Goal: Transaction & Acquisition: Purchase product/service

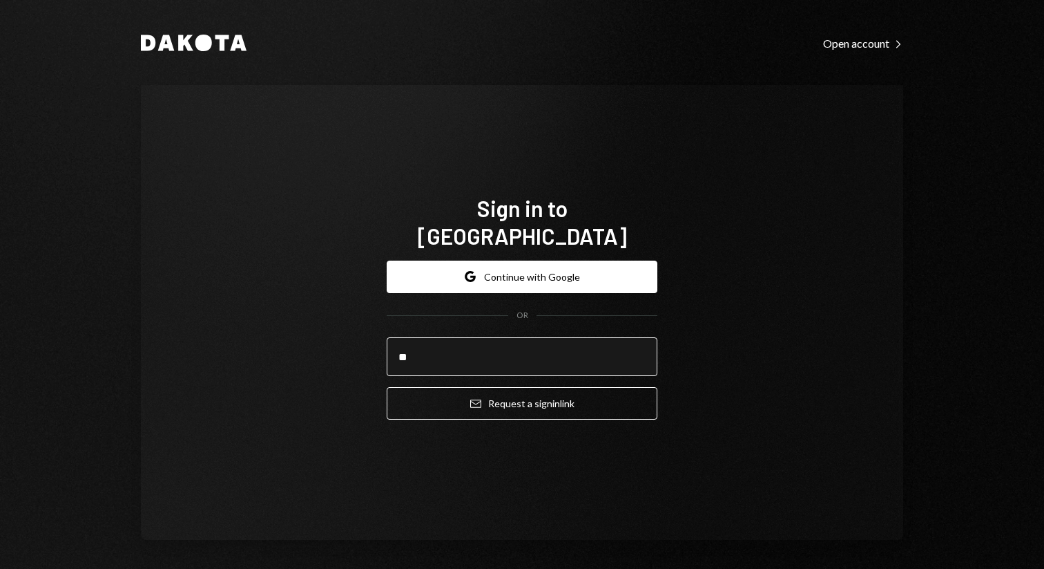
type input "**********"
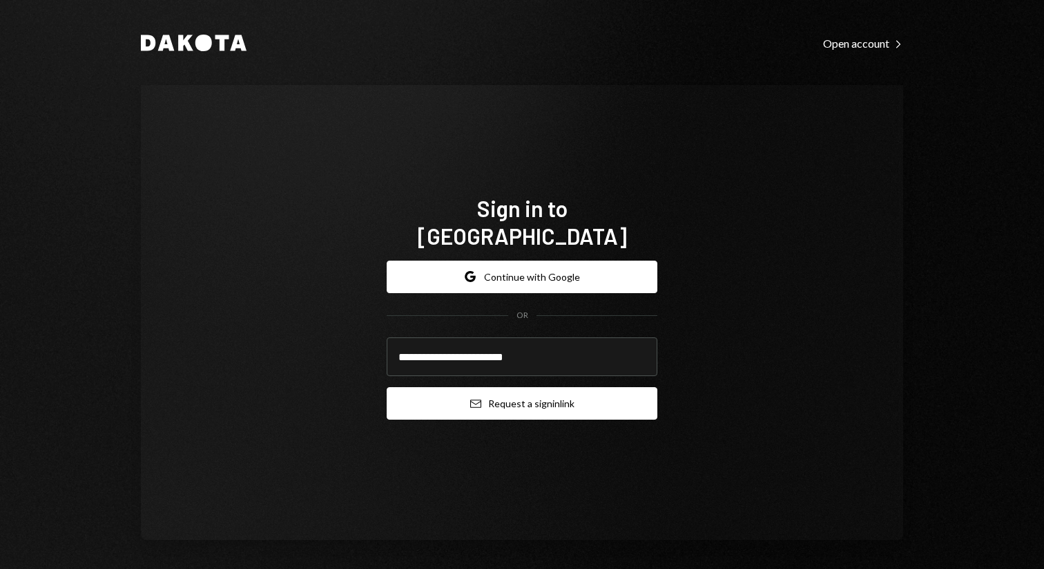
click at [524, 402] on button "Email Request a sign in link" at bounding box center [522, 403] width 271 height 32
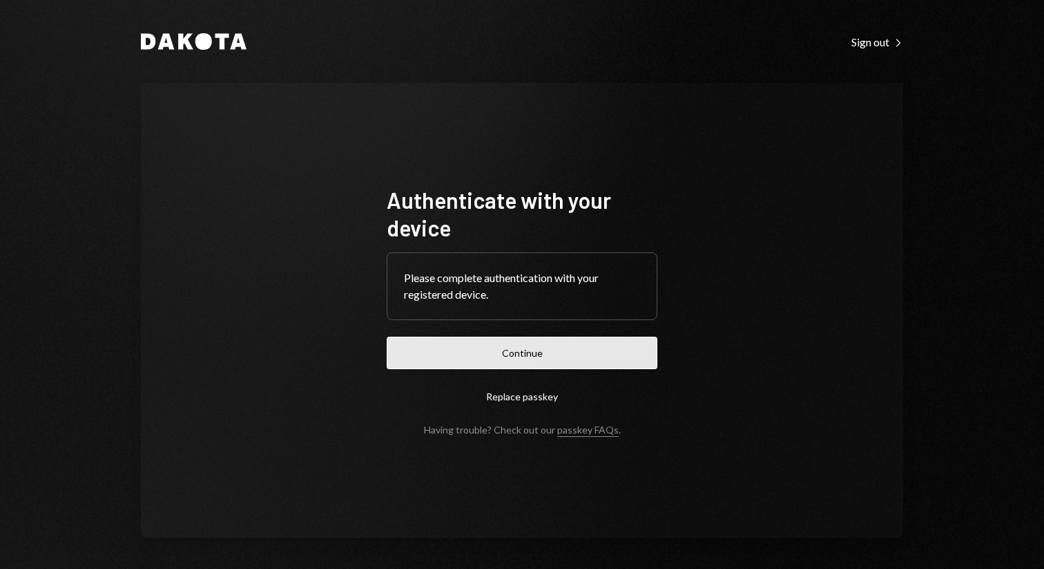
click at [524, 350] on button "Continue" at bounding box center [522, 352] width 271 height 32
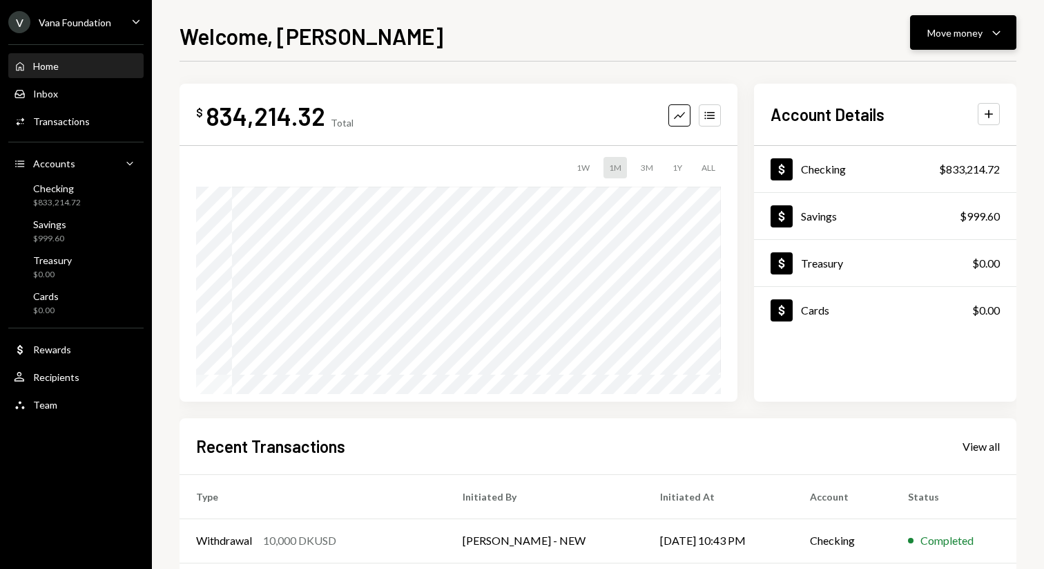
click at [999, 25] on icon "Caret Down" at bounding box center [997, 32] width 17 height 17
click at [955, 70] on div "Send" at bounding box center [952, 74] width 101 height 15
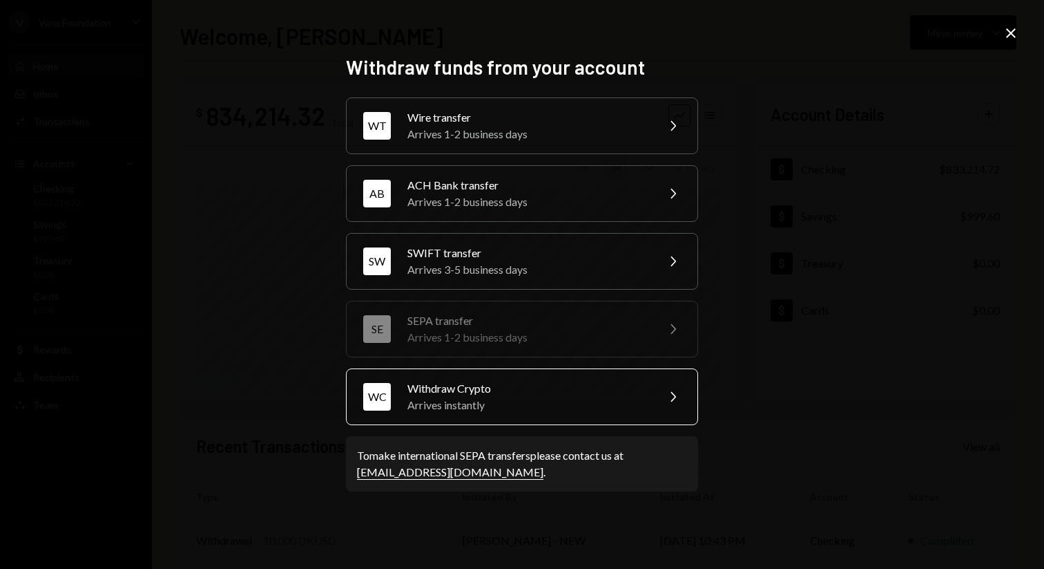
click at [496, 392] on div "Withdraw Crypto" at bounding box center [528, 388] width 240 height 17
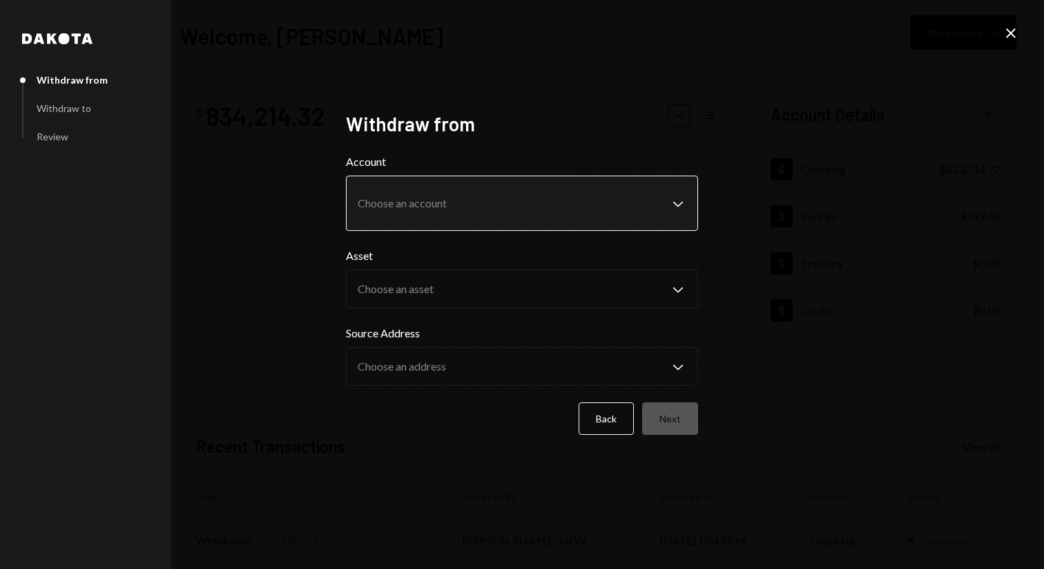
click at [531, 210] on body "**********" at bounding box center [522, 284] width 1044 height 569
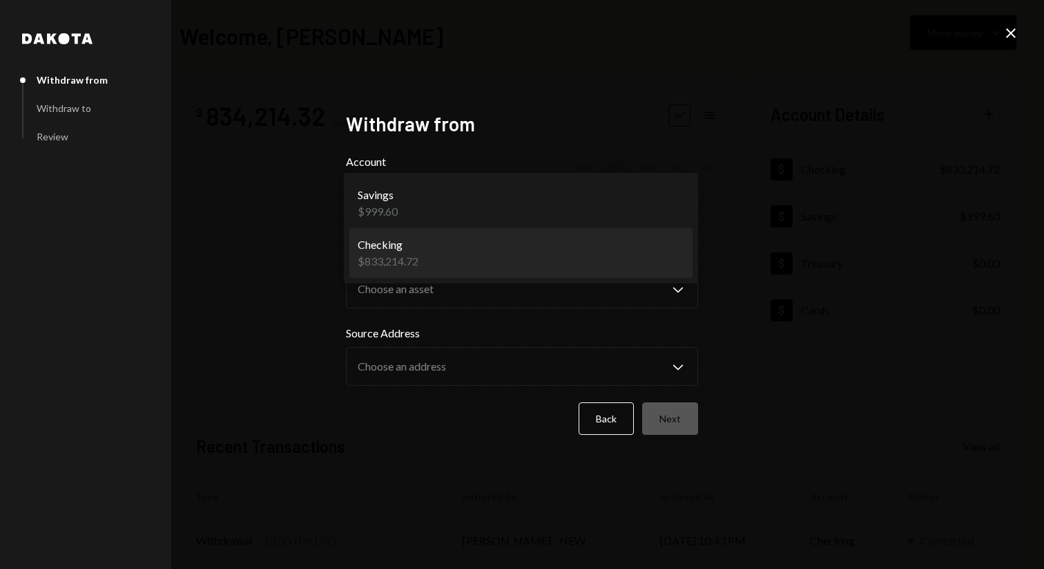
select select "**********"
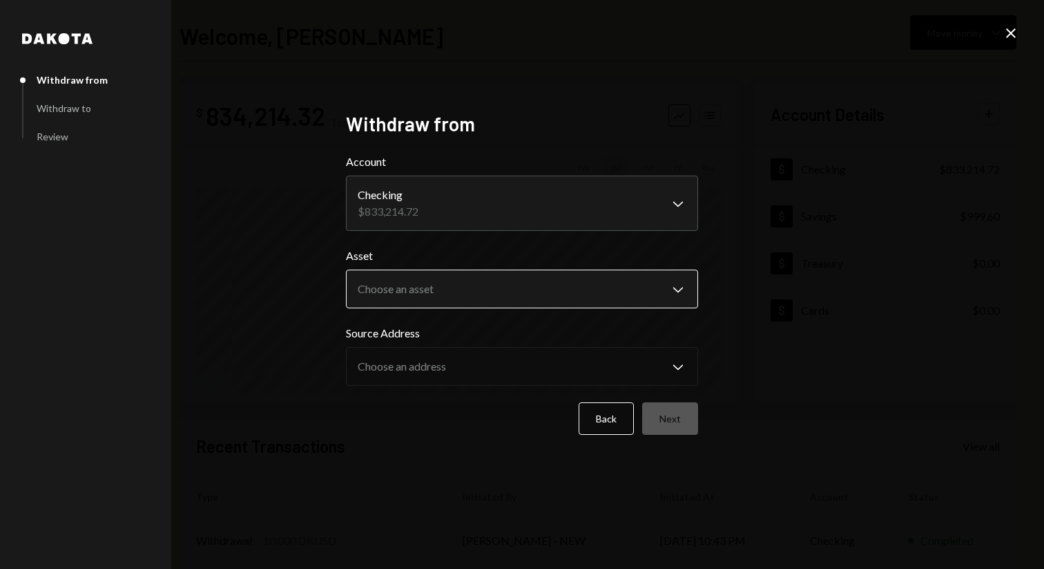
click at [563, 298] on body "**********" at bounding box center [522, 284] width 1044 height 569
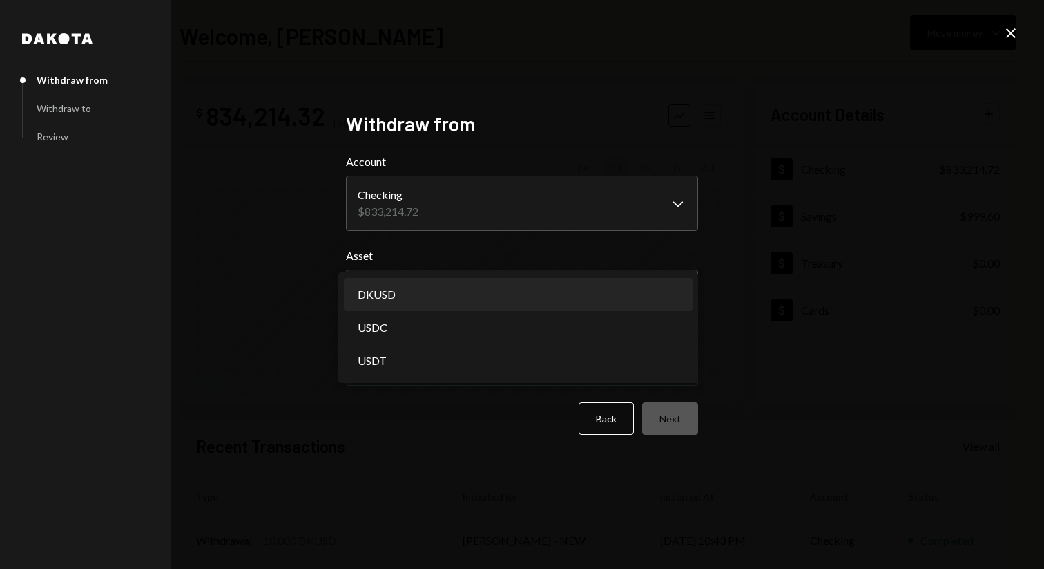
select select "*****"
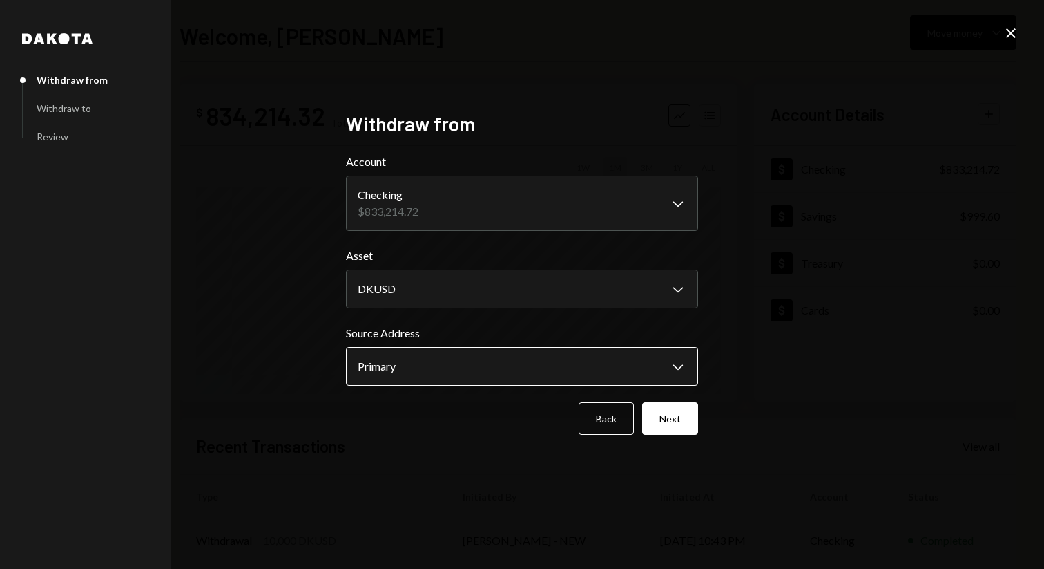
click at [576, 370] on body "**********" at bounding box center [522, 284] width 1044 height 569
click at [662, 415] on button "Next" at bounding box center [670, 418] width 56 height 32
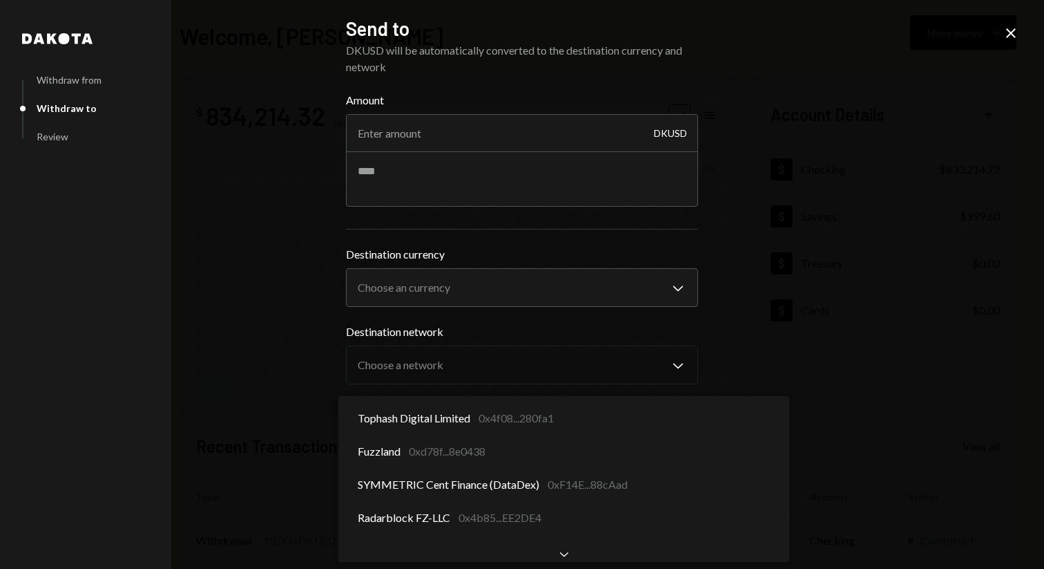
click at [478, 468] on body "V Vana Foundation Caret Down Home Home Inbox Inbox Activities Transactions Acco…" at bounding box center [522, 284] width 1044 height 569
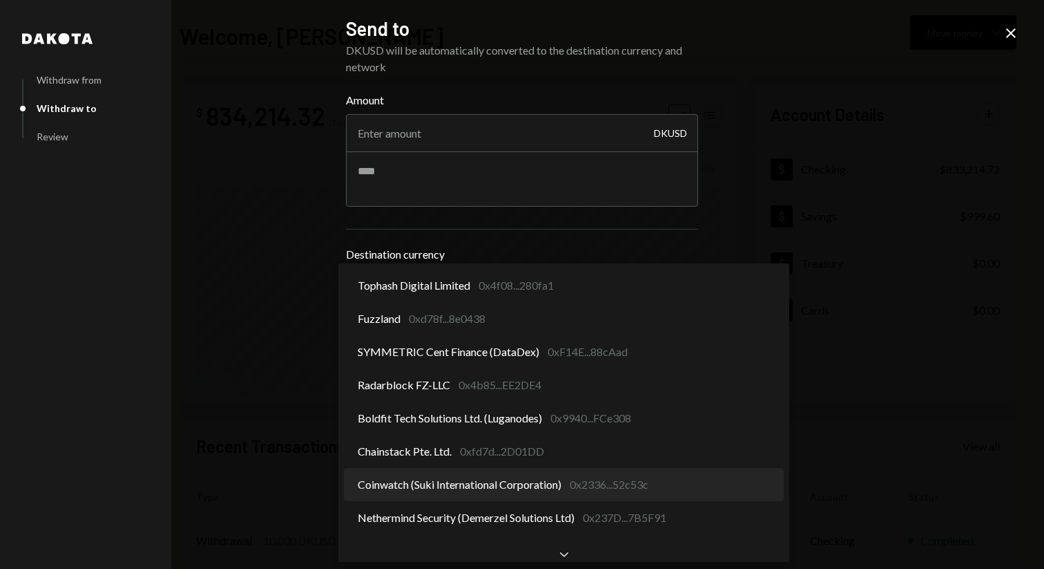
select select "**********"
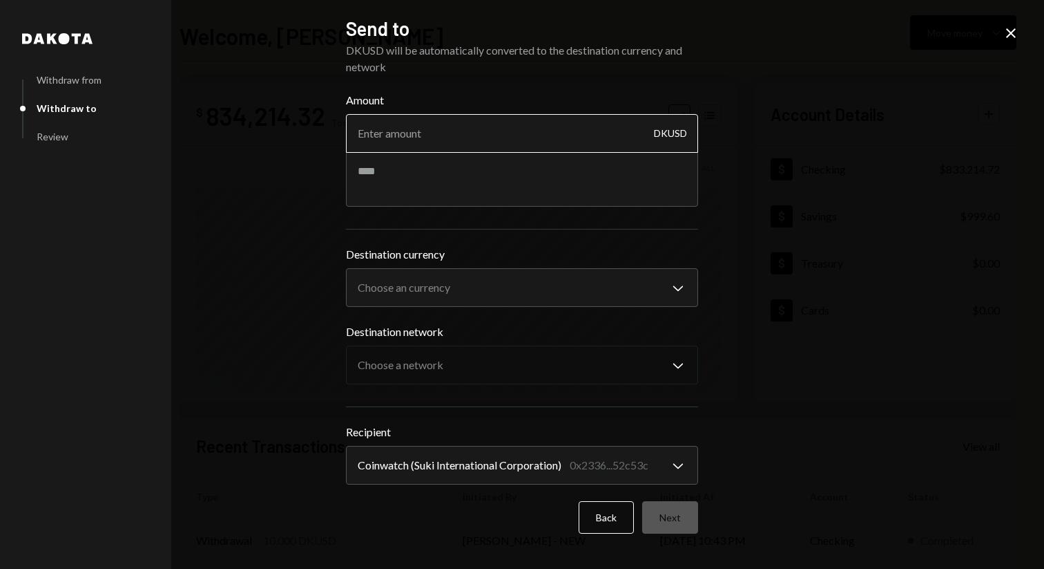
click at [493, 139] on input "Amount" at bounding box center [522, 133] width 352 height 39
type input "4000"
click at [374, 194] on textarea at bounding box center [522, 178] width 352 height 55
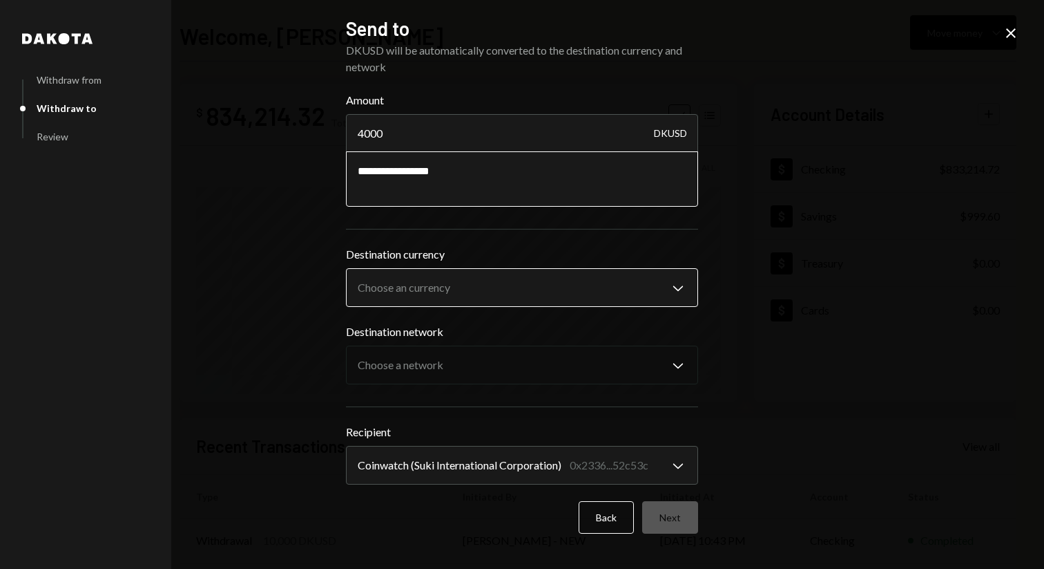
type textarea "**********"
click at [576, 298] on body "**********" at bounding box center [522, 284] width 1044 height 569
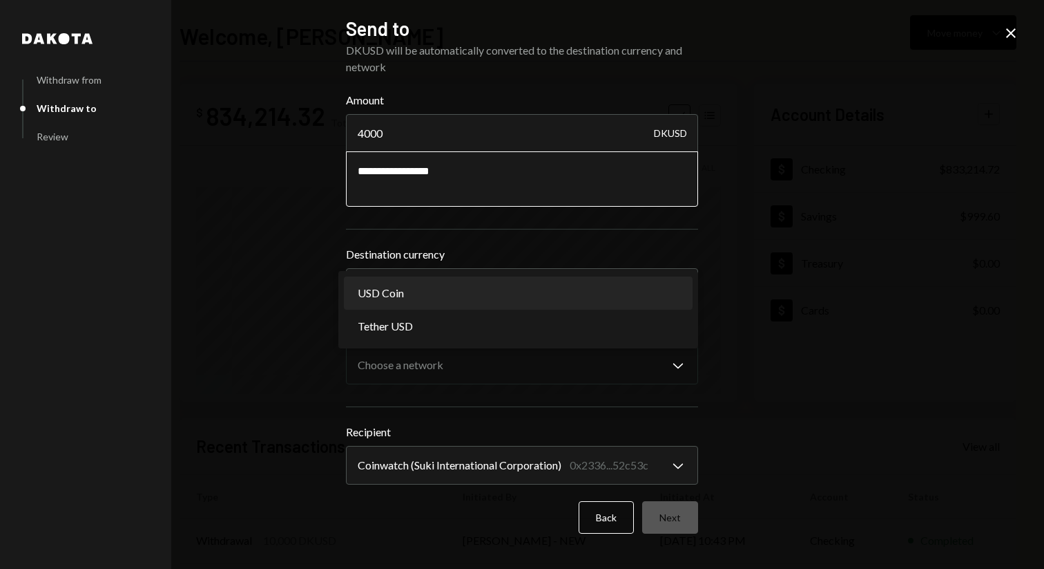
select select "****"
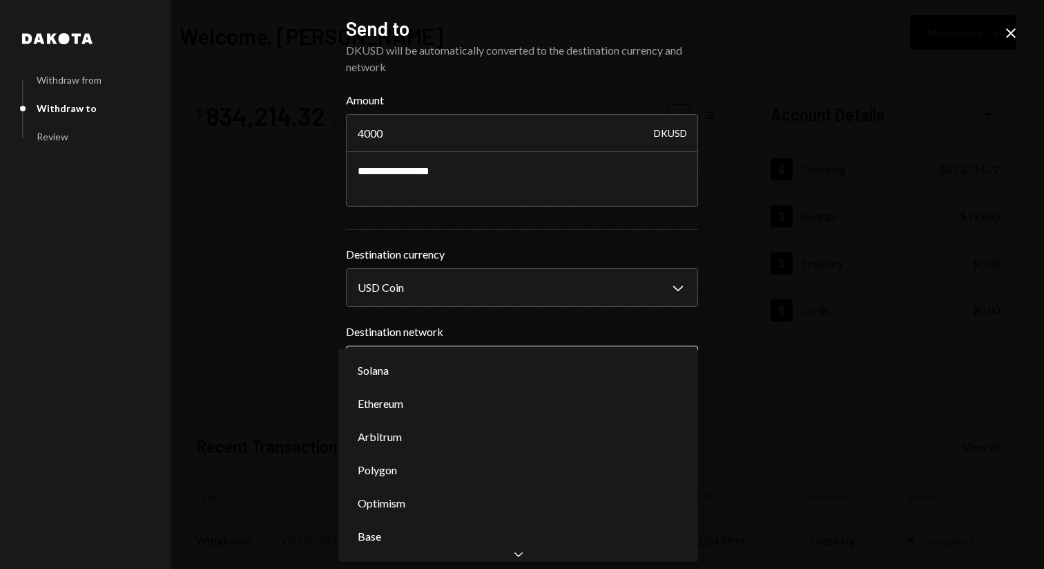
click at [575, 361] on body "**********" at bounding box center [522, 284] width 1044 height 569
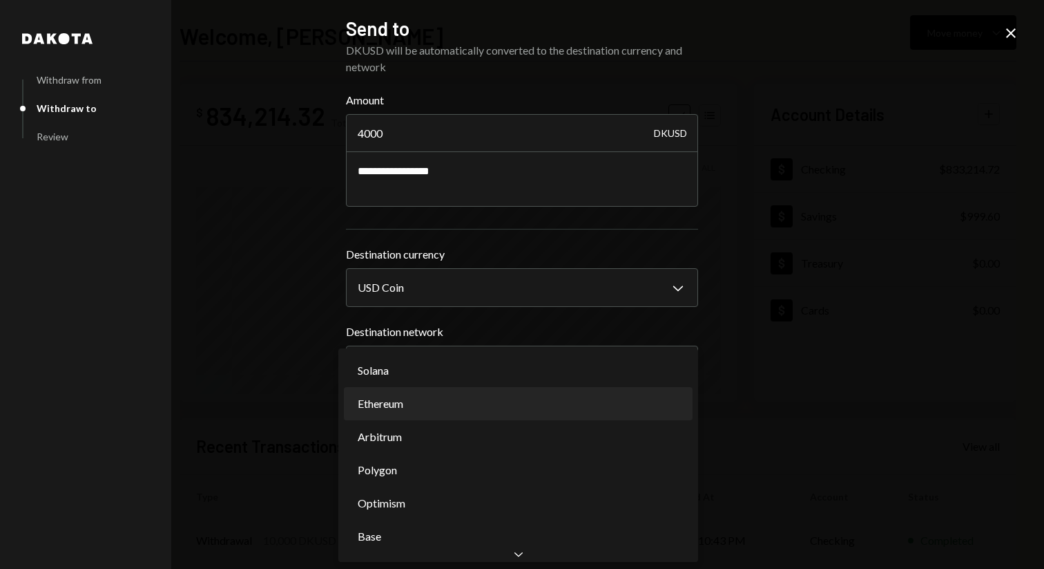
select select "**********"
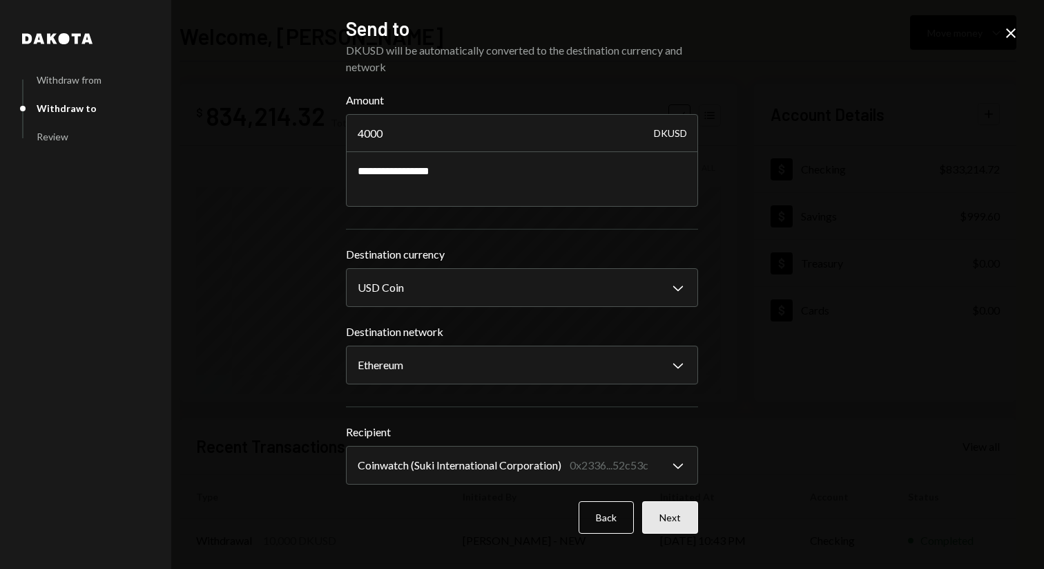
click at [665, 516] on button "Next" at bounding box center [670, 517] width 56 height 32
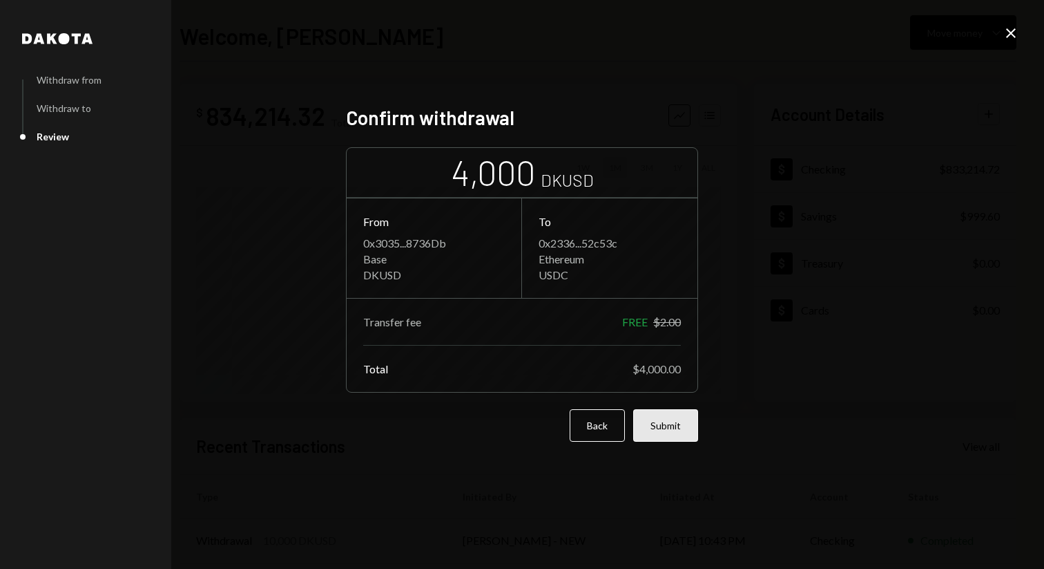
click at [682, 413] on button "Submit" at bounding box center [665, 425] width 65 height 32
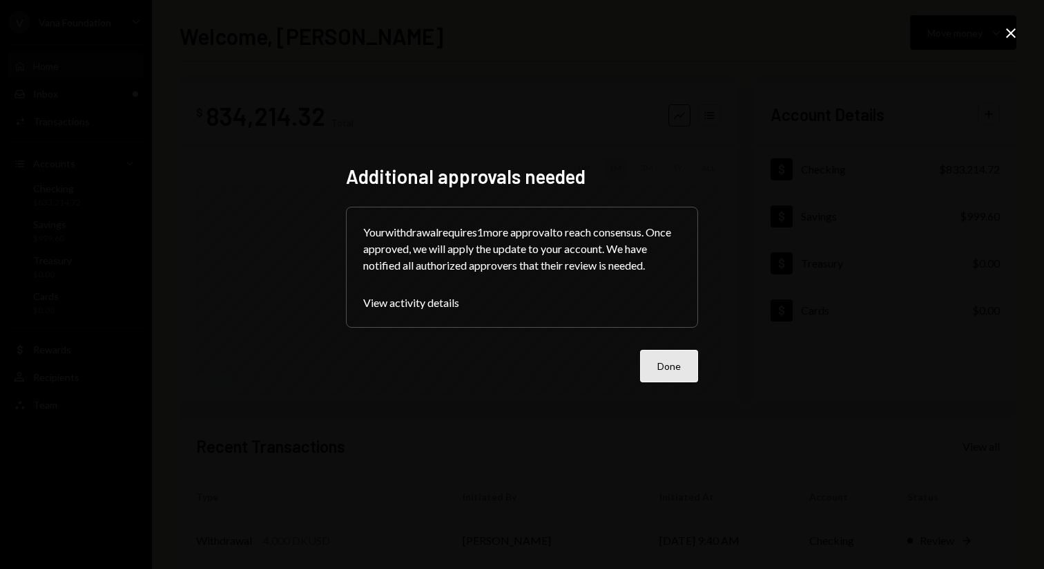
click at [655, 370] on button "Done" at bounding box center [669, 366] width 58 height 32
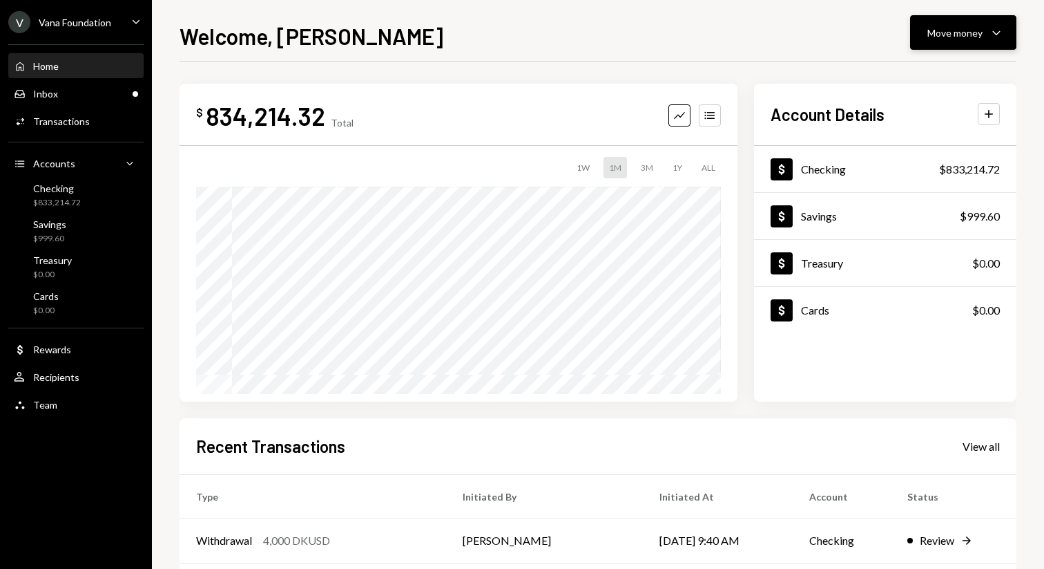
click at [946, 34] on div "Move money" at bounding box center [955, 33] width 55 height 15
click at [968, 73] on div "Send" at bounding box center [952, 74] width 101 height 15
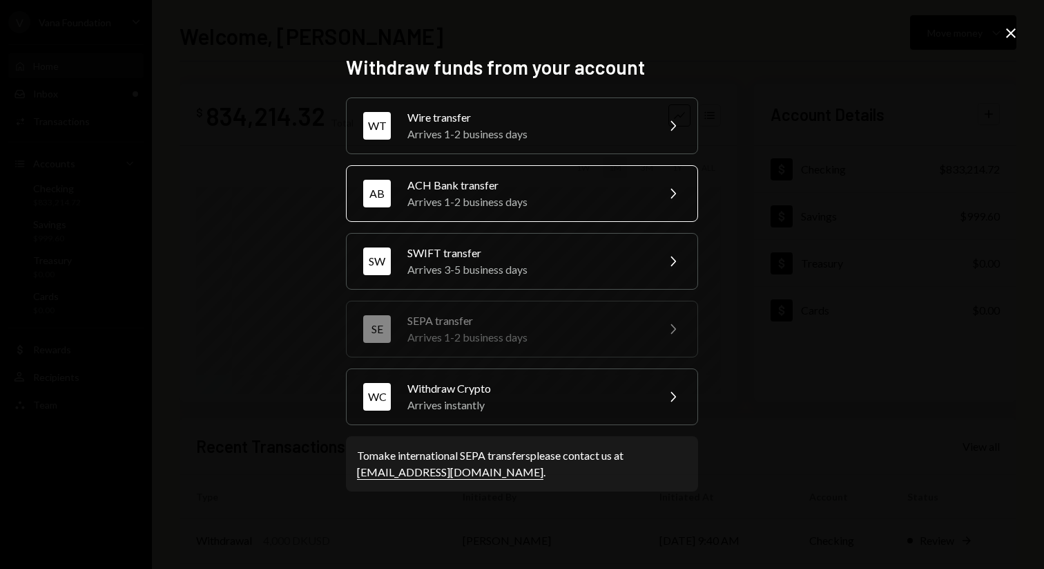
drag, startPoint x: 611, startPoint y: 142, endPoint x: 617, endPoint y: 199, distance: 57.0
click at [617, 200] on div "WT Wire transfer Arrives 1-2 business days Chevron Right AB ACH Bank transfer A…" at bounding box center [522, 260] width 352 height 327
click at [617, 199] on div "Arrives 1-2 business days" at bounding box center [528, 201] width 240 height 17
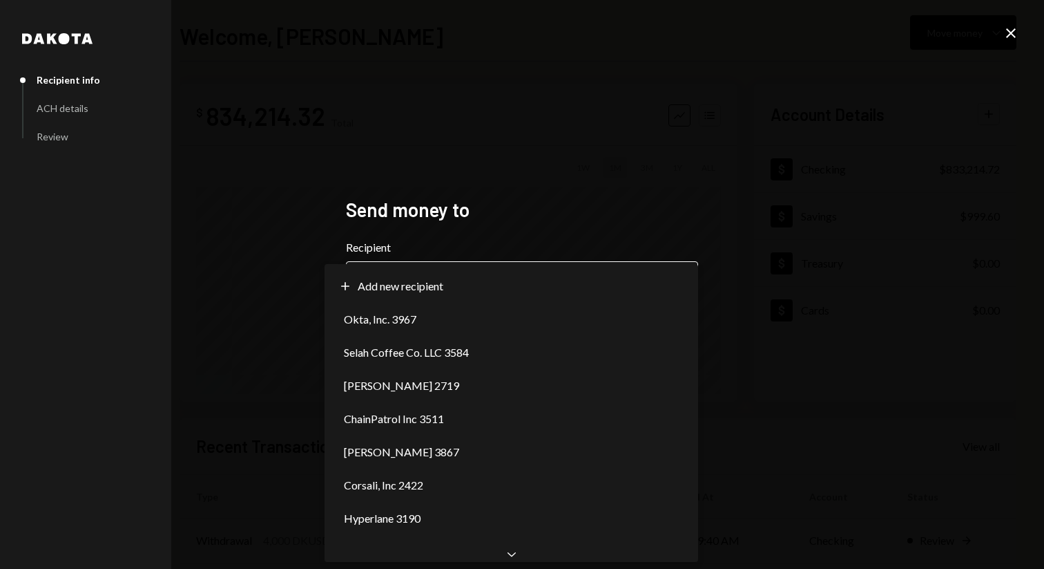
click at [613, 276] on body "**********" at bounding box center [522, 284] width 1044 height 569
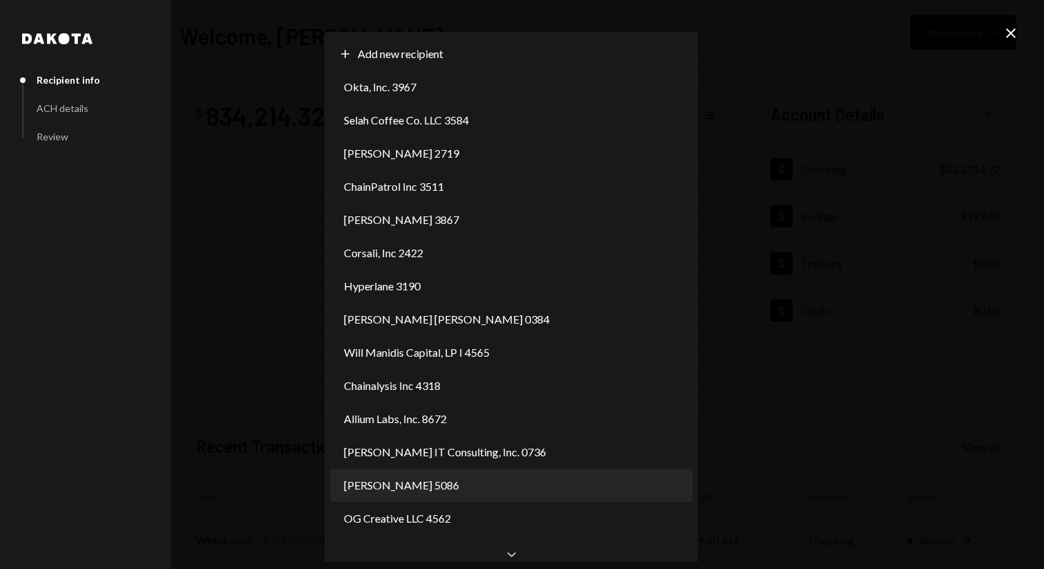
select select "**********"
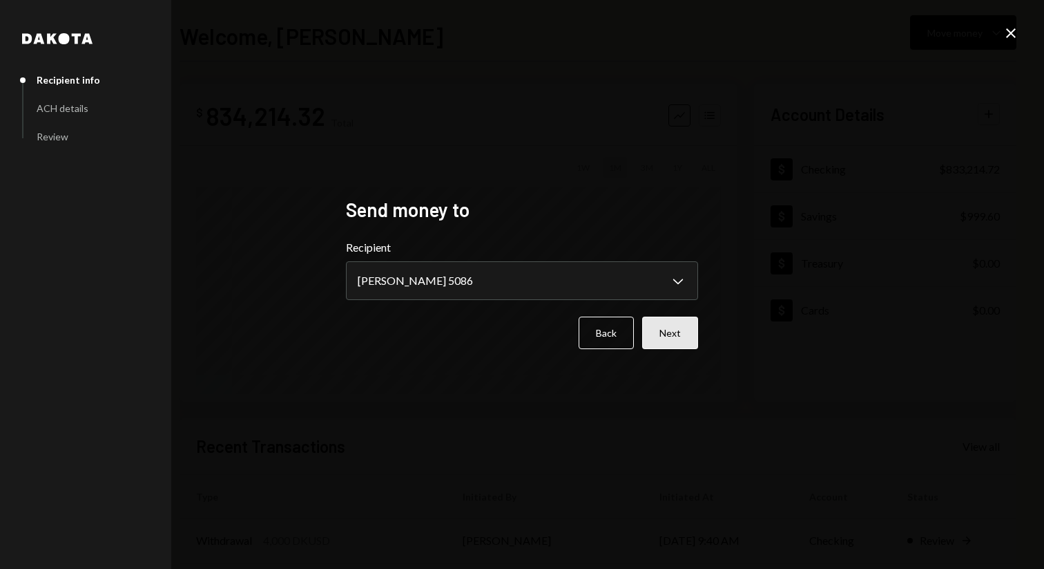
click at [674, 331] on button "Next" at bounding box center [670, 332] width 56 height 32
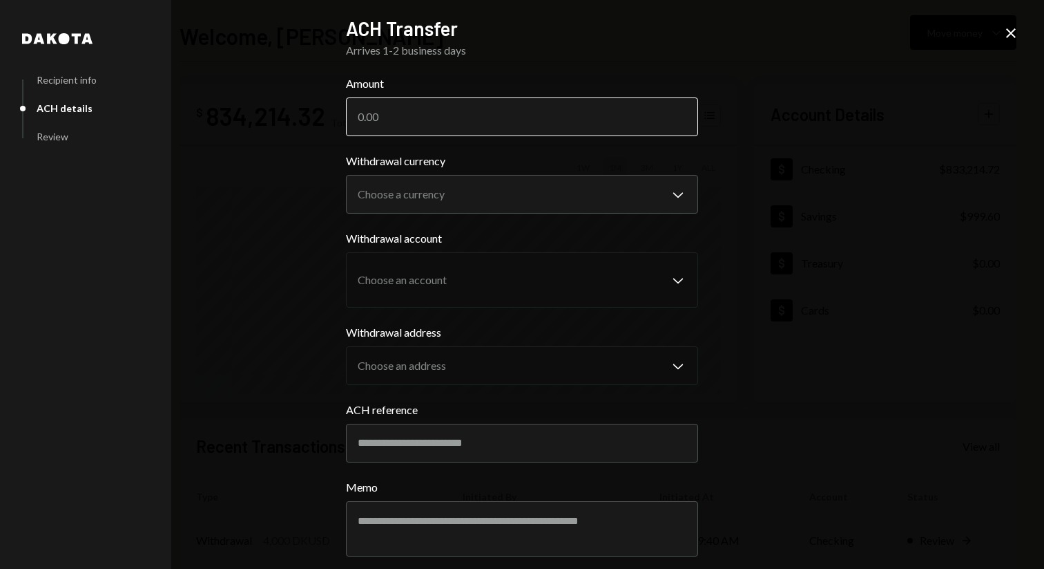
click at [427, 120] on input "Amount" at bounding box center [522, 116] width 352 height 39
paste input "11124.37"
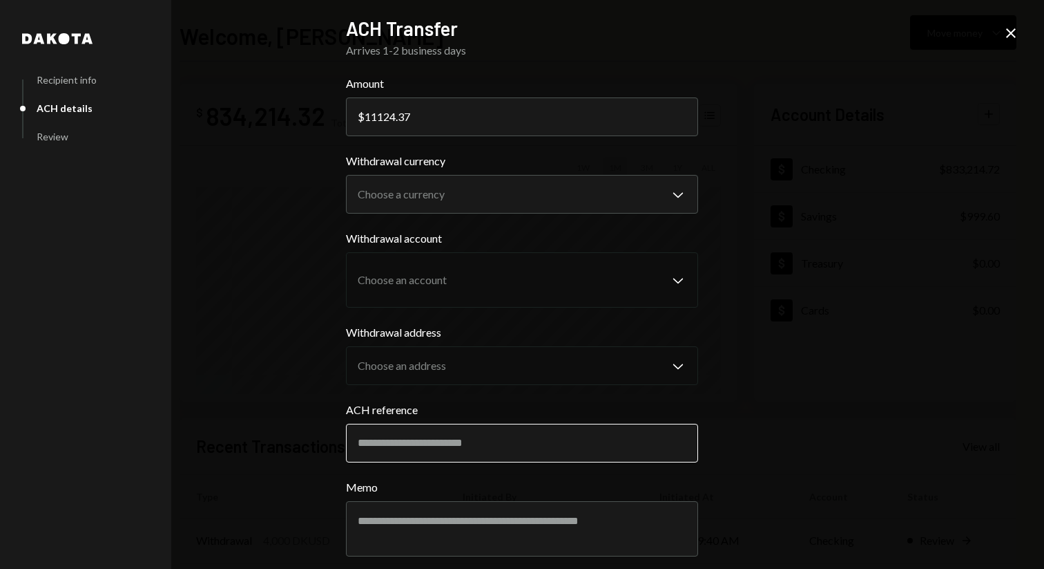
type input "11124.37"
click at [469, 445] on input "ACH reference" at bounding box center [522, 442] width 352 height 39
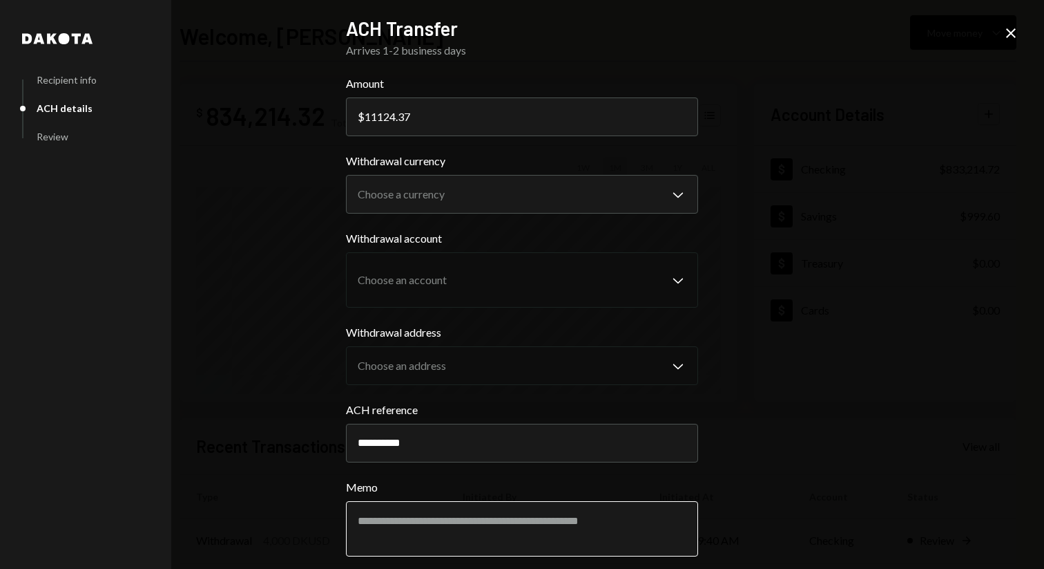
type input "**********"
click at [487, 531] on textarea "Memo" at bounding box center [522, 528] width 352 height 55
type textarea "**********"
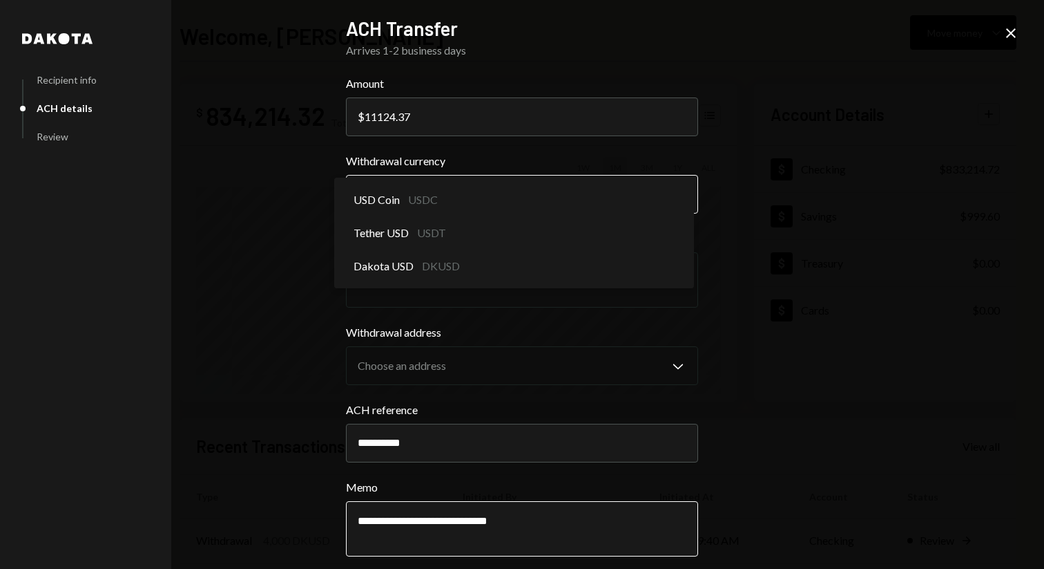
click at [501, 175] on button "Choose a currency Chevron Down" at bounding box center [522, 194] width 352 height 39
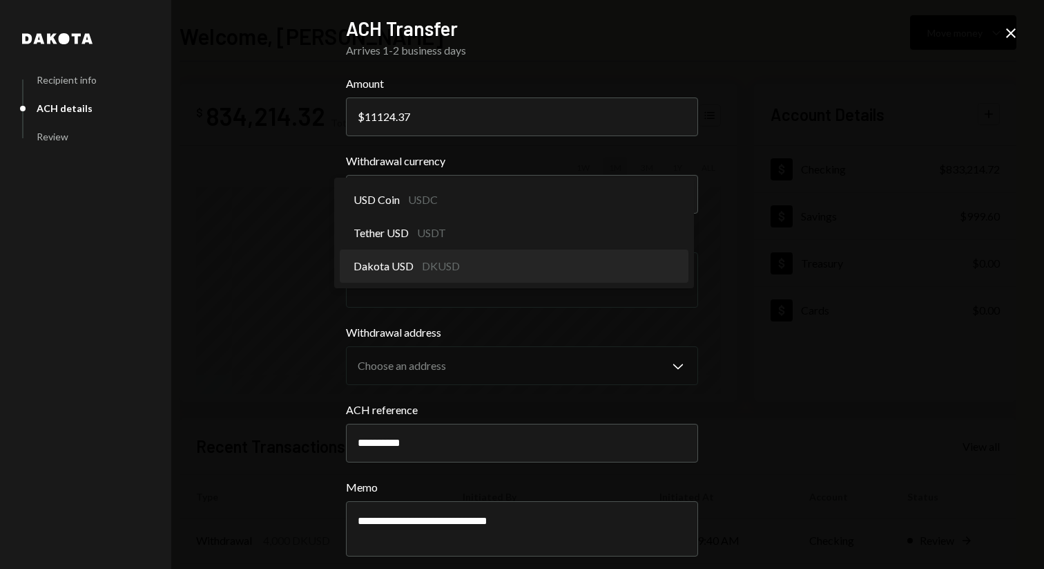
select select "*****"
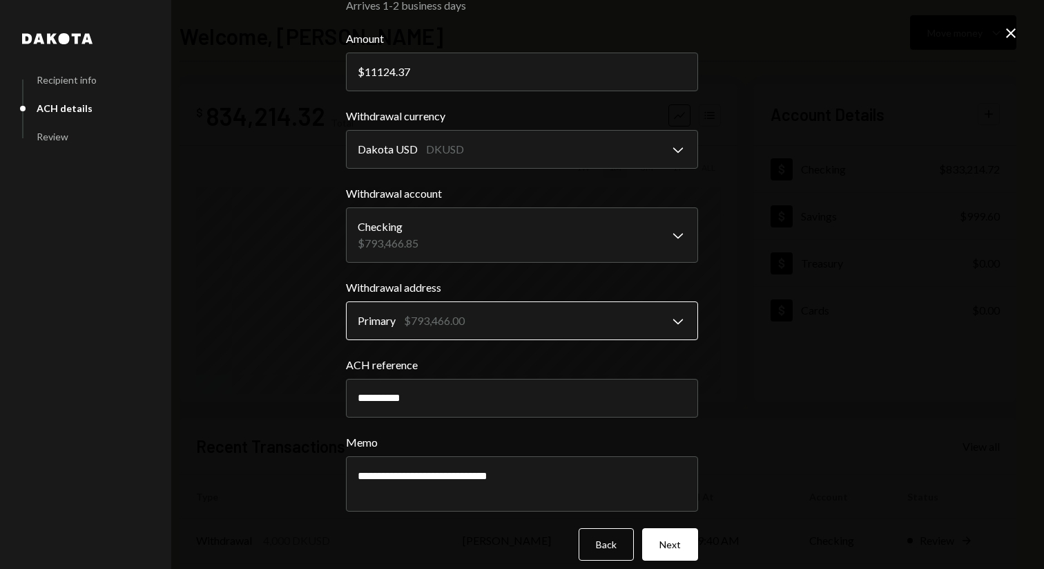
scroll to position [58, 0]
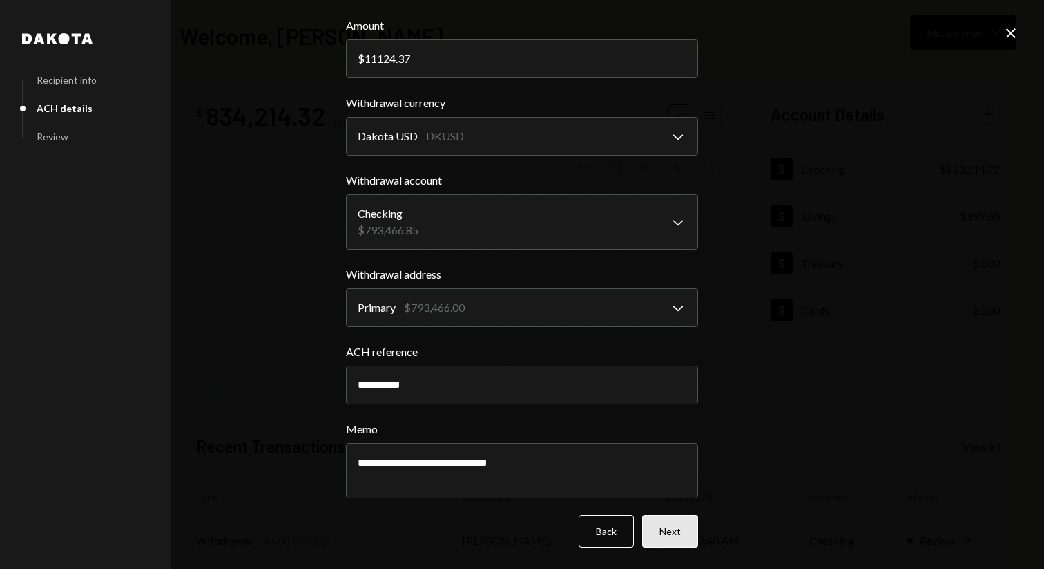
click at [678, 528] on button "Next" at bounding box center [670, 531] width 56 height 32
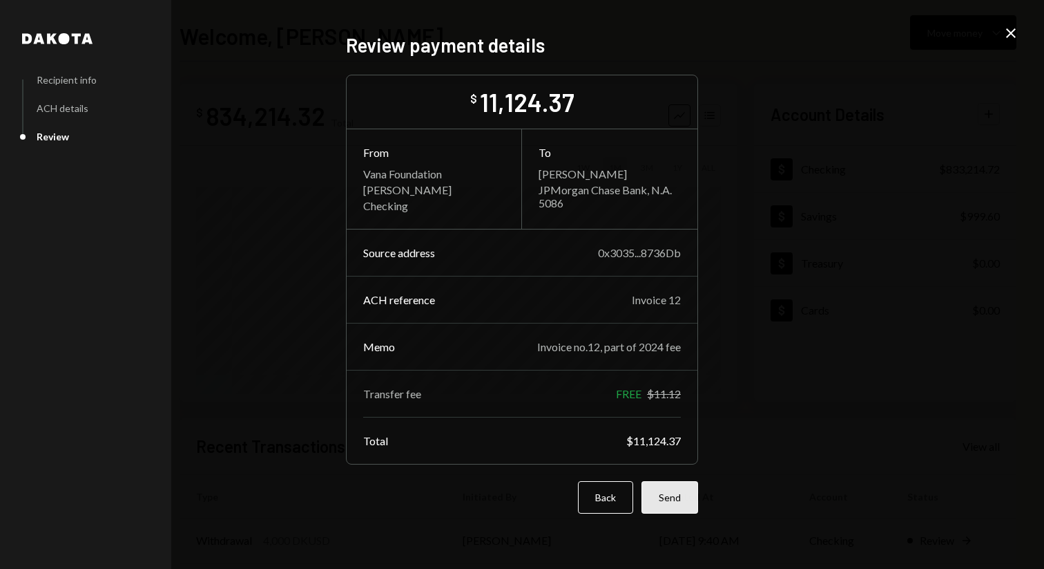
click at [669, 484] on button "Send" at bounding box center [670, 497] width 57 height 32
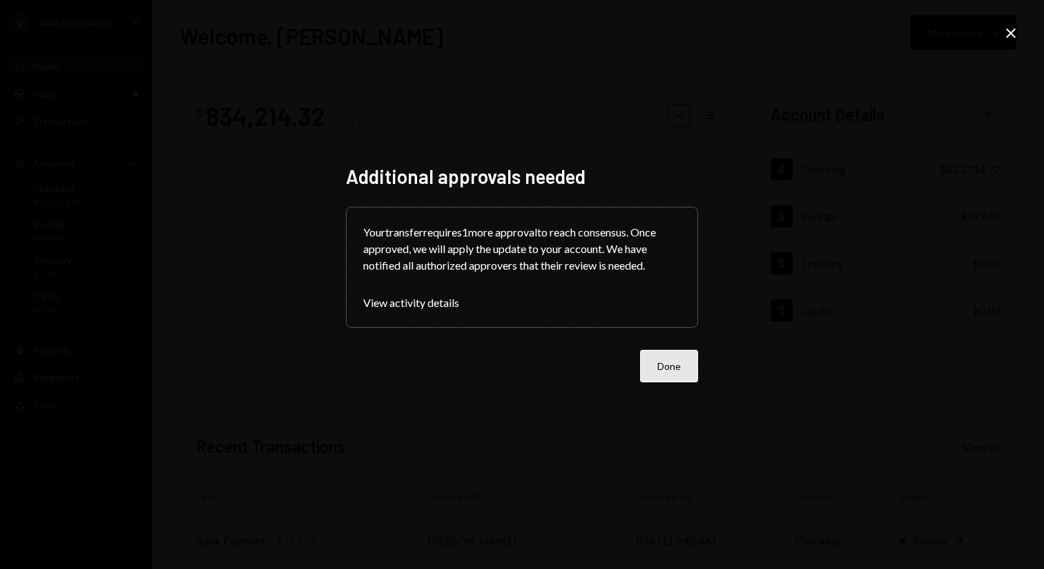
click at [664, 379] on button "Done" at bounding box center [669, 366] width 58 height 32
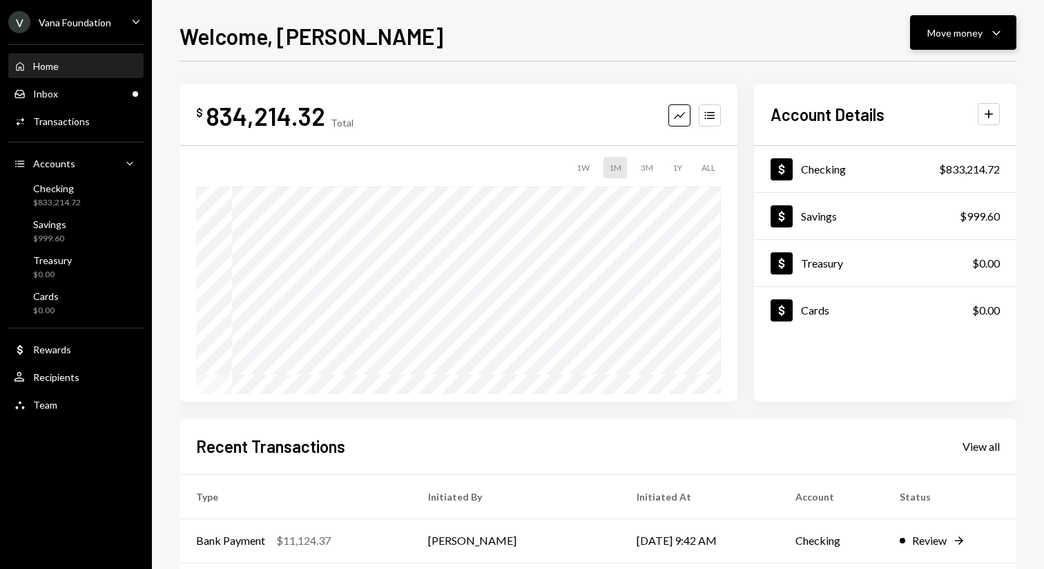
click at [961, 35] on div "Move money" at bounding box center [955, 33] width 55 height 15
click at [948, 73] on div "Send" at bounding box center [952, 74] width 101 height 15
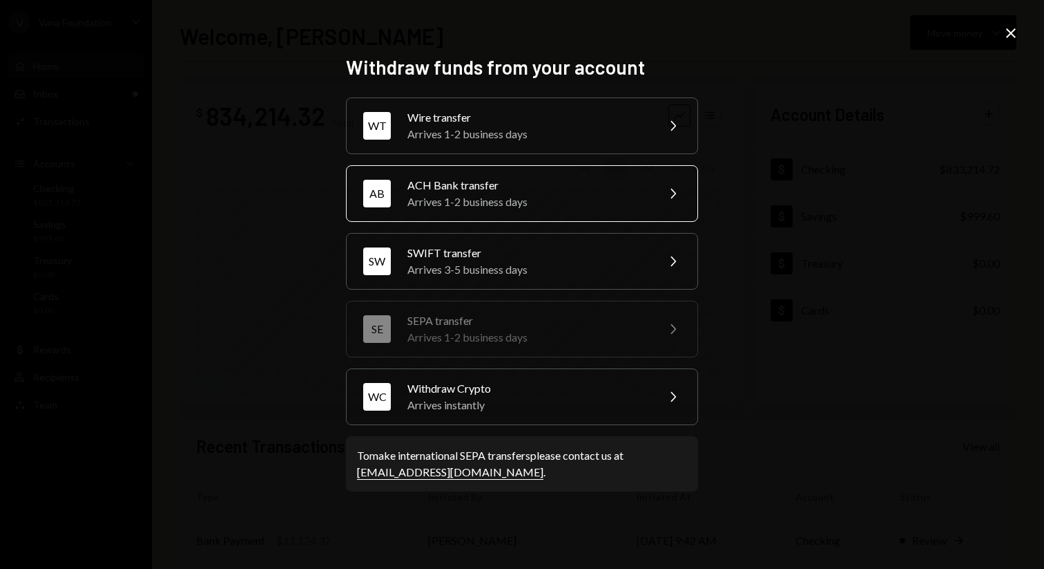
click at [610, 205] on div "Arrives 1-2 business days" at bounding box center [528, 201] width 240 height 17
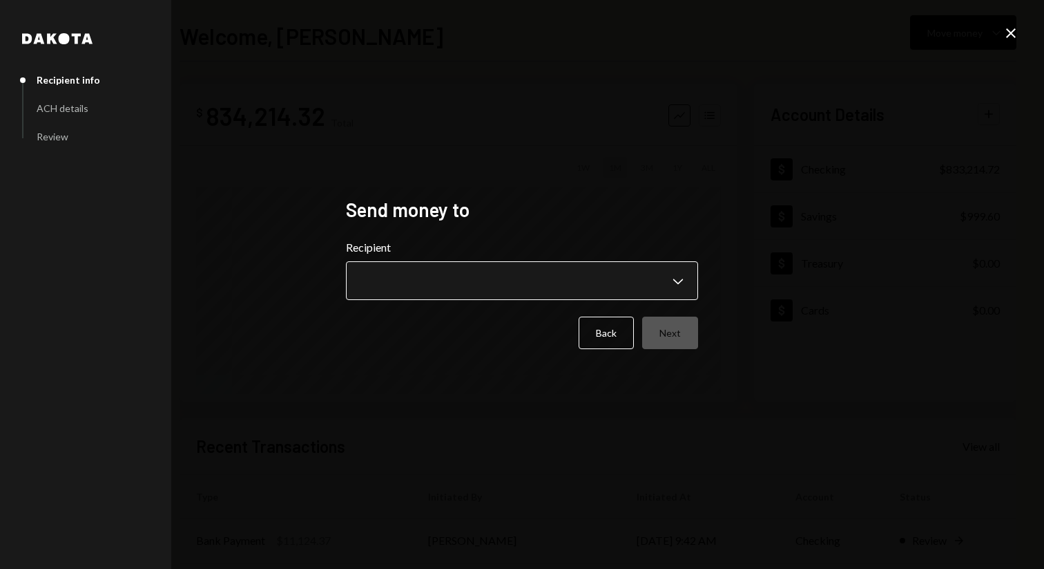
click at [607, 276] on body "**********" at bounding box center [522, 284] width 1044 height 569
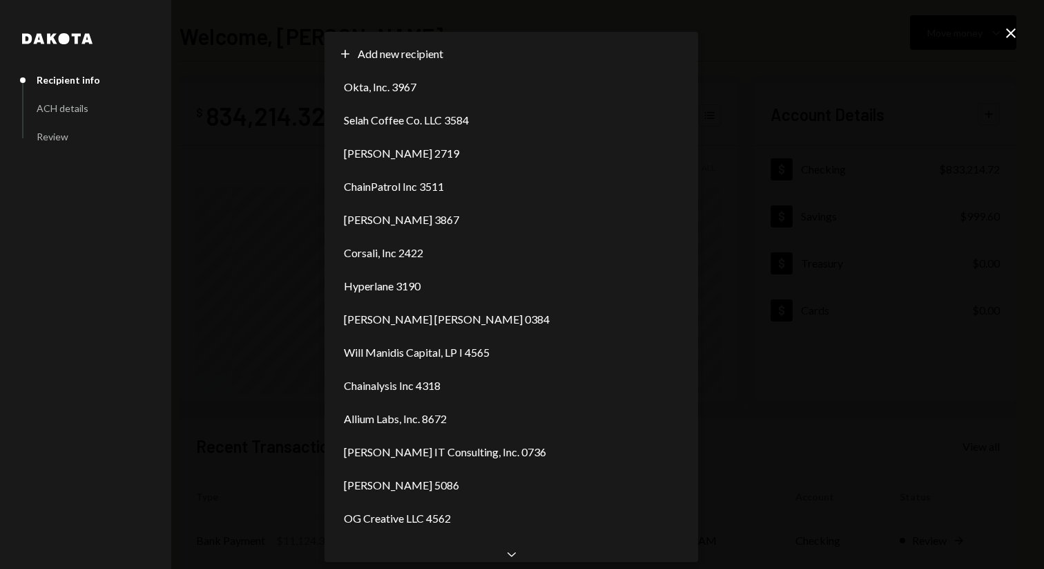
scroll to position [108, 0]
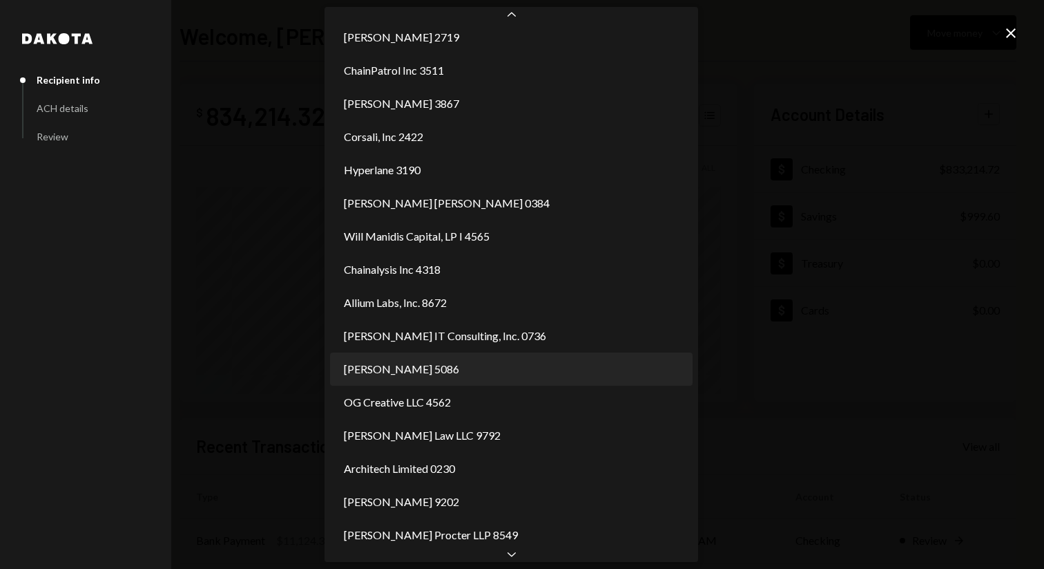
select select "**********"
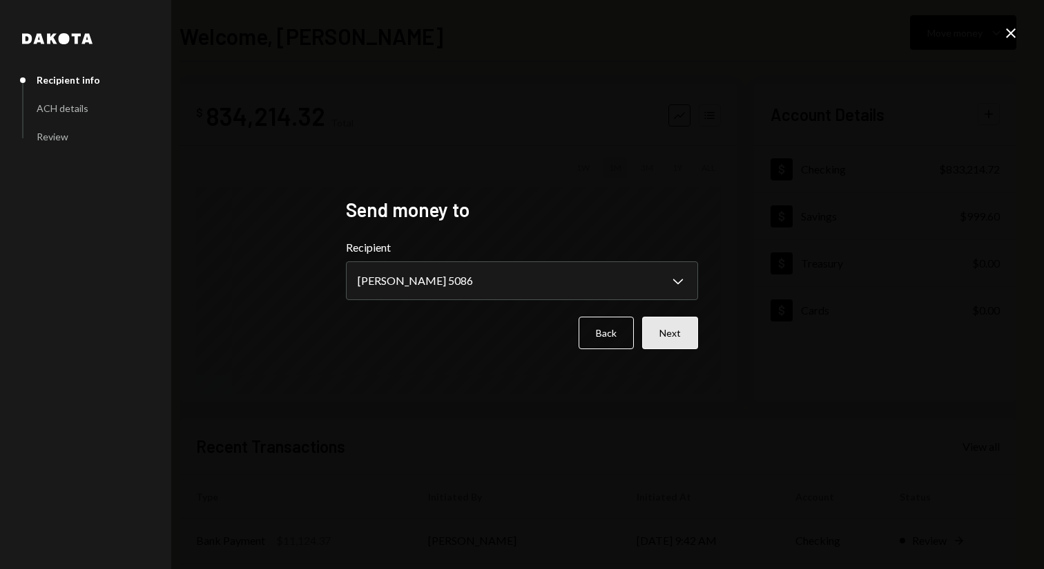
click at [668, 343] on button "Next" at bounding box center [670, 332] width 56 height 32
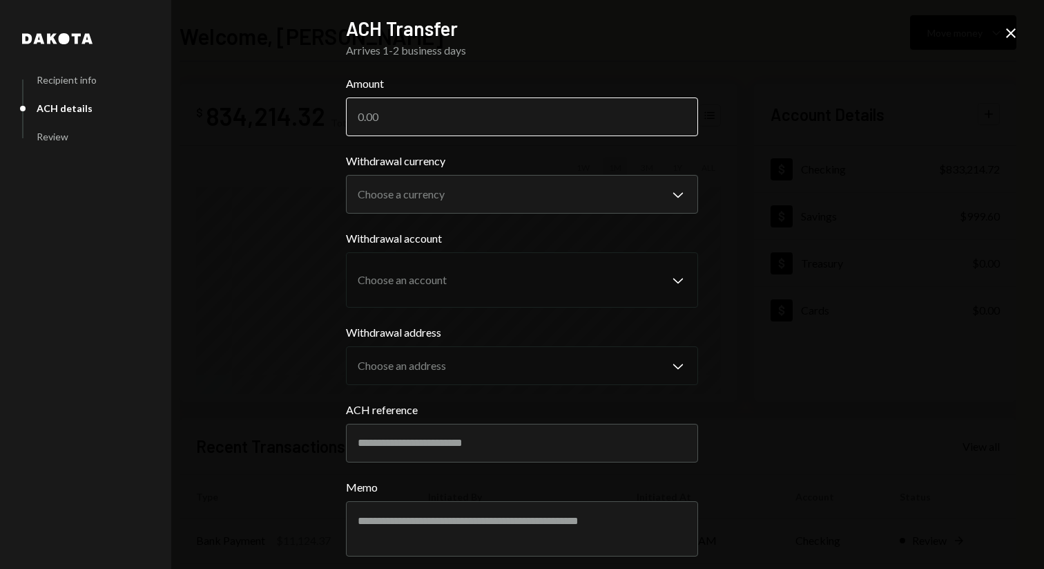
click at [464, 119] on input "Amount" at bounding box center [522, 116] width 352 height 39
paste input "27564.38"
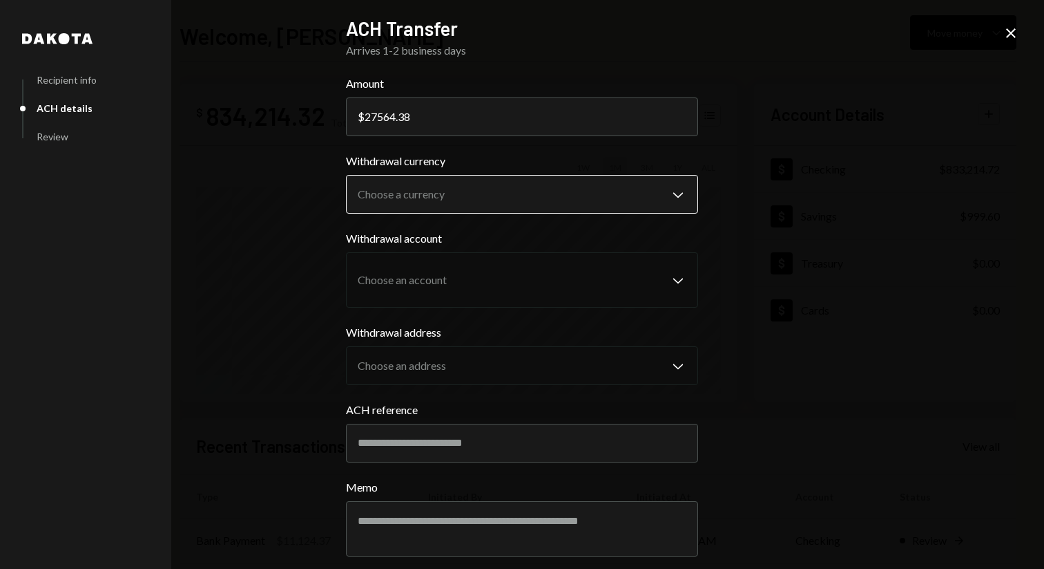
type input "27564.38"
click at [563, 209] on body "**********" at bounding box center [522, 284] width 1044 height 569
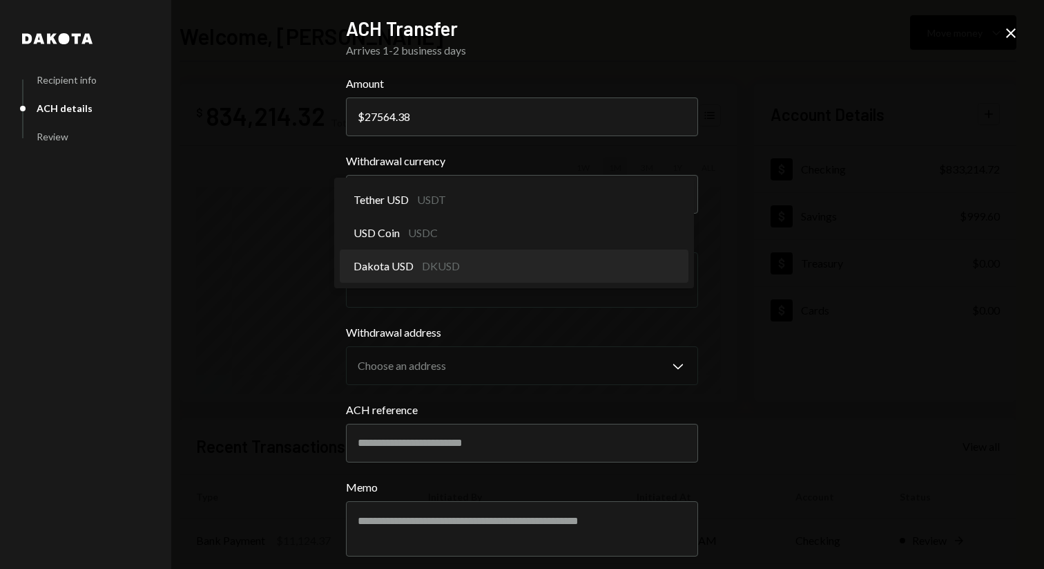
select select "*****"
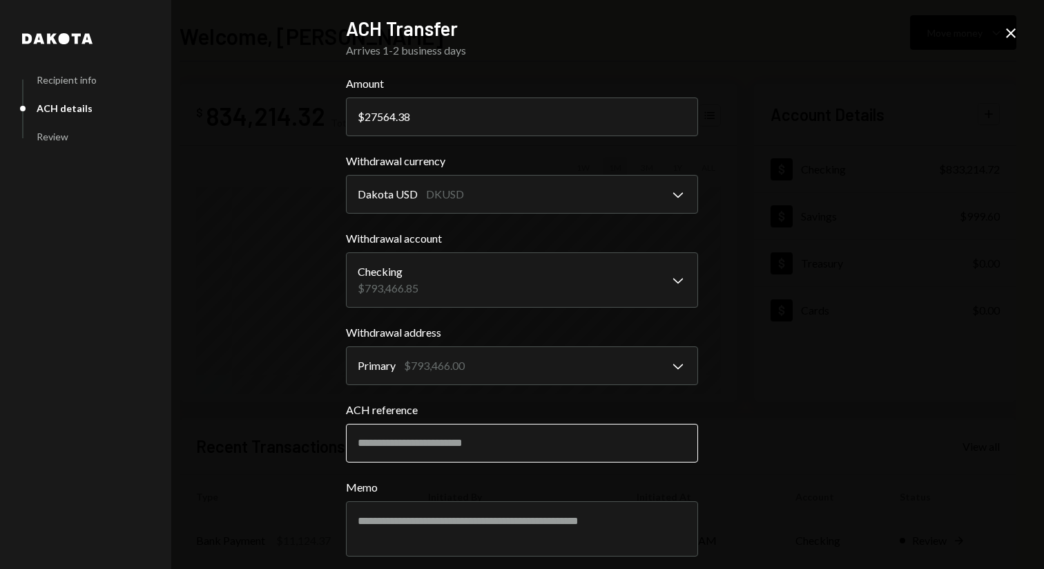
click at [544, 442] on input "ACH reference" at bounding box center [522, 442] width 352 height 39
click at [372, 443] on input "**********" at bounding box center [522, 442] width 352 height 39
click at [420, 443] on input "*********" at bounding box center [522, 442] width 352 height 39
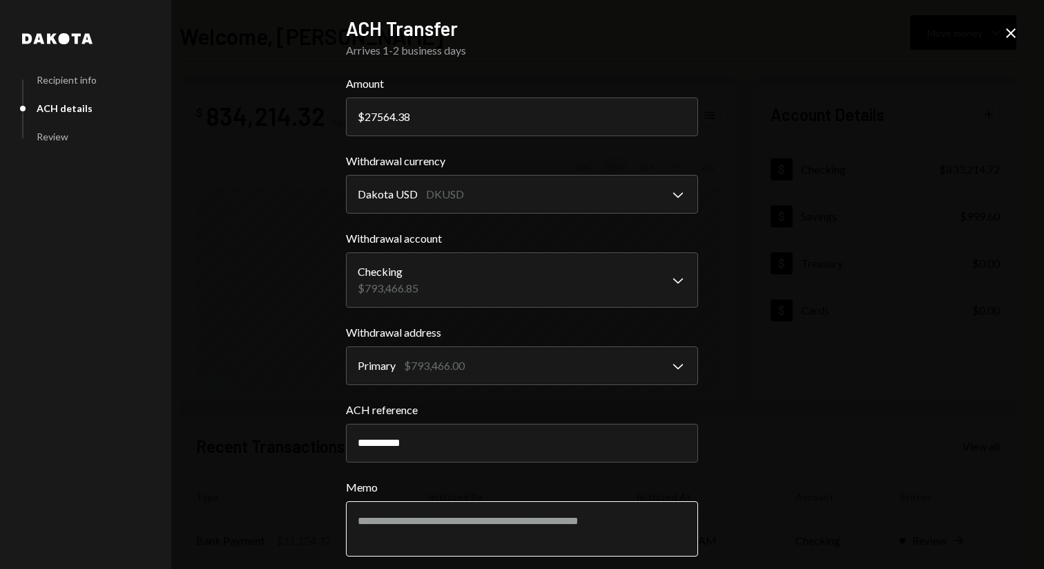
type input "**********"
click at [376, 512] on textarea "Memo" at bounding box center [522, 528] width 352 height 55
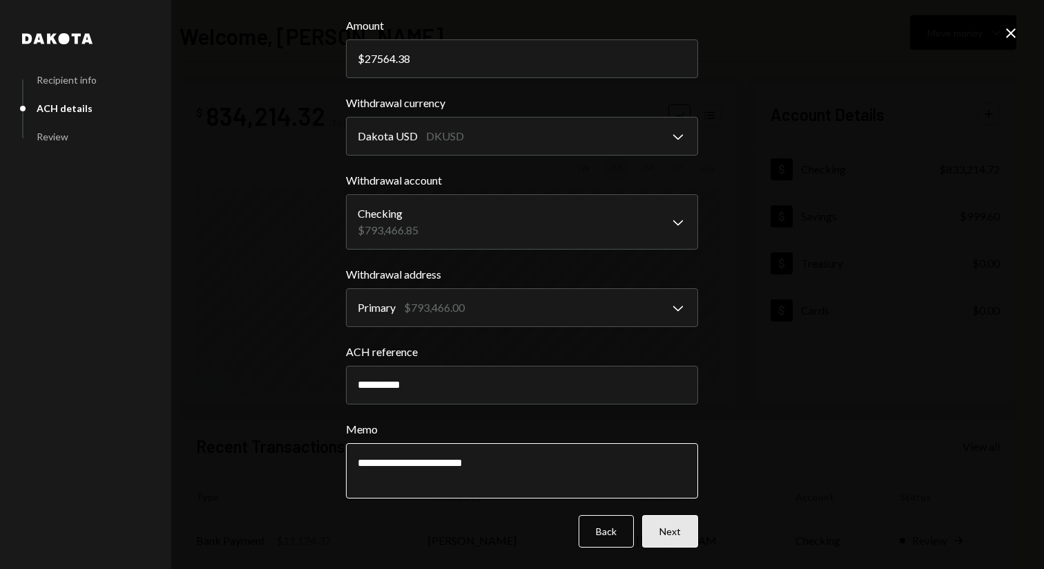
type textarea "**********"
click at [668, 537] on button "Next" at bounding box center [670, 531] width 56 height 32
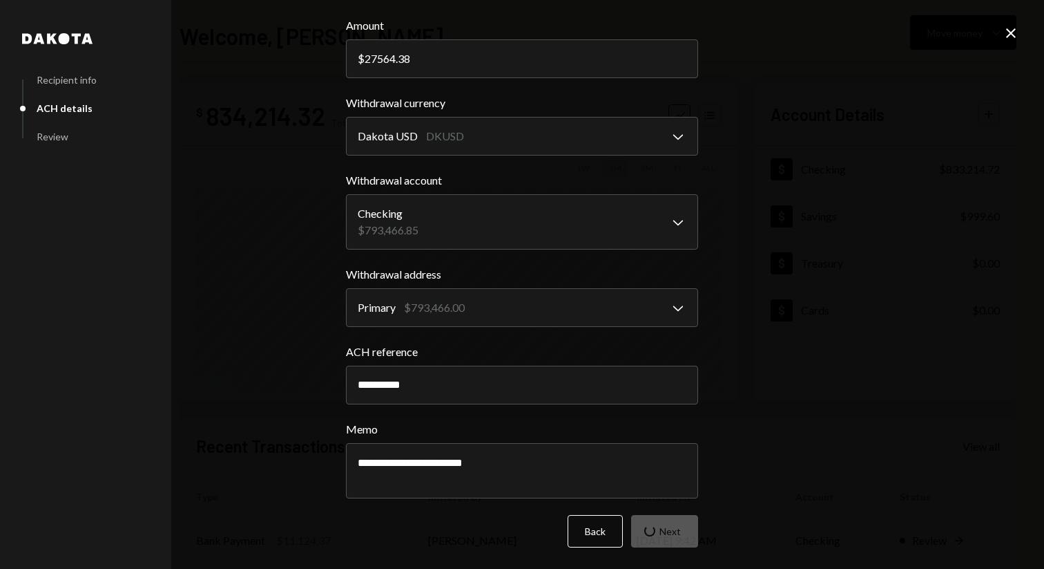
scroll to position [0, 0]
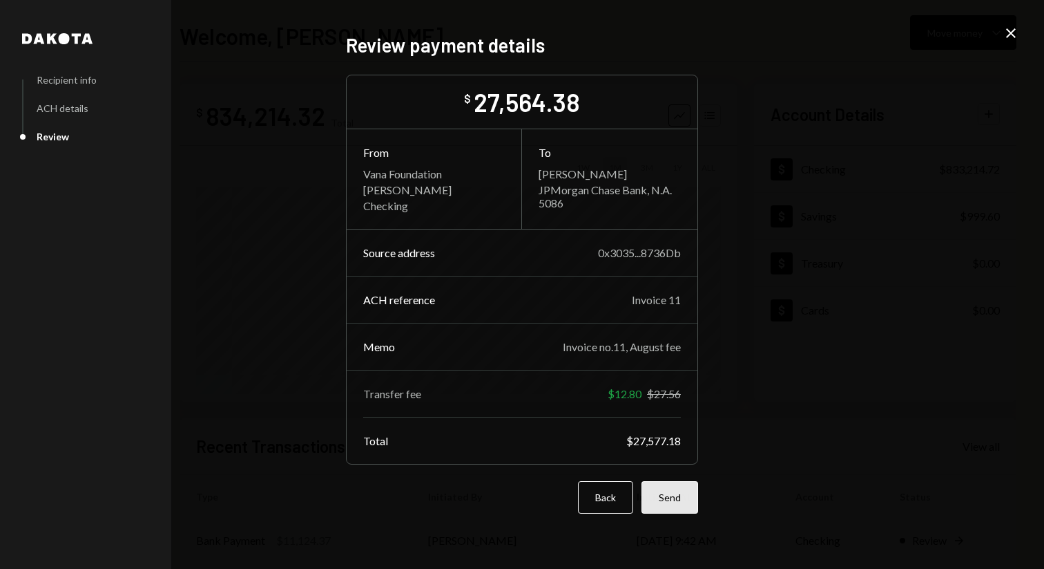
click at [680, 482] on button "Send" at bounding box center [670, 497] width 57 height 32
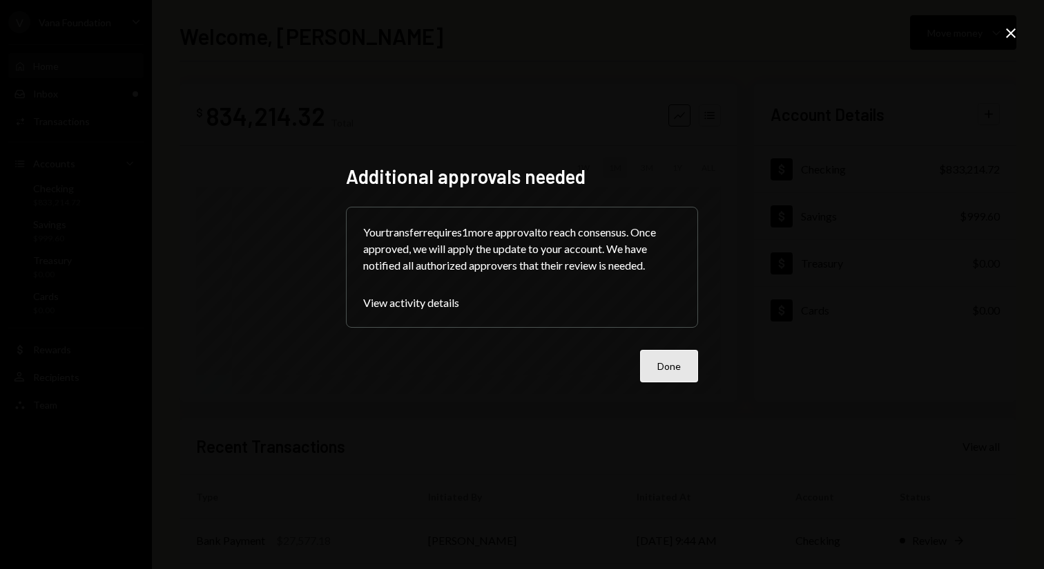
click at [691, 365] on button "Done" at bounding box center [669, 366] width 58 height 32
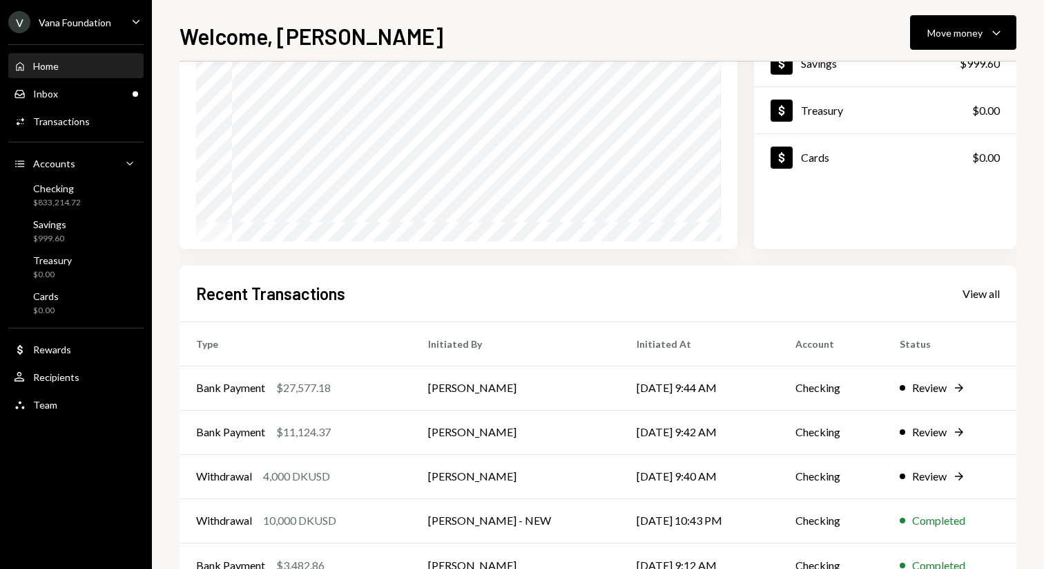
scroll to position [191, 0]
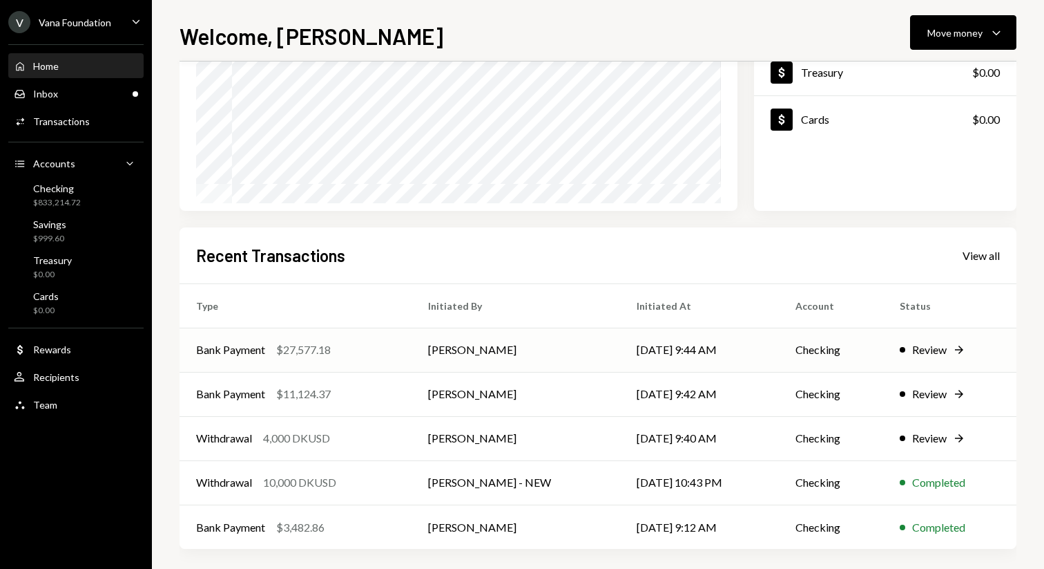
click at [950, 340] on td "Review Right Arrow" at bounding box center [950, 349] width 133 height 44
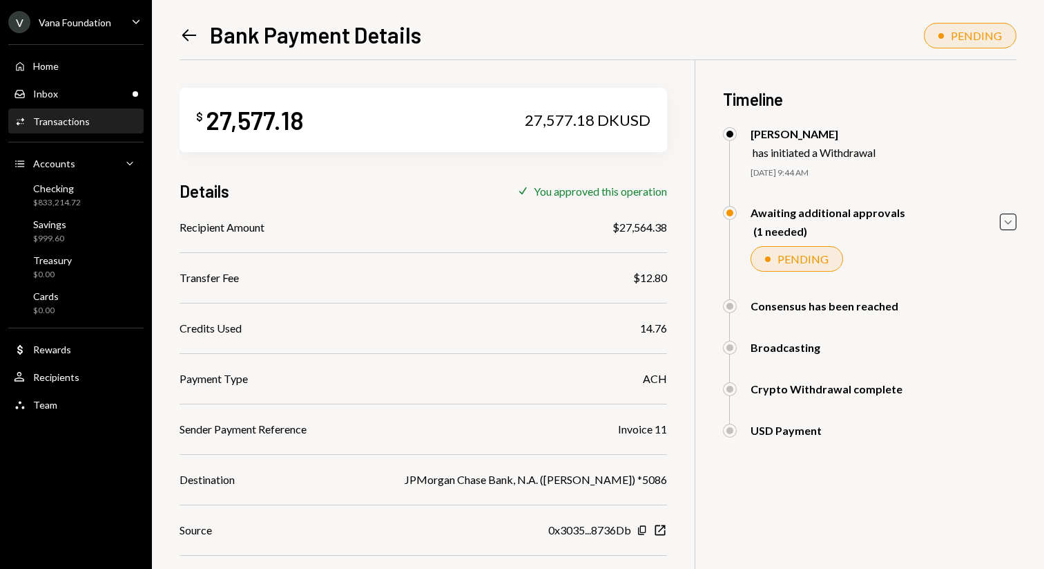
click at [953, 38] on div "PENDING" at bounding box center [976, 35] width 51 height 13
click at [1001, 212] on div "Awaiting additional approvals (1 needed) Caret Down" at bounding box center [870, 222] width 294 height 32
click at [1012, 222] on icon "Caret Down" at bounding box center [1008, 221] width 15 height 15
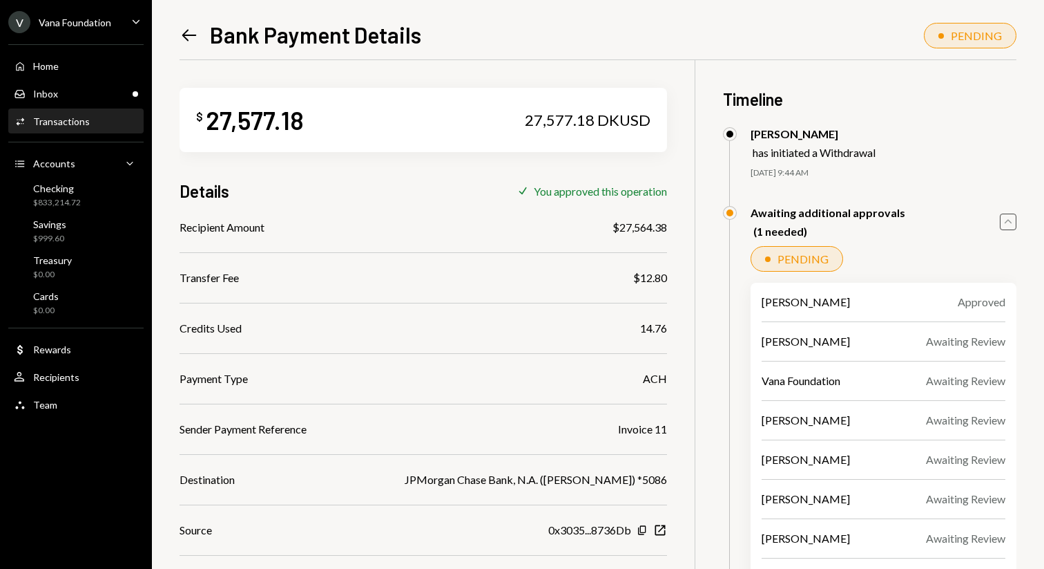
click at [191, 39] on icon "Left Arrow" at bounding box center [189, 35] width 19 height 19
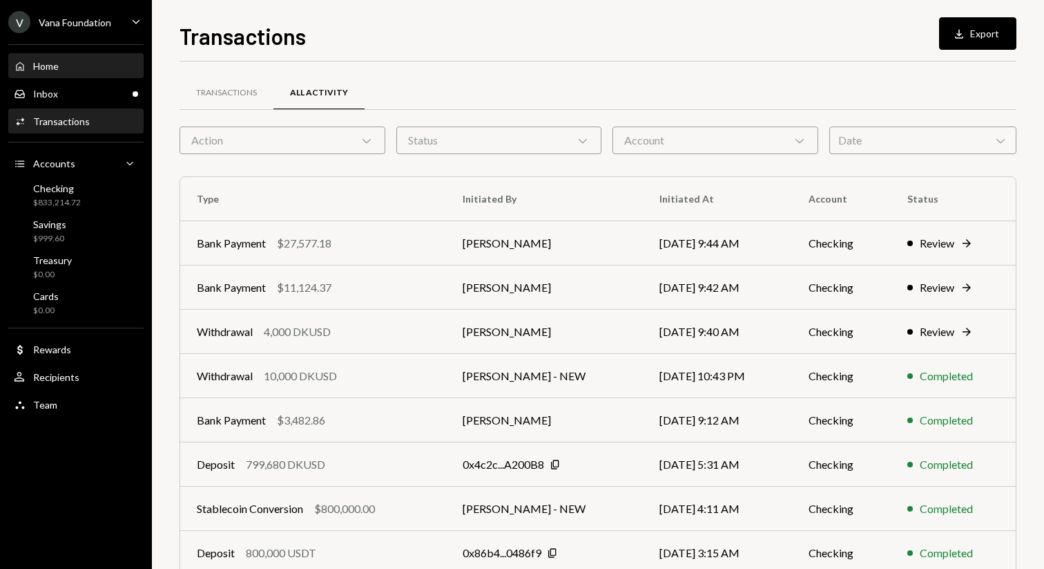
click at [113, 59] on div "Home Home" at bounding box center [76, 66] width 124 height 23
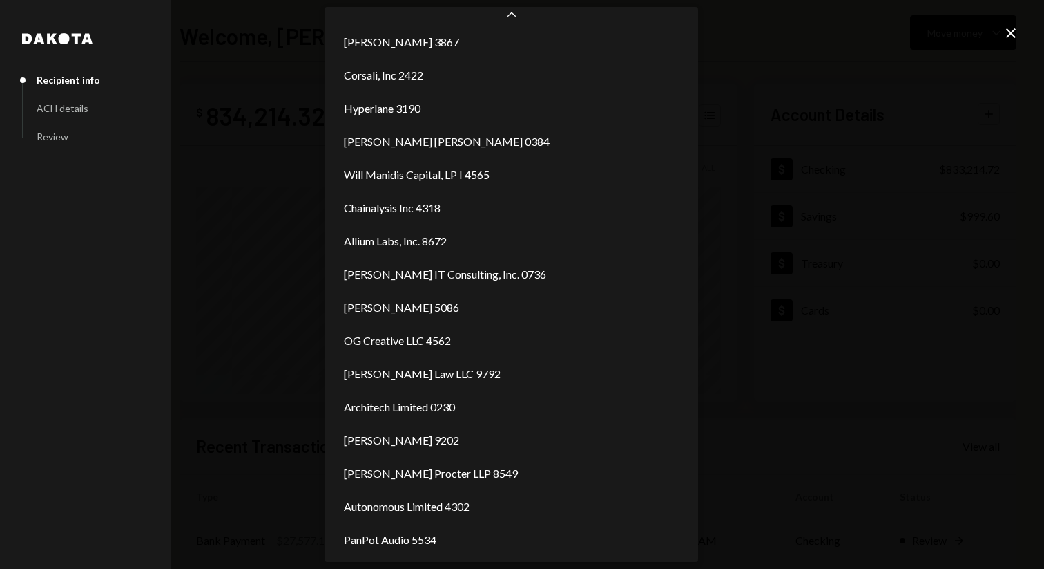
scroll to position [169, 0]
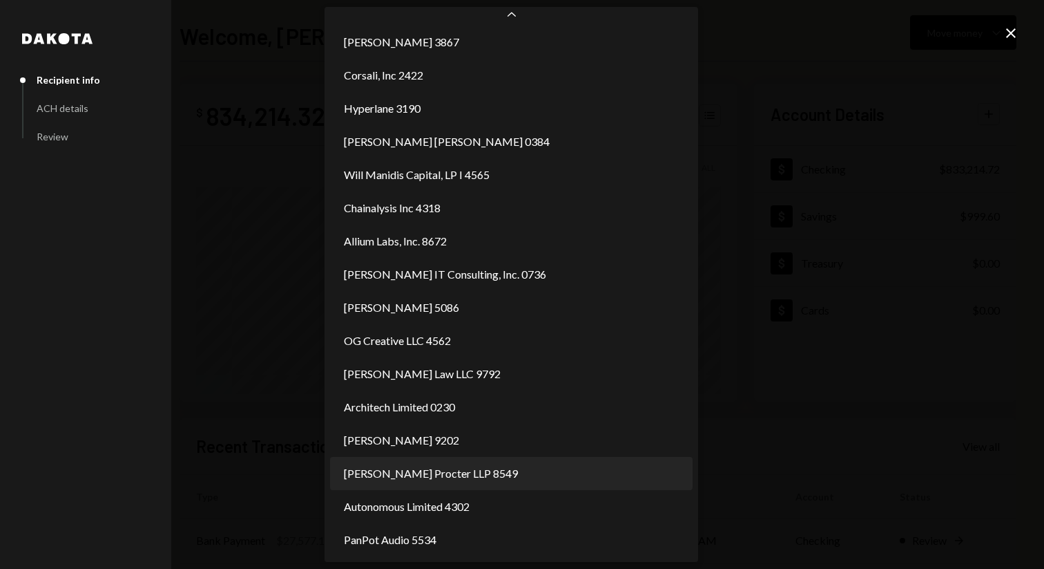
select select "**********"
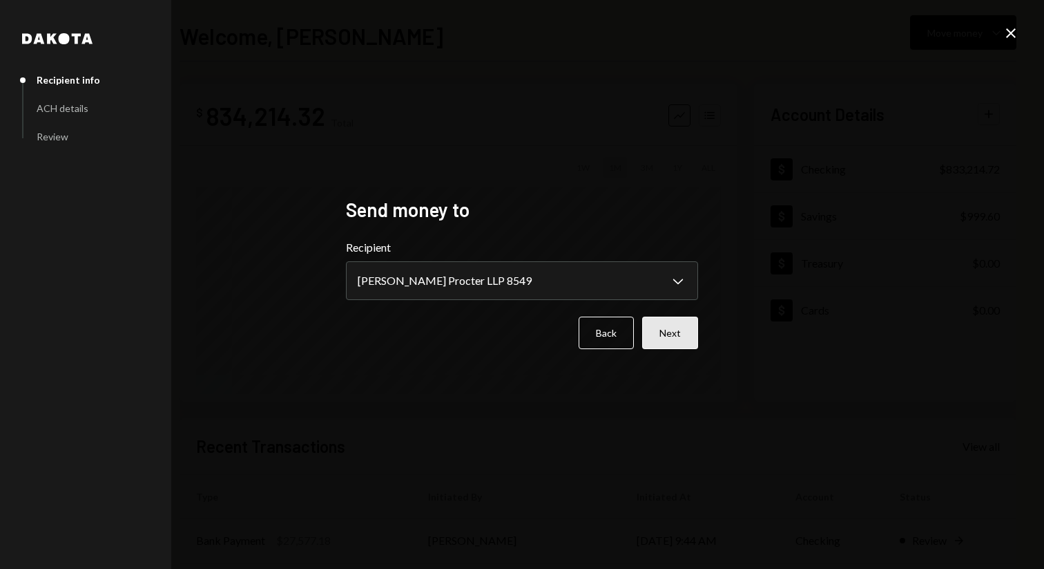
click at [679, 332] on button "Next" at bounding box center [670, 332] width 56 height 32
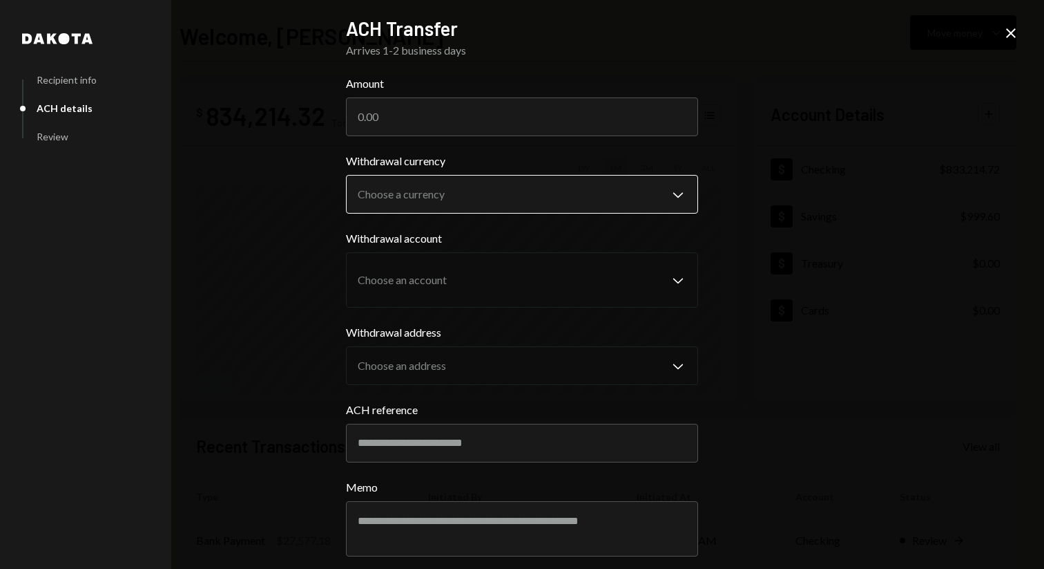
click at [596, 193] on body "V Vana Foundation Caret Down Home Home Inbox Inbox Activities Transactions Acco…" at bounding box center [522, 284] width 1044 height 569
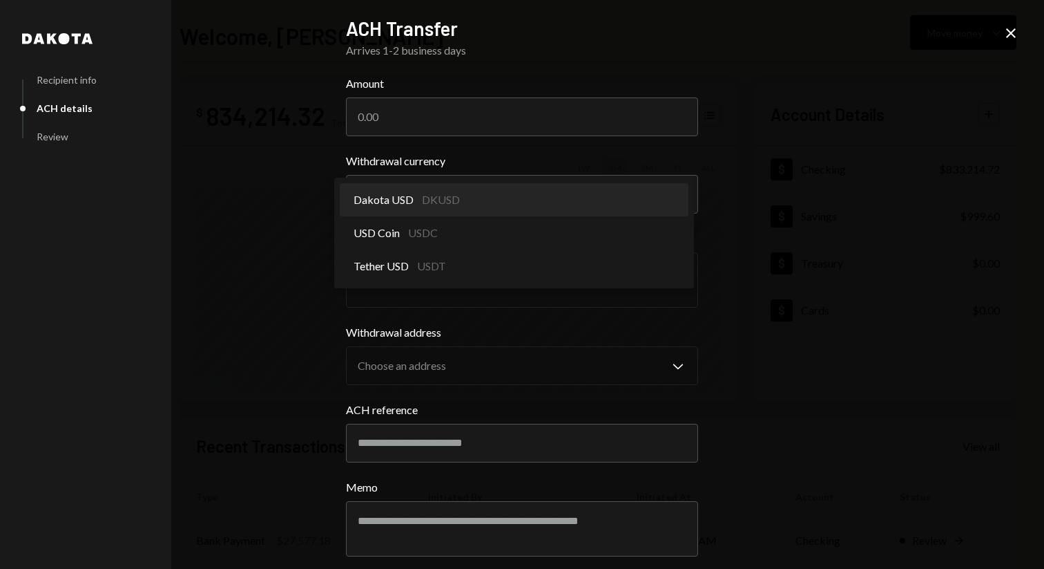
select select "*****"
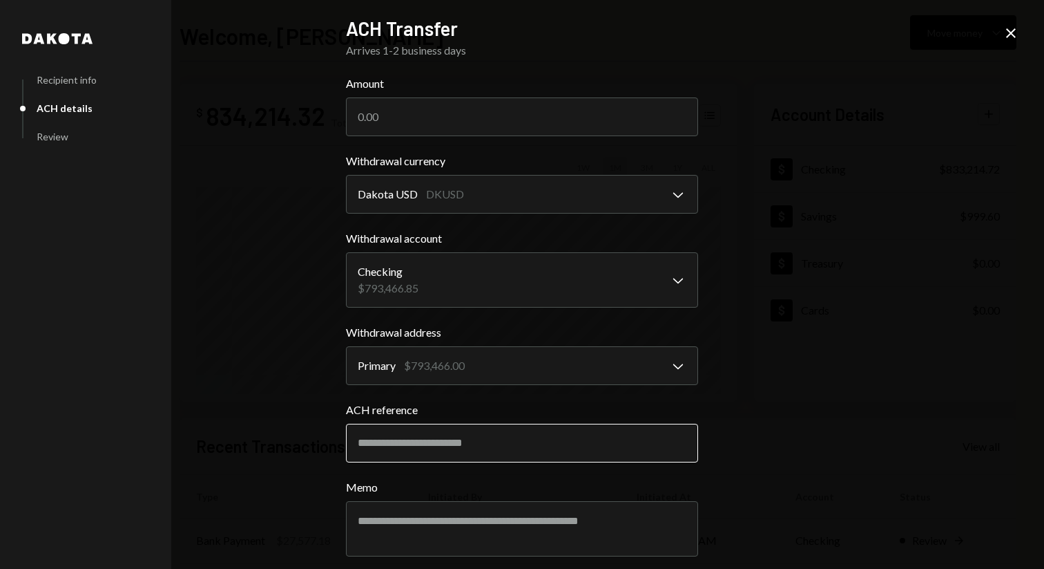
click at [524, 446] on input "ACH reference" at bounding box center [522, 442] width 352 height 39
paste input "*******"
click at [374, 438] on input "**********" at bounding box center [522, 442] width 352 height 39
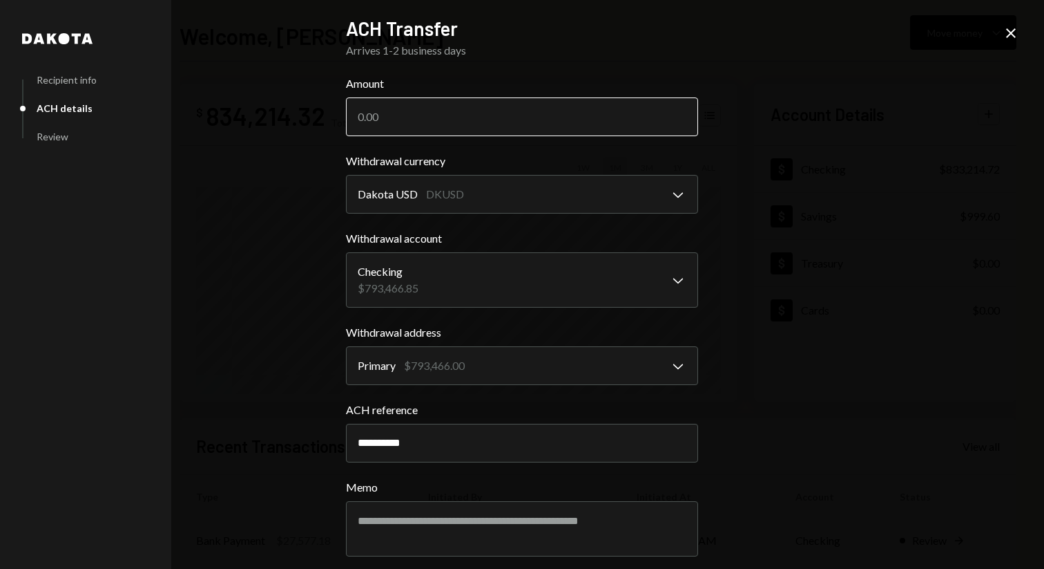
type input "**********"
click at [459, 127] on input "Amount" at bounding box center [522, 116] width 352 height 39
type input "134"
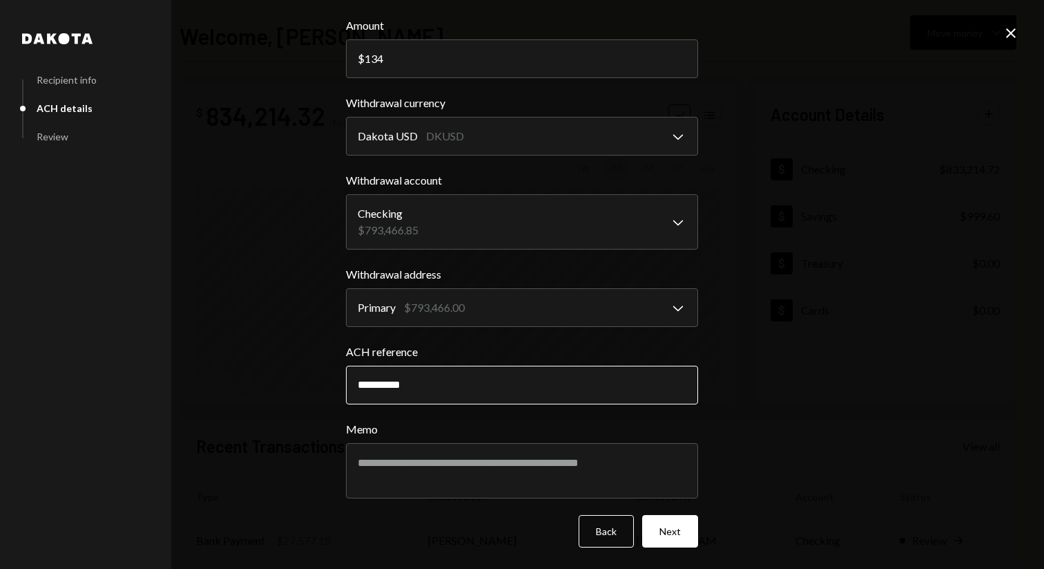
drag, startPoint x: 455, startPoint y: 398, endPoint x: 344, endPoint y: 384, distance: 111.4
click at [346, 384] on input "**********" at bounding box center [522, 384] width 352 height 39
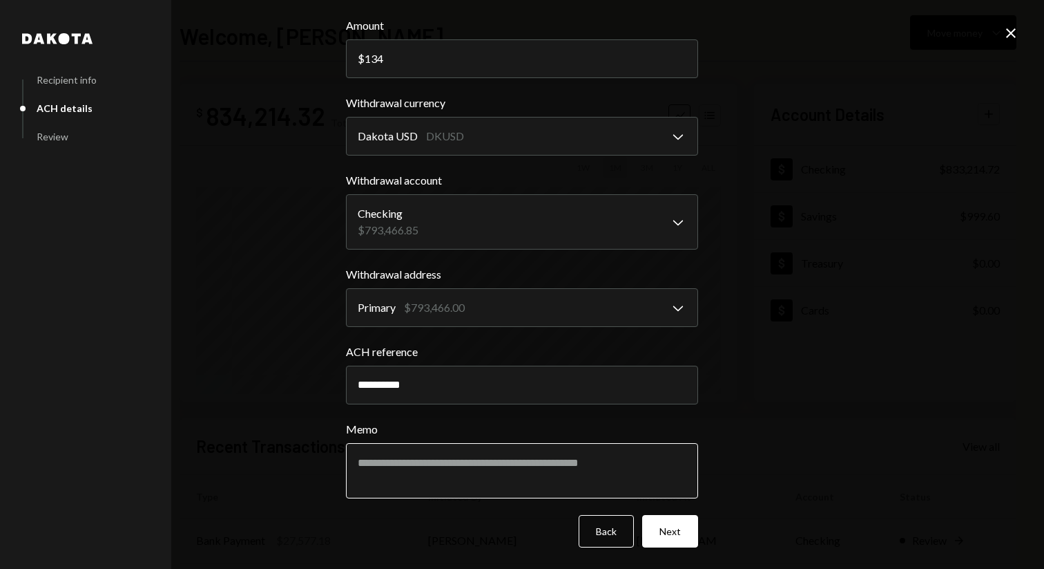
click at [388, 484] on textarea "Memo" at bounding box center [522, 470] width 352 height 55
paste textarea "**********"
click at [370, 464] on textarea "**********" at bounding box center [522, 470] width 352 height 55
type textarea "**********"
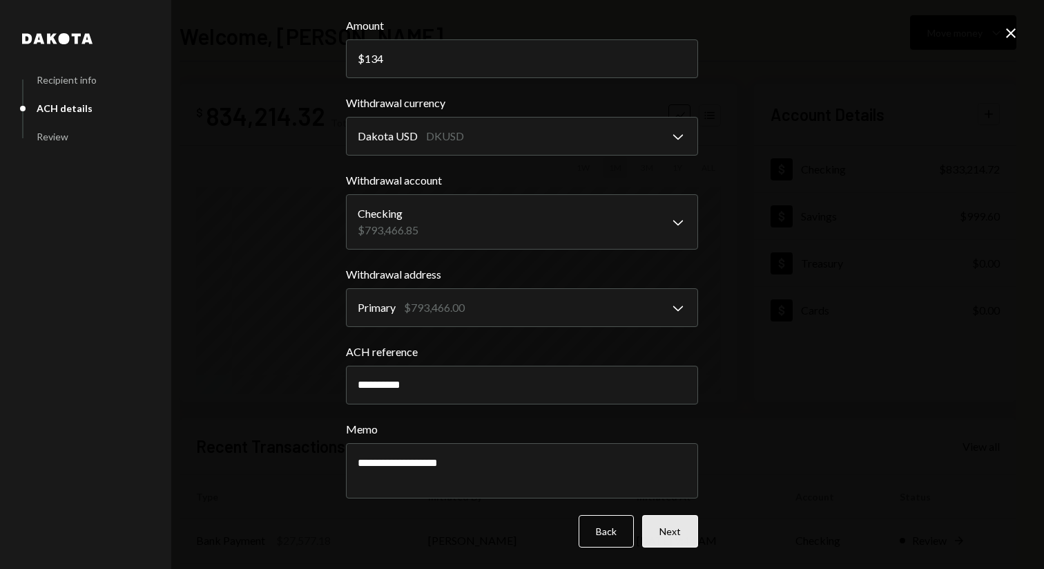
click at [664, 520] on button "Next" at bounding box center [670, 531] width 56 height 32
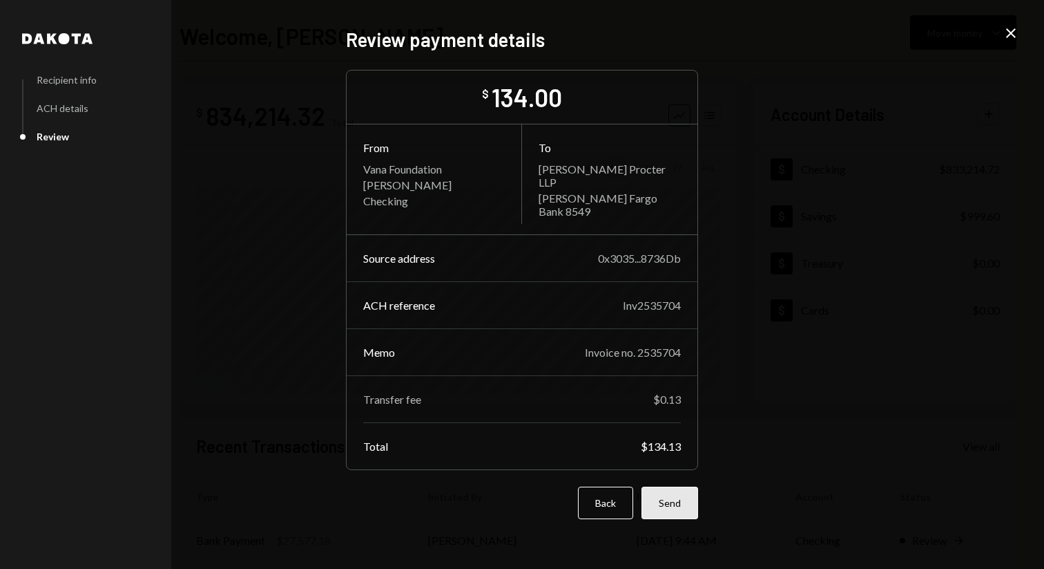
click at [662, 497] on button "Send" at bounding box center [670, 502] width 57 height 32
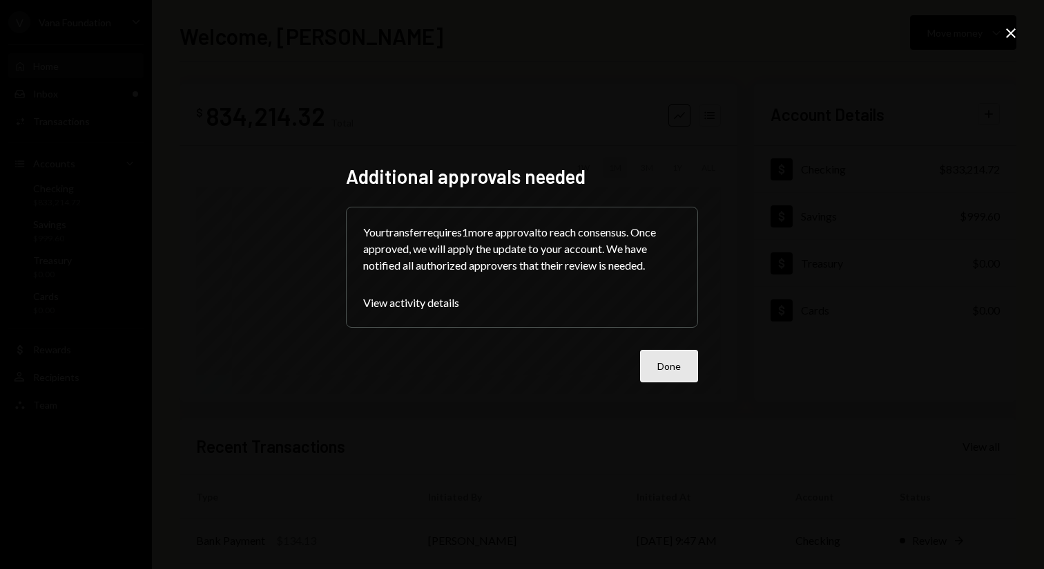
click at [651, 381] on button "Done" at bounding box center [669, 366] width 58 height 32
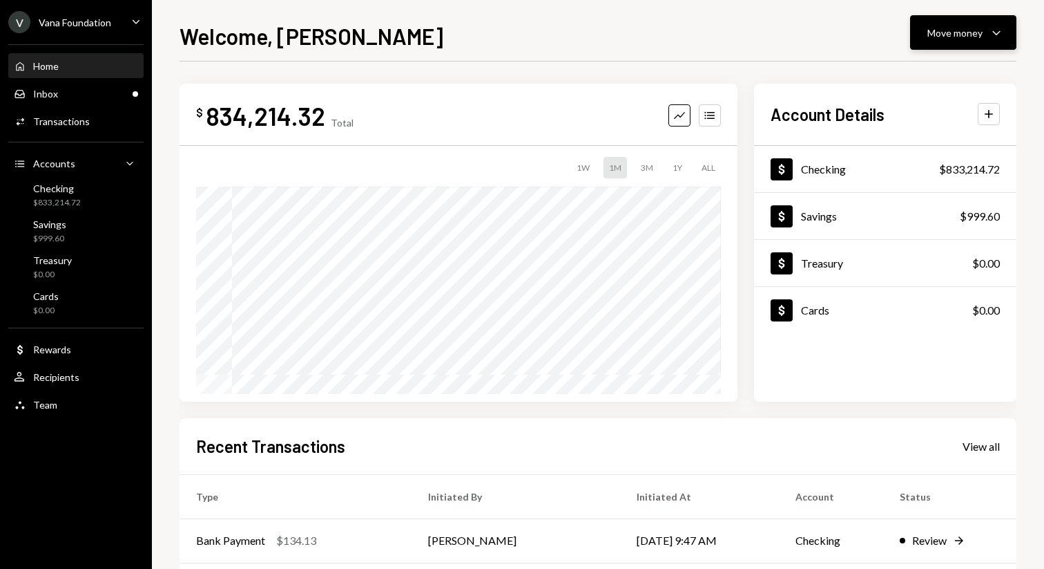
click at [968, 42] on button "Move money Caret Down" at bounding box center [963, 32] width 106 height 35
click at [903, 82] on div "Withdraw Send" at bounding box center [942, 74] width 138 height 31
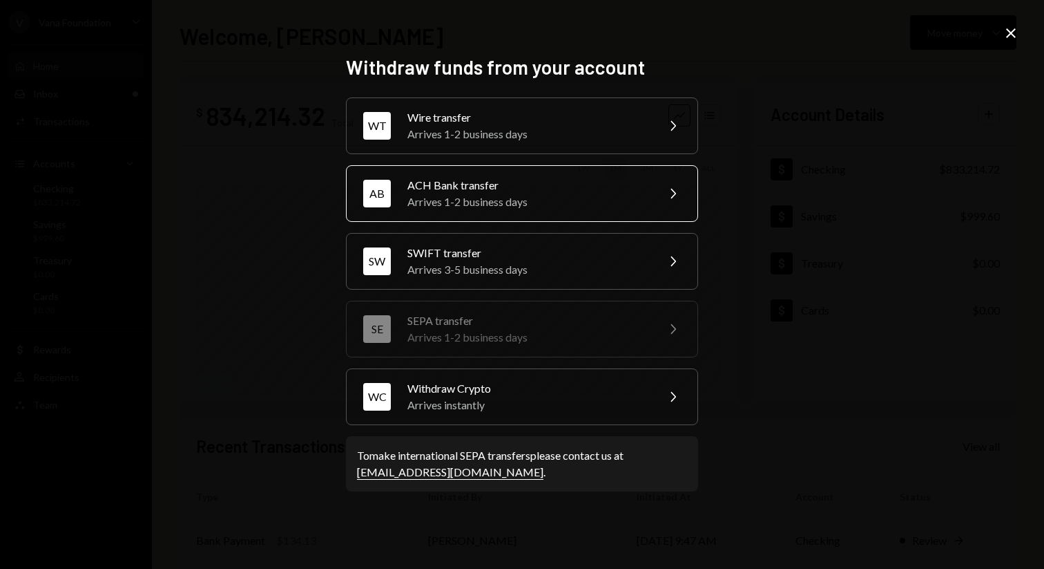
click at [598, 199] on div "Arrives 1-2 business days" at bounding box center [528, 201] width 240 height 17
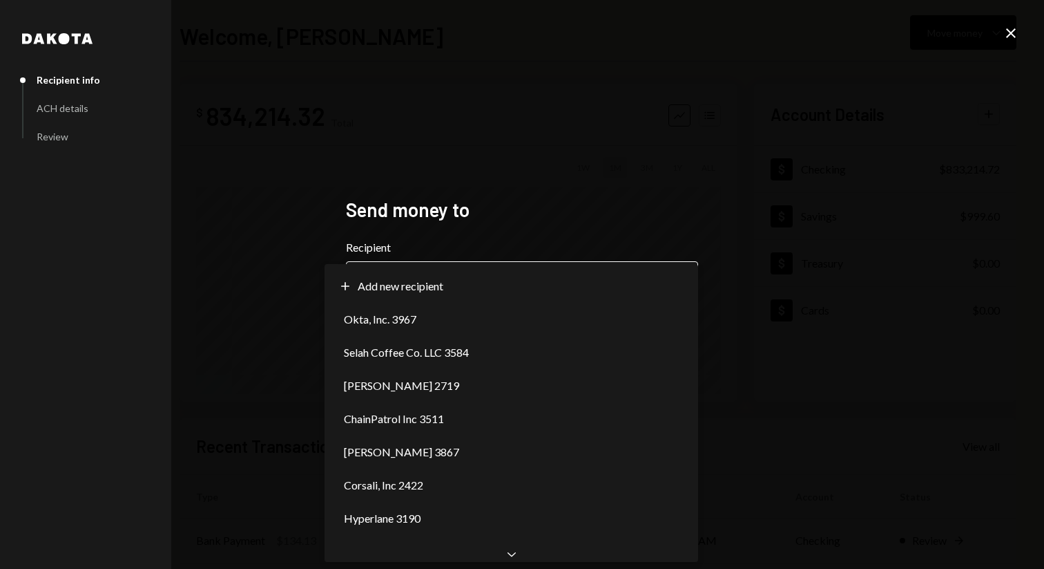
click at [583, 286] on body "V Vana Foundation Caret Down Home Home Inbox Inbox Activities Transactions Acco…" at bounding box center [522, 284] width 1044 height 569
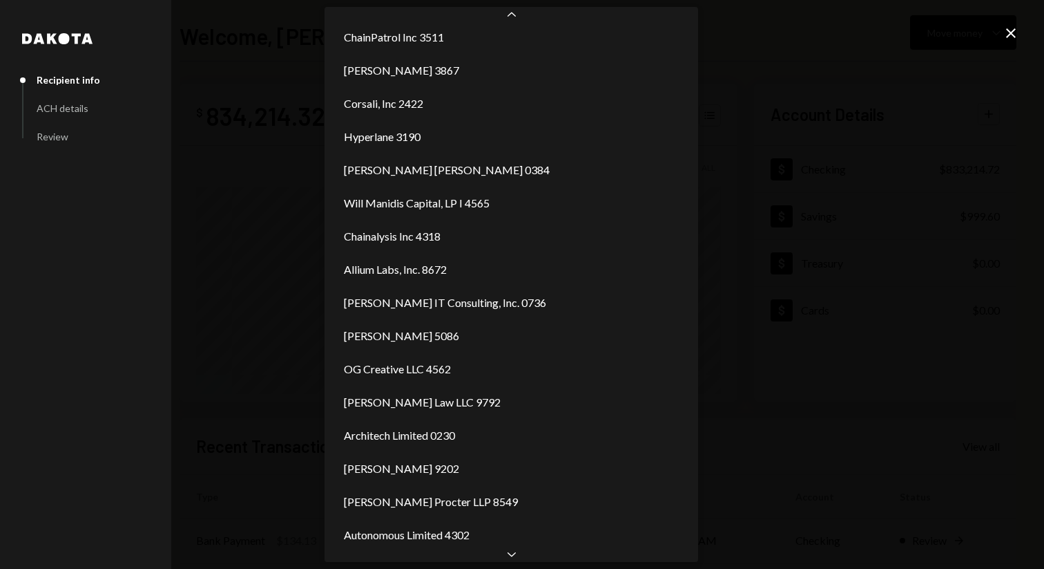
scroll to position [169, 0]
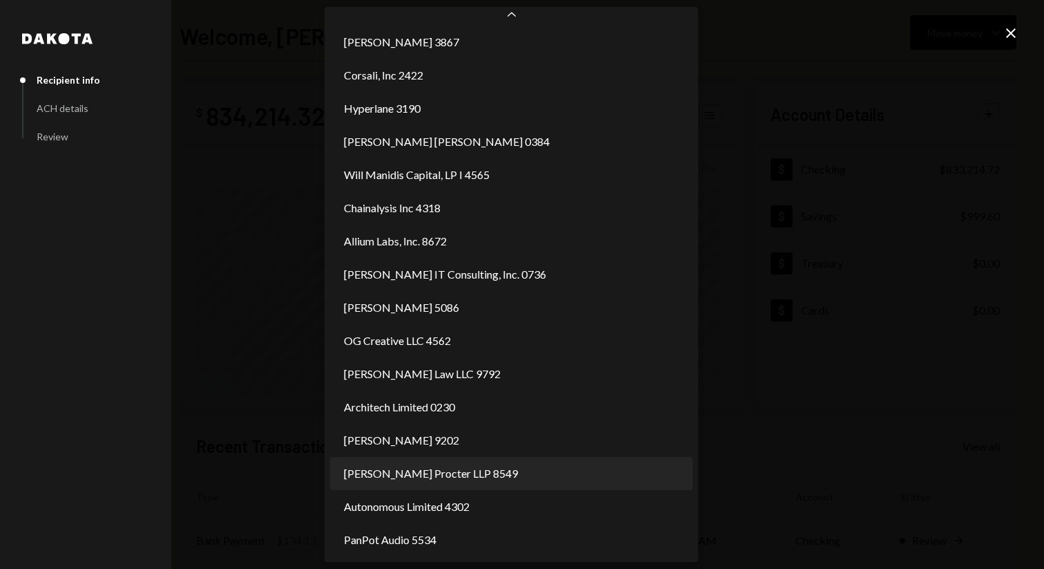
select select "**********"
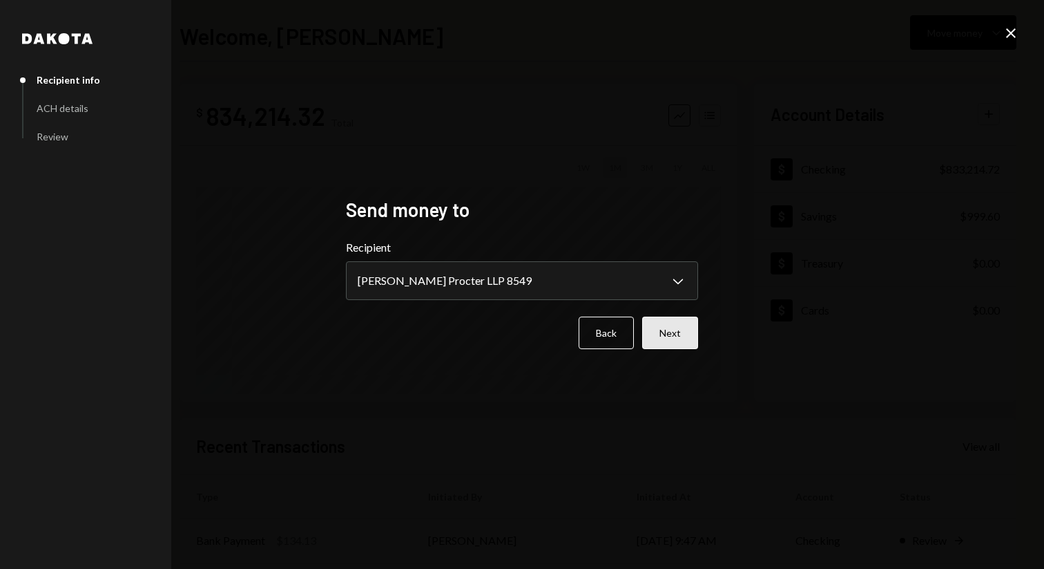
click at [668, 336] on button "Next" at bounding box center [670, 332] width 56 height 32
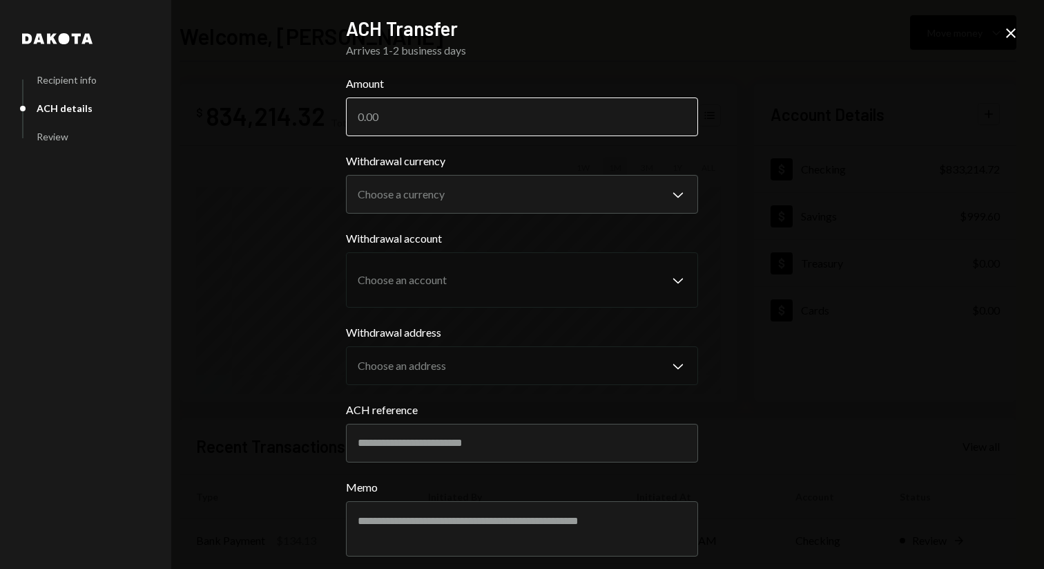
click at [424, 113] on input "Amount" at bounding box center [522, 116] width 352 height 39
paste input "10038.00"
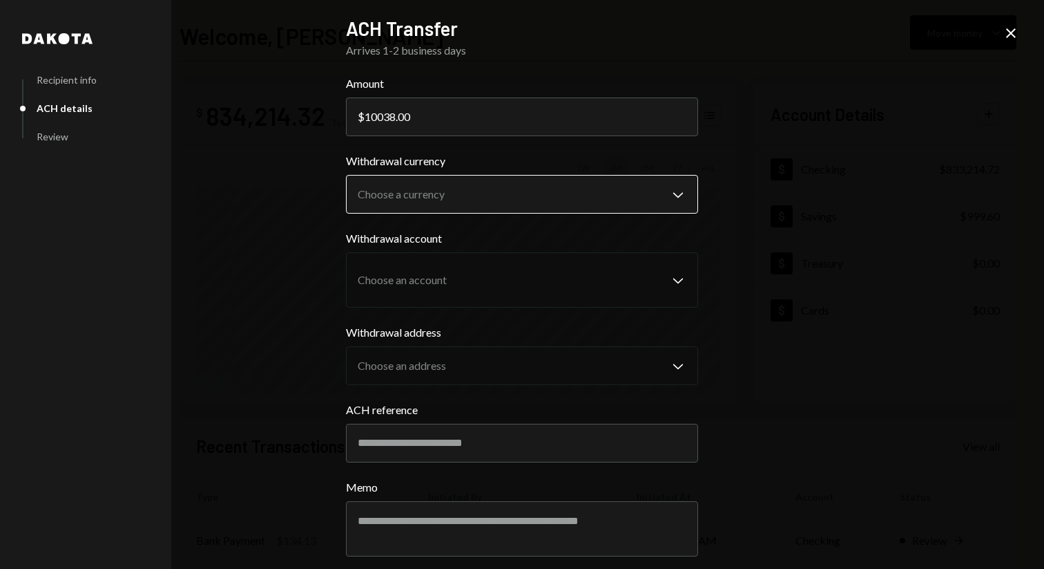
type input "10038.00"
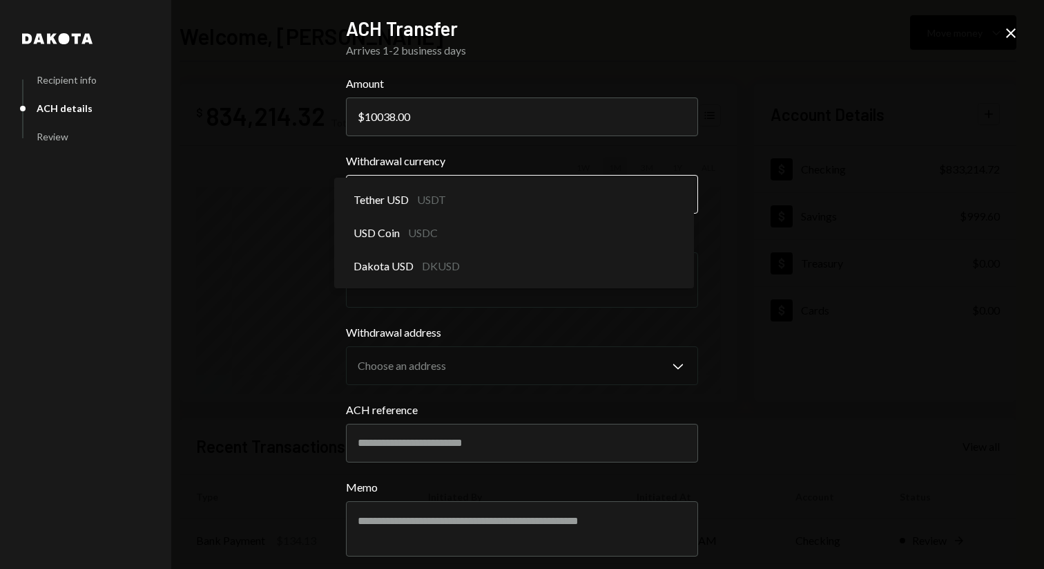
click at [433, 197] on body "V Vana Foundation Caret Down Home Home Inbox Inbox Activities Transactions Acco…" at bounding box center [522, 284] width 1044 height 569
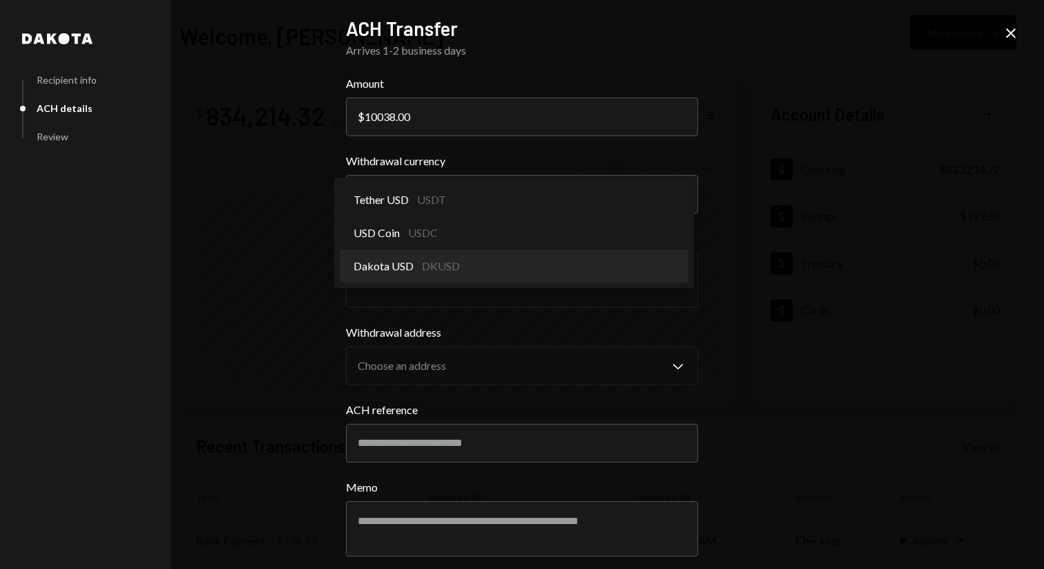
select select "*****"
drag, startPoint x: 433, startPoint y: 200, endPoint x: 441, endPoint y: 262, distance: 62.6
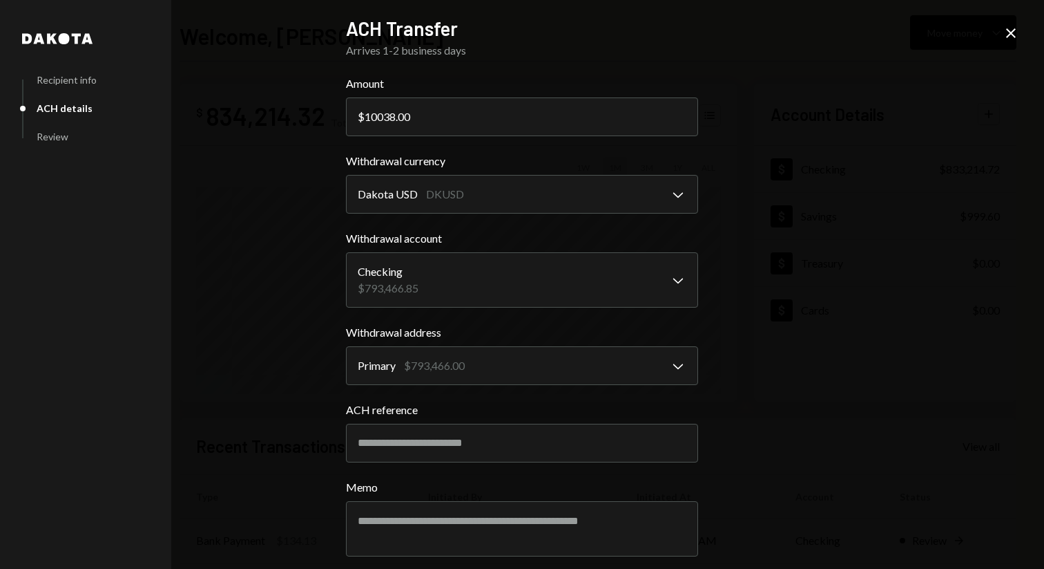
click at [439, 262] on body "V Vana Foundation Caret Down Home Home Inbox Inbox Activities Transactions Acco…" at bounding box center [522, 284] width 1044 height 569
click at [513, 448] on input "ACH reference" at bounding box center [522, 442] width 352 height 39
paste input "*******"
type input "**********"
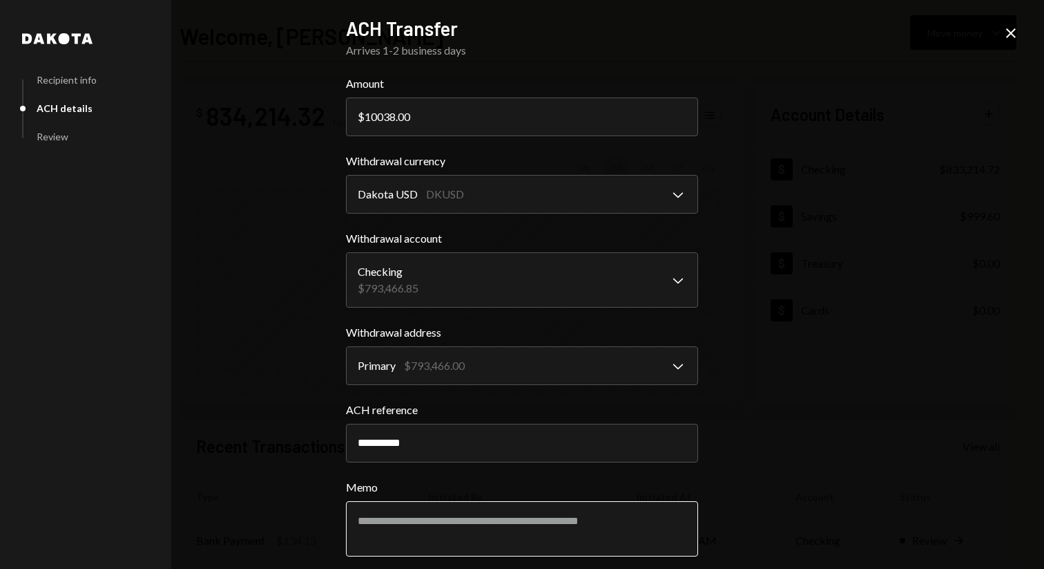
click at [447, 509] on textarea "Memo" at bounding box center [522, 528] width 352 height 55
paste textarea "********"
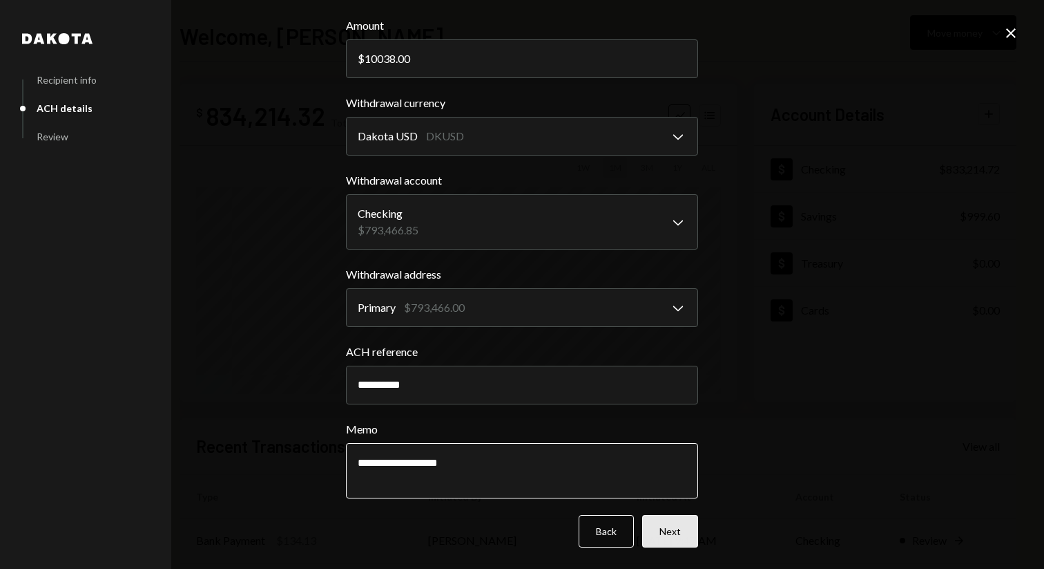
type textarea "**********"
click at [669, 533] on button "Next" at bounding box center [670, 531] width 56 height 32
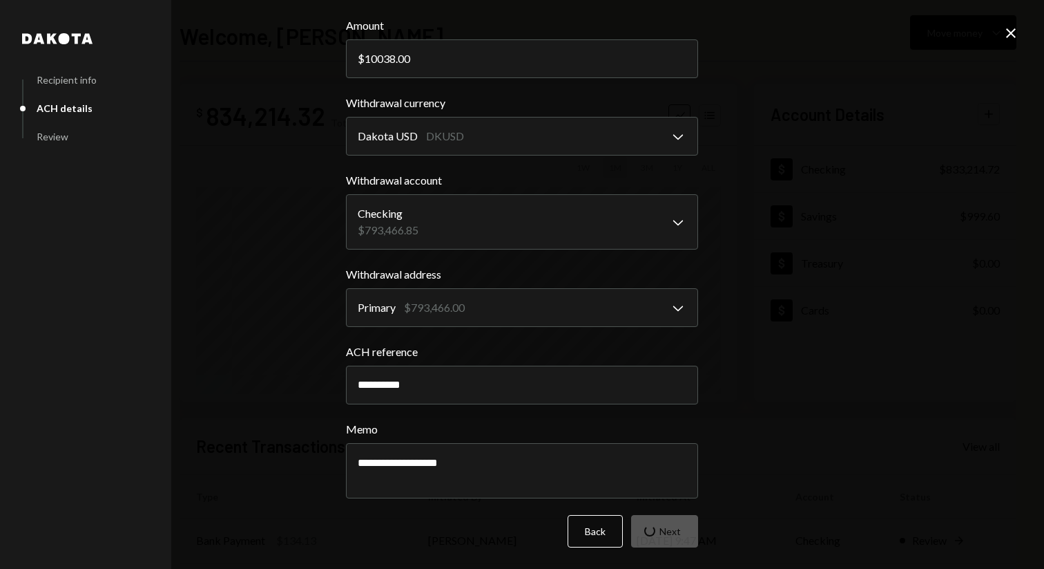
scroll to position [0, 0]
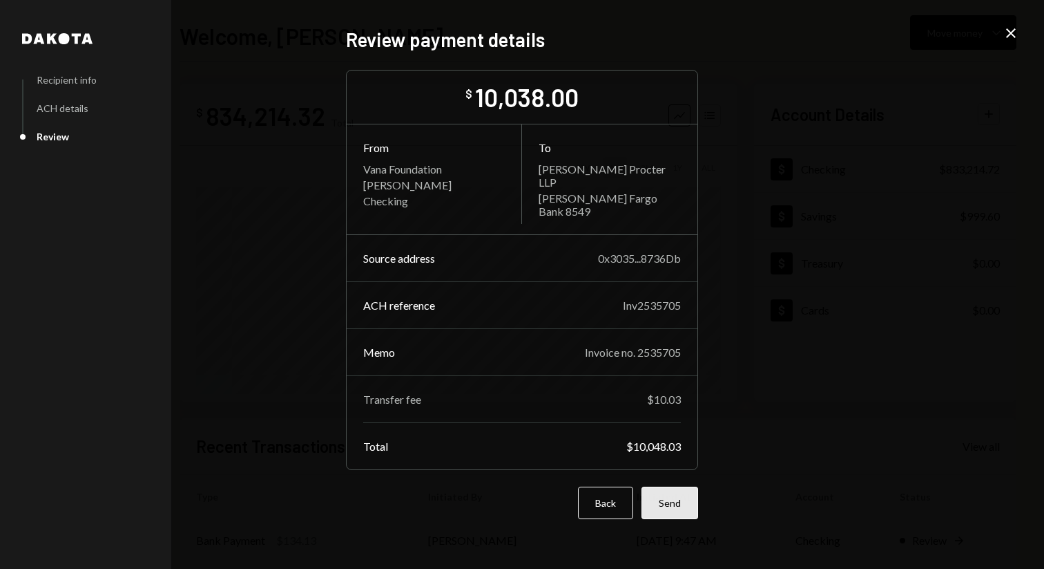
click at [669, 504] on button "Send" at bounding box center [670, 502] width 57 height 32
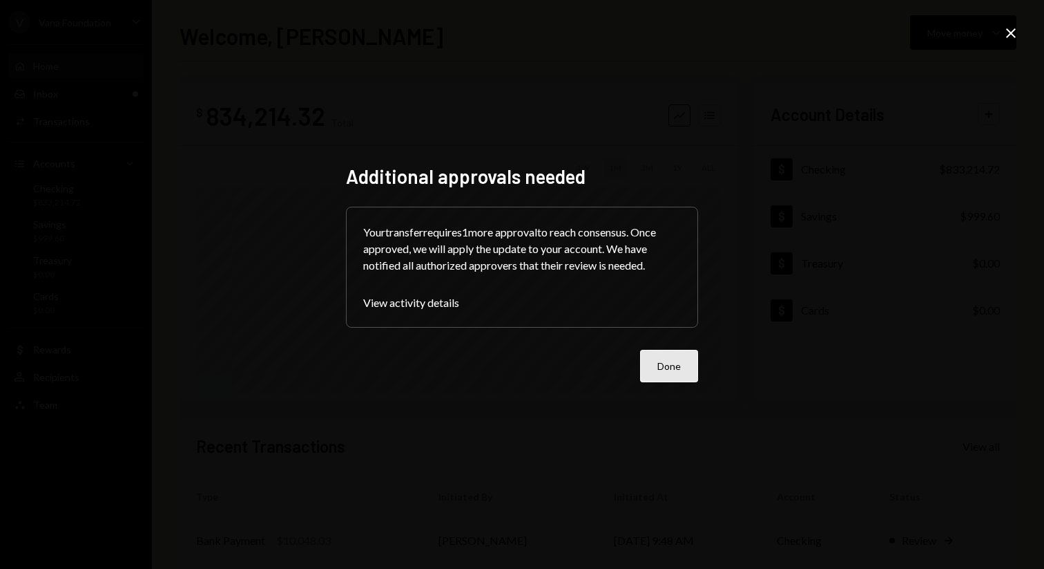
click at [685, 361] on button "Done" at bounding box center [669, 366] width 58 height 32
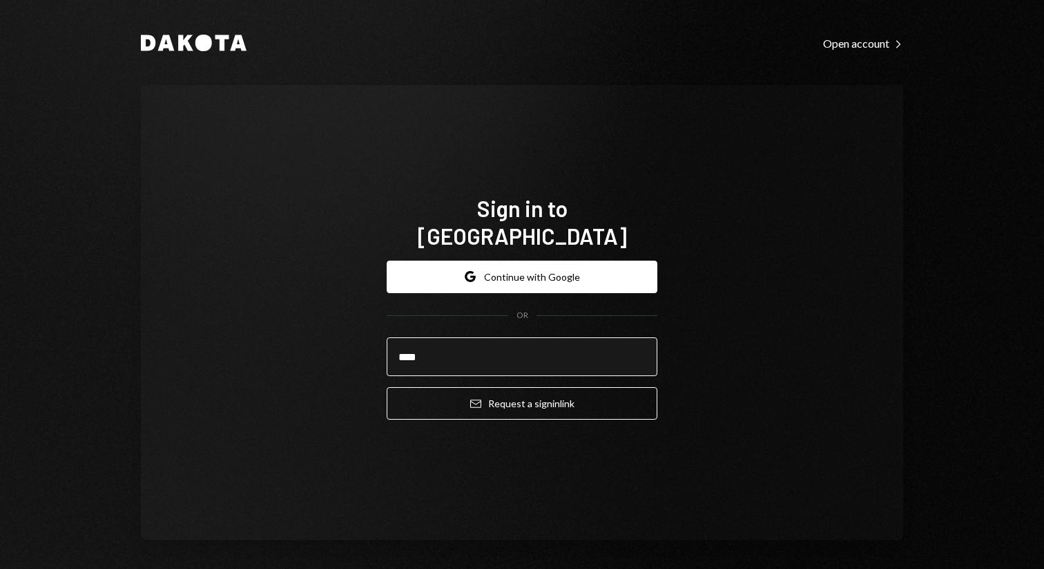
type input "**********"
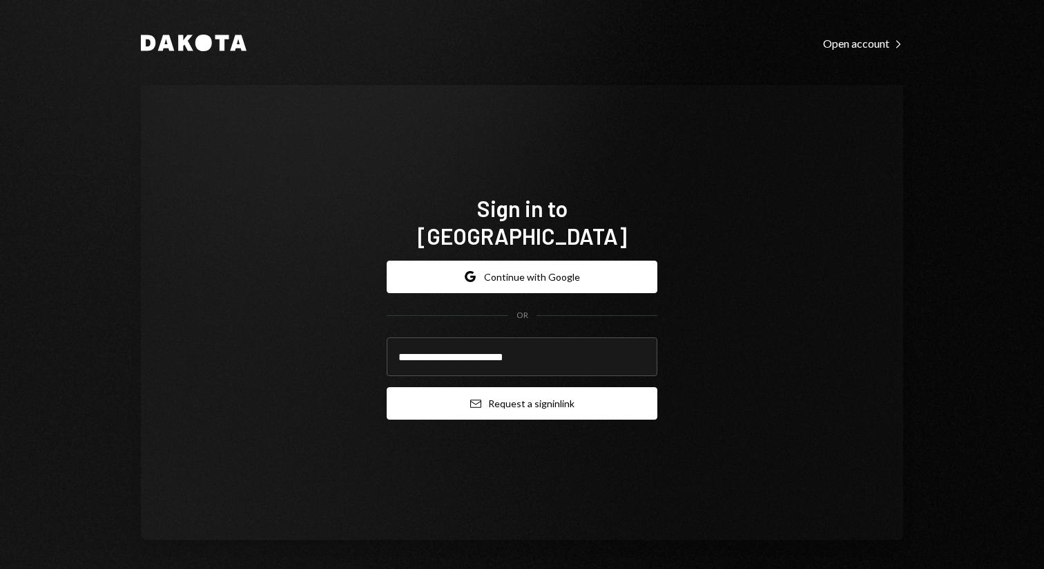
click at [494, 388] on button "Email Request a sign in link" at bounding box center [522, 403] width 271 height 32
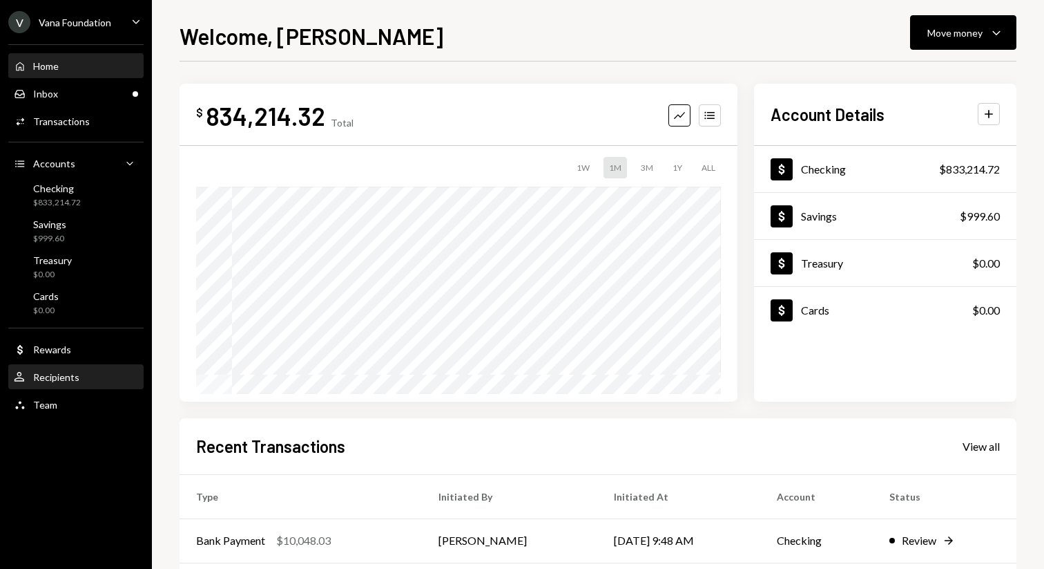
click at [70, 382] on div "Recipients" at bounding box center [56, 377] width 46 height 12
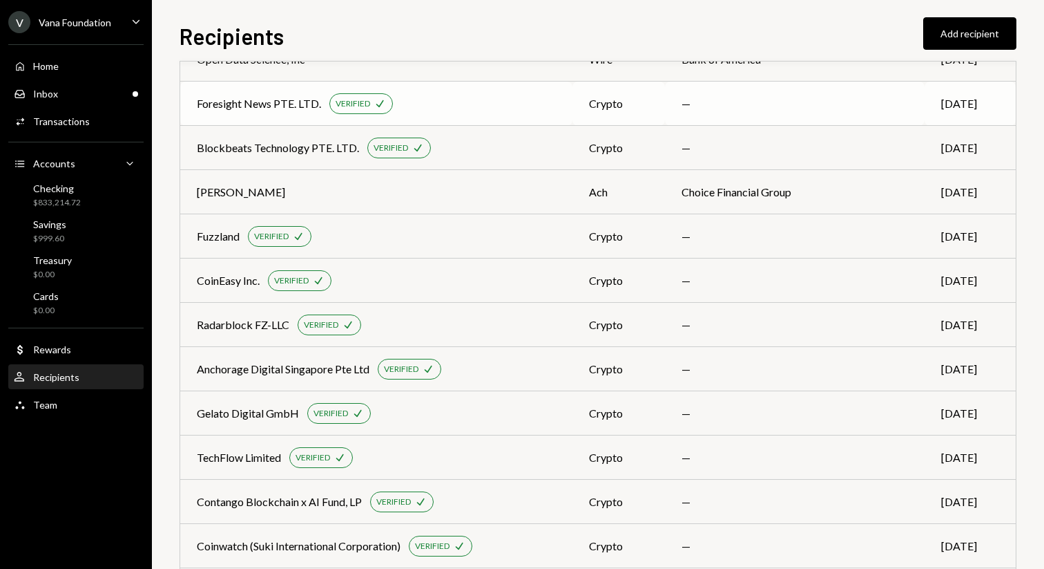
scroll to position [2083, 0]
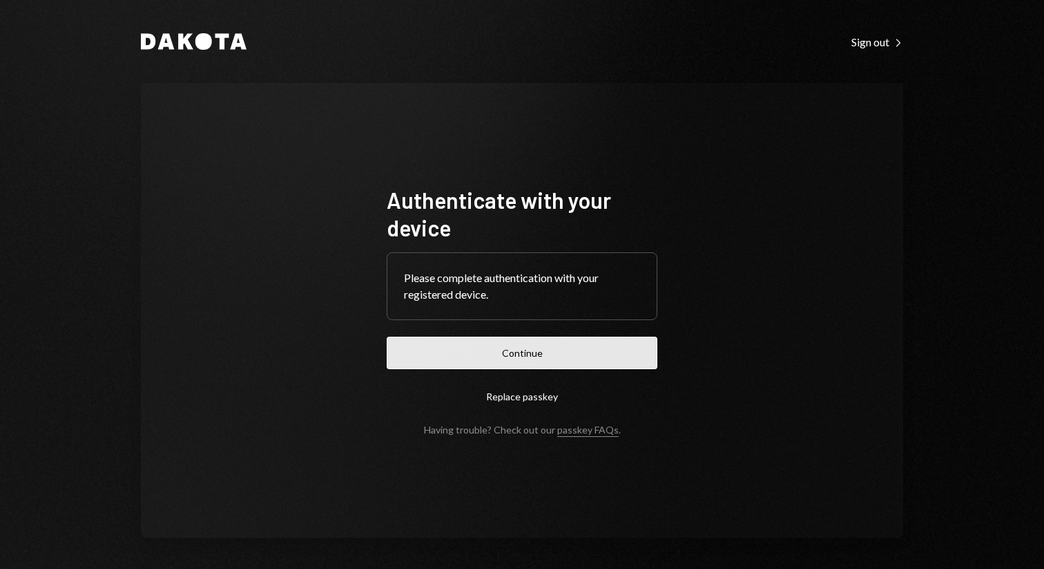
click at [505, 343] on button "Continue" at bounding box center [522, 352] width 271 height 32
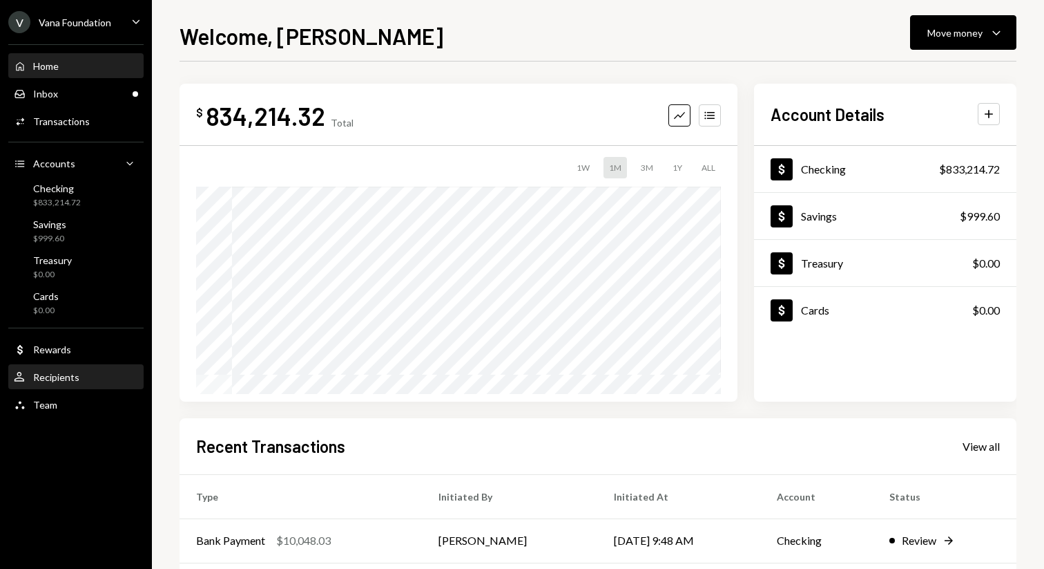
click at [85, 371] on div "User Recipients" at bounding box center [76, 377] width 124 height 12
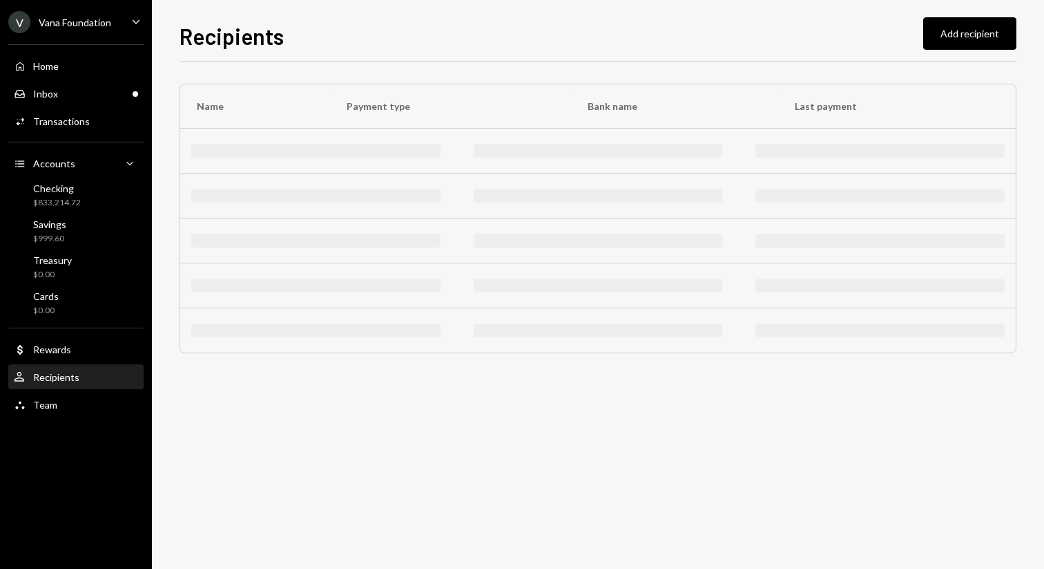
click at [685, 22] on div "Recipients Add recipient" at bounding box center [598, 34] width 837 height 30
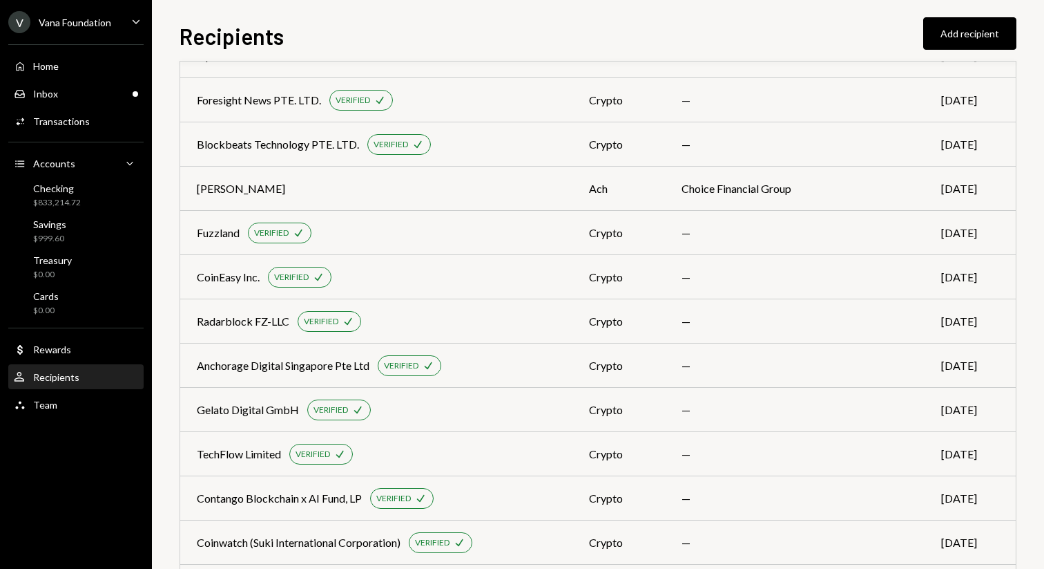
scroll to position [3681, 0]
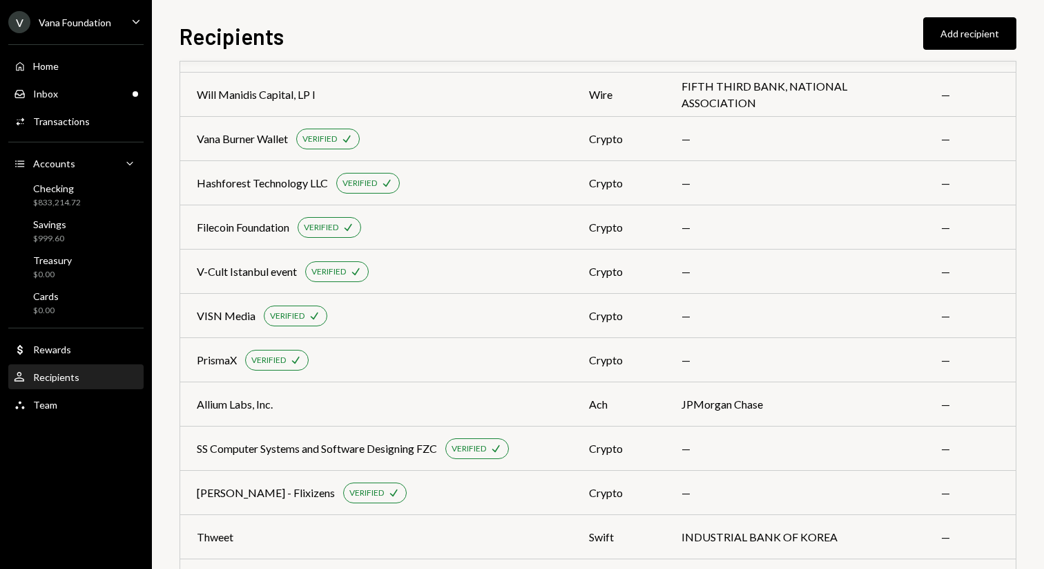
click at [377, 35] on div "Recipients Add recipient" at bounding box center [598, 34] width 837 height 30
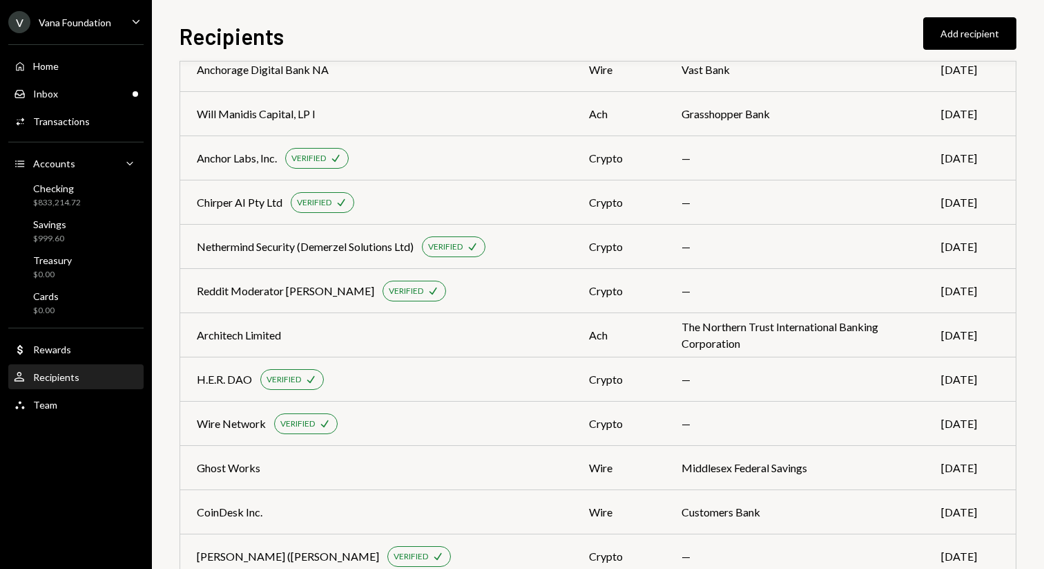
scroll to position [2816, 0]
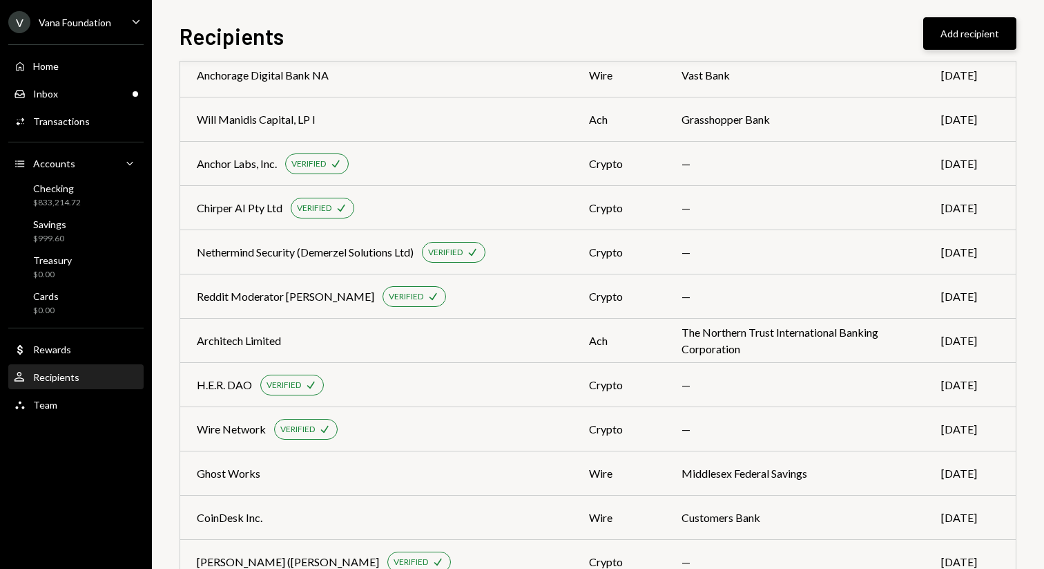
click at [982, 39] on button "Add recipient" at bounding box center [970, 33] width 93 height 32
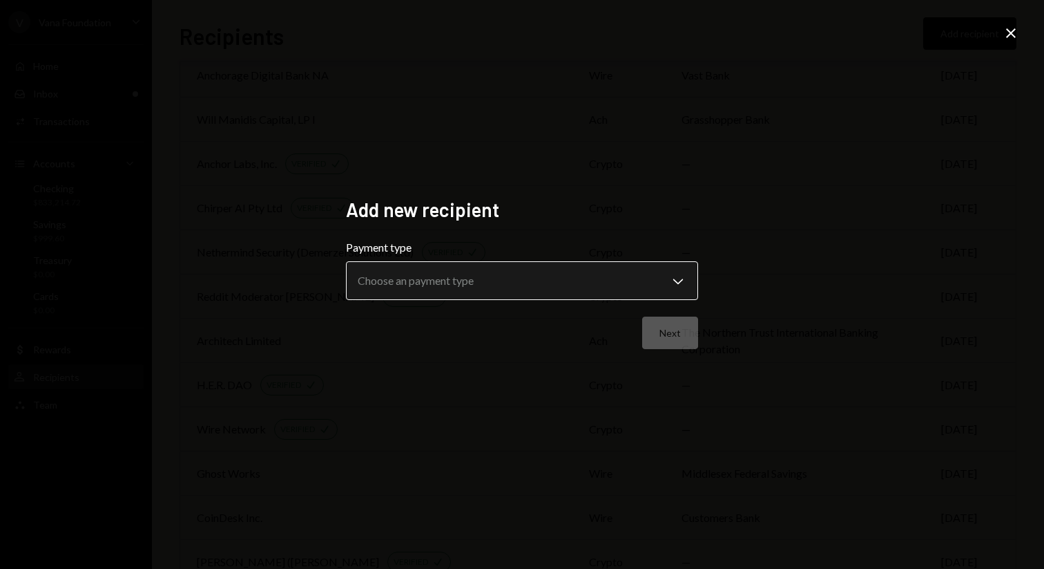
click at [530, 283] on body "V Vana Foundation Caret Down Home Home Inbox Inbox Activities Transactions Acco…" at bounding box center [522, 284] width 1044 height 569
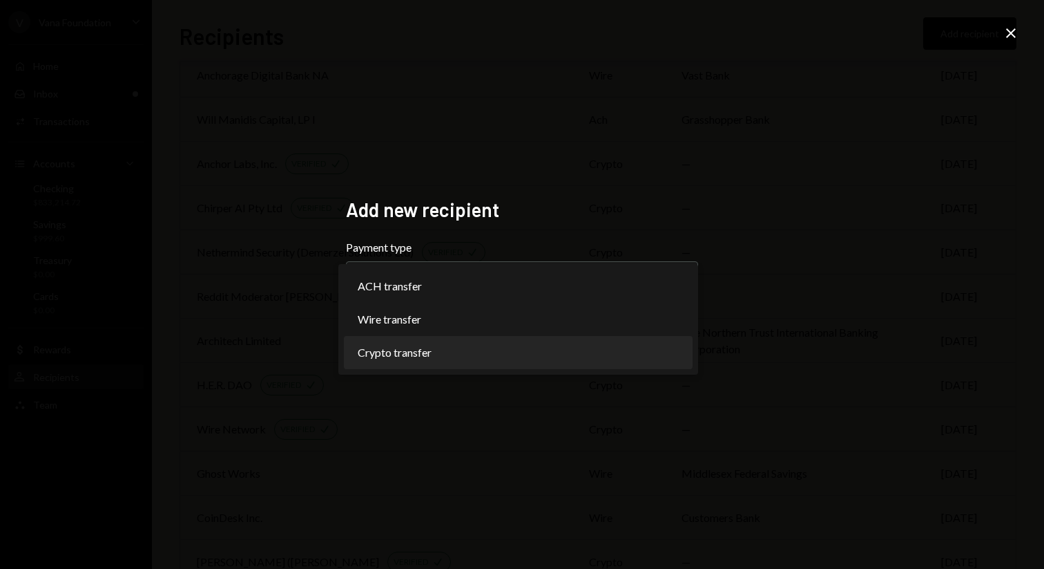
select select "******"
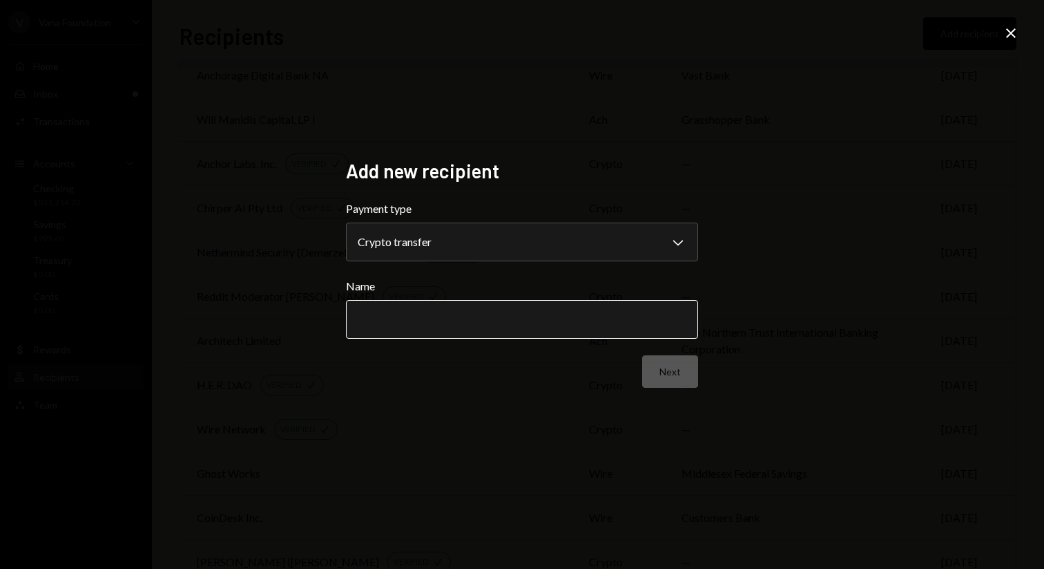
click at [594, 316] on input "Name" at bounding box center [522, 319] width 352 height 39
paste input "**********"
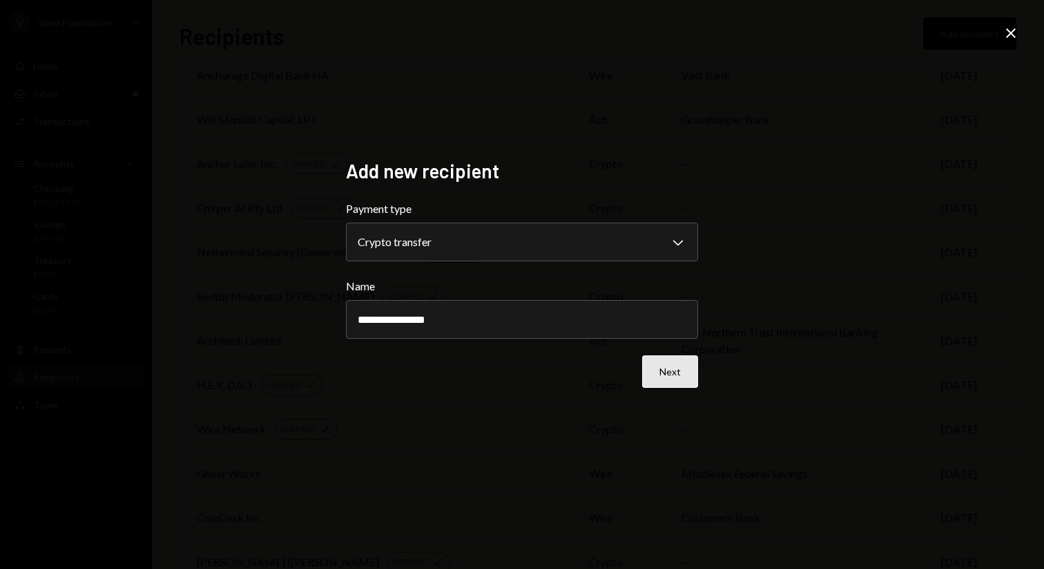
type input "**********"
click at [667, 375] on button "Next" at bounding box center [670, 371] width 56 height 32
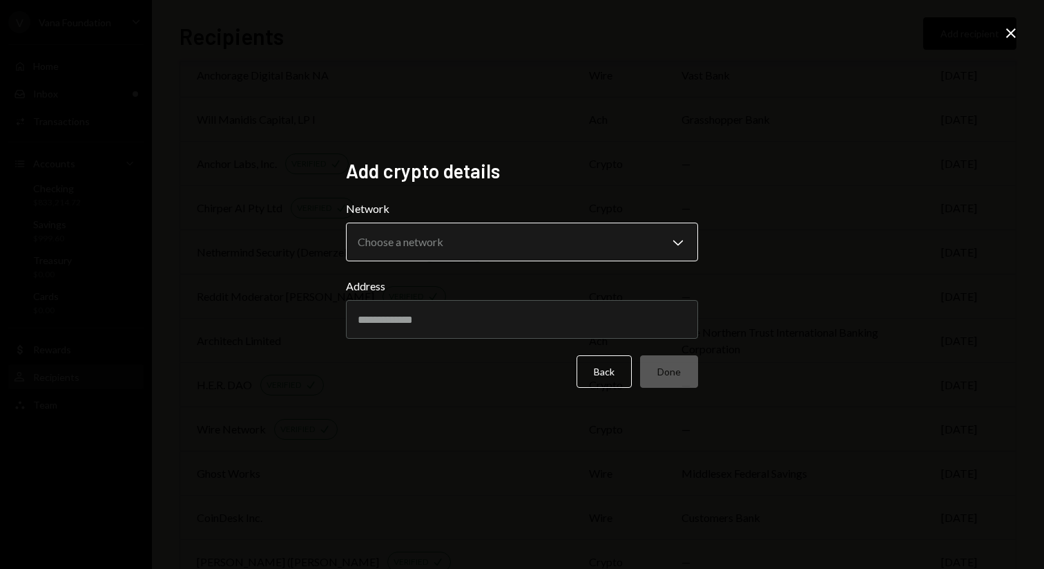
click at [597, 242] on body "V Vana Foundation Caret Down Home Home Inbox Inbox Activities Transactions Acco…" at bounding box center [522, 284] width 1044 height 569
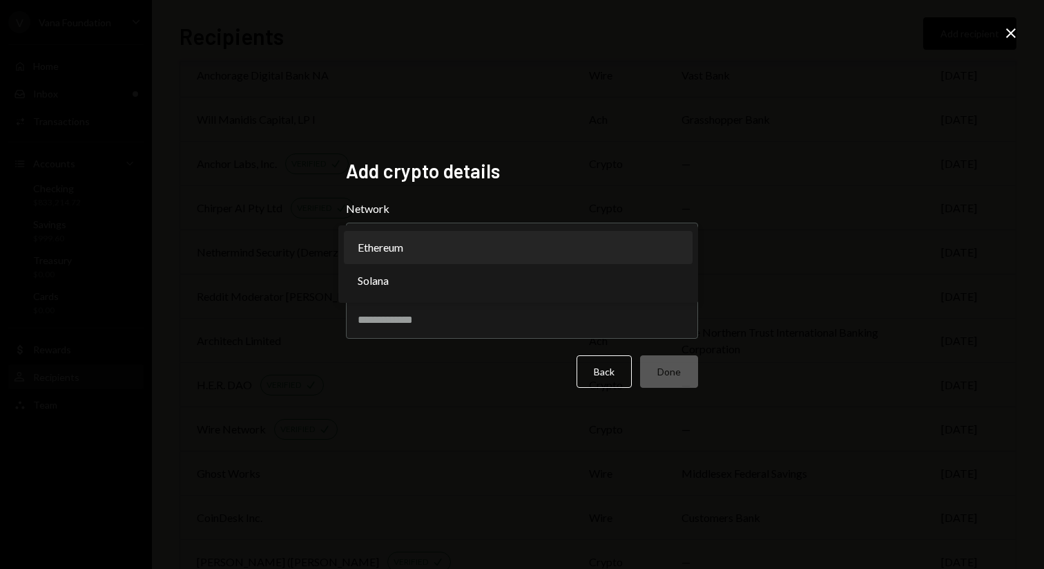
select select "**********"
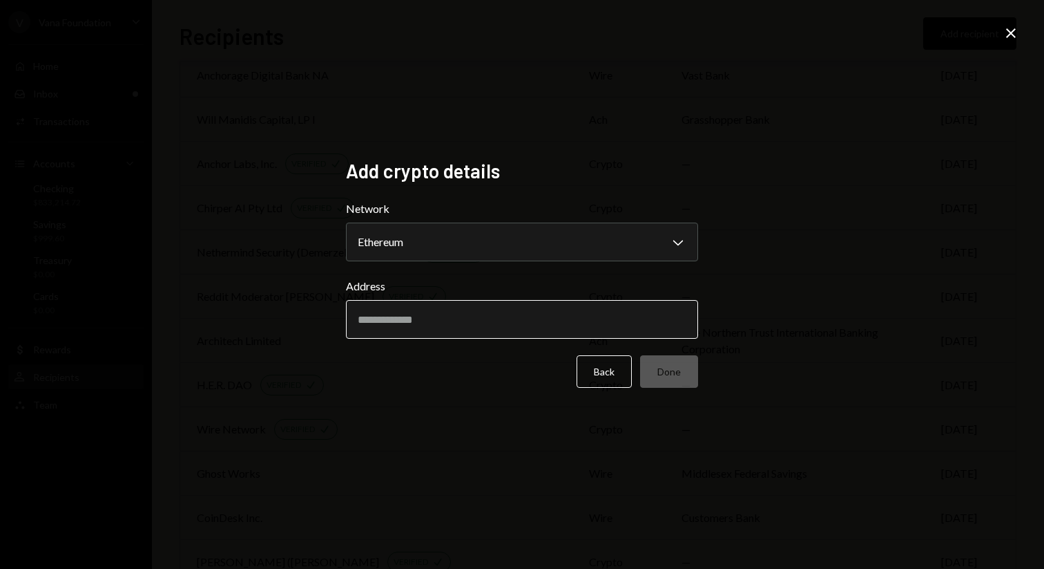
click at [426, 327] on input "Address" at bounding box center [522, 319] width 352 height 39
paste input "**********"
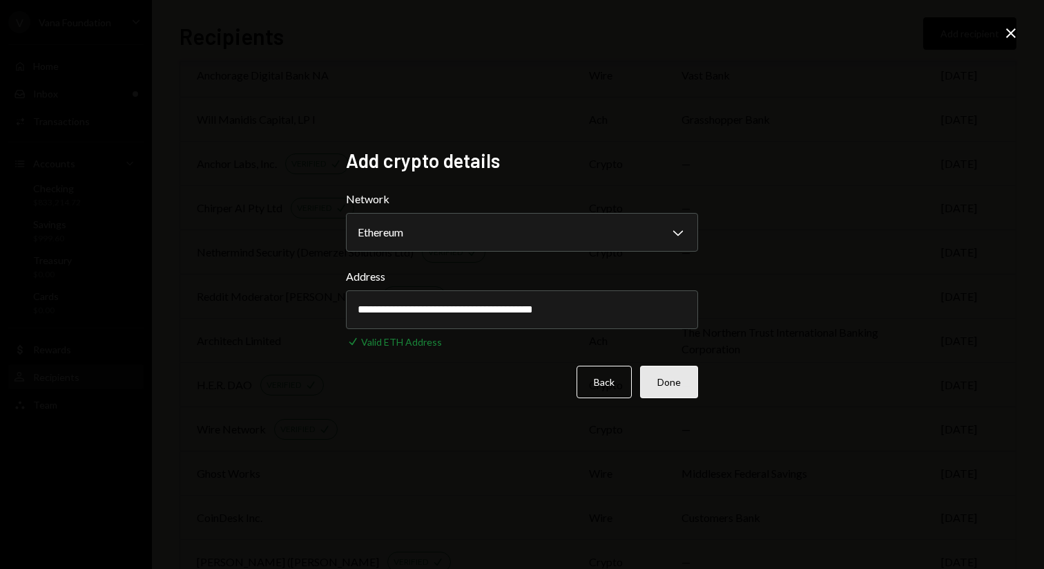
type input "**********"
click at [679, 385] on button "Done" at bounding box center [669, 381] width 58 height 32
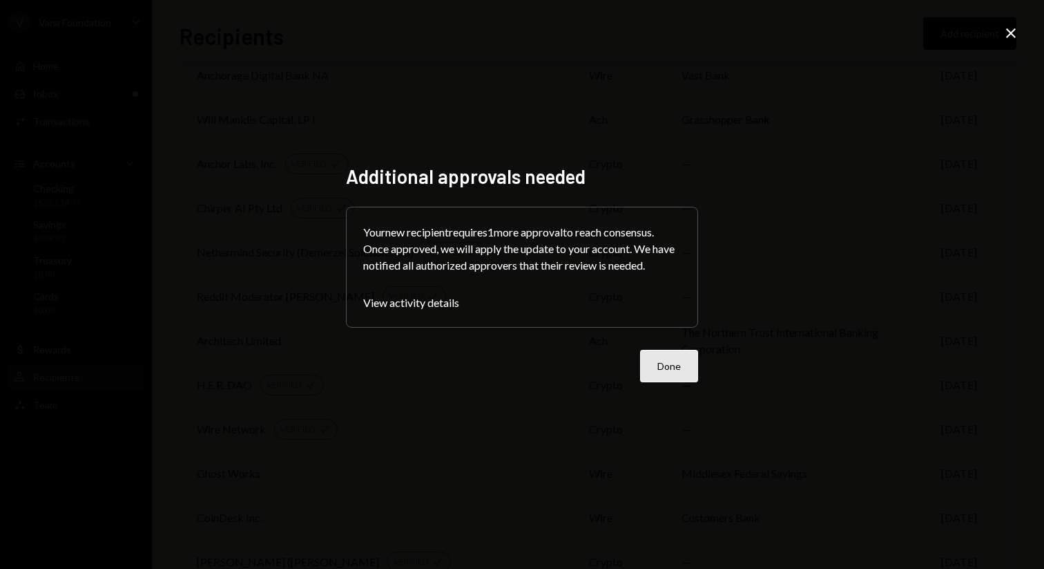
click at [673, 358] on button "Done" at bounding box center [669, 366] width 58 height 32
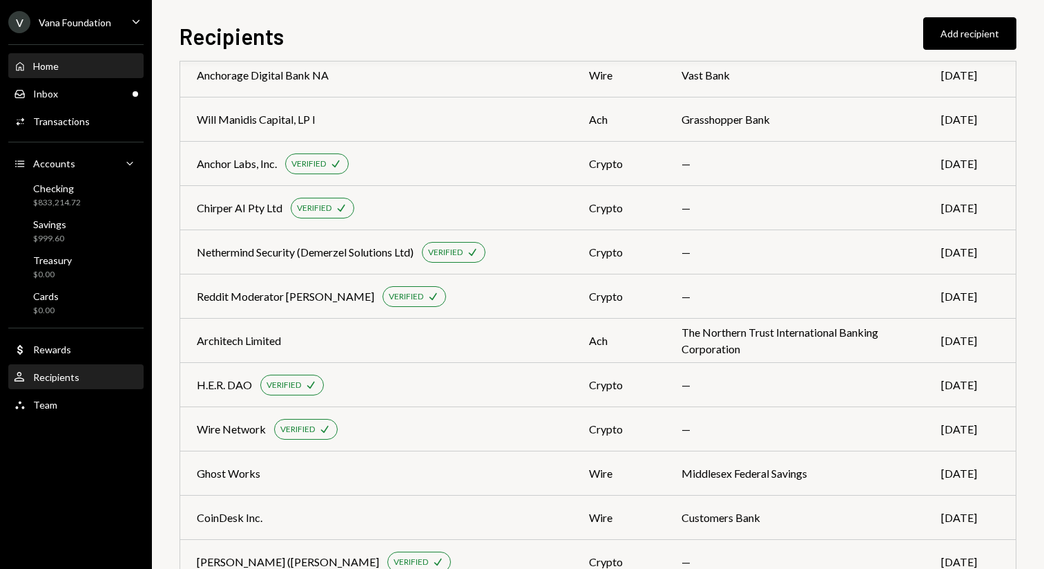
click at [79, 71] on div "Home Home" at bounding box center [76, 66] width 124 height 12
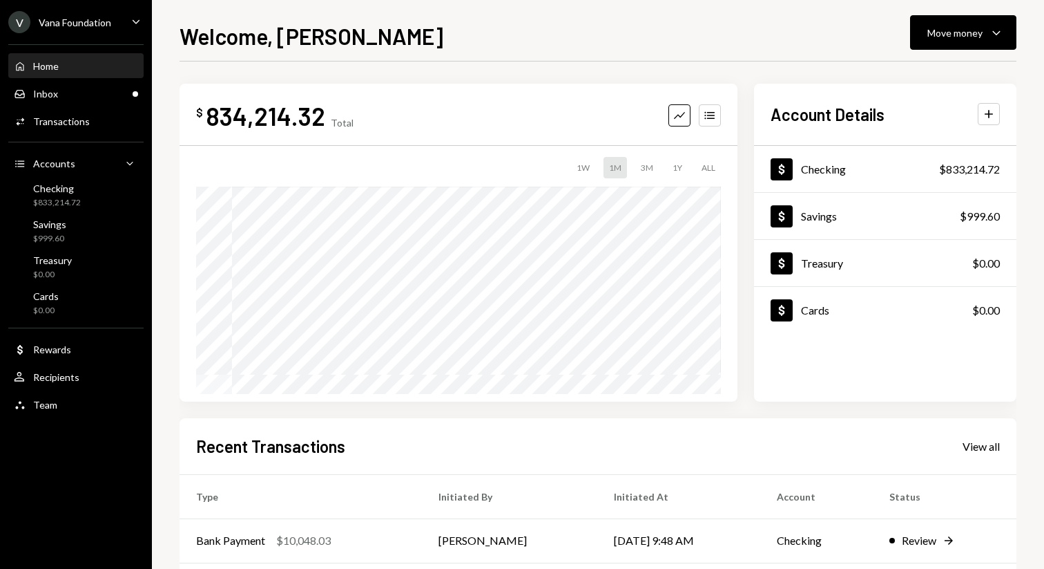
click at [975, 455] on div "Recent Transactions View all" at bounding box center [598, 446] width 804 height 23
click at [984, 441] on div "View all" at bounding box center [981, 446] width 37 height 14
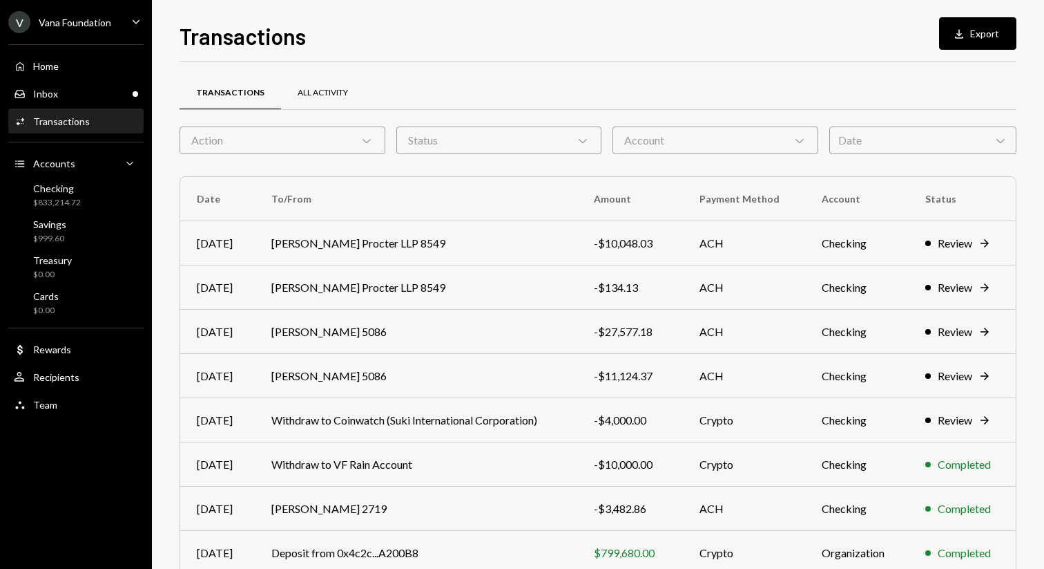
click at [332, 90] on div "All Activity" at bounding box center [323, 93] width 50 height 12
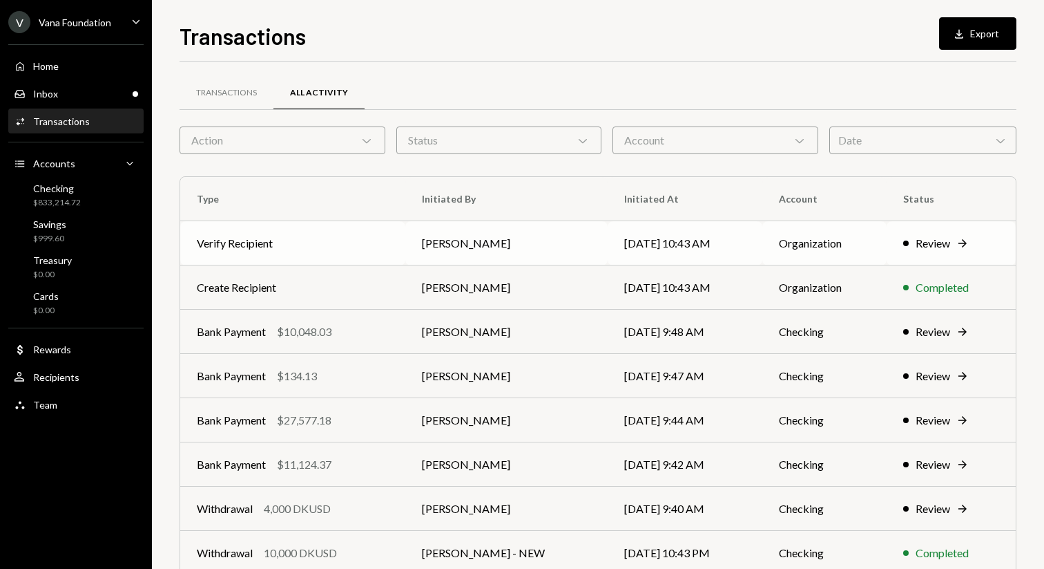
click at [387, 236] on td "Verify Recipient" at bounding box center [292, 243] width 225 height 44
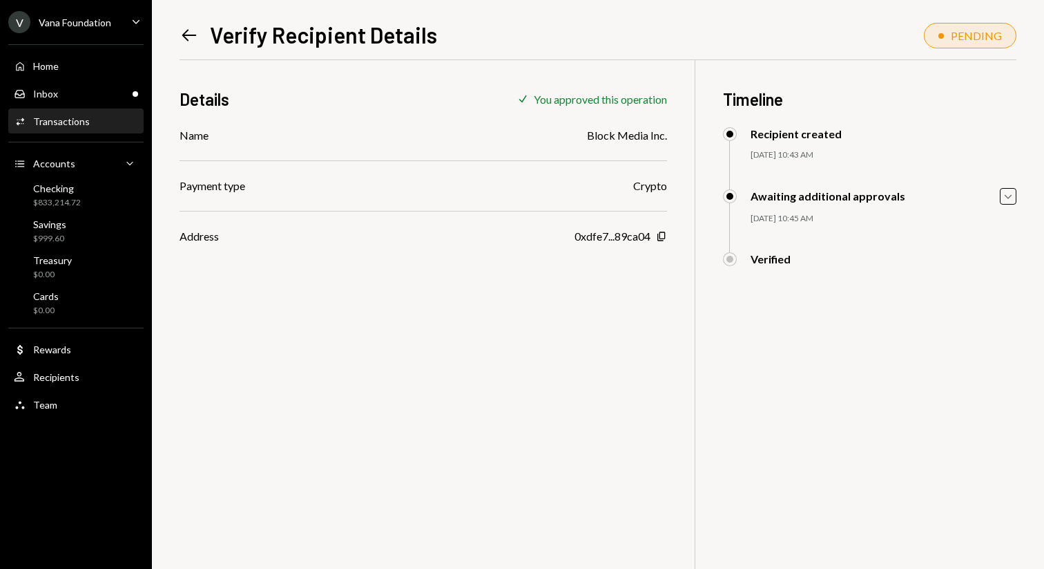
click at [1013, 204] on div "Awaiting additional approvals Caret Down 09/22/25 10:45 AM Vana Foundation Appr…" at bounding box center [870, 220] width 294 height 64
click at [1011, 200] on icon "Caret Down" at bounding box center [1008, 196] width 15 height 15
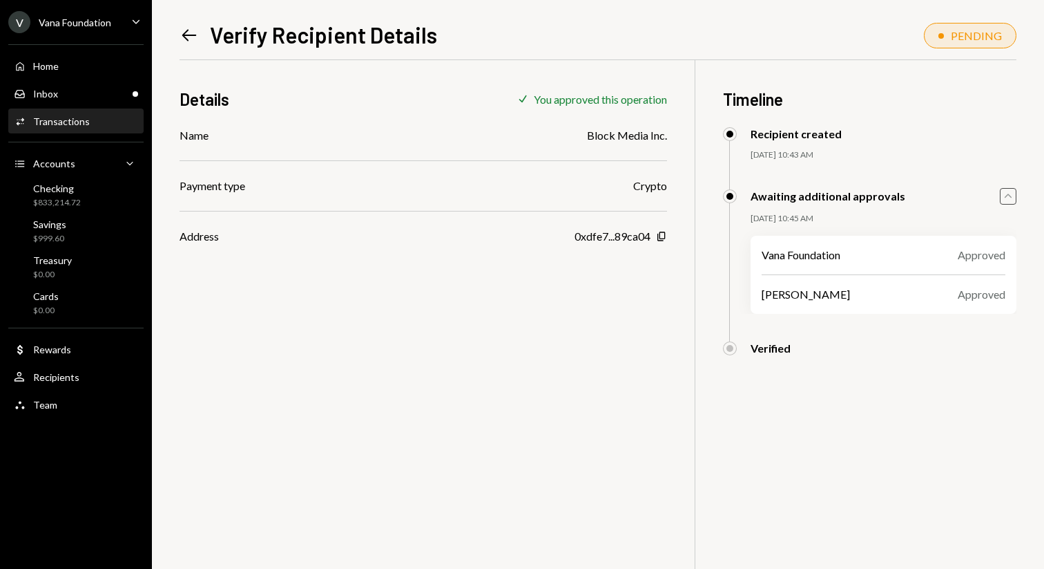
click at [1009, 198] on icon "Caret Up" at bounding box center [1008, 196] width 15 height 15
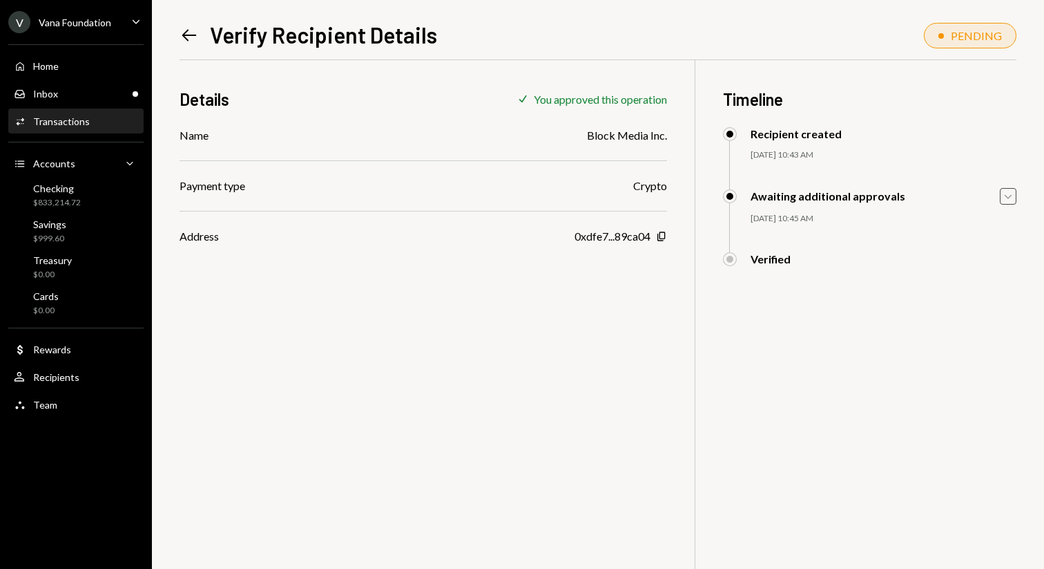
click at [188, 35] on icon at bounding box center [189, 36] width 15 height 12
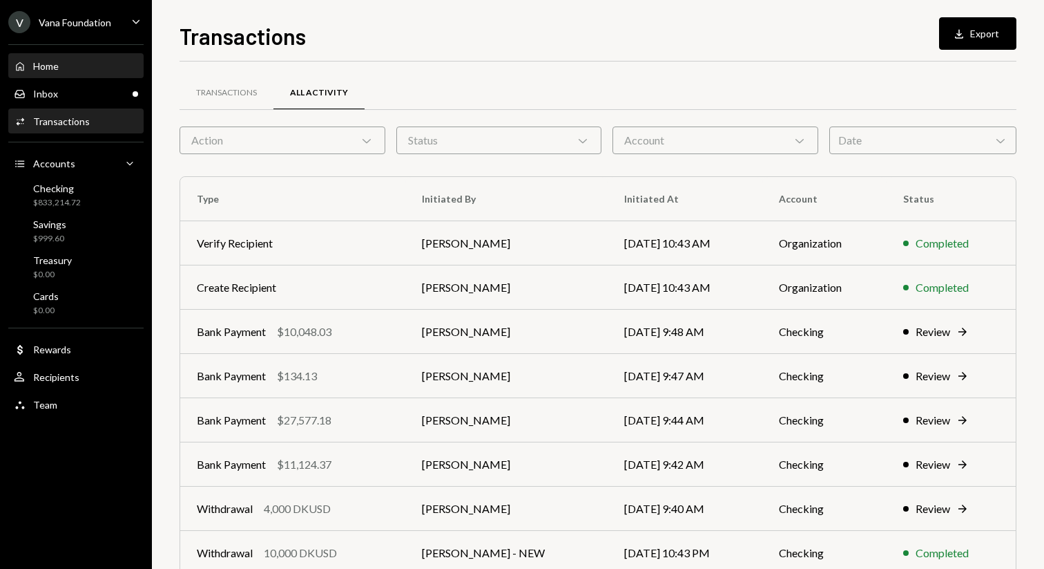
click at [87, 56] on div "Home Home" at bounding box center [76, 66] width 124 height 23
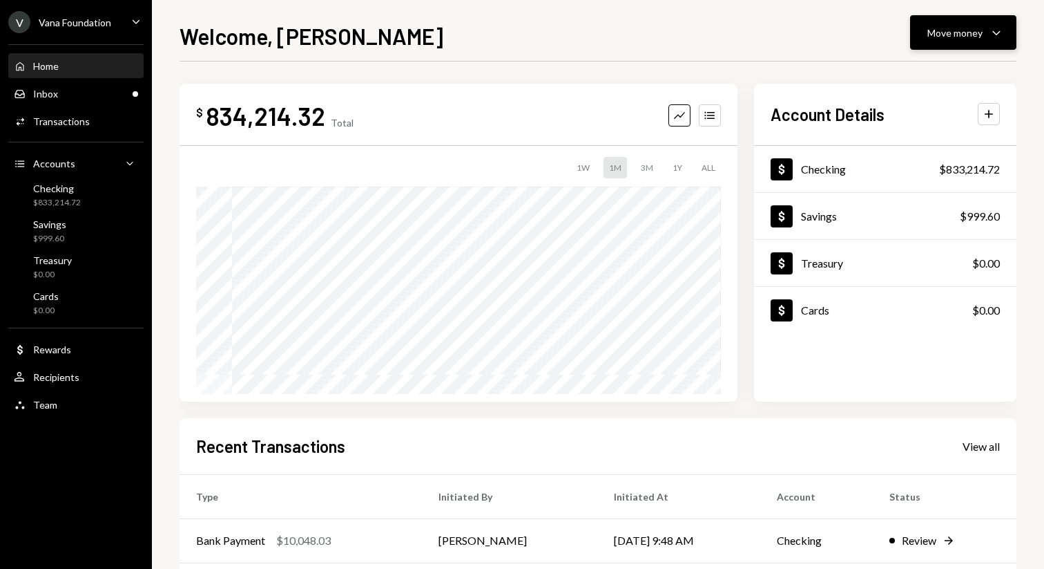
click at [964, 31] on div "Move money" at bounding box center [955, 33] width 55 height 15
click at [937, 72] on div "Send" at bounding box center [952, 74] width 101 height 15
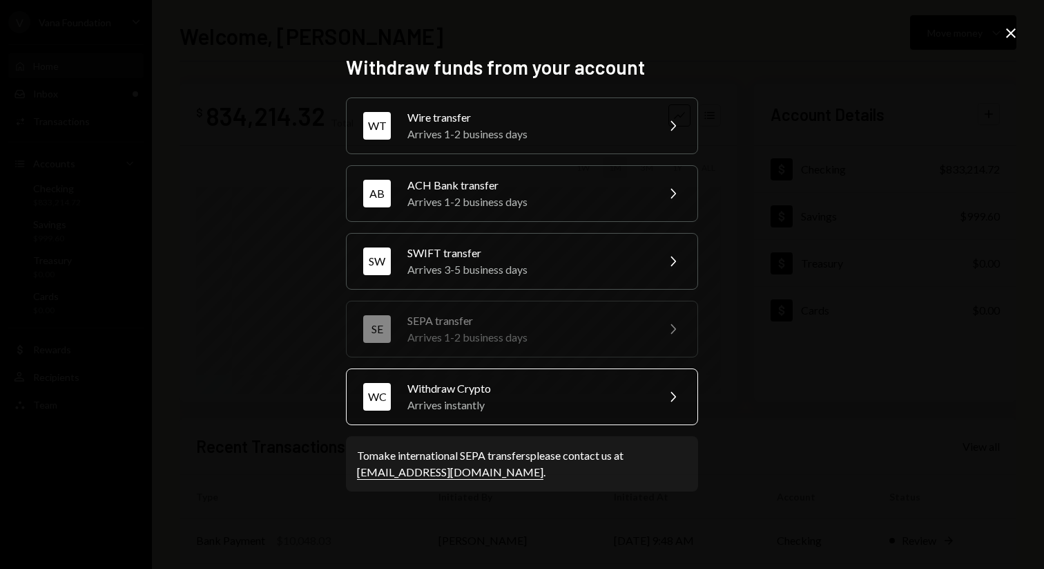
click at [544, 390] on div "Withdraw Crypto" at bounding box center [528, 388] width 240 height 17
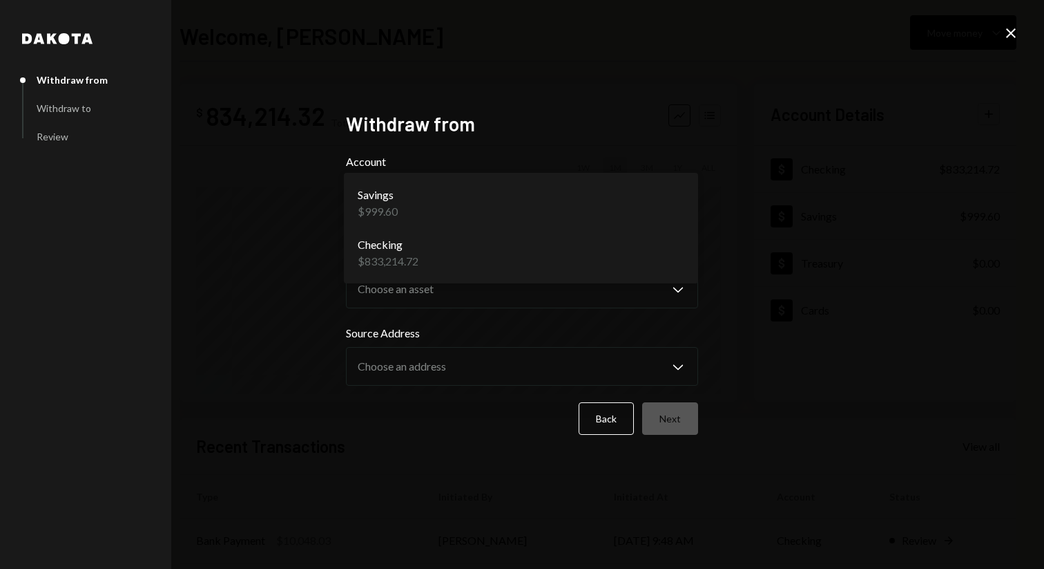
click at [667, 216] on body "V Vana Foundation Caret Down Home Home Inbox Inbox Activities Transactions Acco…" at bounding box center [522, 284] width 1044 height 569
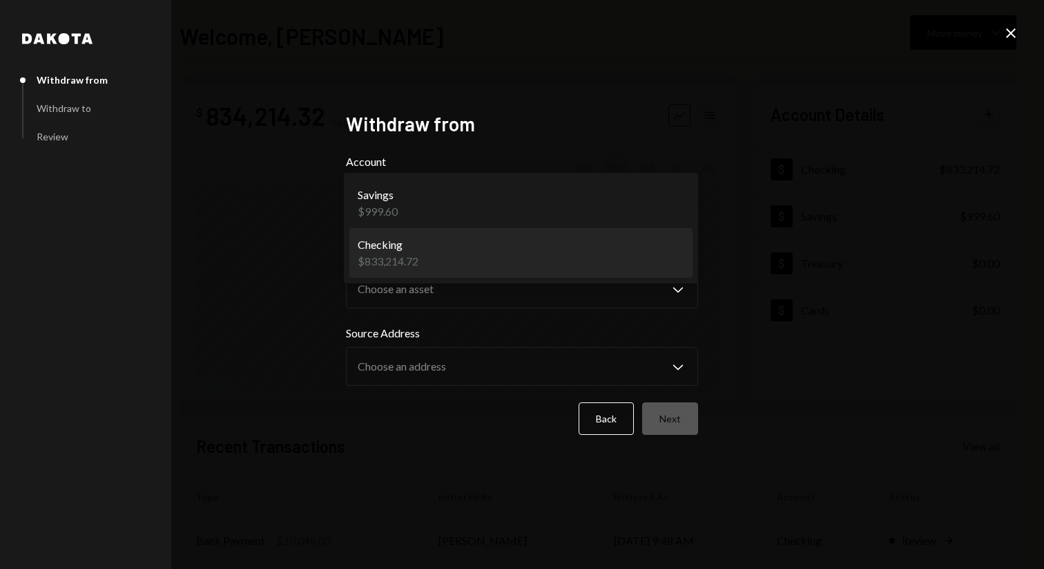
select select "**********"
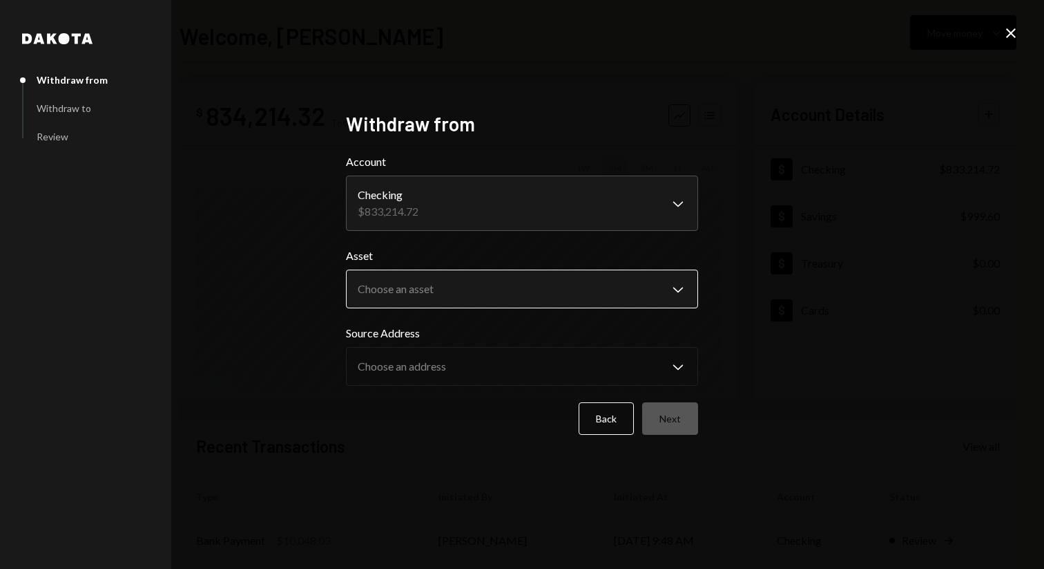
click at [622, 290] on body "V Vana Foundation Caret Down Home Home Inbox Inbox Activities Transactions Acco…" at bounding box center [522, 284] width 1044 height 569
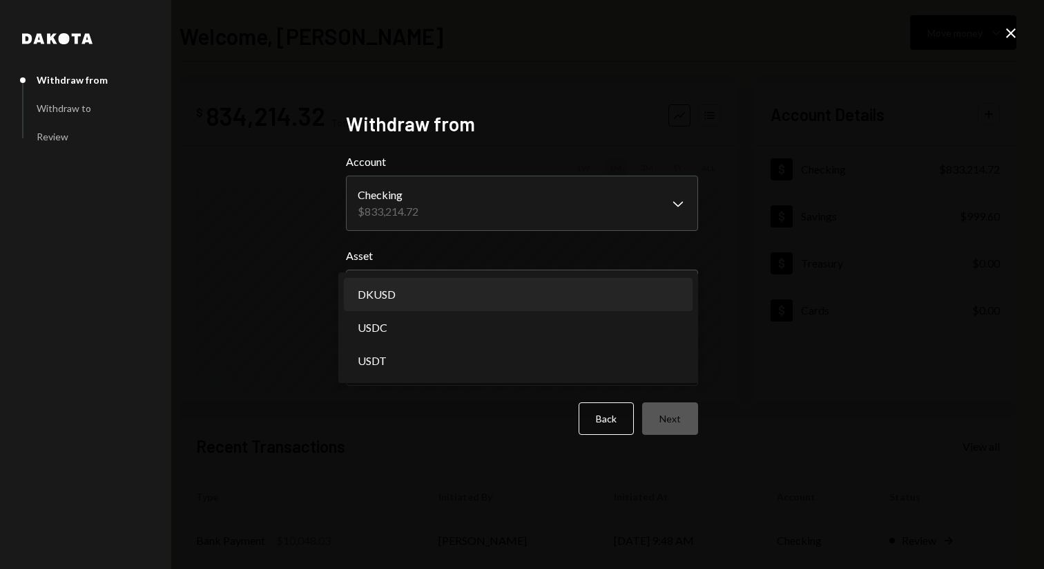
select select "*****"
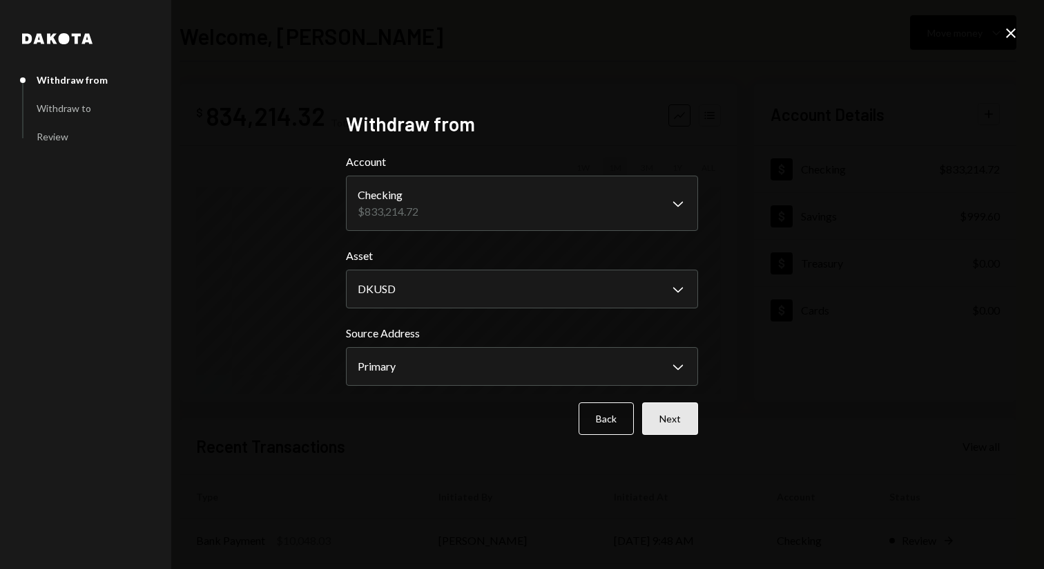
click at [670, 419] on button "Next" at bounding box center [670, 418] width 56 height 32
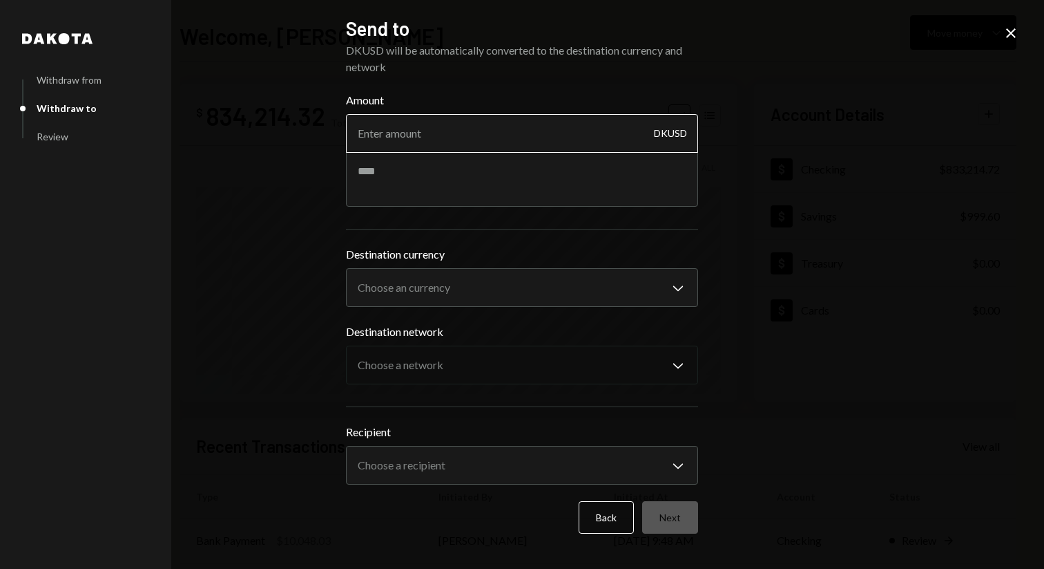
click at [493, 134] on input "Amount" at bounding box center [522, 133] width 352 height 39
type input "20"
click at [473, 174] on textarea at bounding box center [522, 178] width 352 height 55
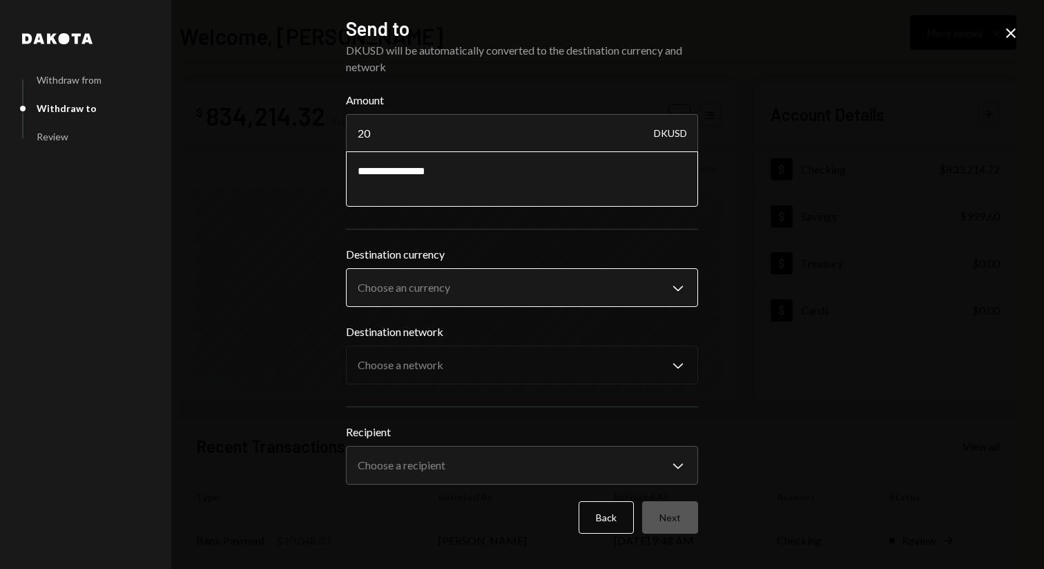
type textarea "**********"
click at [575, 282] on body "V Vana Foundation Caret Down Home Home Inbox Inbox Activities Transactions Acco…" at bounding box center [522, 284] width 1044 height 569
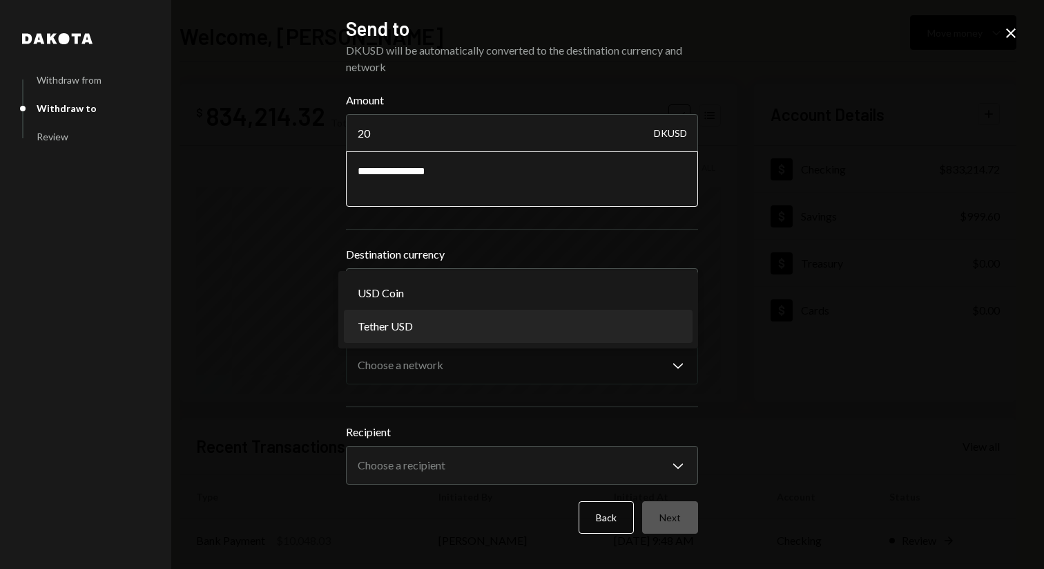
select select "****"
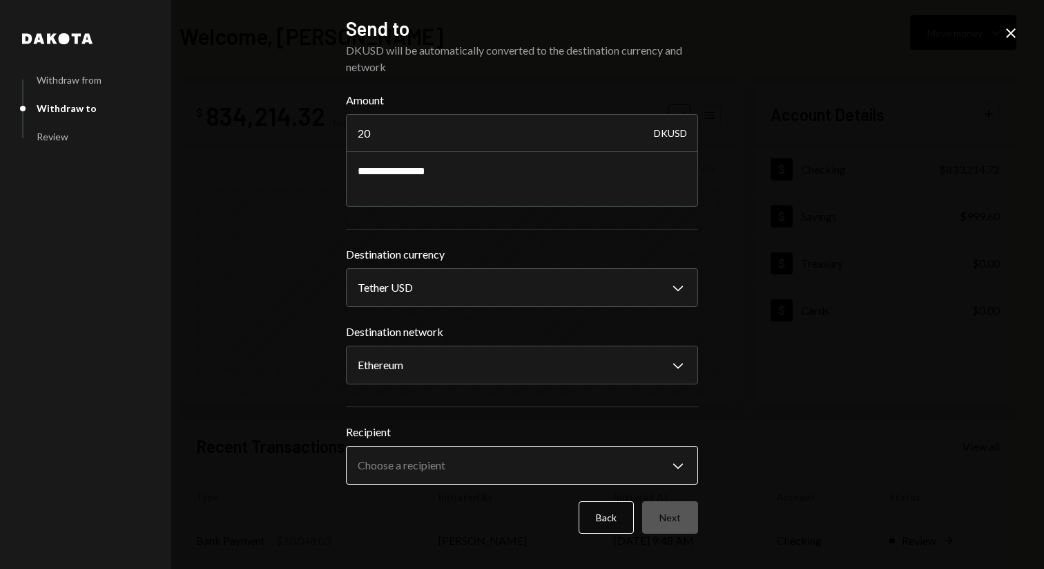
click at [498, 480] on body "V Vana Foundation Caret Down Home Home Inbox Inbox Activities Transactions Acco…" at bounding box center [522, 284] width 1044 height 569
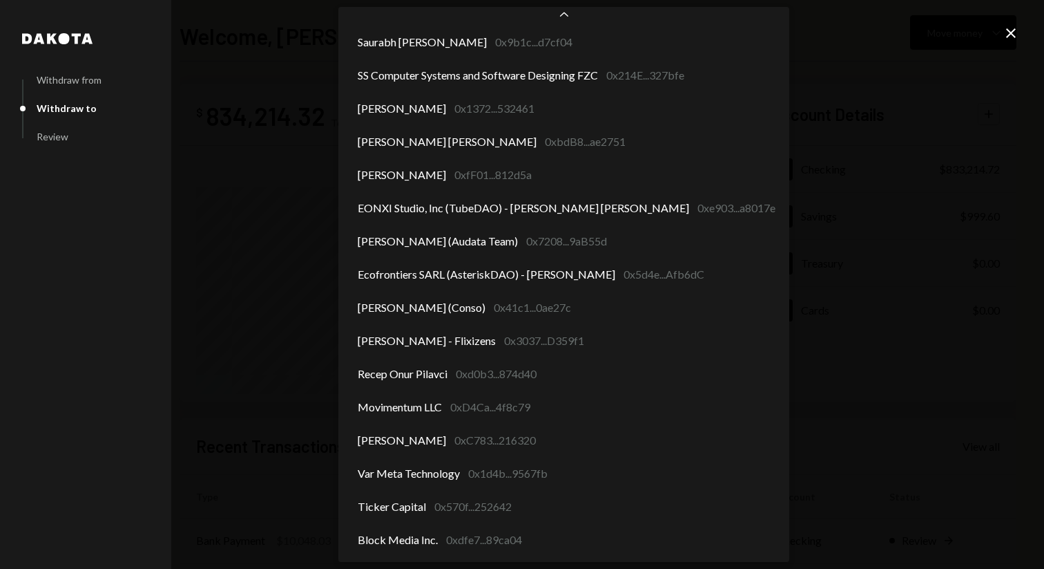
scroll to position [1462, 0]
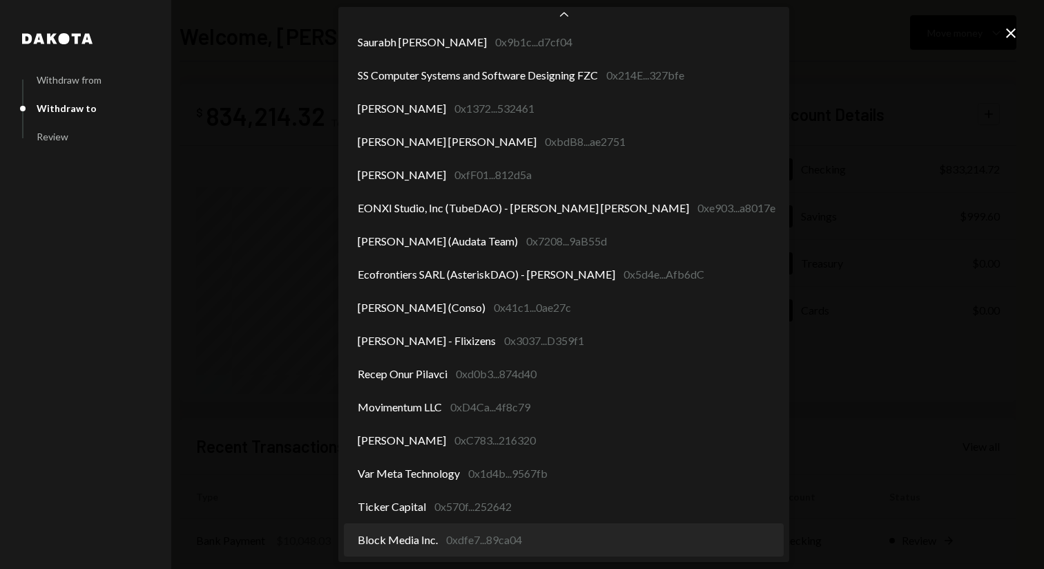
select select "**********"
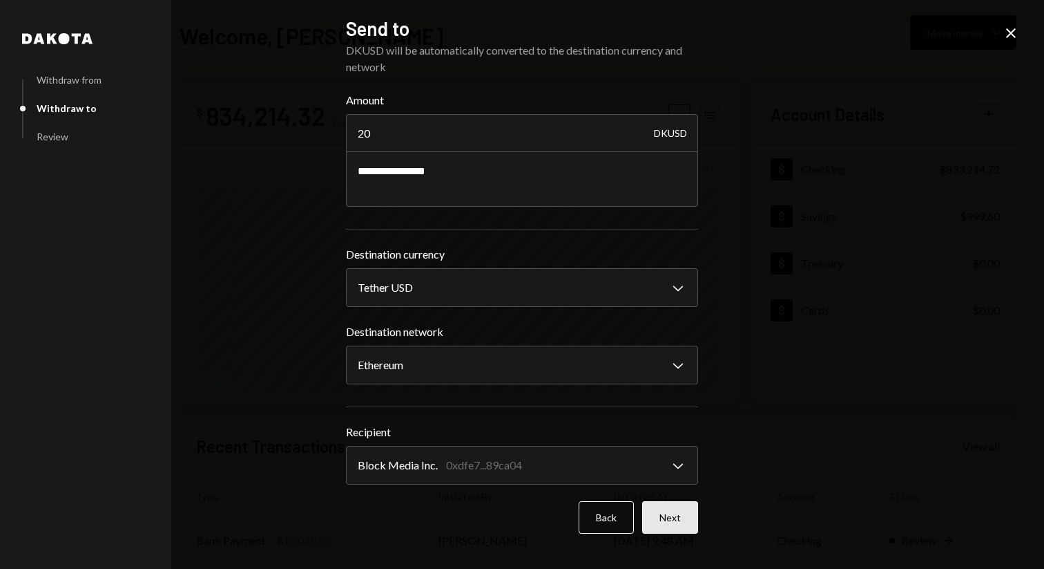
click at [681, 524] on button "Next" at bounding box center [670, 517] width 56 height 32
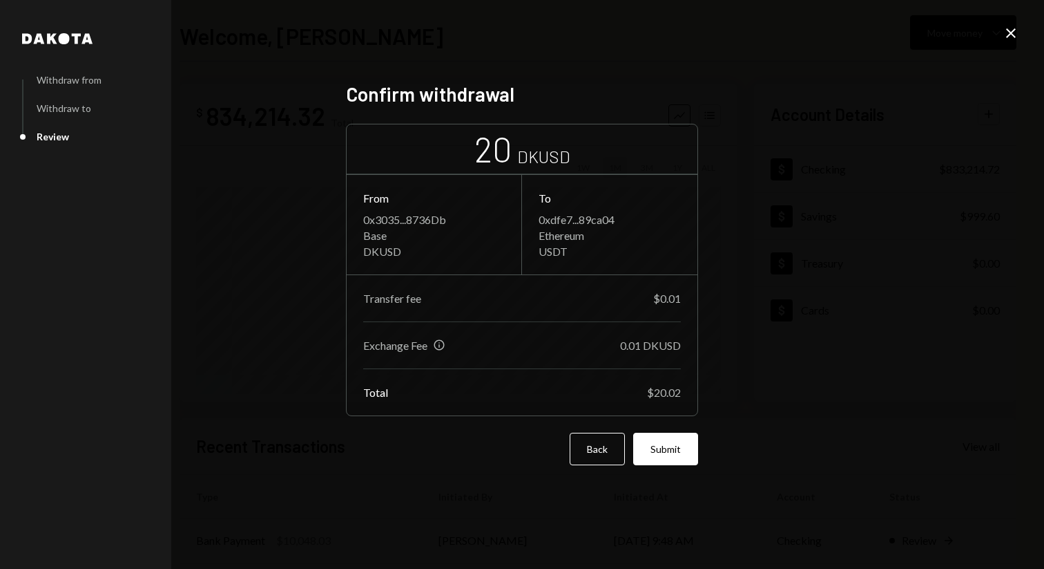
click at [667, 449] on button "Submit" at bounding box center [665, 448] width 65 height 32
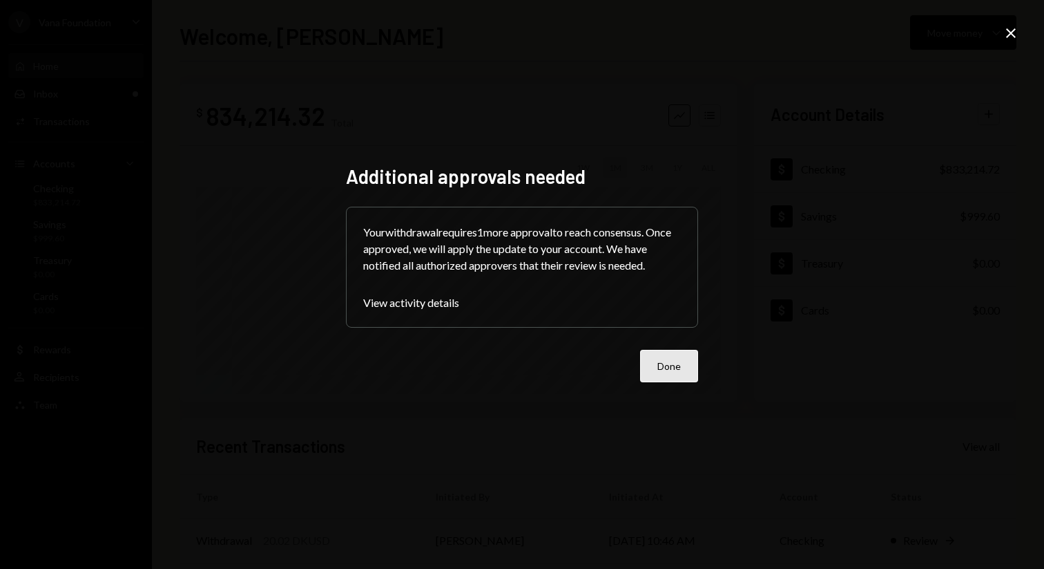
click at [691, 356] on button "Done" at bounding box center [669, 366] width 58 height 32
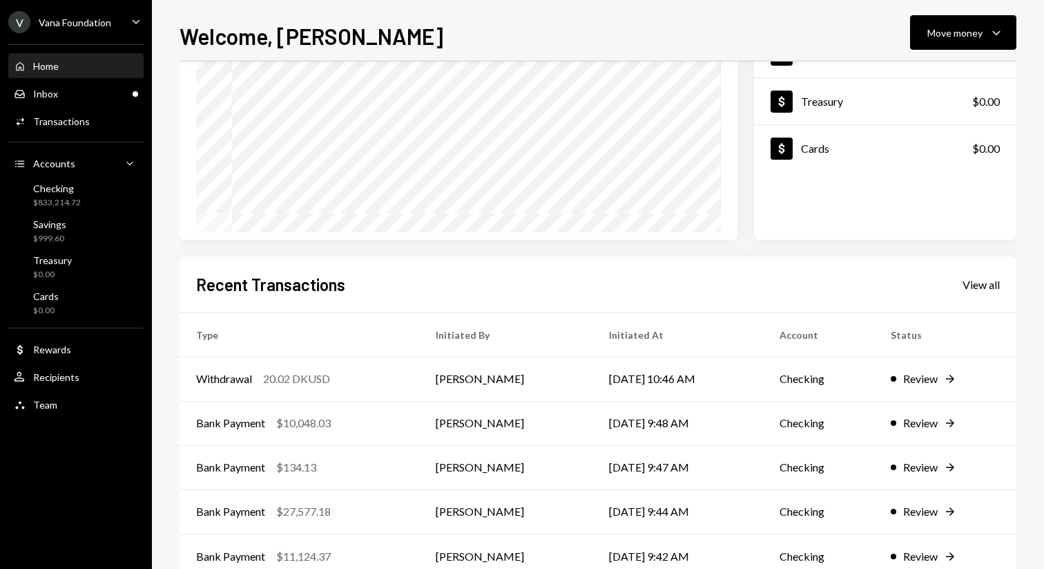
scroll to position [198, 0]
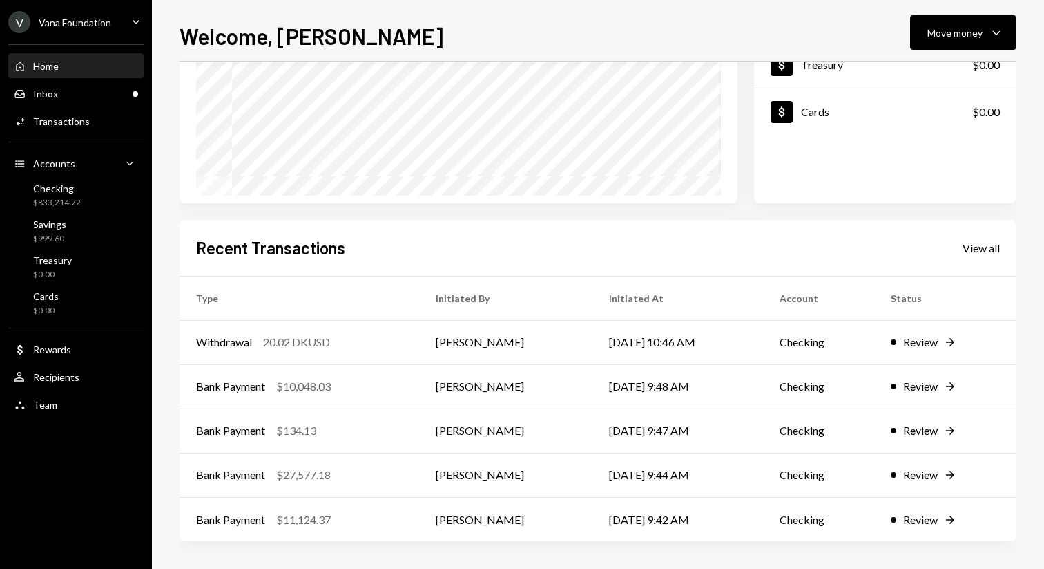
click at [685, 258] on div "Recent Transactions View all" at bounding box center [598, 247] width 804 height 23
click at [977, 244] on div "View all" at bounding box center [981, 248] width 37 height 14
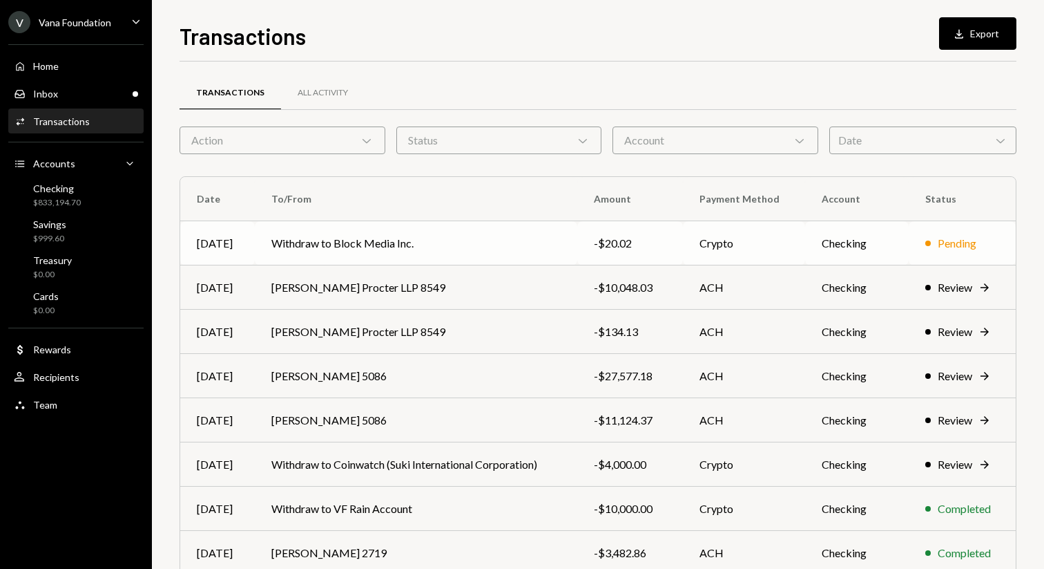
click at [700, 238] on td "Crypto" at bounding box center [744, 243] width 122 height 44
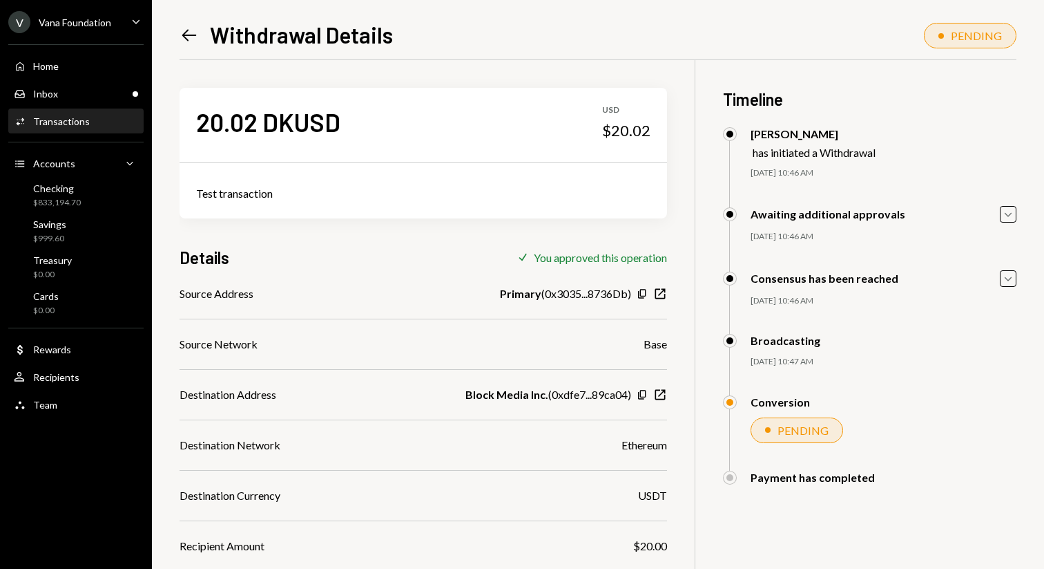
click at [191, 35] on icon at bounding box center [189, 36] width 15 height 12
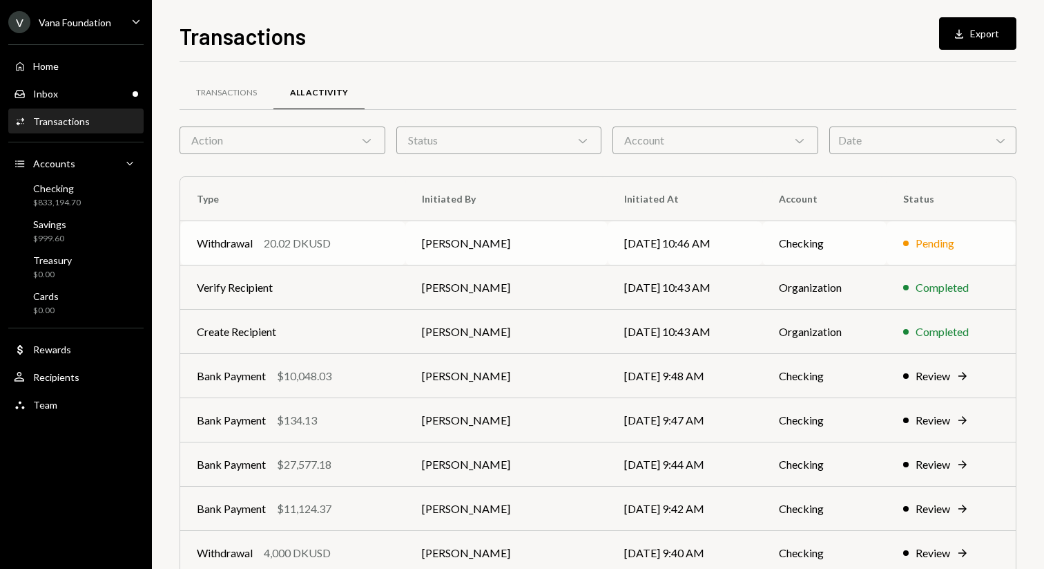
click at [832, 242] on td "Checking" at bounding box center [825, 243] width 124 height 44
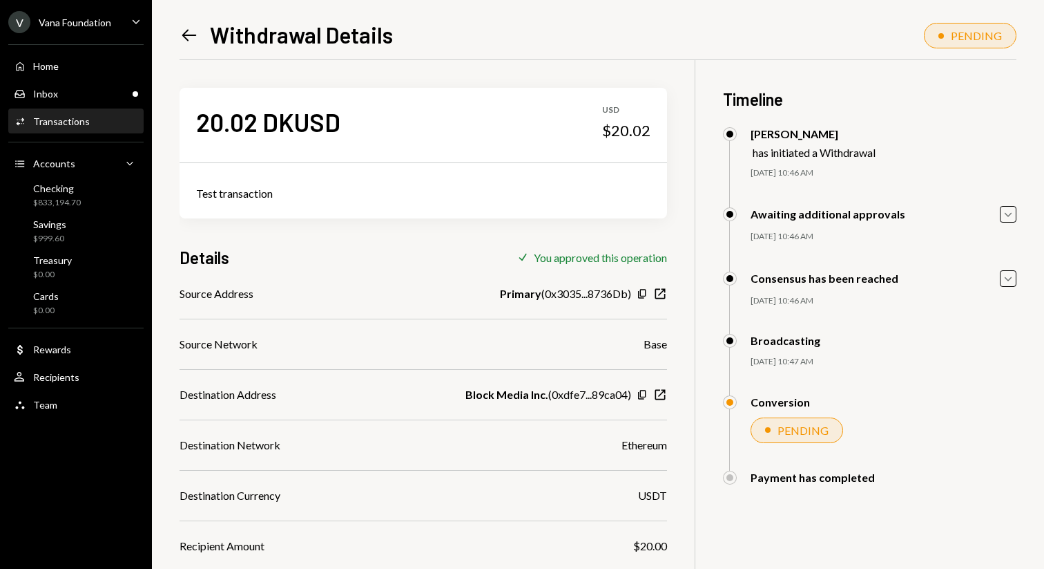
click at [193, 37] on icon "Left Arrow" at bounding box center [189, 35] width 19 height 19
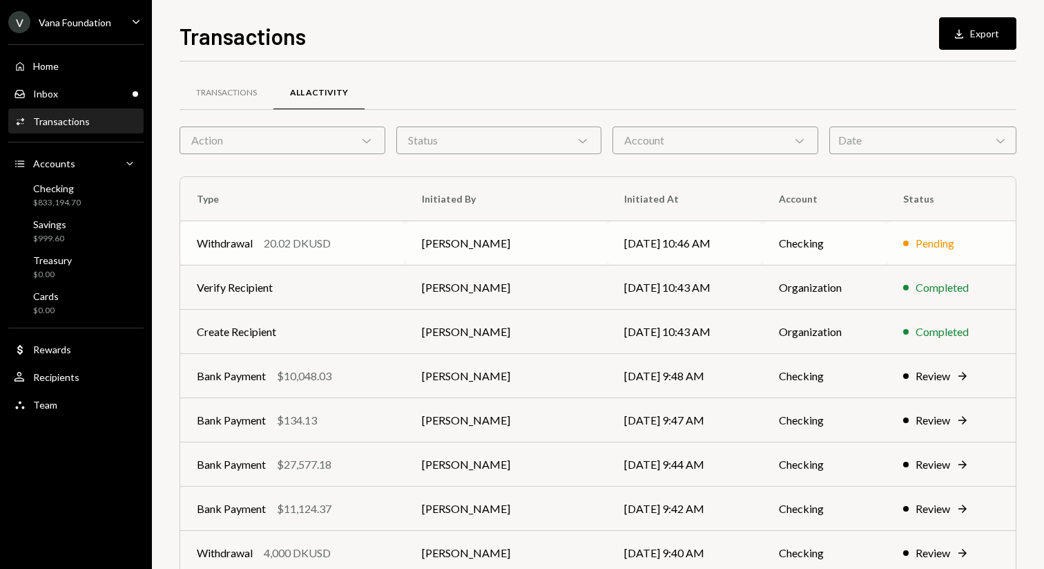
click at [581, 234] on td "[PERSON_NAME]" at bounding box center [506, 243] width 202 height 44
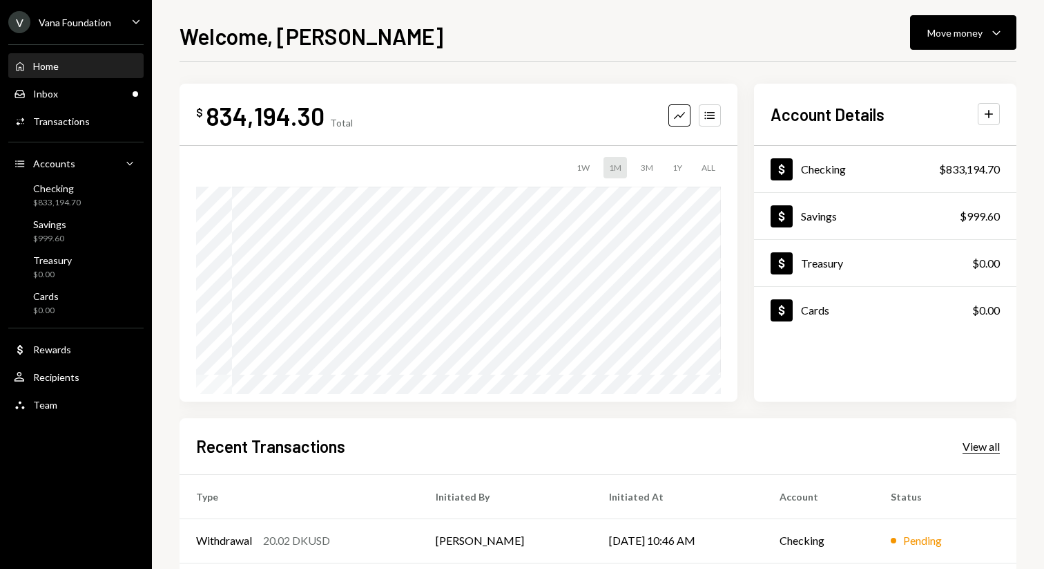
click at [994, 448] on div "View all" at bounding box center [981, 446] width 37 height 14
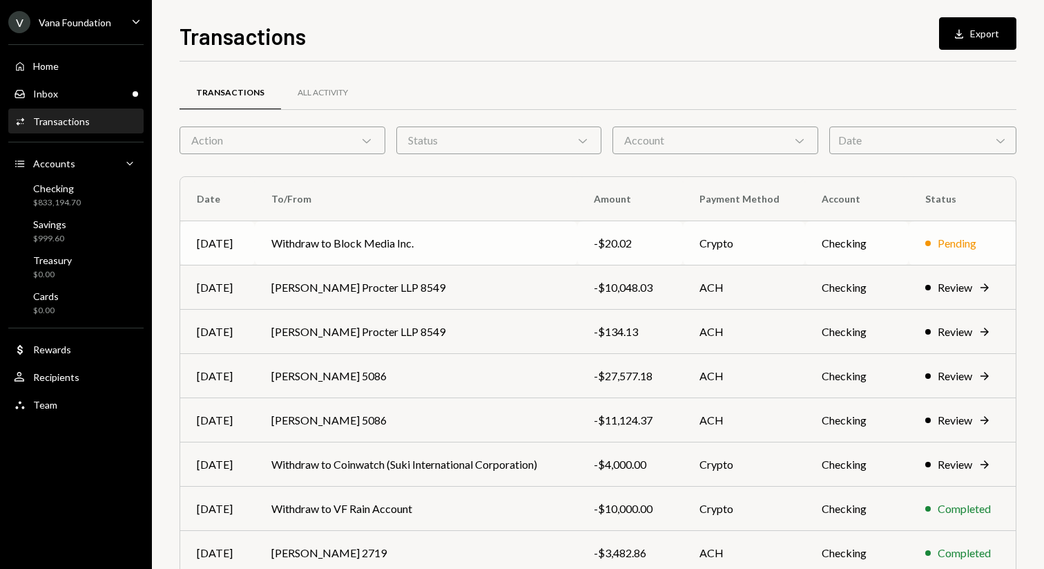
click at [837, 256] on td "Checking" at bounding box center [857, 243] width 104 height 44
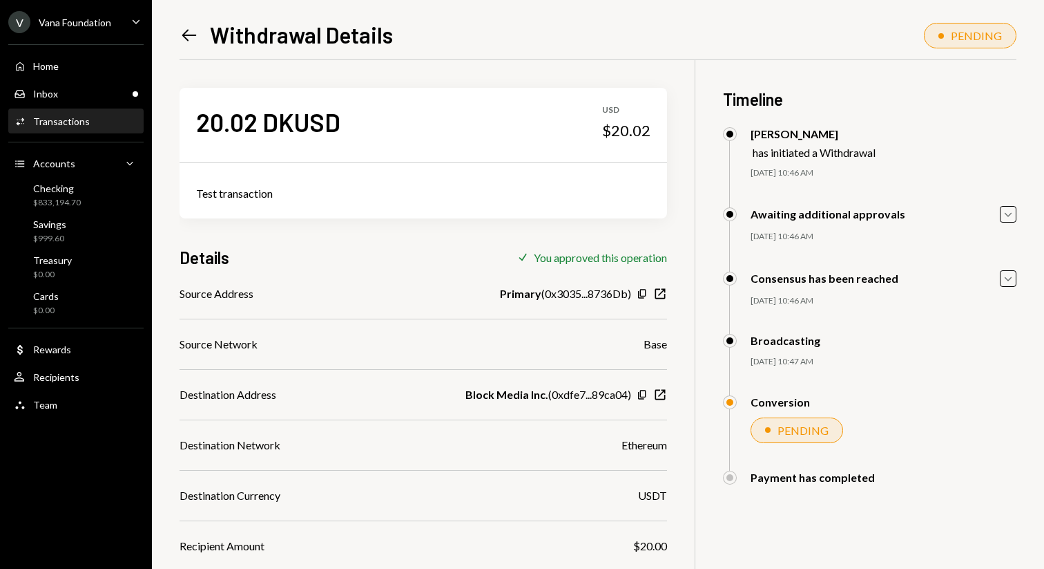
click at [191, 37] on icon "Left Arrow" at bounding box center [189, 35] width 19 height 19
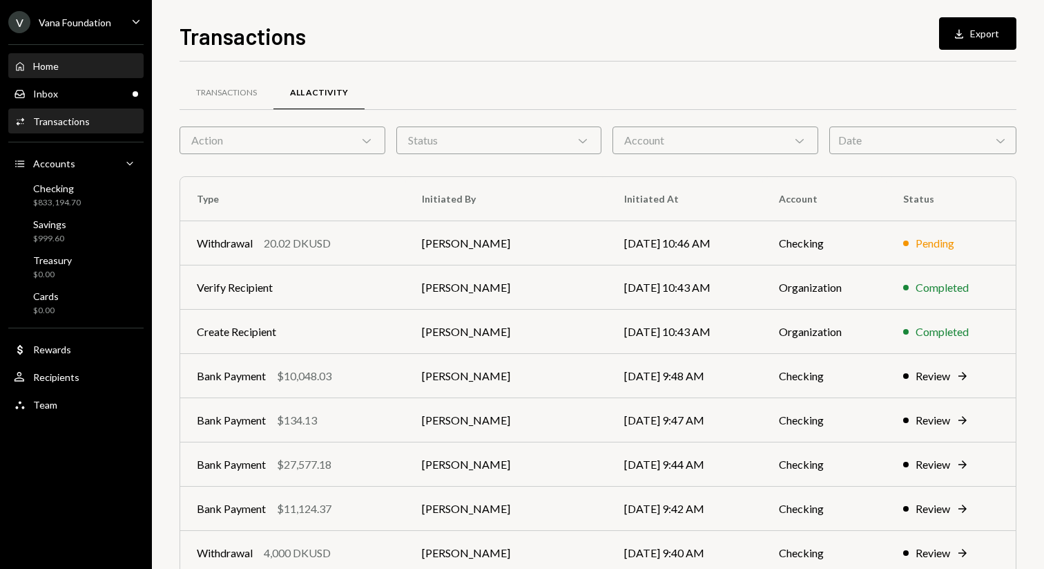
click at [95, 66] on div "Home Home" at bounding box center [76, 66] width 124 height 12
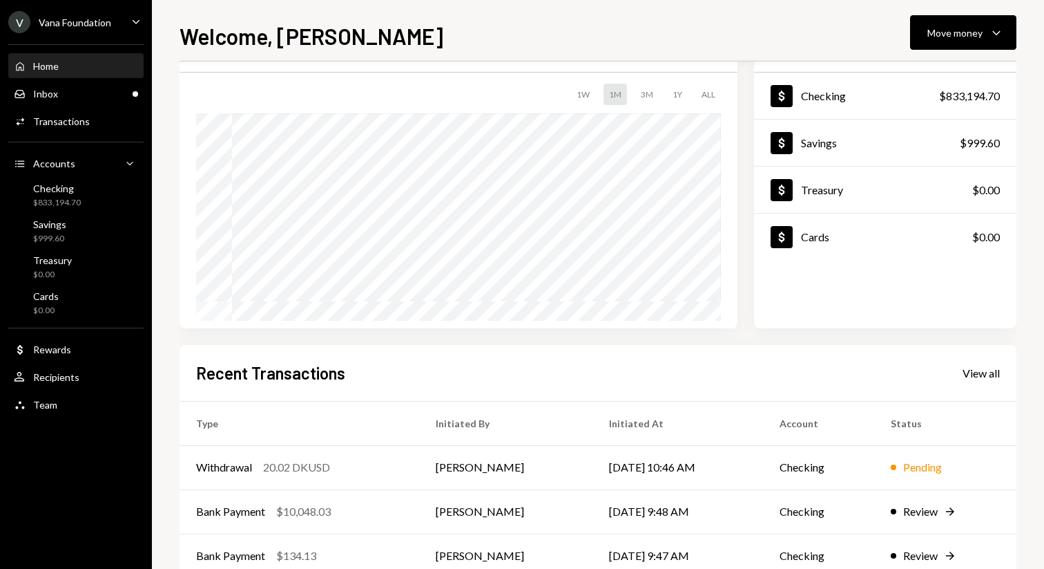
scroll to position [198, 0]
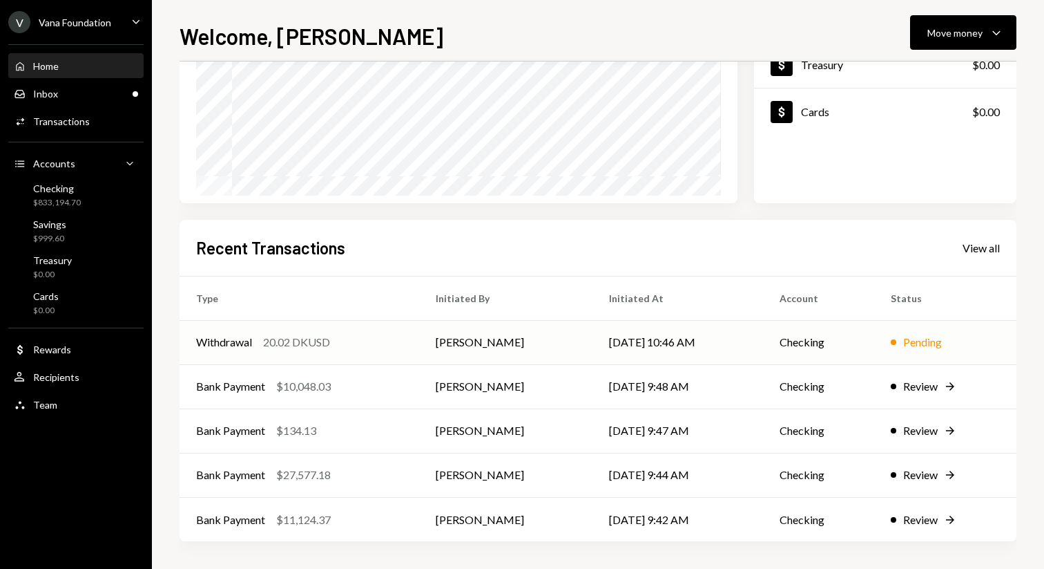
click at [897, 352] on td "Pending" at bounding box center [946, 342] width 142 height 44
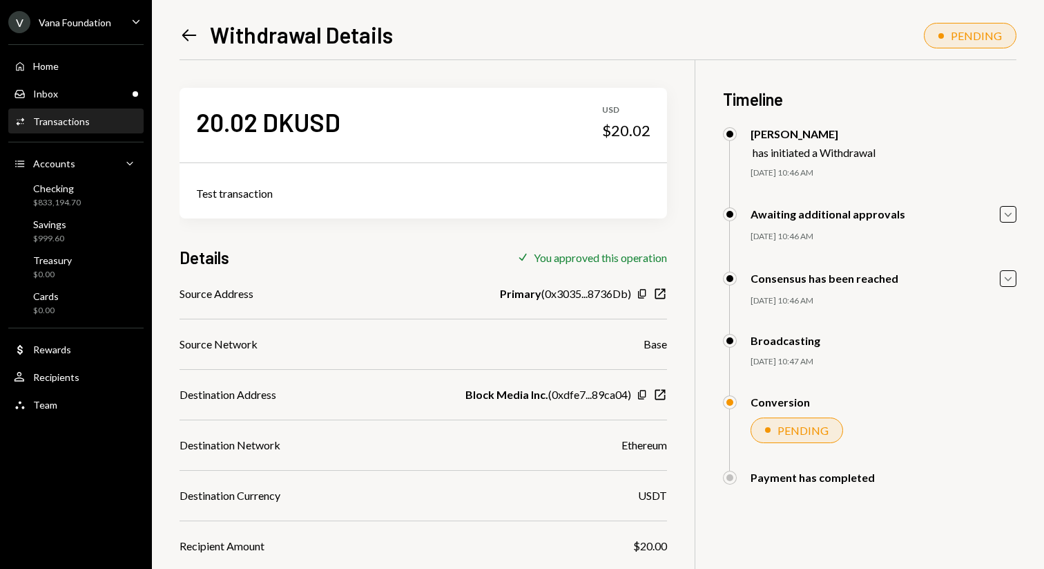
click at [192, 41] on icon "Left Arrow" at bounding box center [189, 35] width 19 height 19
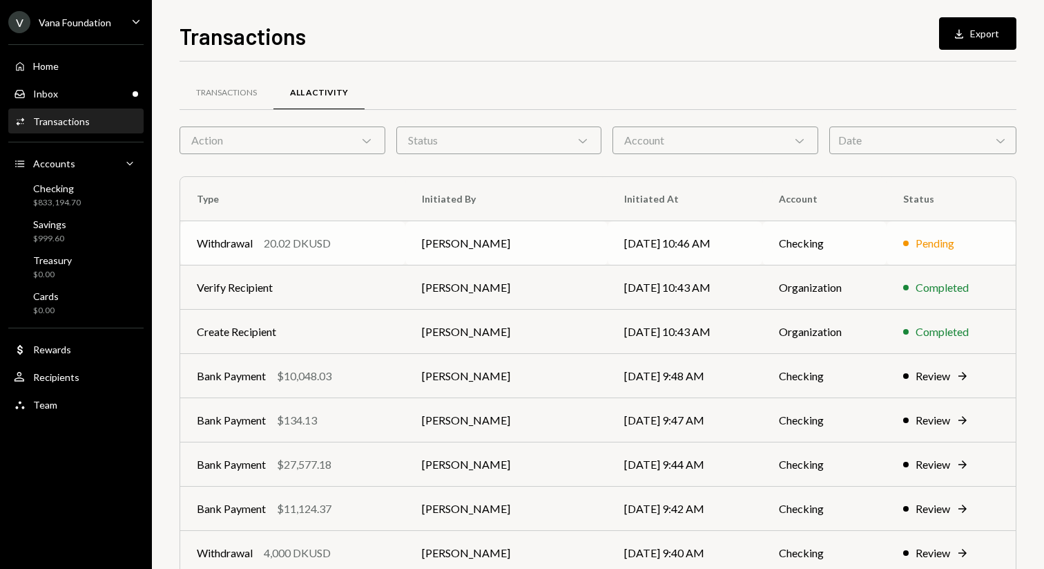
click at [608, 256] on td "[DATE] 10:46 AM" at bounding box center [685, 243] width 155 height 44
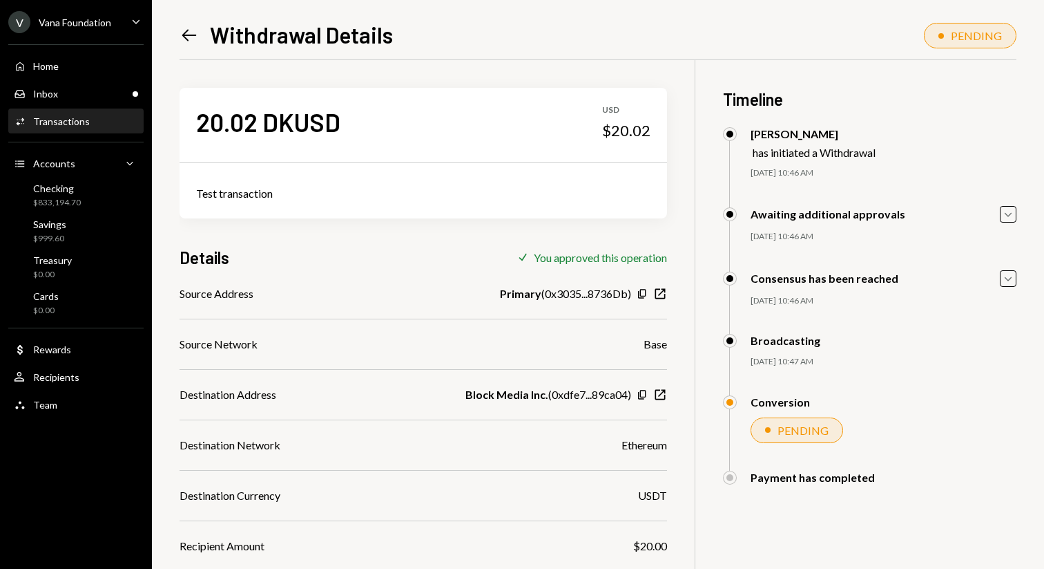
click at [193, 29] on icon "Left Arrow" at bounding box center [189, 35] width 19 height 19
click at [180, 33] on icon "Left Arrow" at bounding box center [189, 35] width 19 height 19
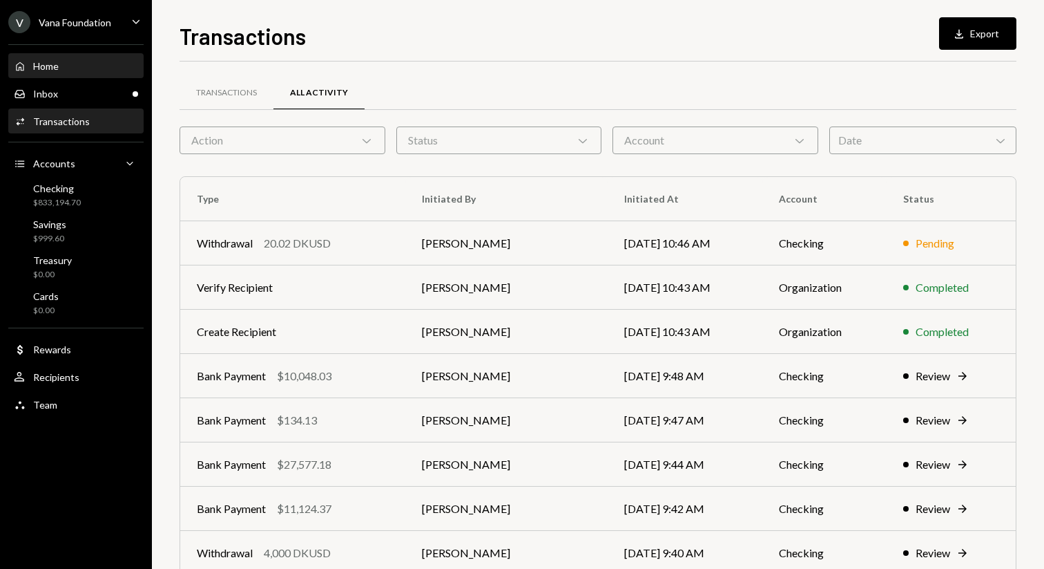
click at [82, 70] on div "Home Home" at bounding box center [76, 66] width 124 height 12
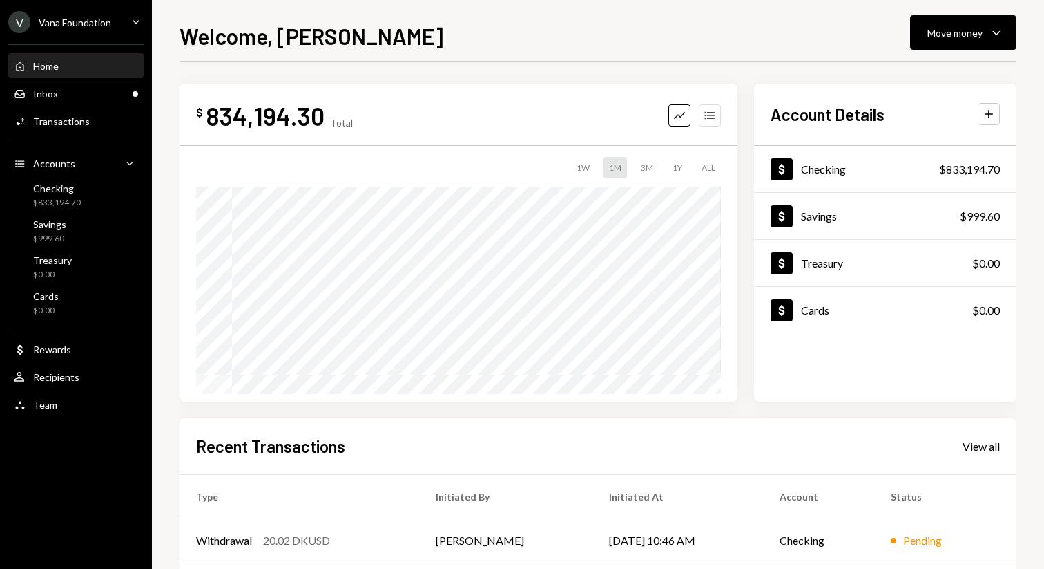
click at [709, 117] on icon "Accounts" at bounding box center [710, 115] width 14 height 14
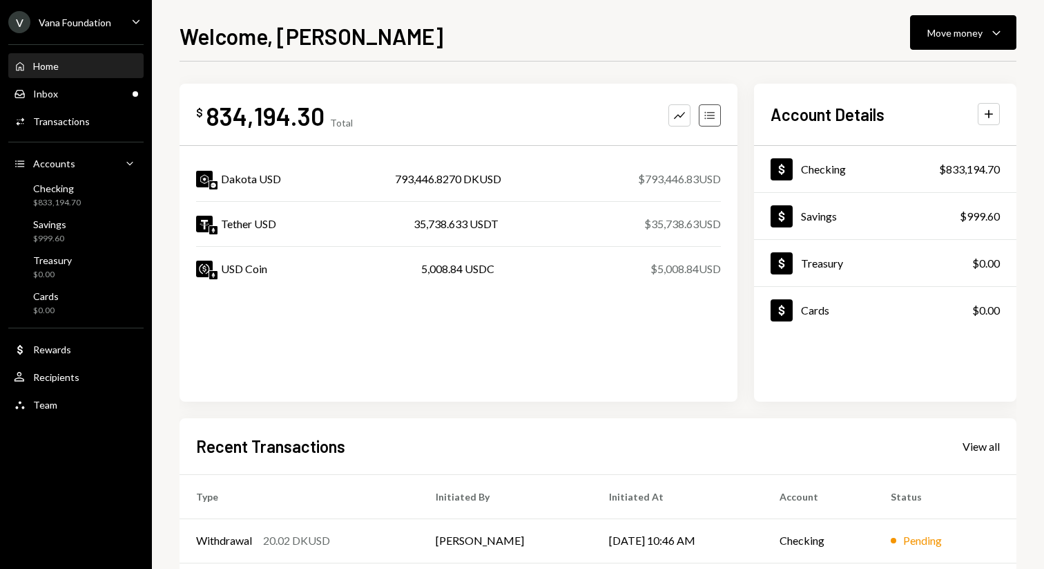
click at [709, 117] on icon "Accounts" at bounding box center [710, 115] width 14 height 14
click at [689, 91] on div "$ 834,194.30 Total Graph Accounts Dakota USD 793,446.8270 DKUSD $793,446.83 USD…" at bounding box center [459, 243] width 558 height 318
click at [460, 542] on td "[PERSON_NAME]" at bounding box center [505, 540] width 173 height 44
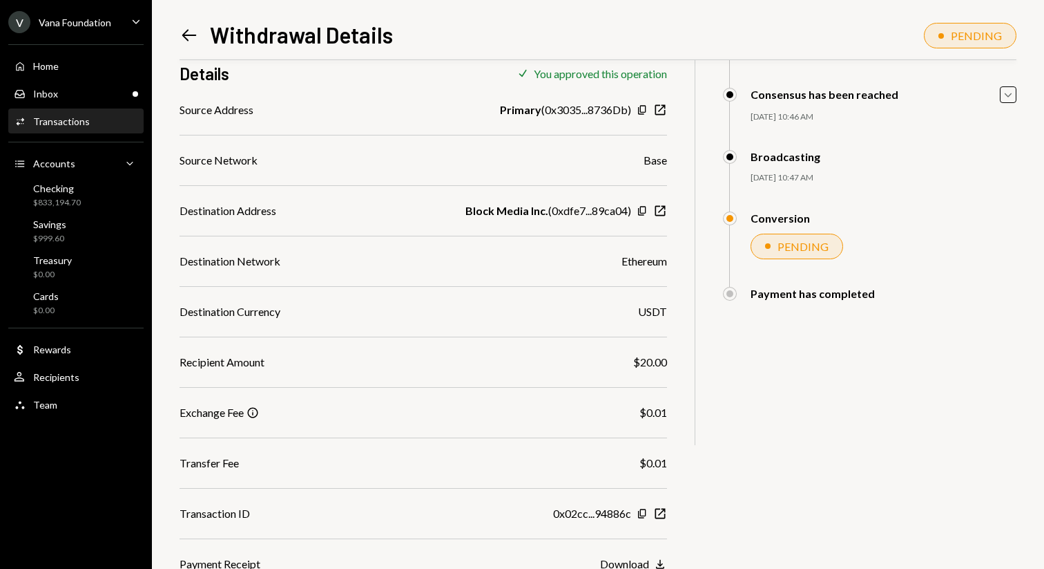
scroll to position [187, 0]
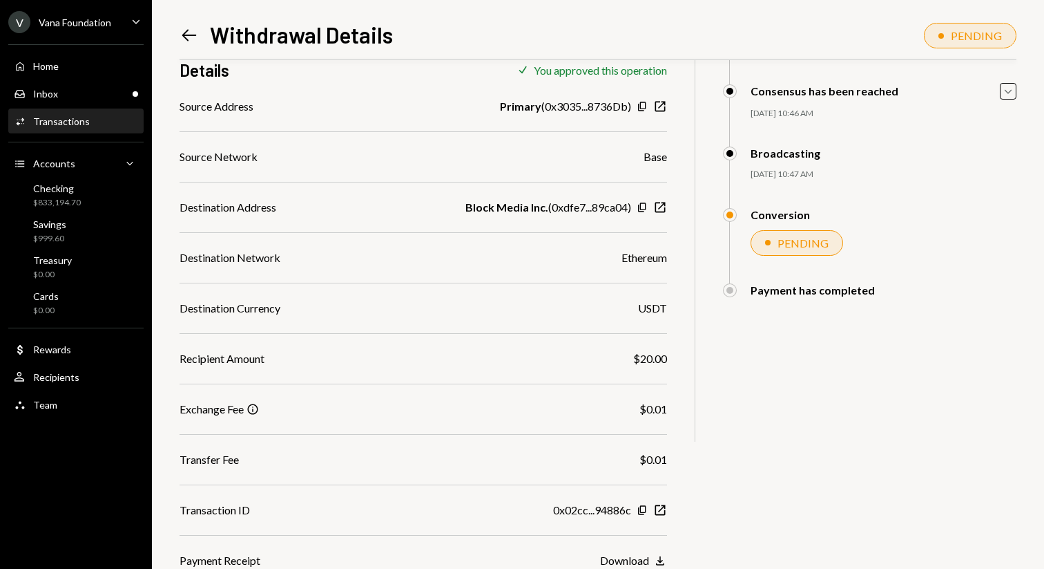
click at [183, 35] on icon at bounding box center [189, 36] width 15 height 12
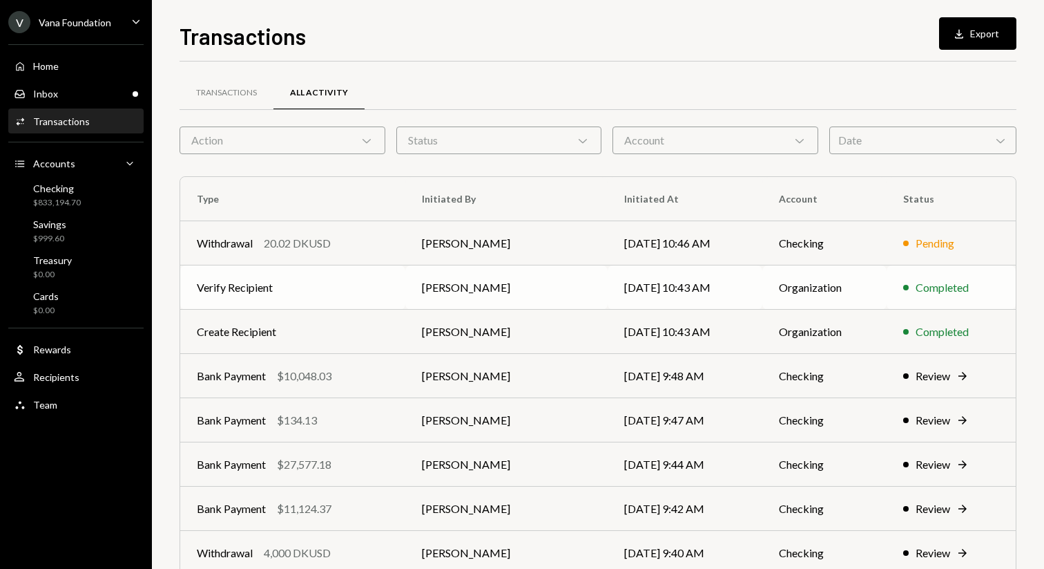
click at [328, 284] on td "Verify Recipient" at bounding box center [292, 287] width 225 height 44
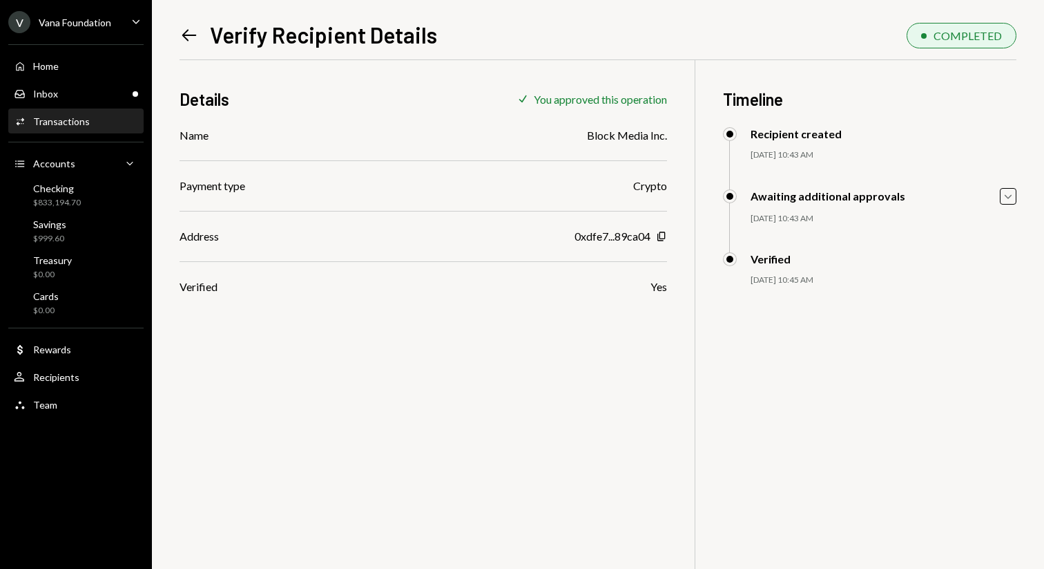
click at [181, 37] on icon "Left Arrow" at bounding box center [189, 35] width 19 height 19
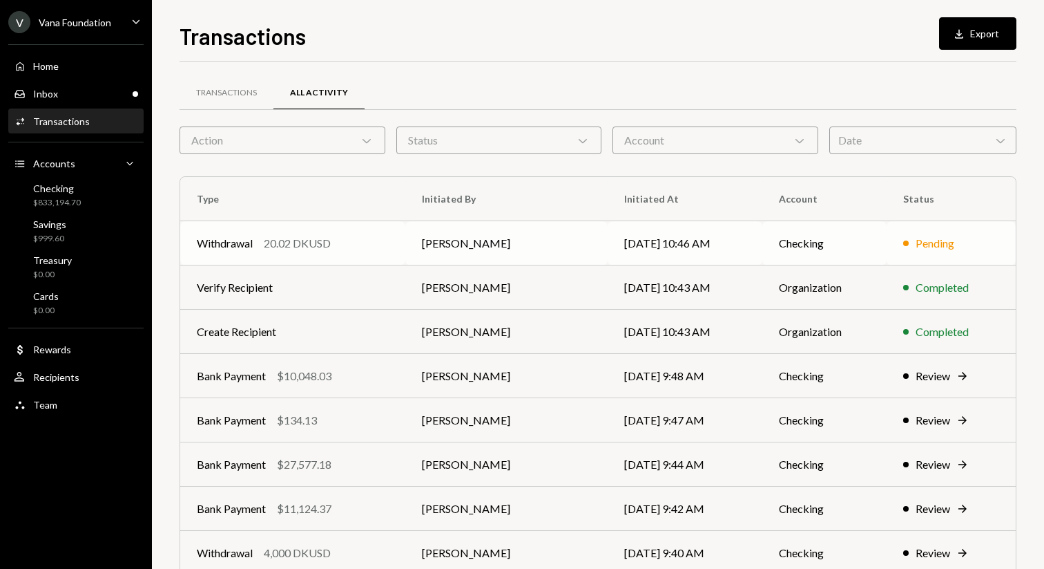
click at [445, 235] on td "[PERSON_NAME]" at bounding box center [506, 243] width 202 height 44
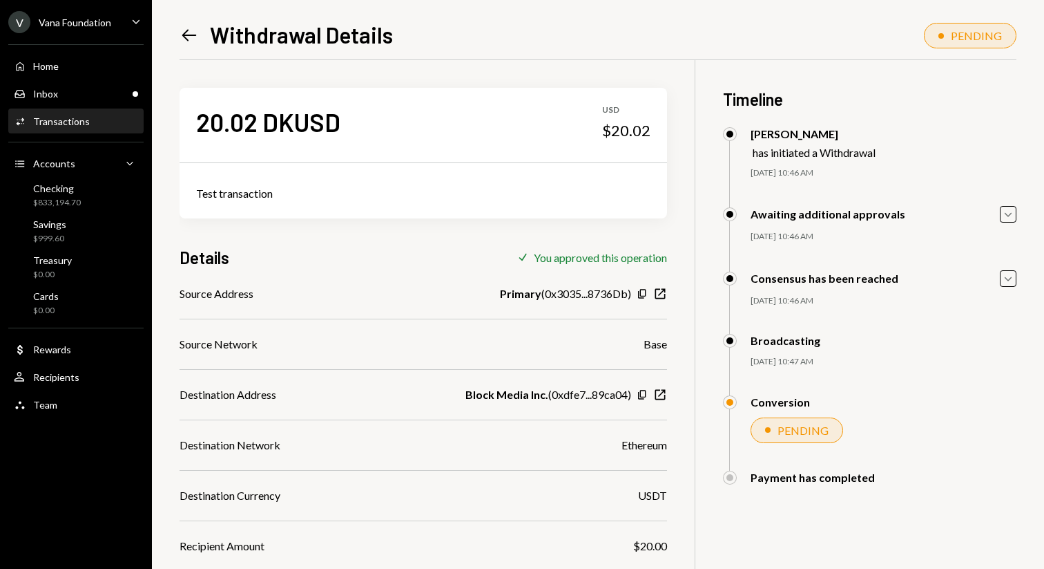
click at [193, 40] on icon "Left Arrow" at bounding box center [189, 35] width 19 height 19
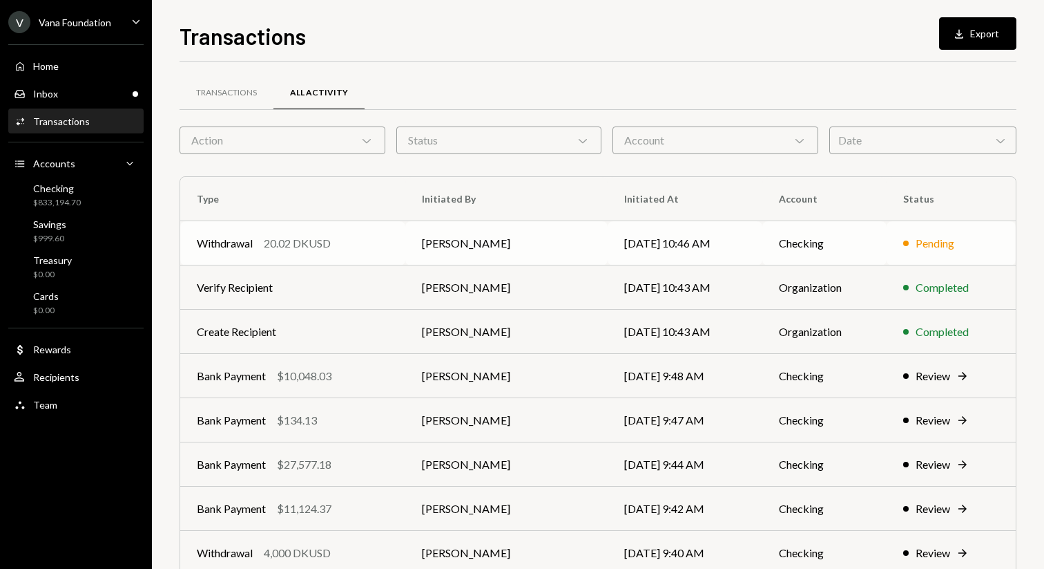
click at [492, 254] on td "[PERSON_NAME]" at bounding box center [506, 243] width 202 height 44
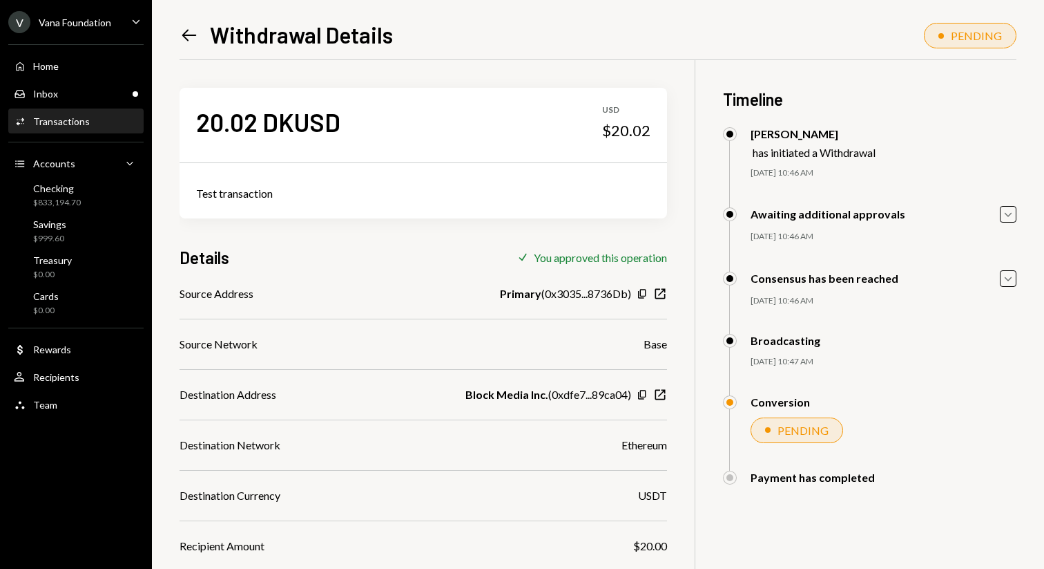
click at [176, 31] on div "Left Arrow Withdrawal Details PENDING 20.02 DKUSD USD $20.02 Test transaction D…" at bounding box center [598, 284] width 892 height 569
click at [184, 33] on icon at bounding box center [189, 36] width 15 height 12
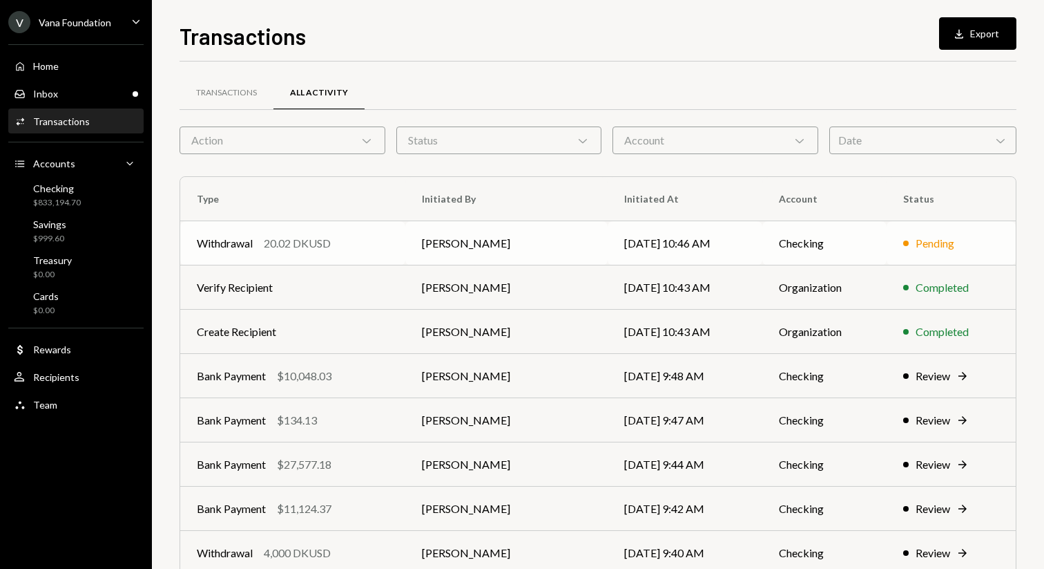
click at [569, 241] on td "[PERSON_NAME]" at bounding box center [506, 243] width 202 height 44
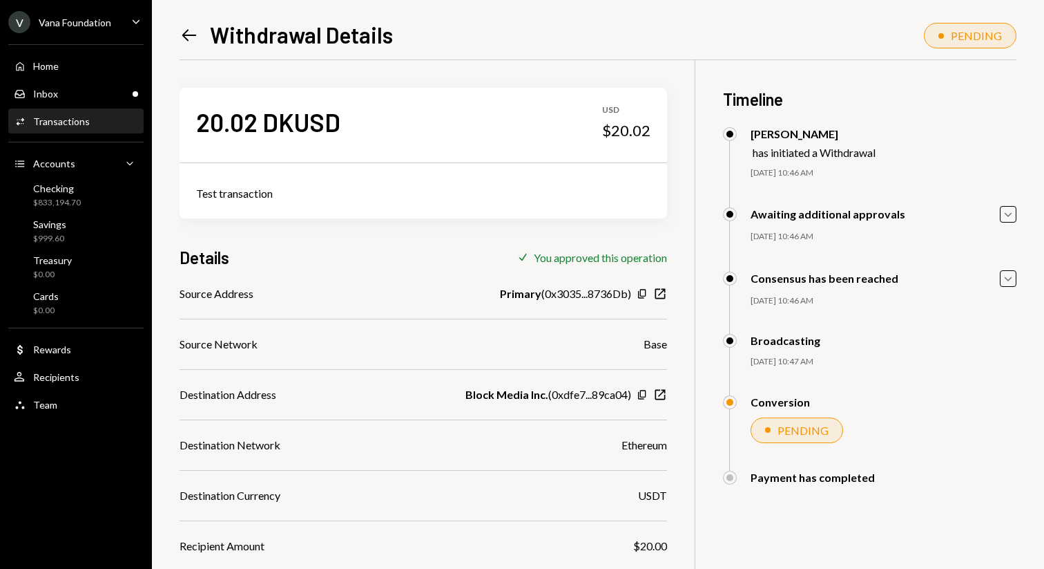
click at [195, 37] on icon "Left Arrow" at bounding box center [189, 35] width 19 height 19
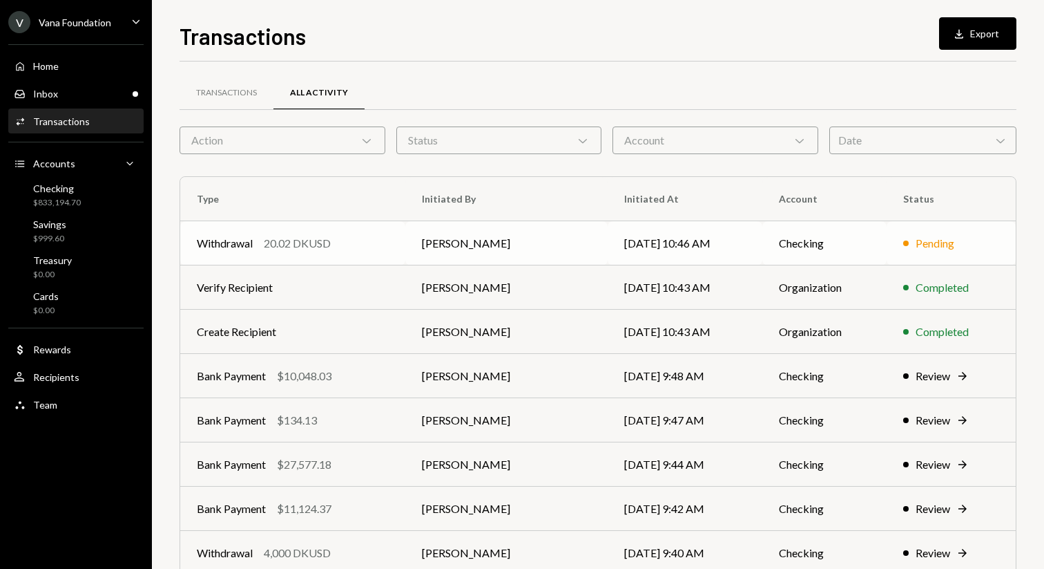
click at [720, 238] on td "[DATE] 10:46 AM" at bounding box center [685, 243] width 155 height 44
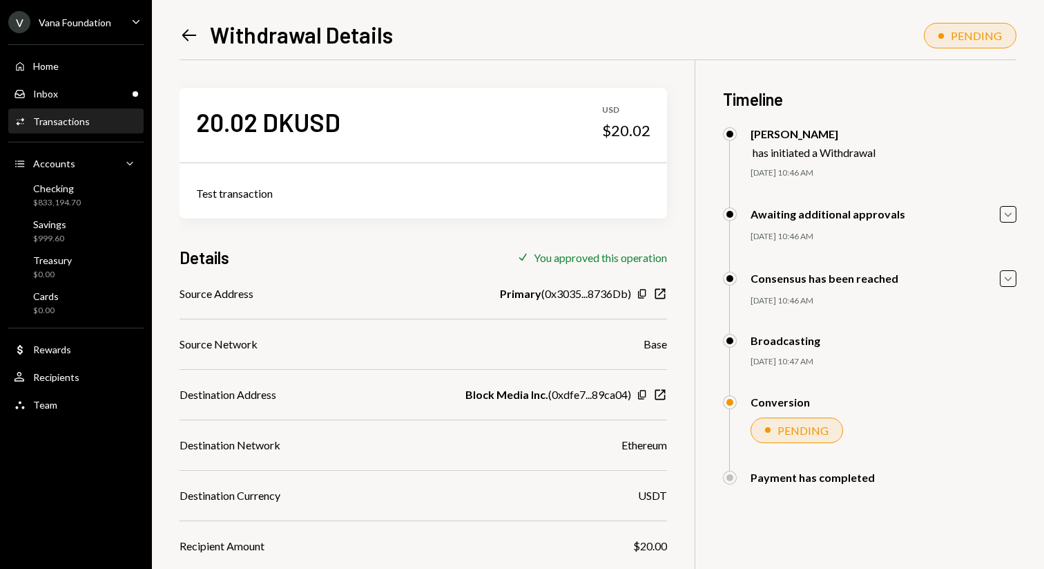
click at [198, 32] on icon "Left Arrow" at bounding box center [189, 35] width 19 height 19
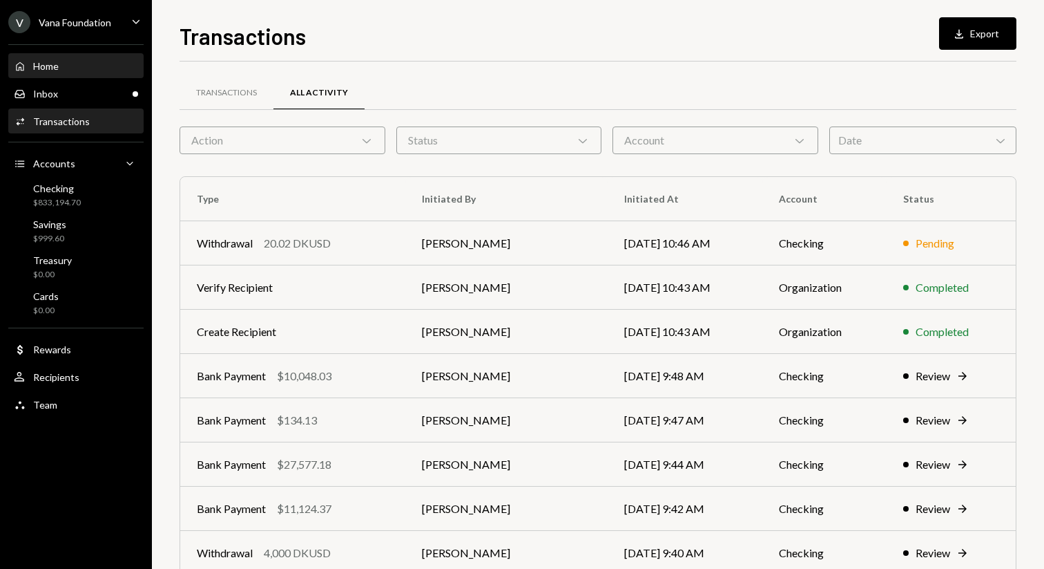
click at [70, 65] on div "Home Home" at bounding box center [76, 66] width 124 height 12
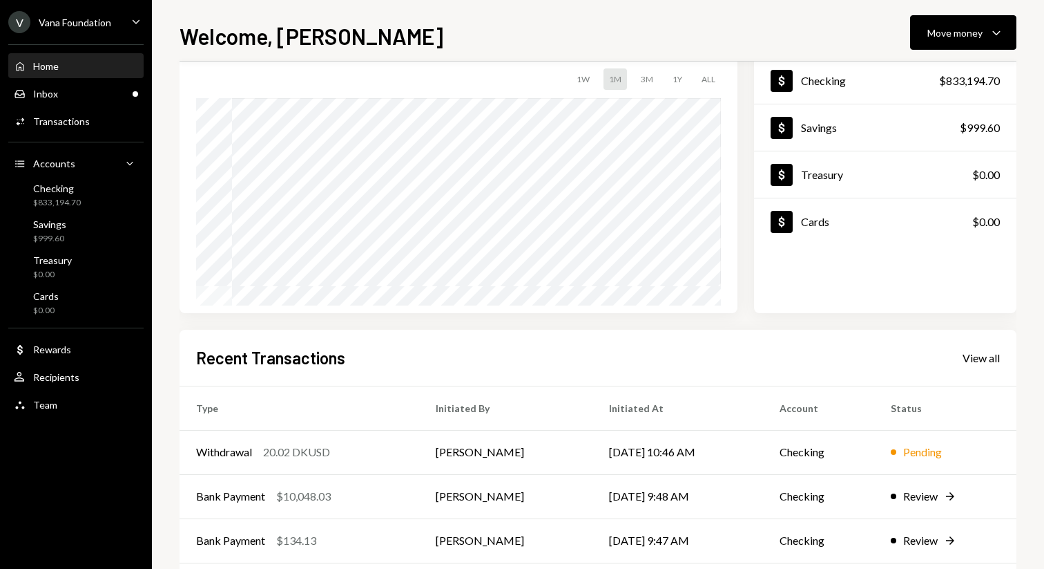
scroll to position [198, 0]
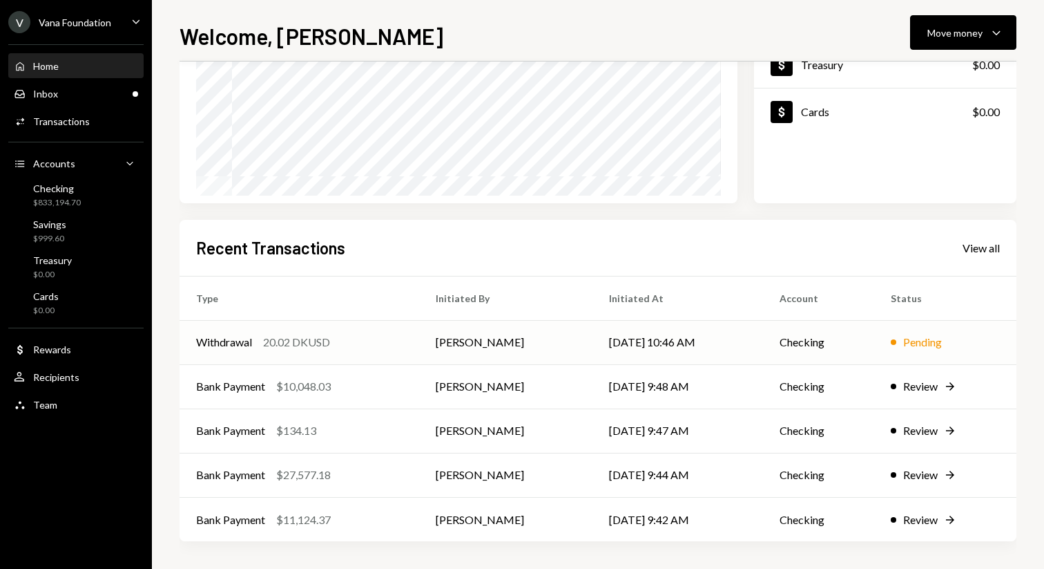
click at [611, 349] on td "[DATE] 10:46 AM" at bounding box center [678, 342] width 171 height 44
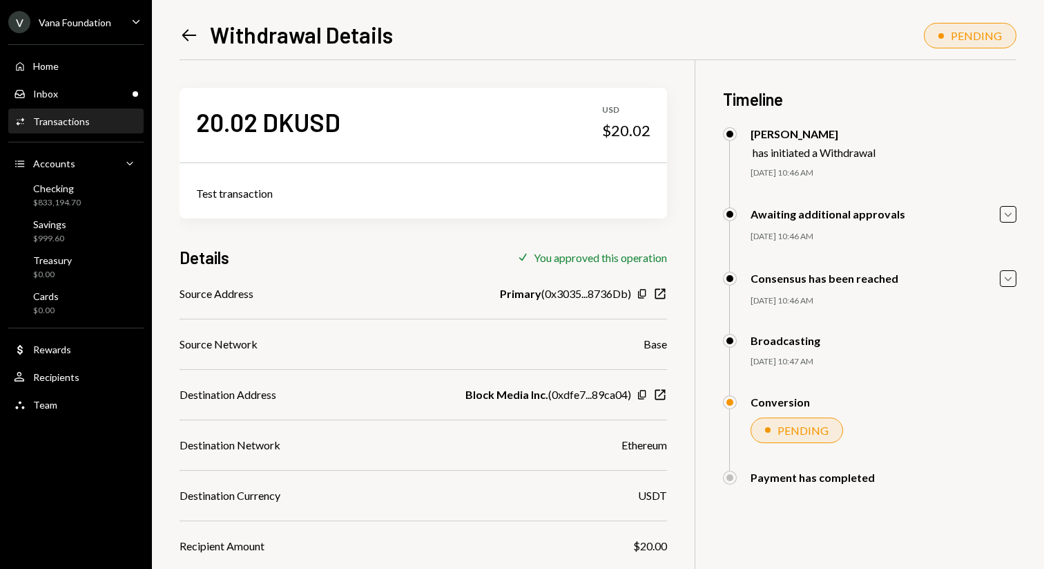
click at [188, 32] on icon "Left Arrow" at bounding box center [189, 35] width 19 height 19
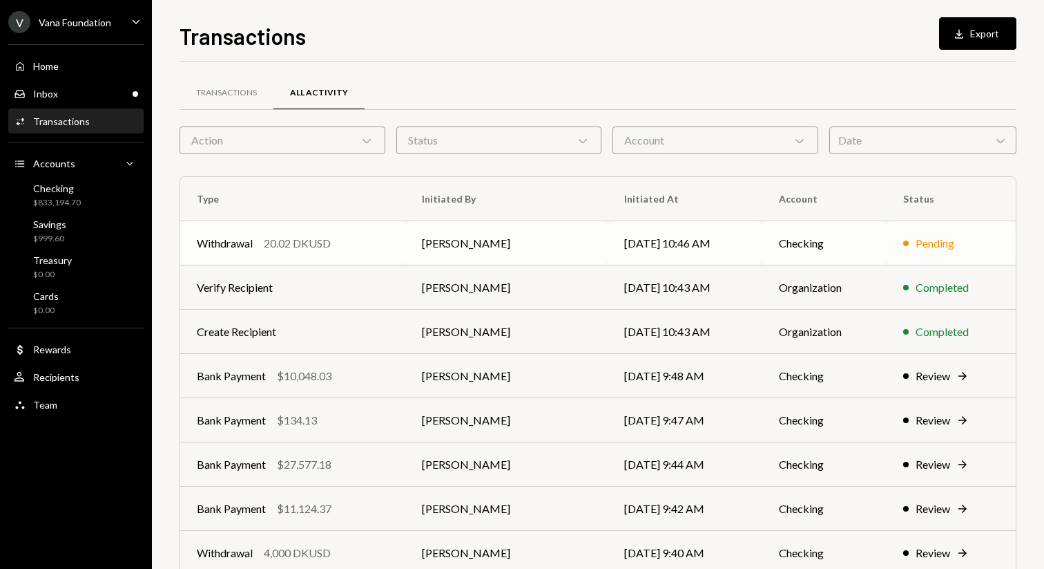
click at [532, 227] on td "[PERSON_NAME]" at bounding box center [506, 243] width 202 height 44
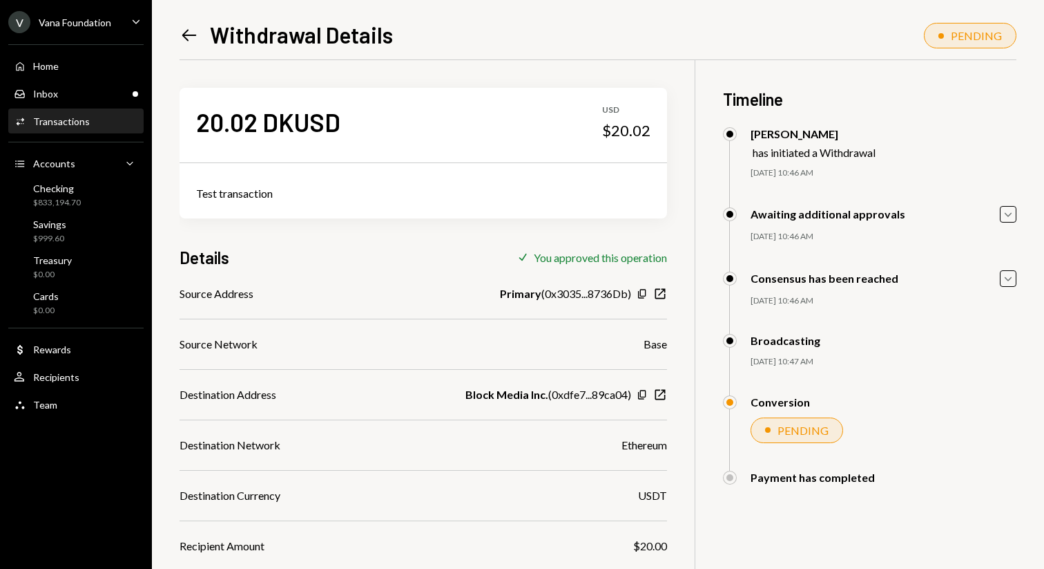
click at [191, 32] on icon "Left Arrow" at bounding box center [189, 35] width 19 height 19
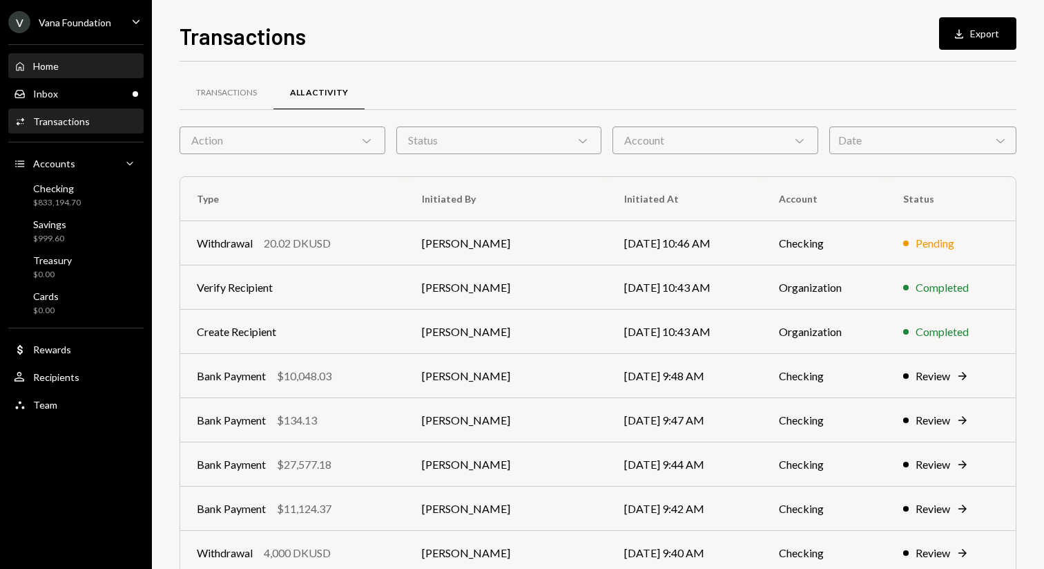
click at [58, 67] on div "Home" at bounding box center [46, 66] width 26 height 12
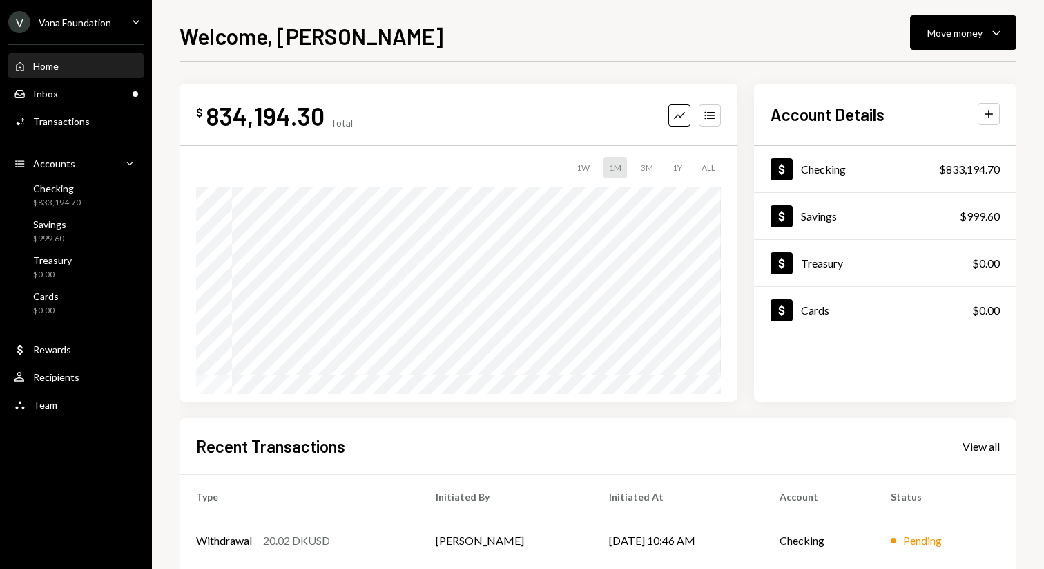
click at [396, 59] on div "Welcome, Mattana Move money Caret Down $ 834,194.30 Total Graph Accounts 1W 1M …" at bounding box center [598, 293] width 837 height 549
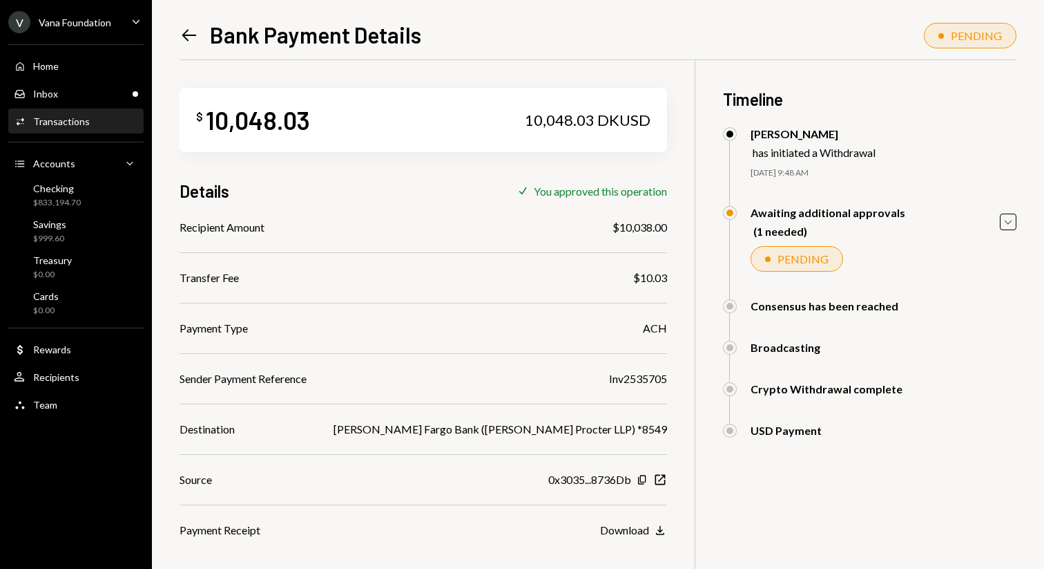
click at [179, 29] on div "Left Arrow Bank Payment Details PENDING $ 10,048.03 10,048.03 DKUSD Details Che…" at bounding box center [598, 284] width 892 height 569
click at [180, 34] on icon "Left Arrow" at bounding box center [189, 35] width 19 height 19
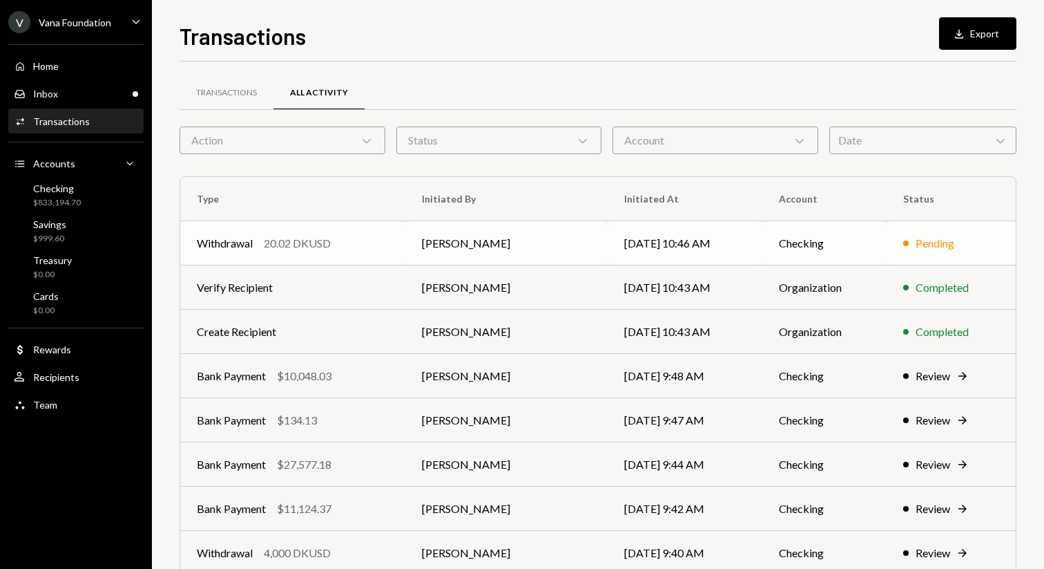
click at [400, 224] on td "Withdrawal 20.02 DKUSD" at bounding box center [292, 243] width 225 height 44
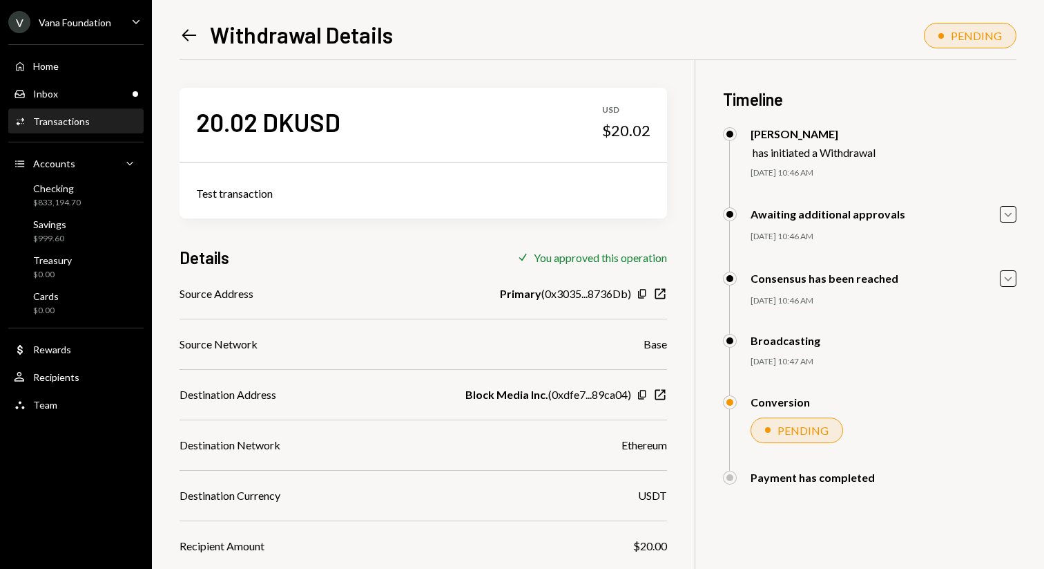
click at [189, 35] on icon at bounding box center [189, 36] width 15 height 12
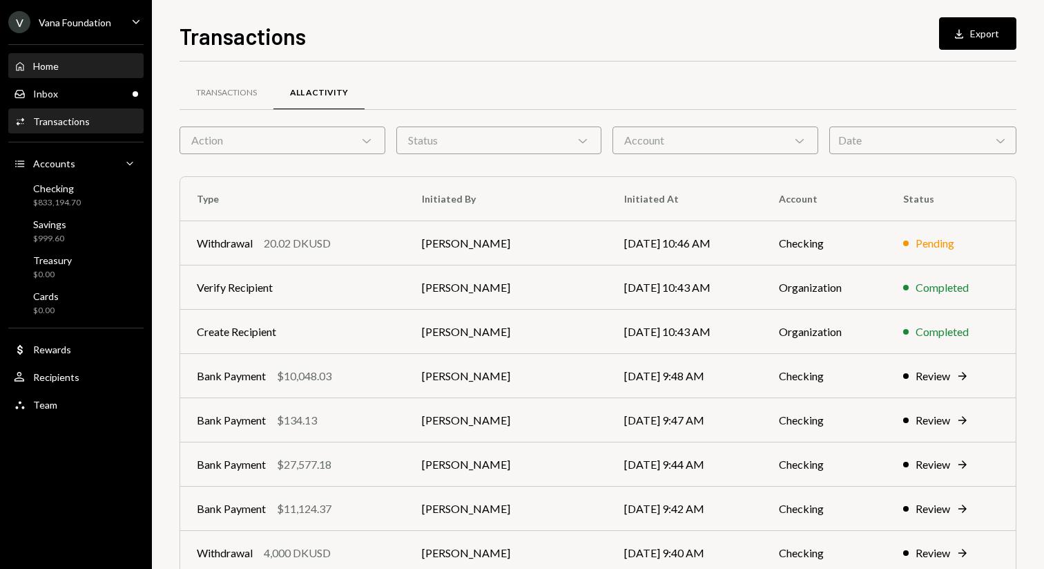
click at [84, 64] on div "Home Home" at bounding box center [76, 66] width 124 height 12
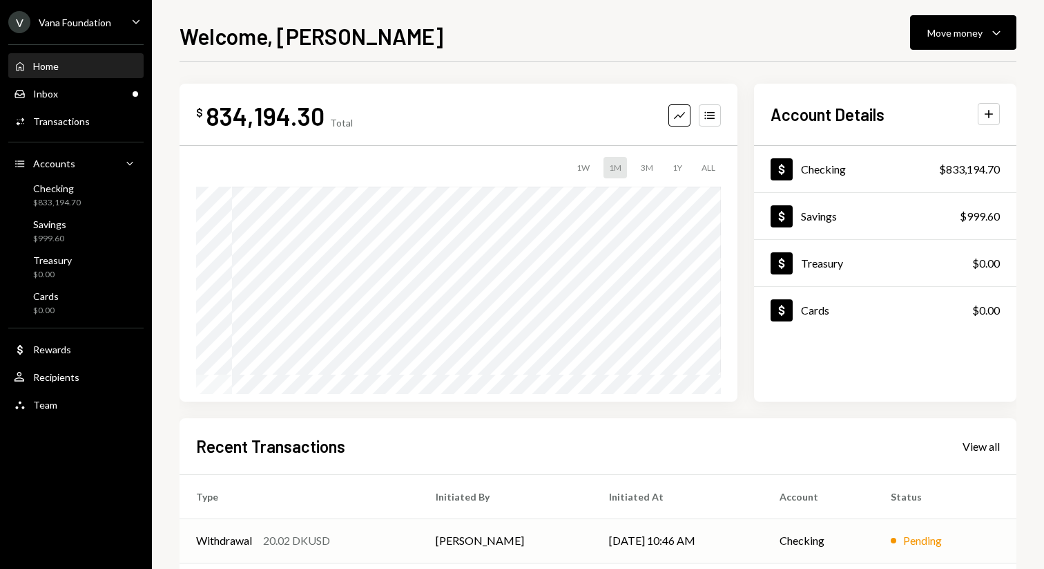
click at [310, 537] on div "20.02 DKUSD" at bounding box center [296, 540] width 67 height 17
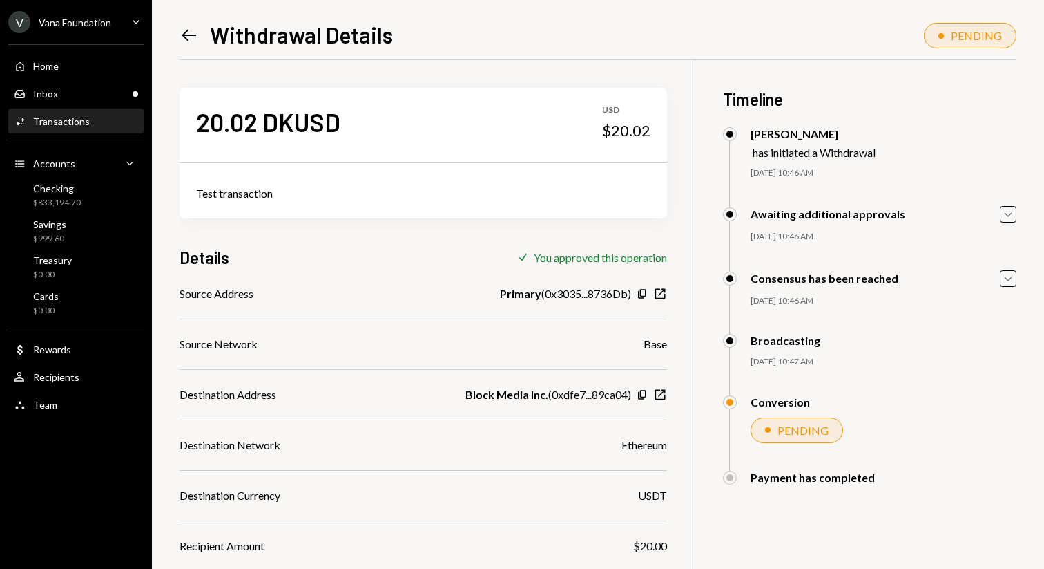
click at [781, 425] on div "PENDING" at bounding box center [803, 429] width 51 height 13
click at [190, 36] on icon "Left Arrow" at bounding box center [189, 35] width 19 height 19
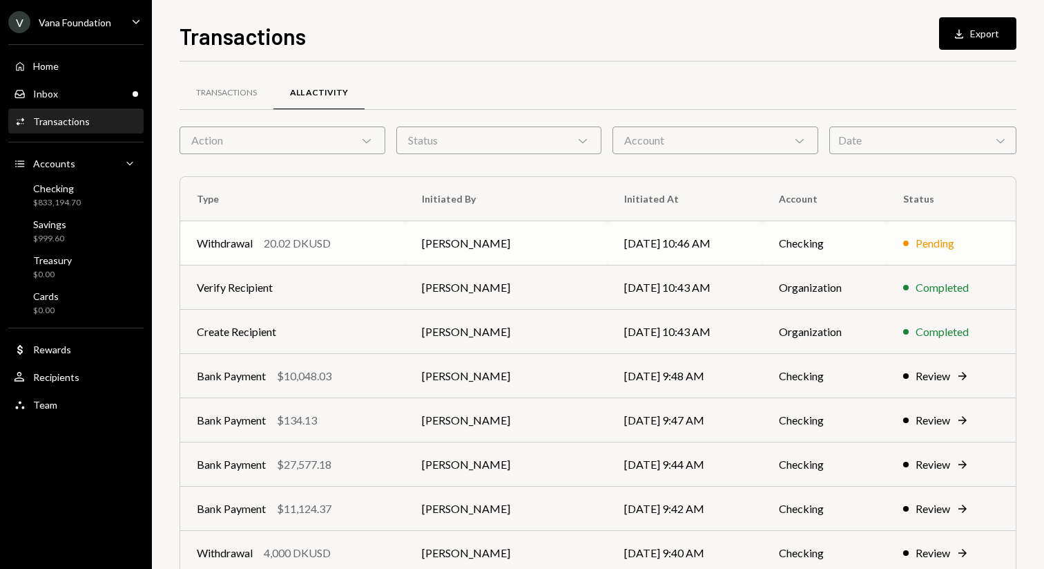
click at [462, 238] on td "[PERSON_NAME]" at bounding box center [506, 243] width 202 height 44
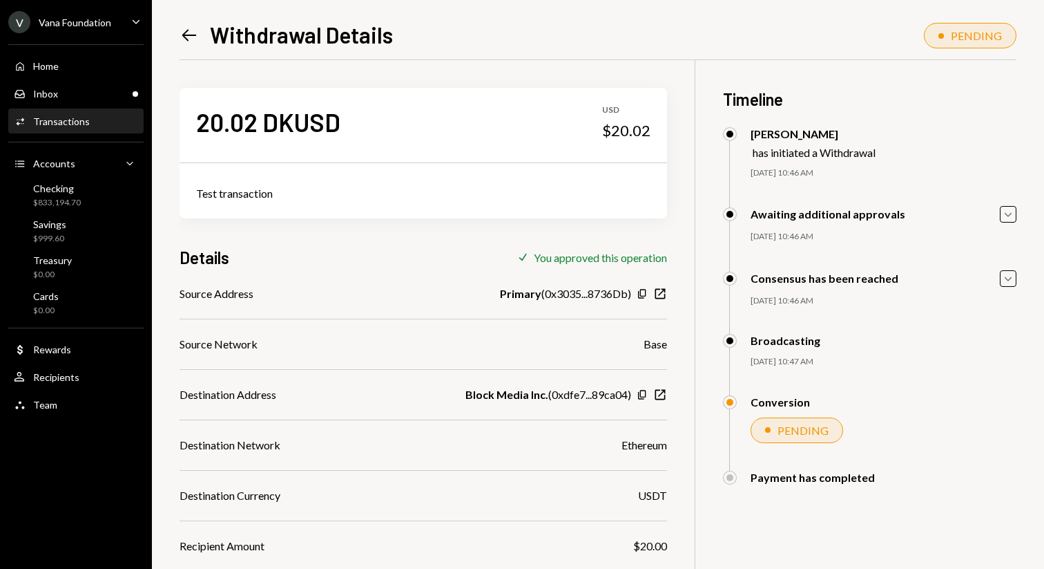
click at [178, 37] on div "Left Arrow Withdrawal Details PENDING 20.02 DKUSD USD $20.02 Test transaction D…" at bounding box center [598, 284] width 892 height 569
click at [198, 35] on icon "Left Arrow" at bounding box center [189, 35] width 19 height 19
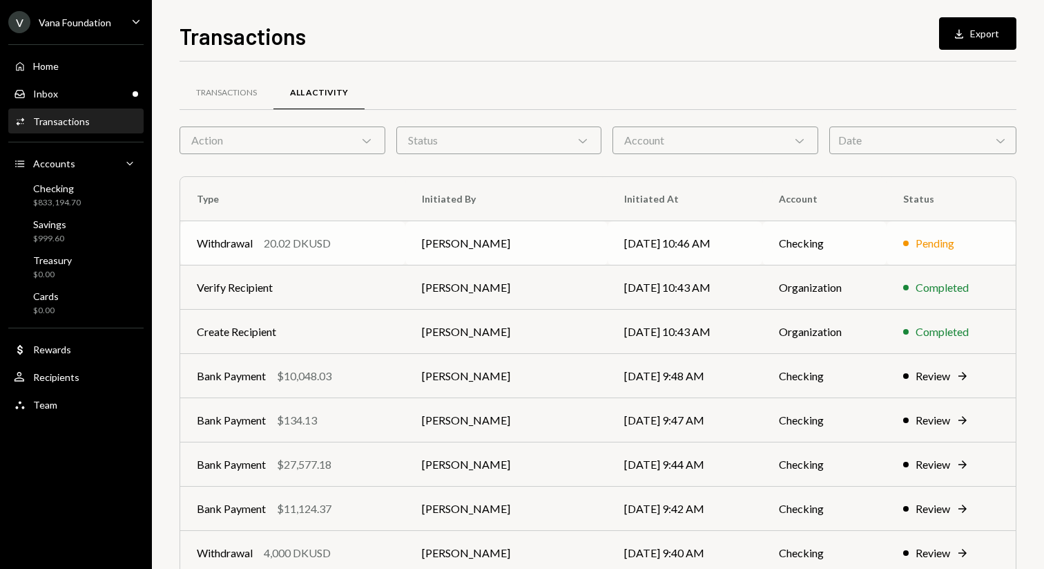
click at [519, 233] on td "[PERSON_NAME]" at bounding box center [506, 243] width 202 height 44
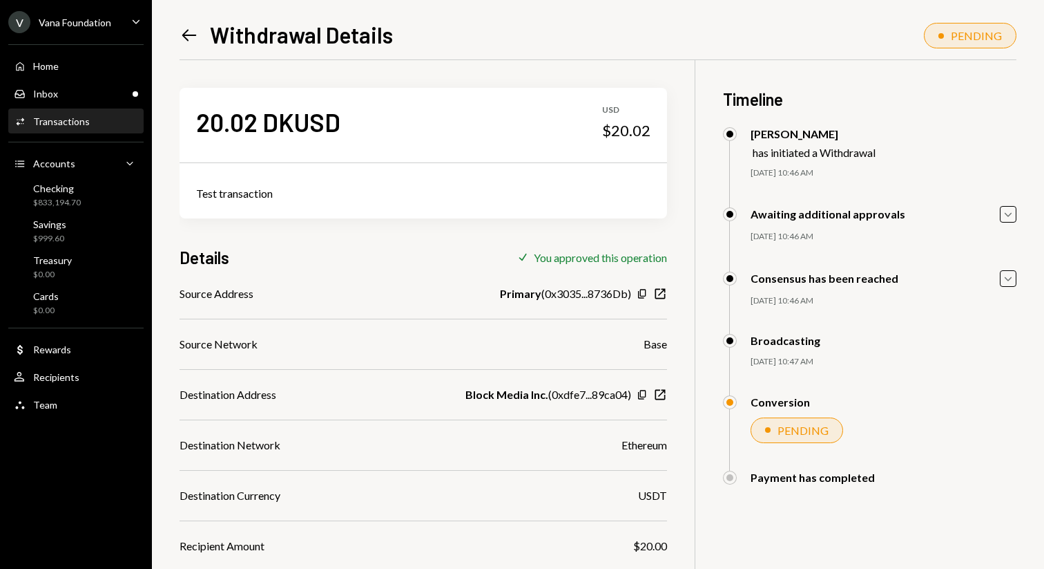
click at [188, 39] on icon "Left Arrow" at bounding box center [189, 35] width 19 height 19
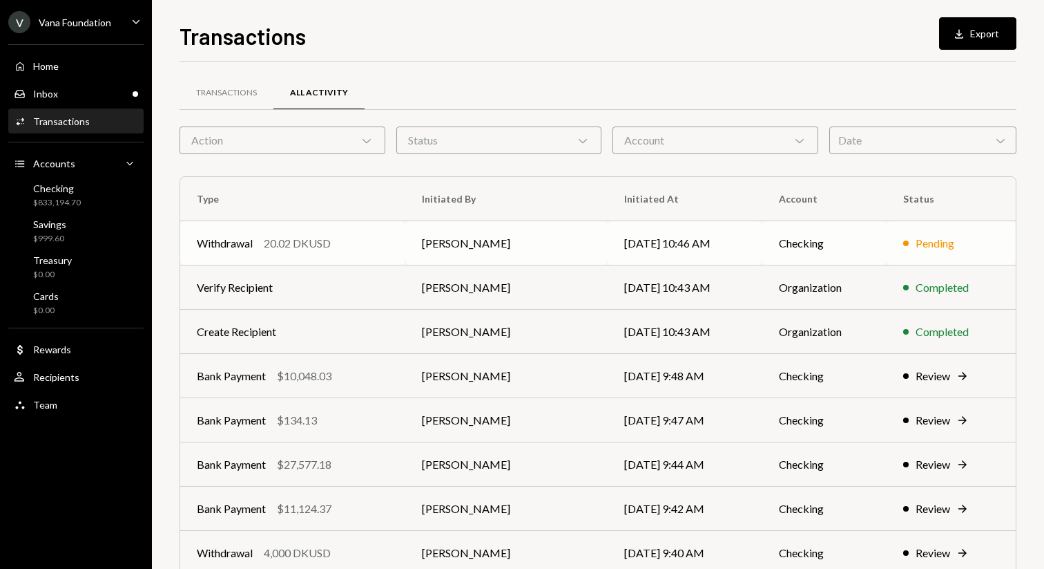
click at [355, 238] on div "Withdrawal 20.02 DKUSD" at bounding box center [293, 243] width 192 height 17
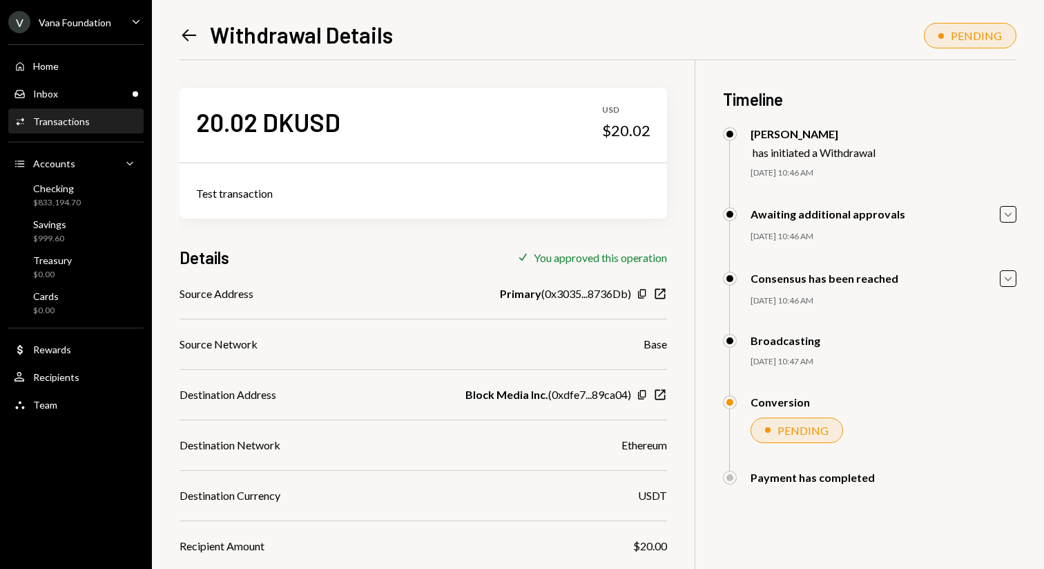
click at [194, 28] on icon "Left Arrow" at bounding box center [189, 35] width 19 height 19
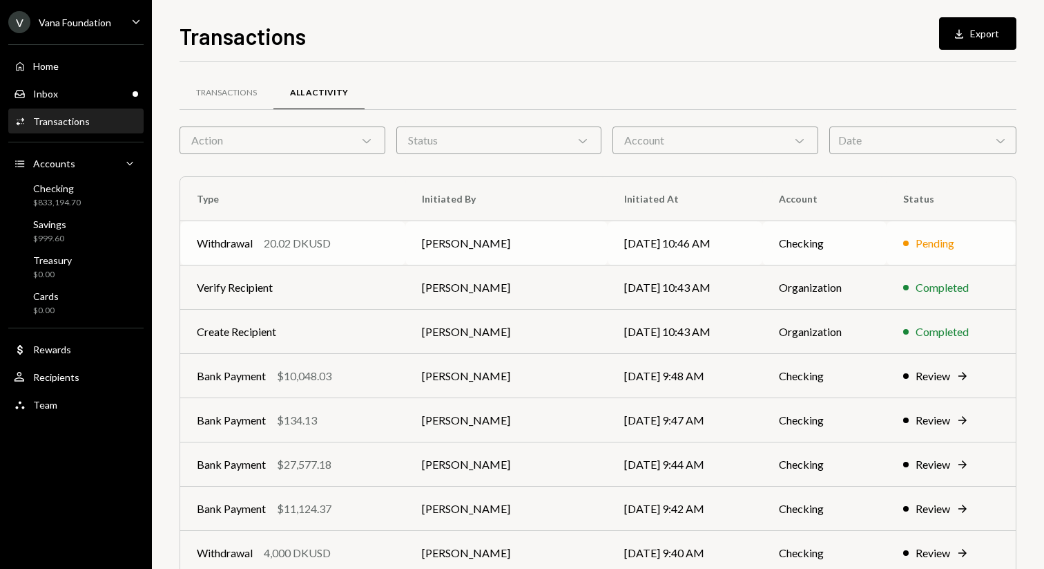
click at [452, 244] on td "[PERSON_NAME]" at bounding box center [506, 243] width 202 height 44
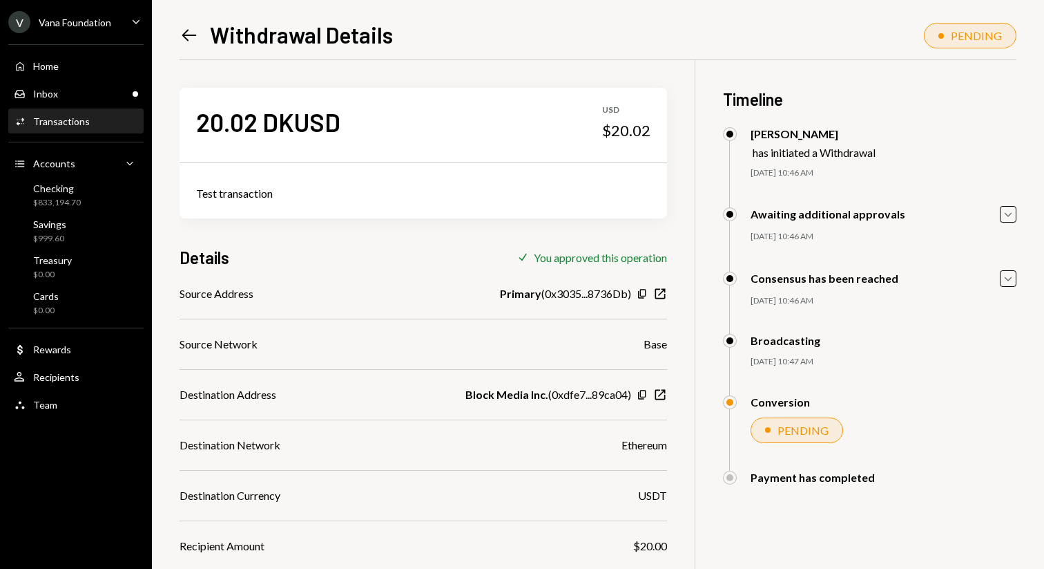
click at [187, 14] on div "Left Arrow Withdrawal Details PENDING 20.02 DKUSD USD $20.02 Test transaction D…" at bounding box center [598, 284] width 892 height 569
click at [90, 88] on div "Inbox Inbox" at bounding box center [76, 94] width 124 height 12
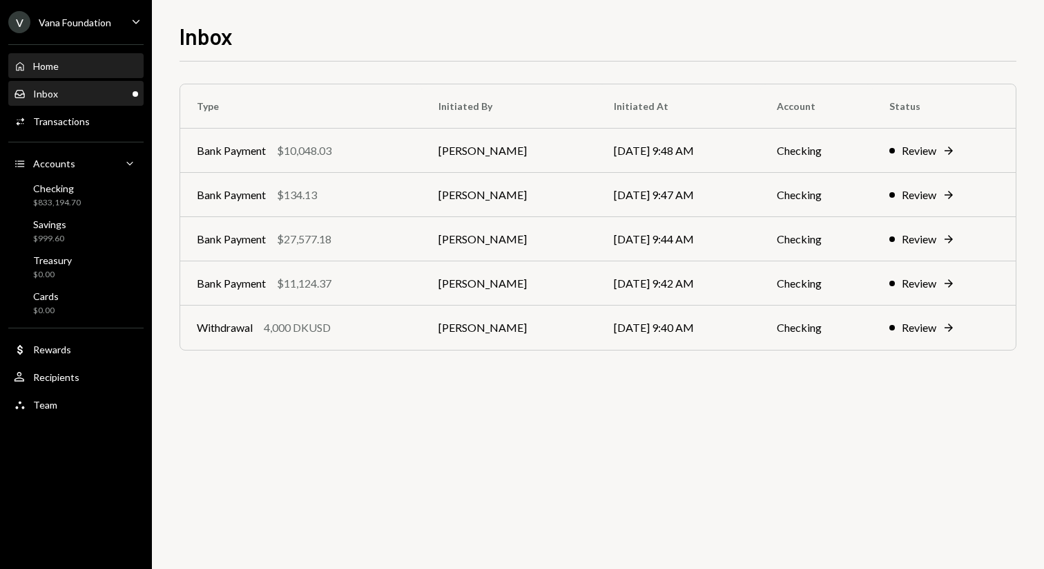
drag, startPoint x: 90, startPoint y: 88, endPoint x: 106, endPoint y: 68, distance: 26.5
click at [106, 68] on div "Home Home" at bounding box center [76, 66] width 124 height 12
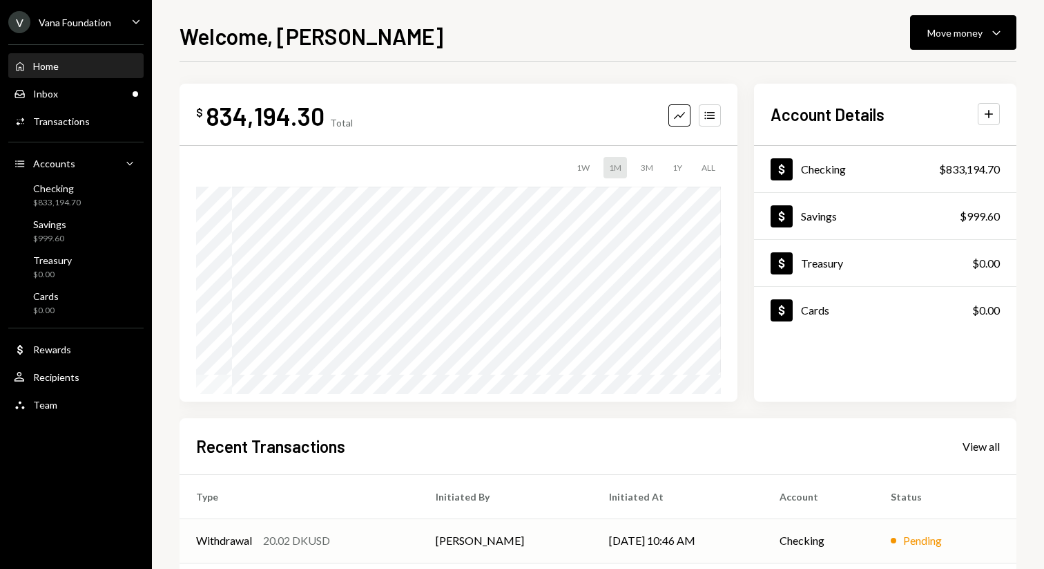
click at [493, 535] on td "Mattana Kusolsittat" at bounding box center [505, 540] width 173 height 44
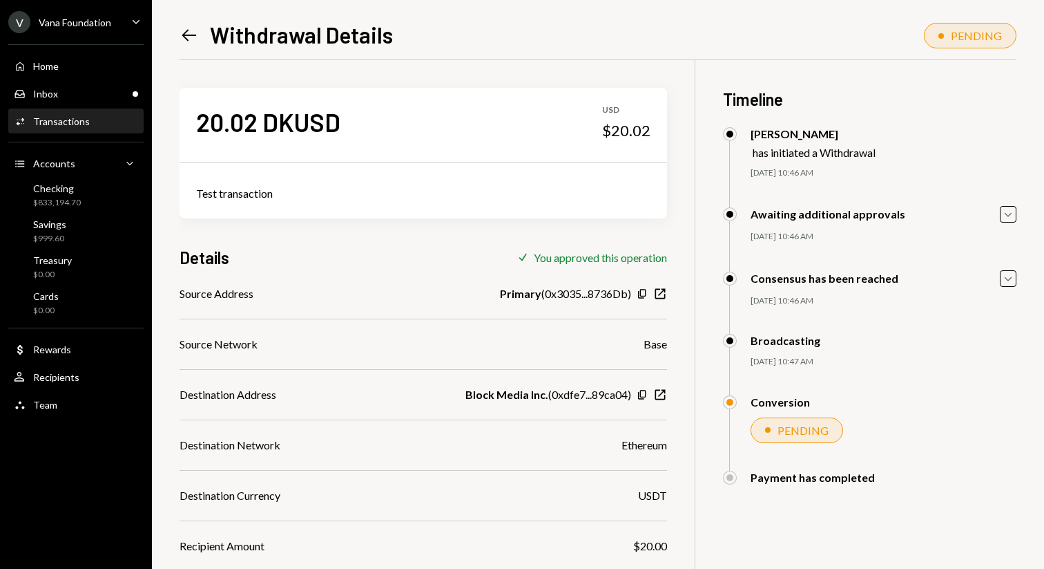
click at [189, 33] on icon "Left Arrow" at bounding box center [189, 35] width 19 height 19
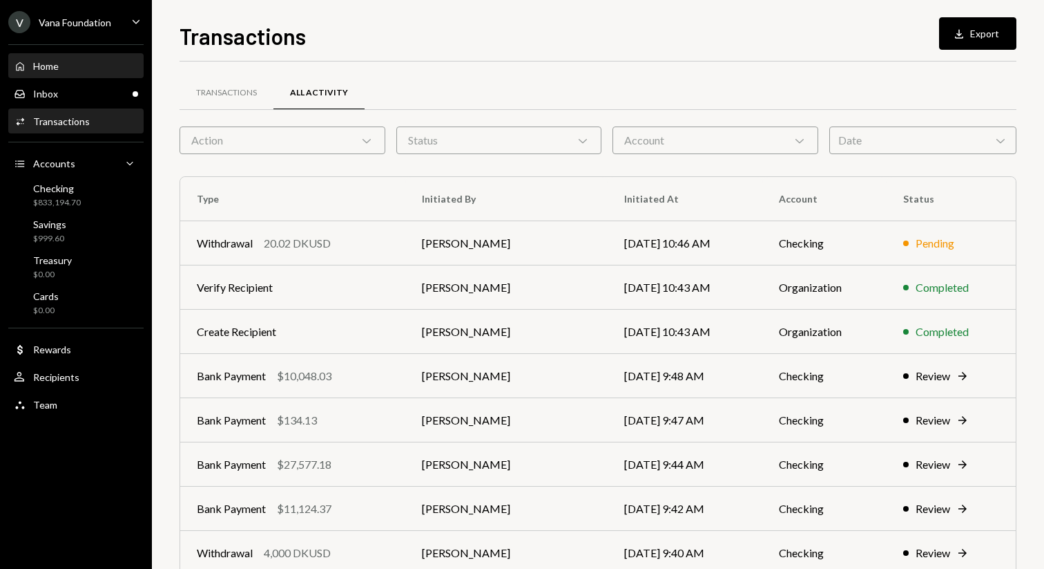
click at [97, 66] on div "Home Home" at bounding box center [76, 66] width 124 height 12
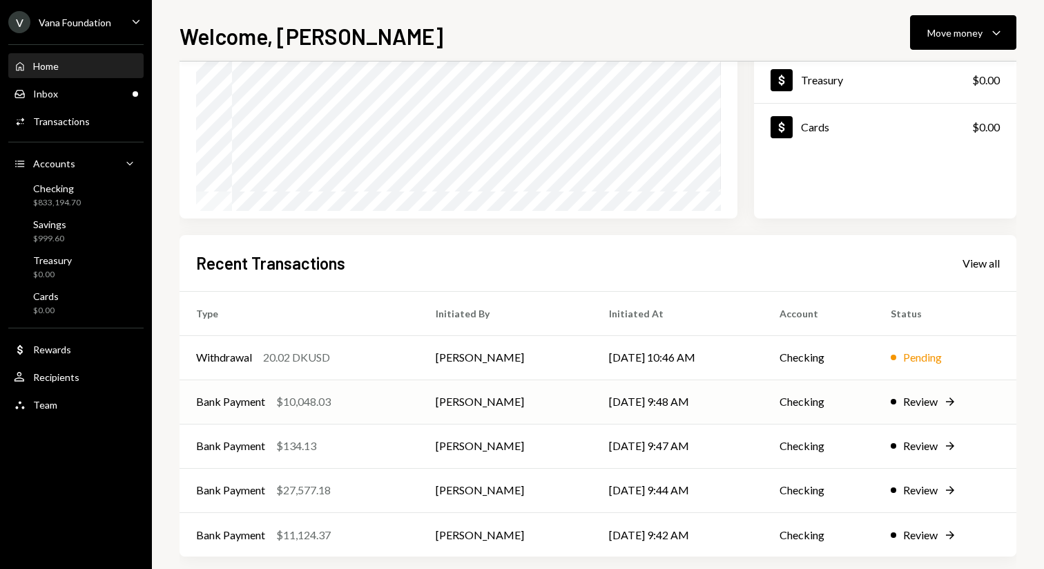
scroll to position [198, 0]
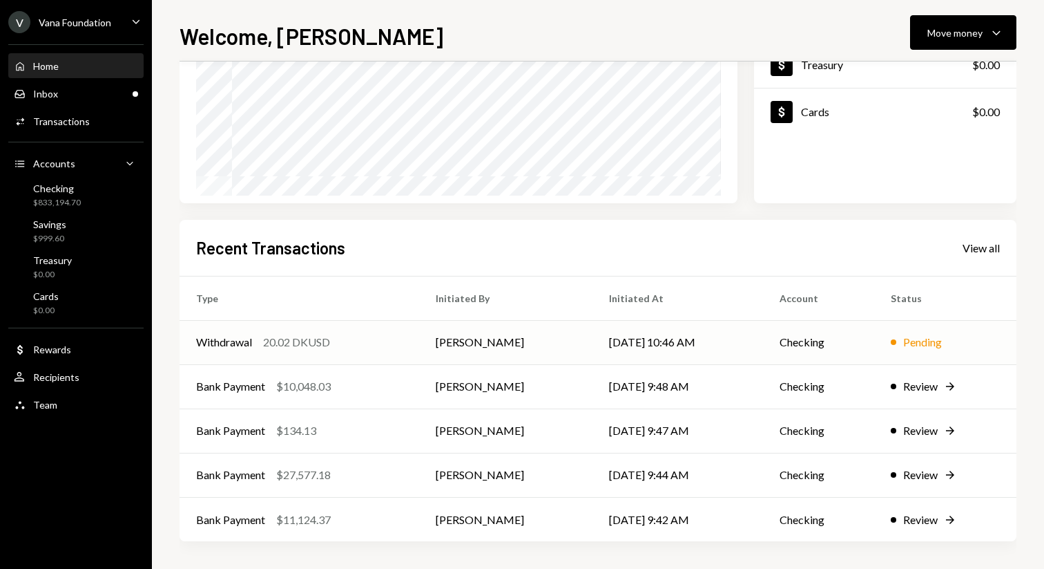
click at [799, 353] on td "Checking" at bounding box center [818, 342] width 111 height 44
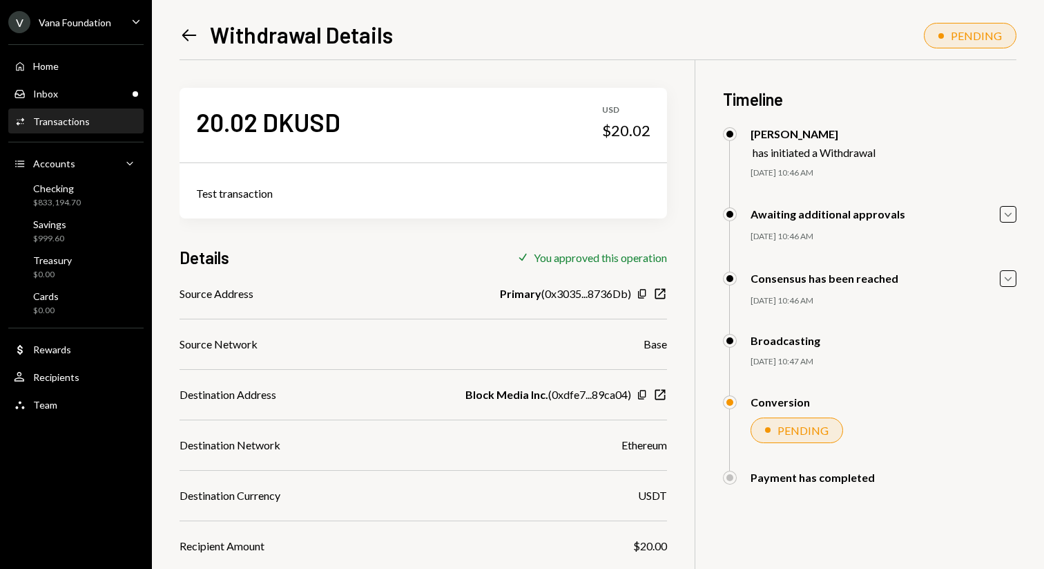
click at [191, 35] on icon at bounding box center [189, 36] width 15 height 12
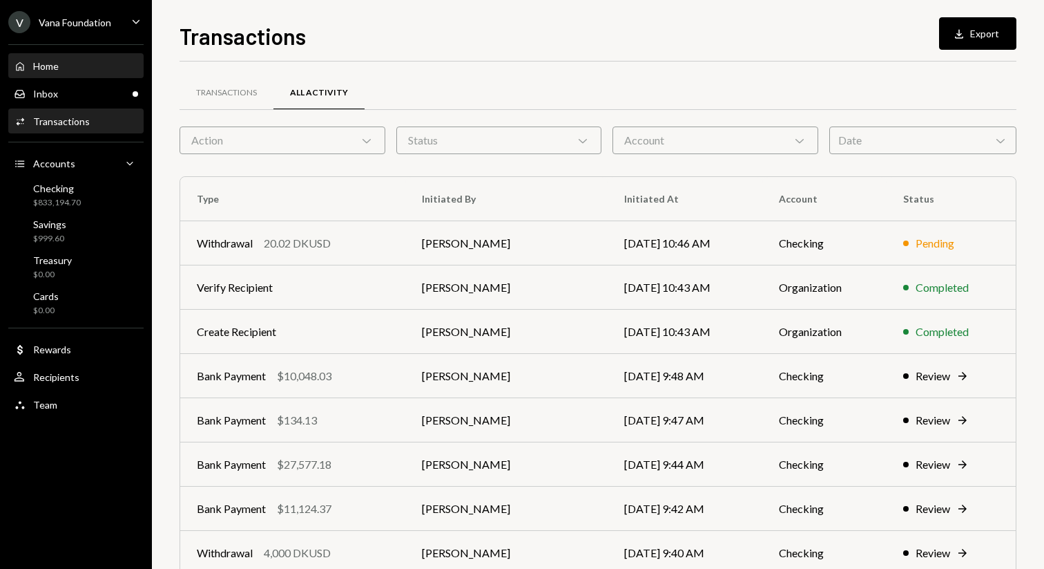
click at [20, 57] on div "Home Home" at bounding box center [76, 66] width 124 height 23
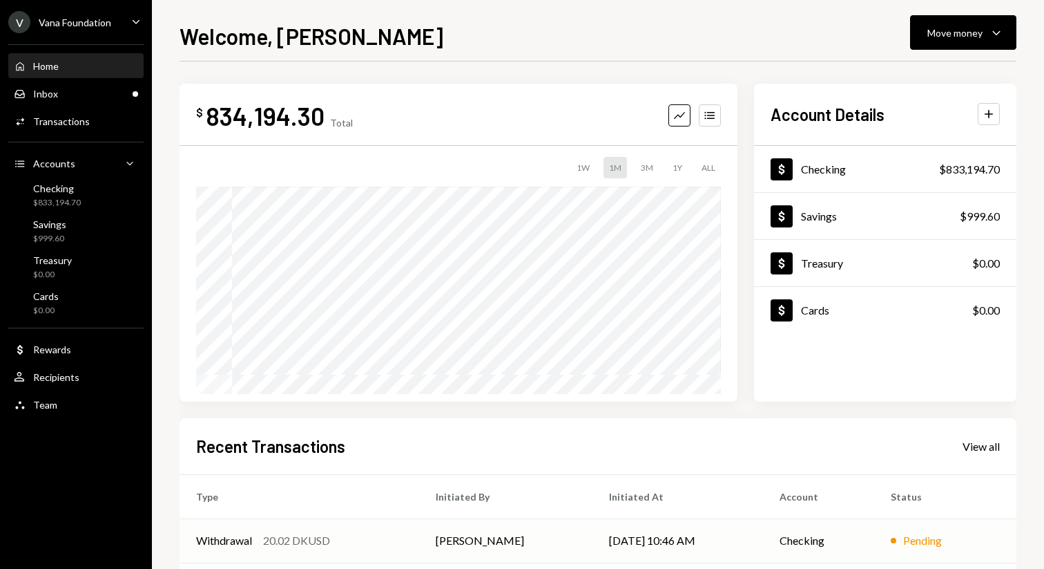
click at [662, 552] on td "[DATE] 10:46 AM" at bounding box center [678, 540] width 171 height 44
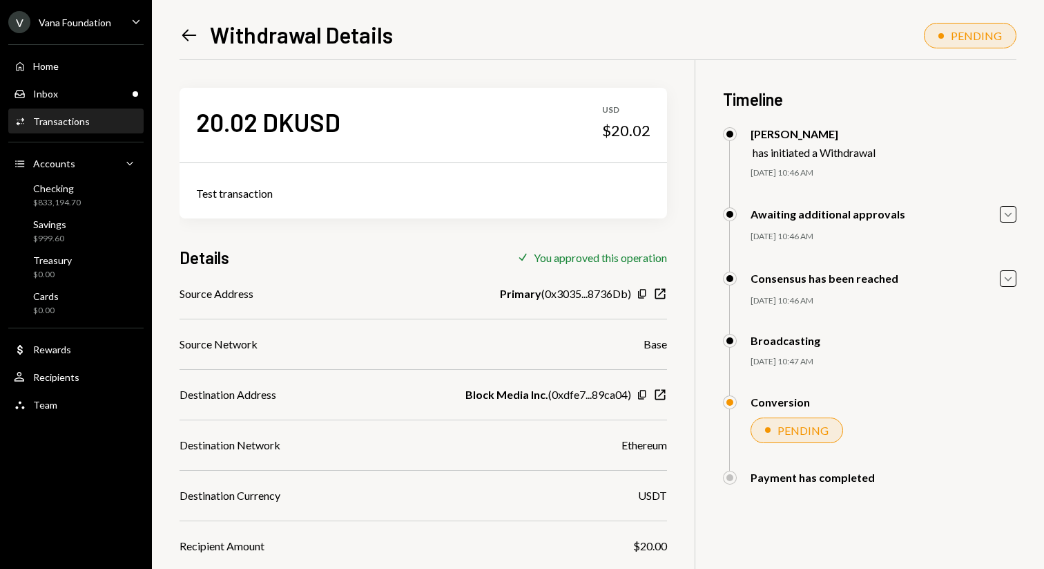
click at [191, 33] on icon "Left Arrow" at bounding box center [189, 35] width 19 height 19
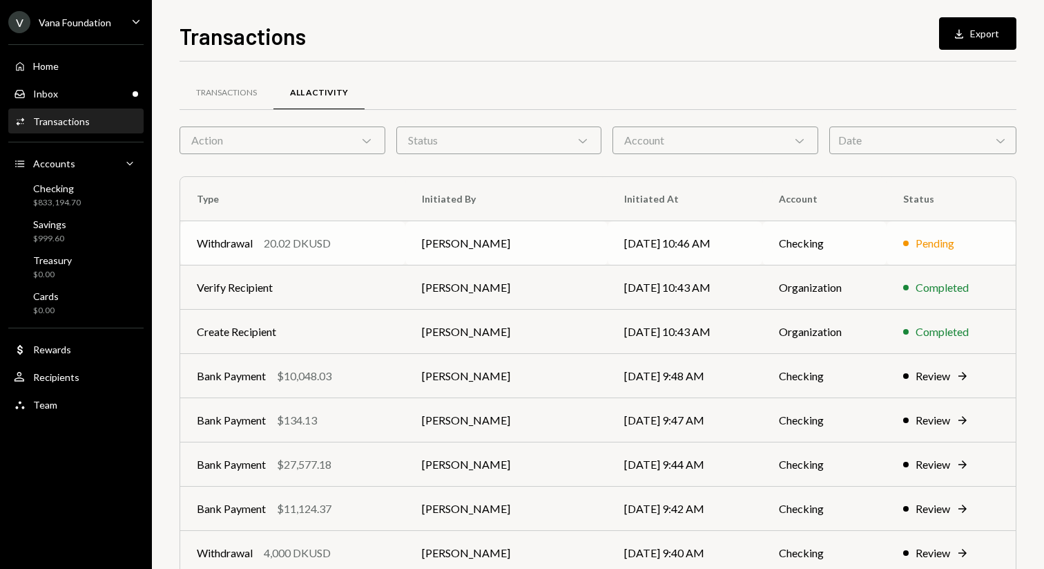
click at [435, 250] on td "[PERSON_NAME]" at bounding box center [506, 243] width 202 height 44
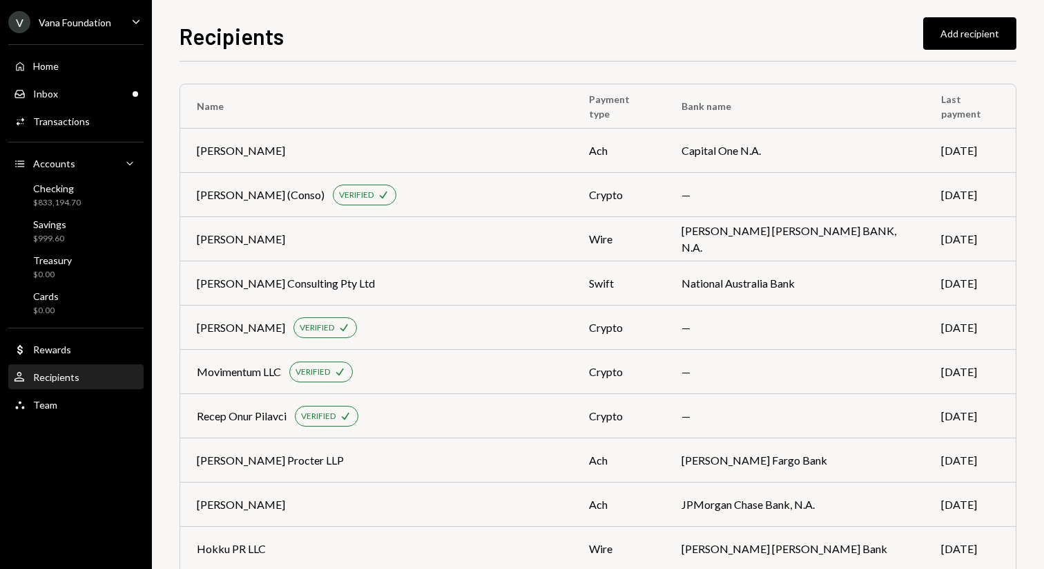
scroll to position [2083, 0]
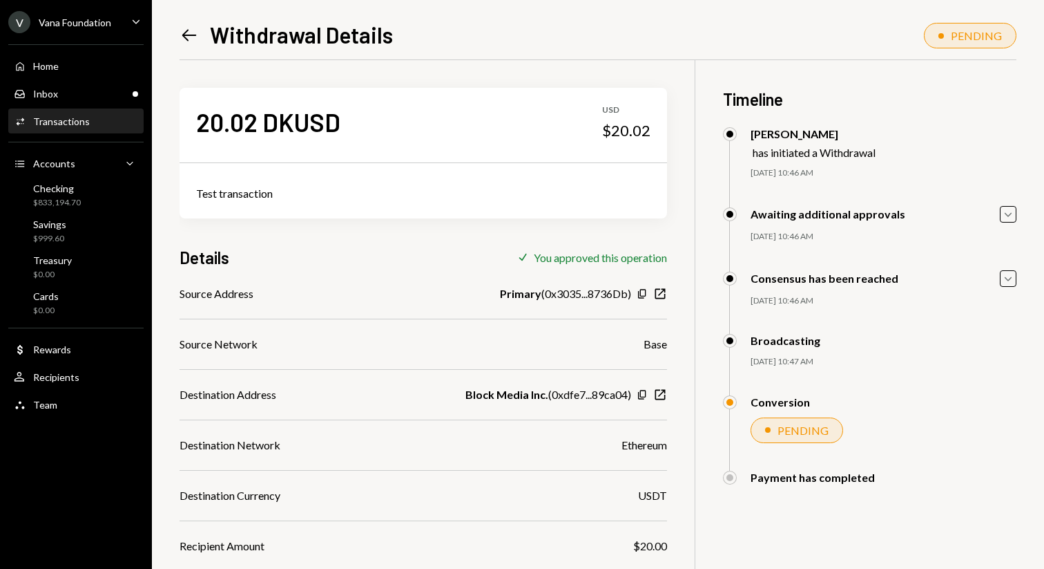
click at [178, 26] on div "Left Arrow Withdrawal Details PENDING 20.02 DKUSD USD $20.02 Test transaction D…" at bounding box center [598, 284] width 892 height 569
click at [210, 32] on h1 "Withdrawal Details" at bounding box center [301, 35] width 183 height 28
click at [196, 36] on icon "Left Arrow" at bounding box center [189, 35] width 19 height 19
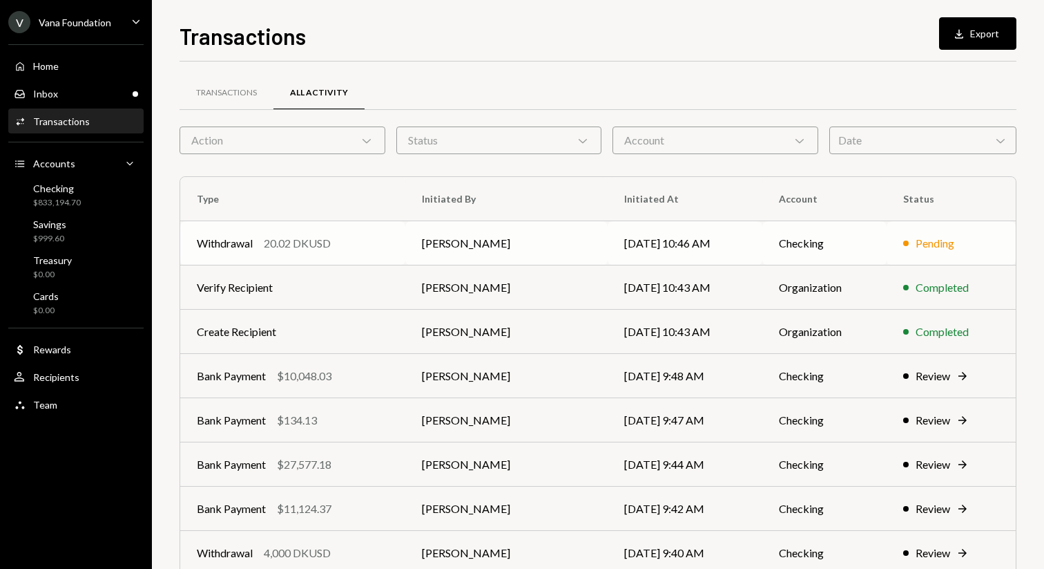
click at [441, 236] on td "[PERSON_NAME]" at bounding box center [506, 243] width 202 height 44
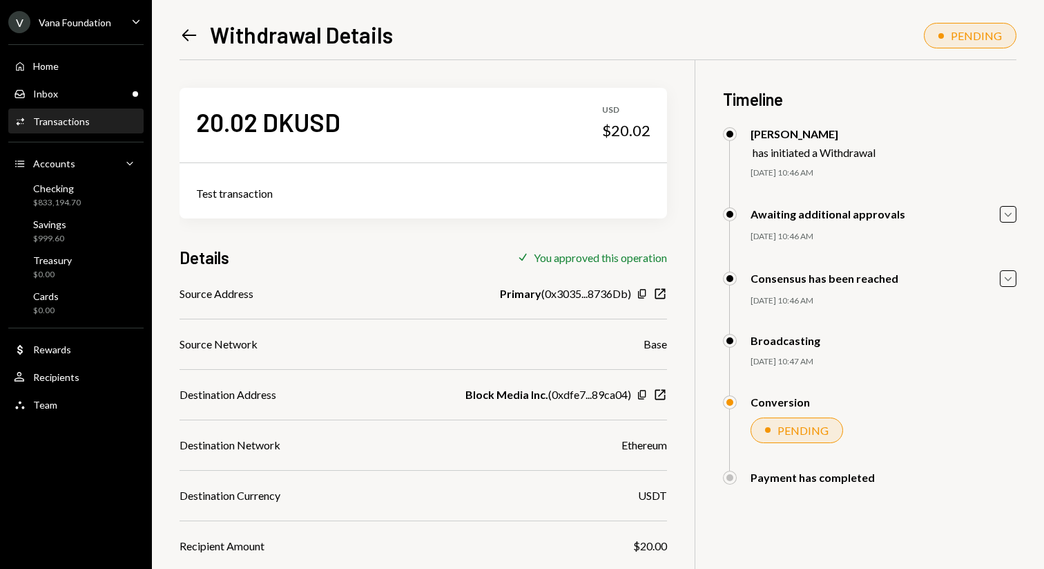
click at [191, 34] on icon "Left Arrow" at bounding box center [189, 35] width 19 height 19
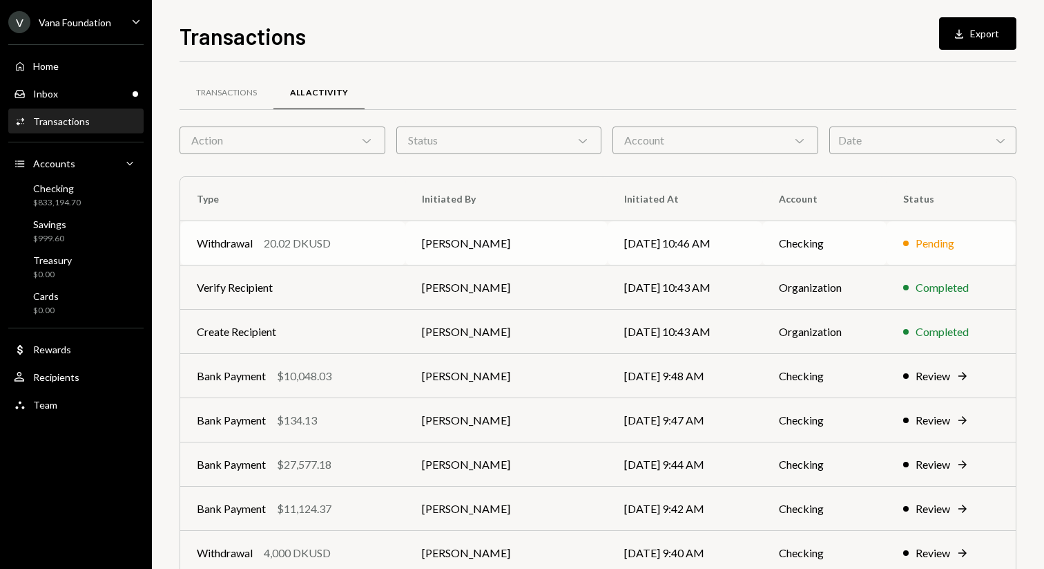
click at [296, 239] on div "20.02 DKUSD" at bounding box center [297, 243] width 67 height 17
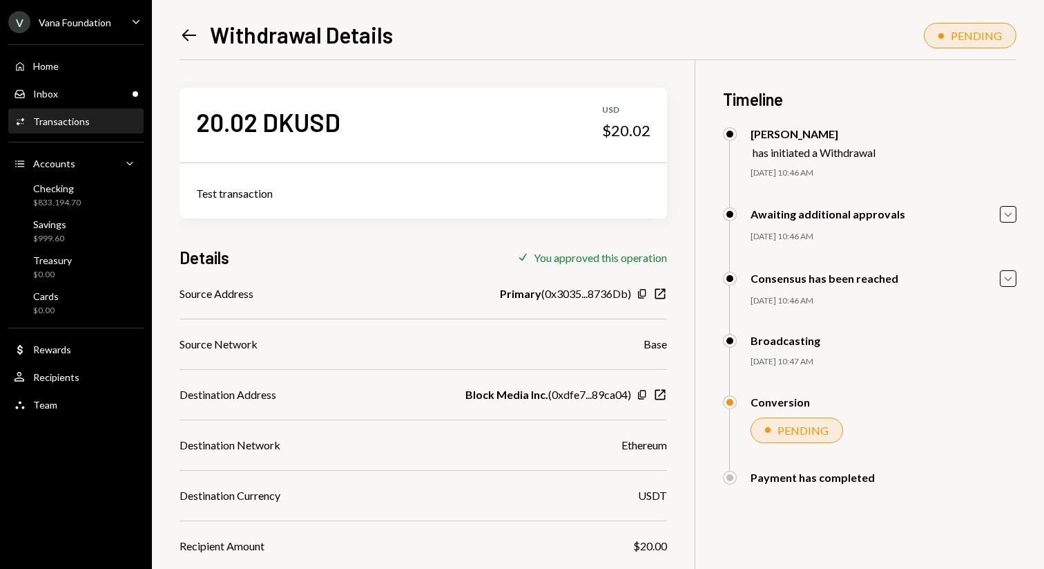
click at [189, 33] on icon "Left Arrow" at bounding box center [189, 35] width 19 height 19
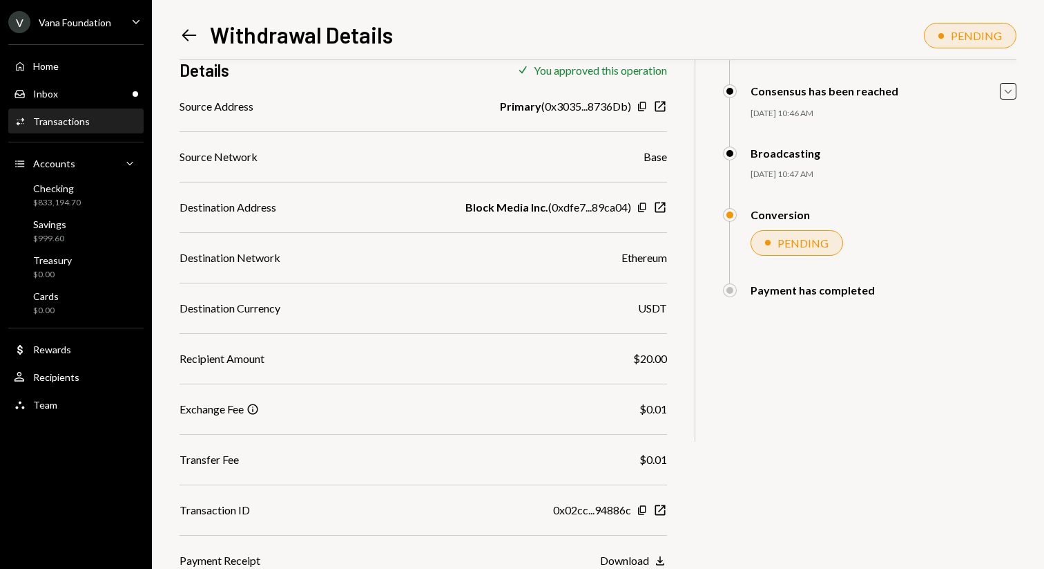
click at [190, 35] on icon at bounding box center [189, 36] width 15 height 12
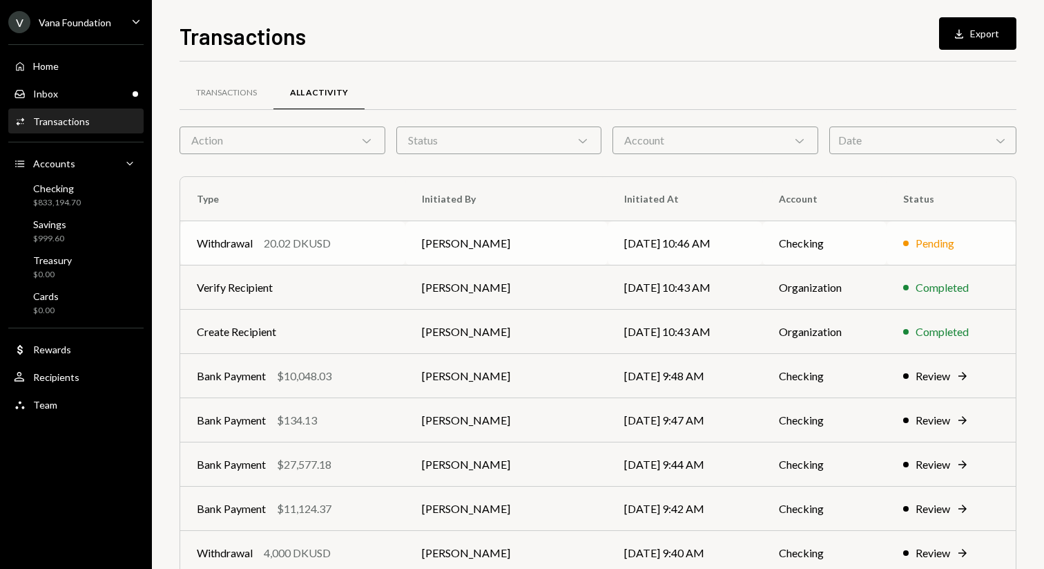
click at [477, 234] on td "[PERSON_NAME]" at bounding box center [506, 243] width 202 height 44
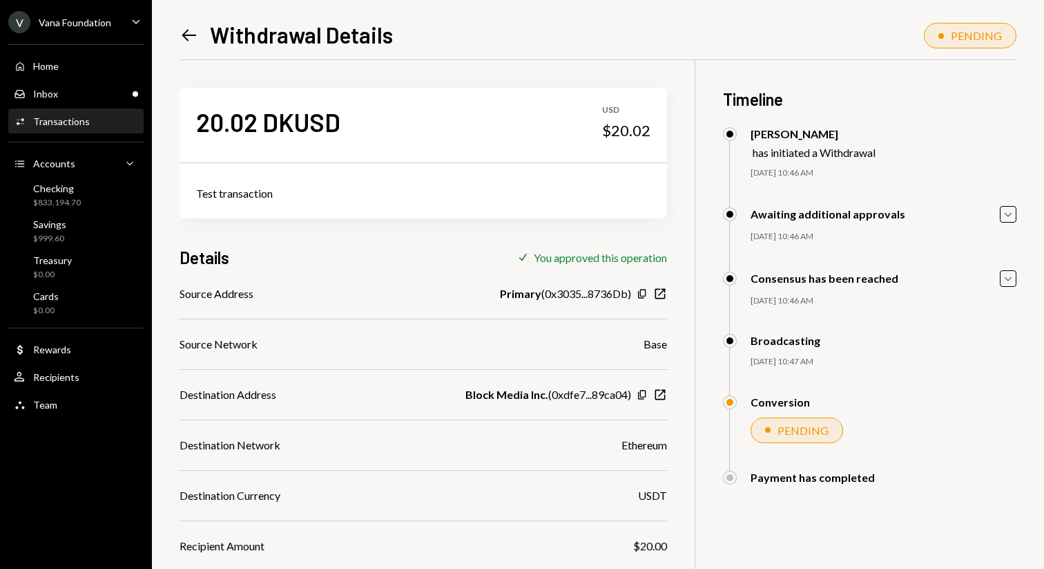
click at [191, 32] on icon "Left Arrow" at bounding box center [189, 35] width 19 height 19
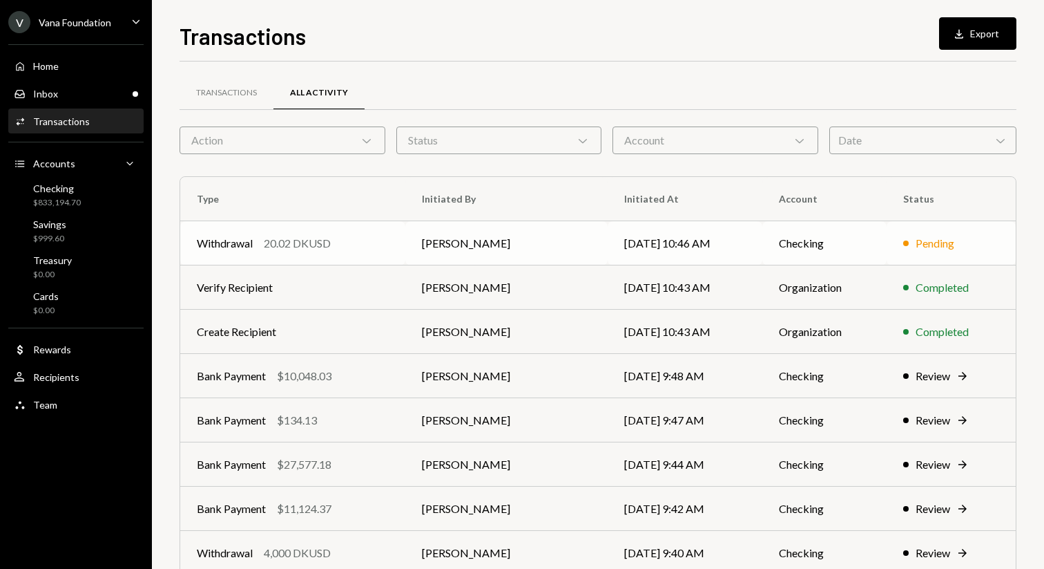
click at [740, 245] on td "[DATE] 10:46 AM" at bounding box center [685, 243] width 155 height 44
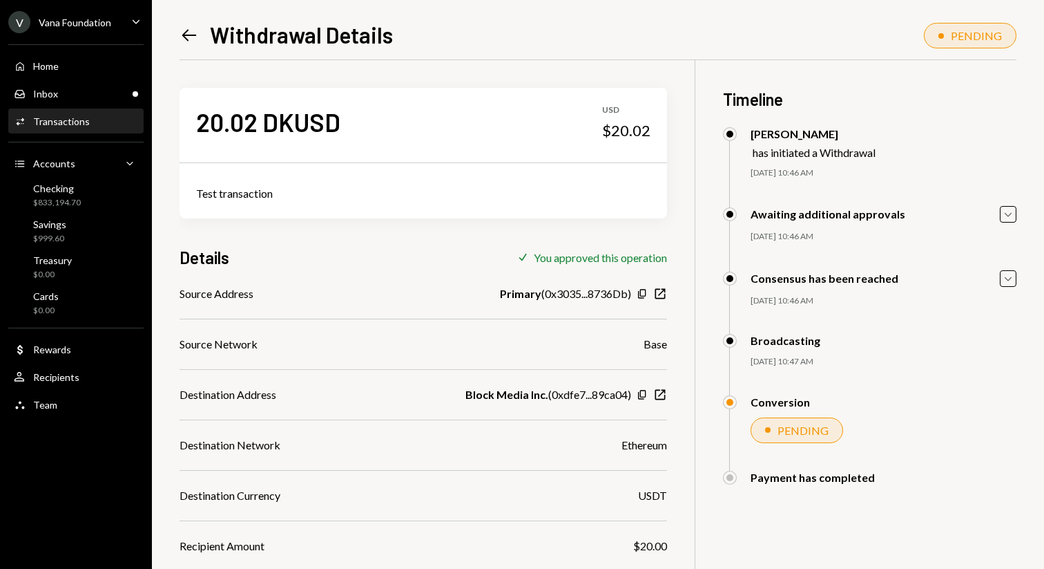
click at [185, 28] on icon "Left Arrow" at bounding box center [189, 35] width 19 height 19
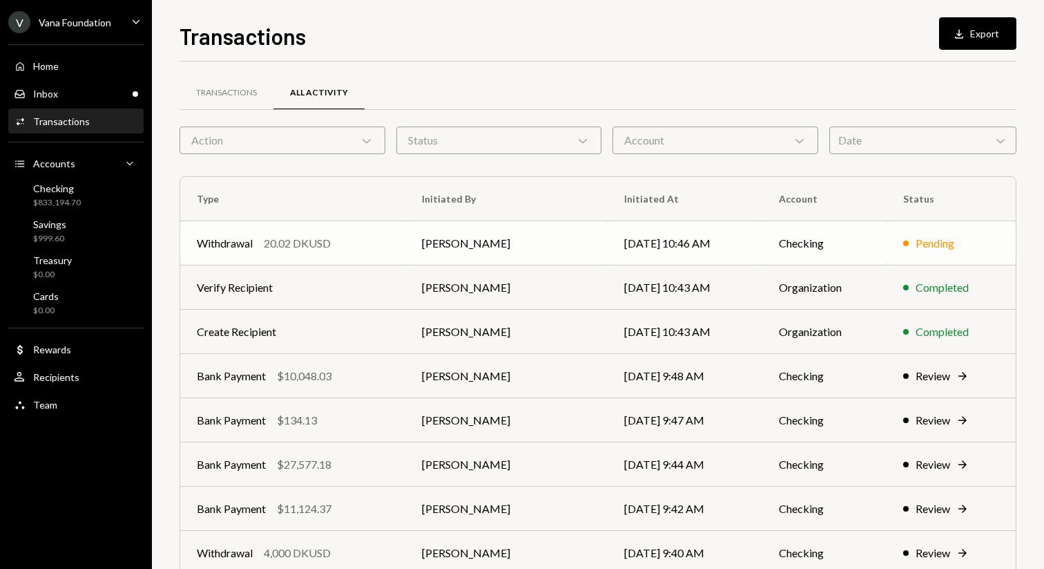
click at [435, 234] on td "[PERSON_NAME]" at bounding box center [506, 243] width 202 height 44
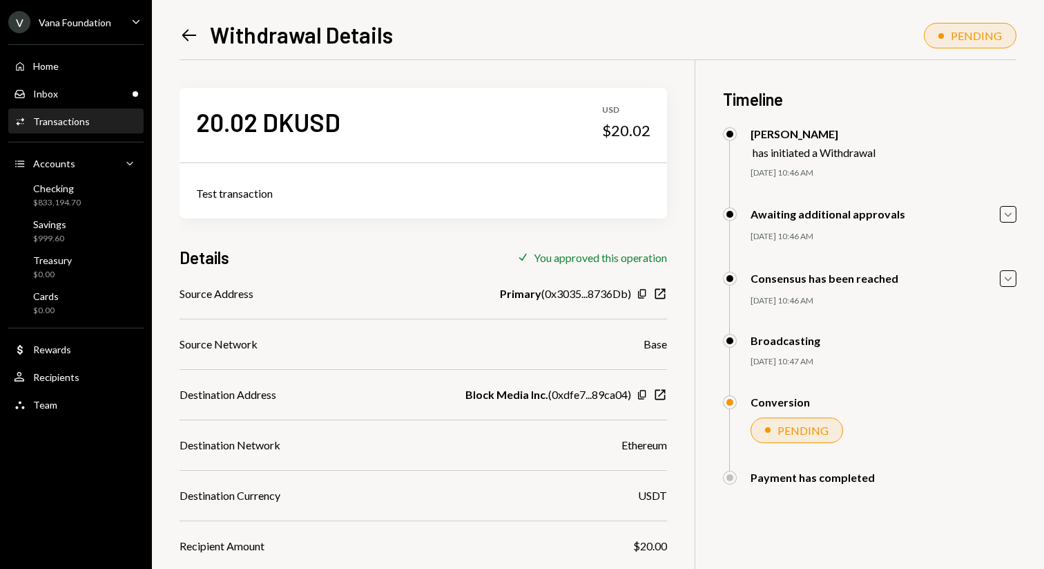
click at [198, 31] on icon "Left Arrow" at bounding box center [189, 35] width 19 height 19
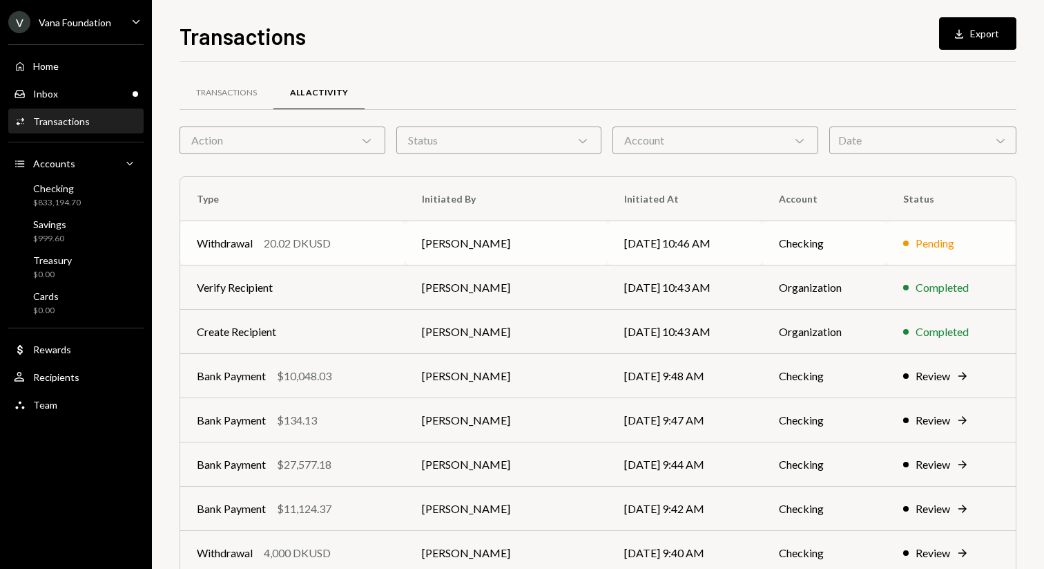
click at [460, 229] on td "[PERSON_NAME]" at bounding box center [506, 243] width 202 height 44
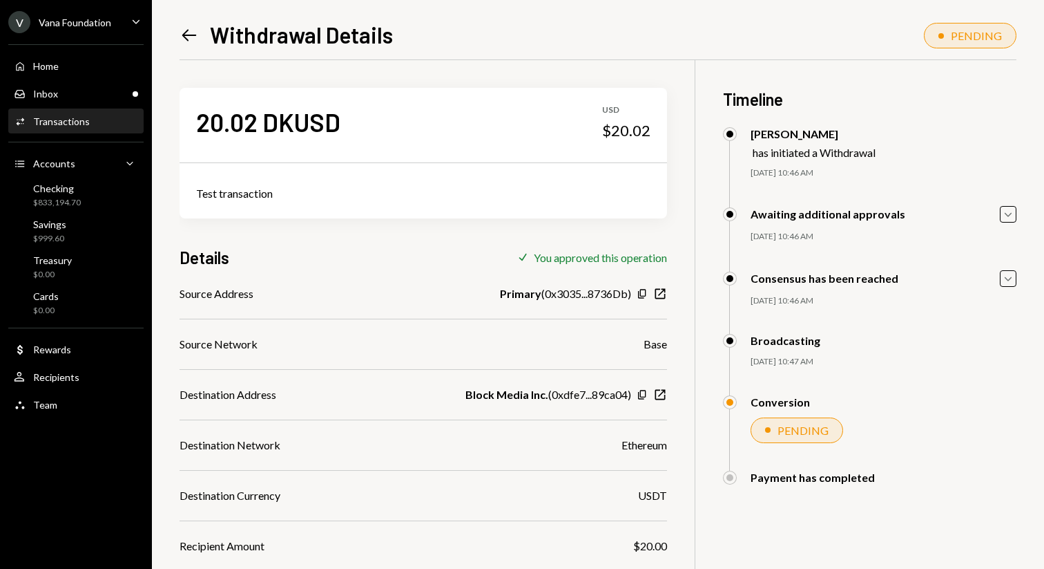
click at [191, 33] on icon "Left Arrow" at bounding box center [189, 35] width 19 height 19
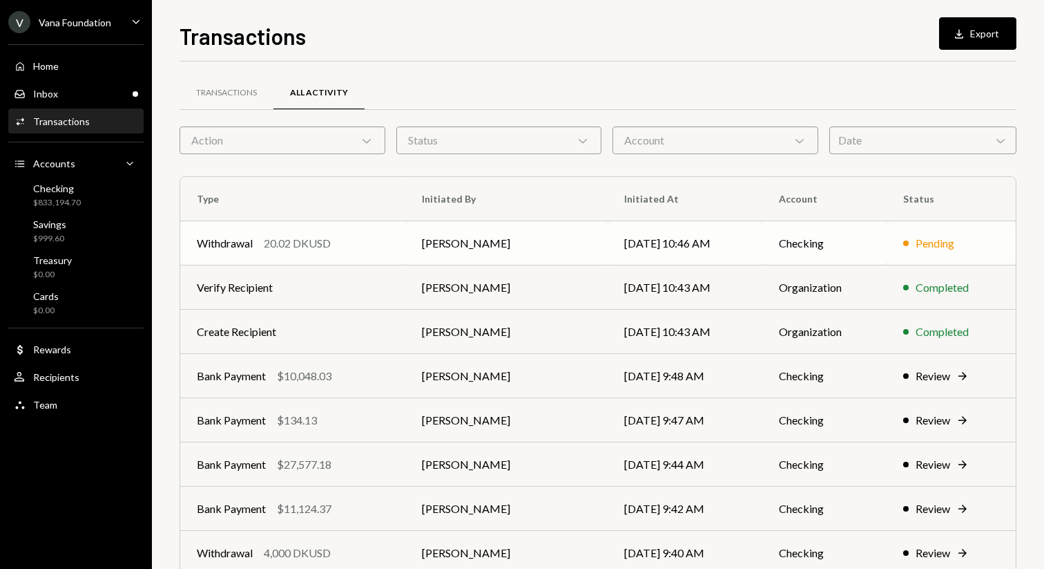
click at [419, 238] on td "[PERSON_NAME]" at bounding box center [506, 243] width 202 height 44
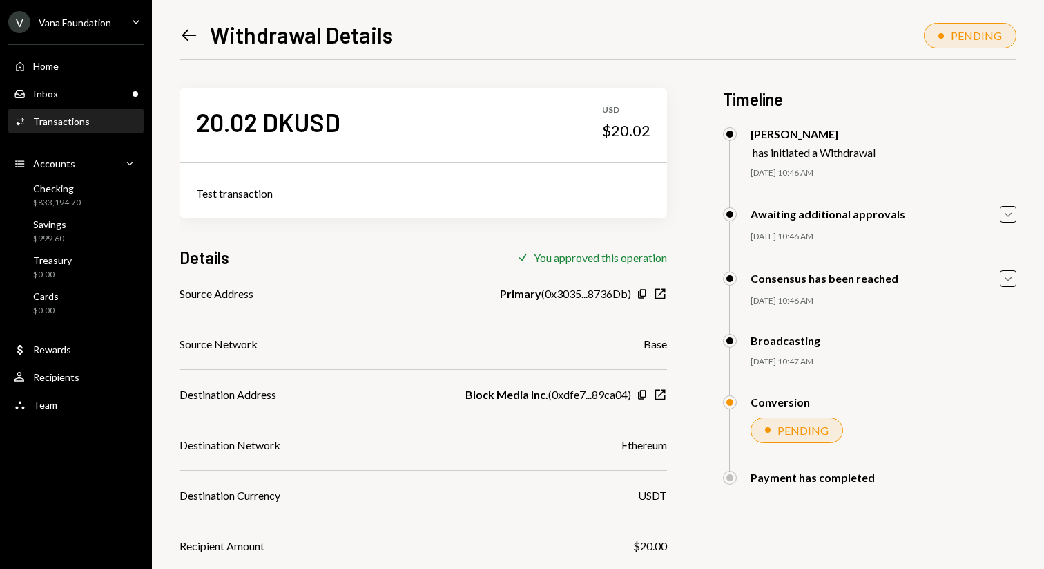
click at [199, 40] on div "Left Arrow Withdrawal Details" at bounding box center [286, 35] width 213 height 28
click at [193, 35] on icon at bounding box center [189, 36] width 15 height 12
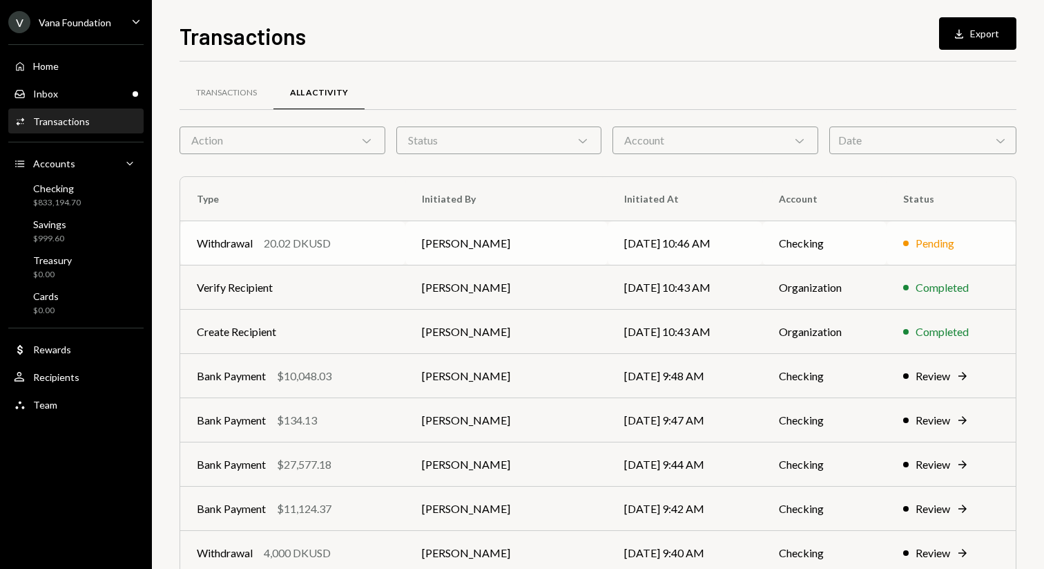
click at [475, 238] on td "[PERSON_NAME]" at bounding box center [506, 243] width 202 height 44
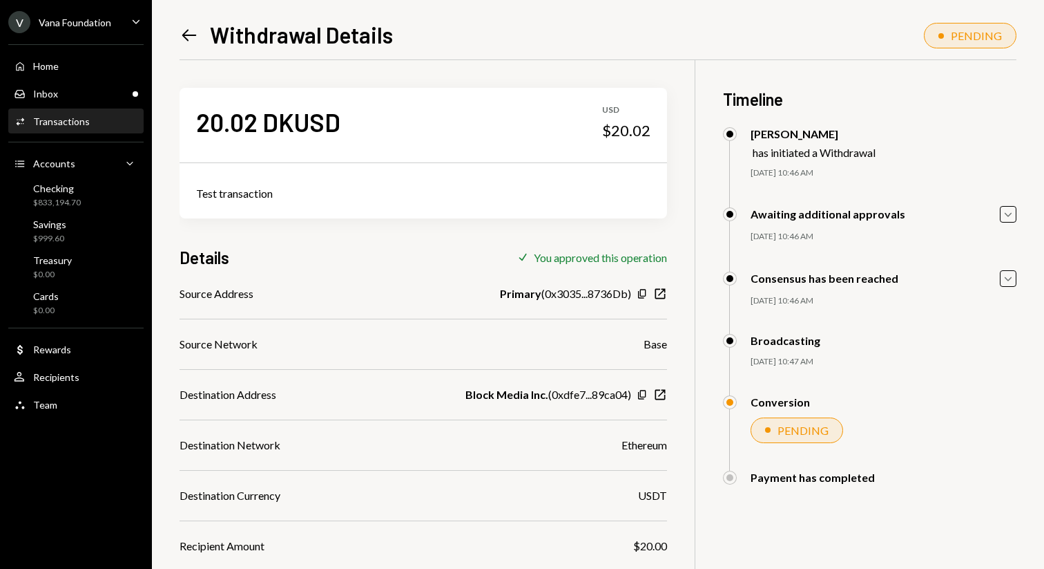
click at [192, 35] on icon at bounding box center [189, 36] width 15 height 12
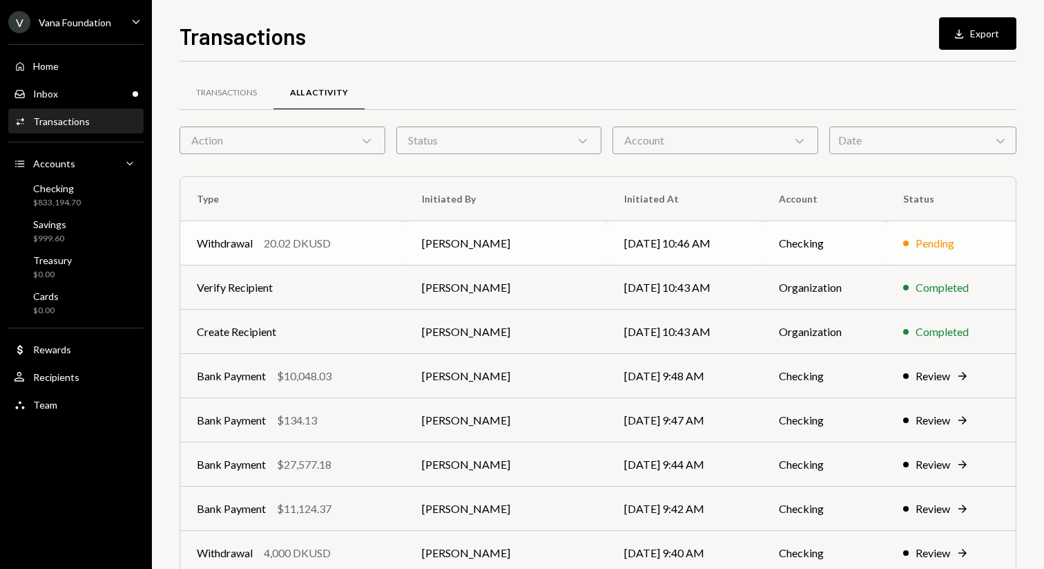
click at [497, 249] on td "[PERSON_NAME]" at bounding box center [506, 243] width 202 height 44
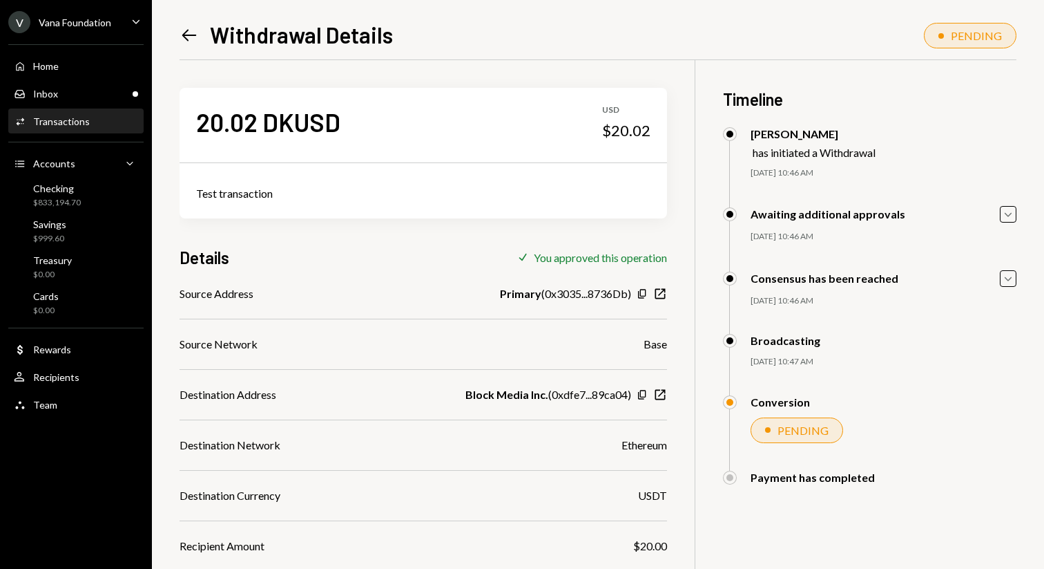
click at [189, 32] on icon "Left Arrow" at bounding box center [189, 35] width 19 height 19
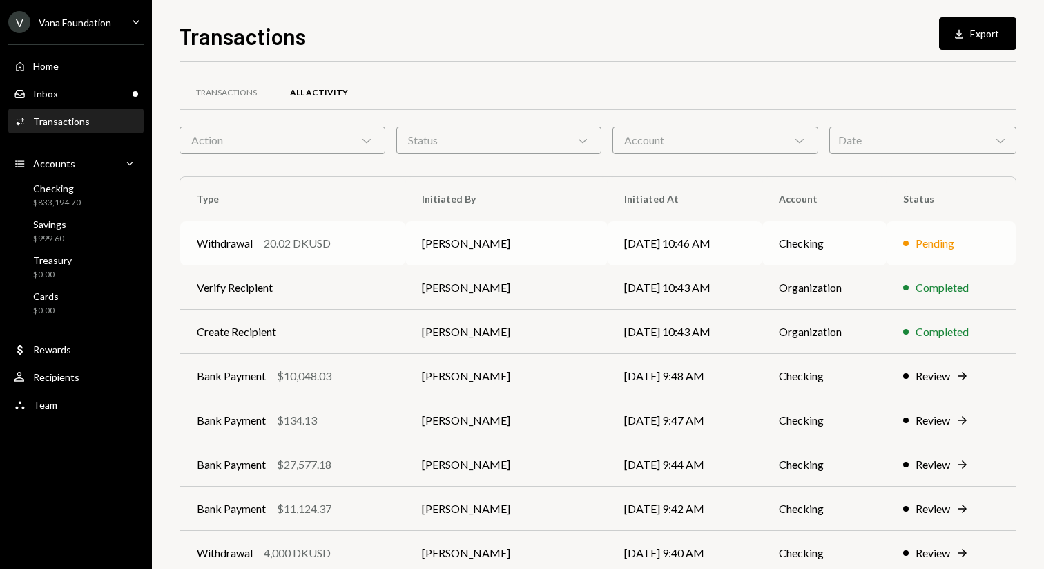
click at [250, 240] on div "Withdrawal" at bounding box center [225, 243] width 56 height 17
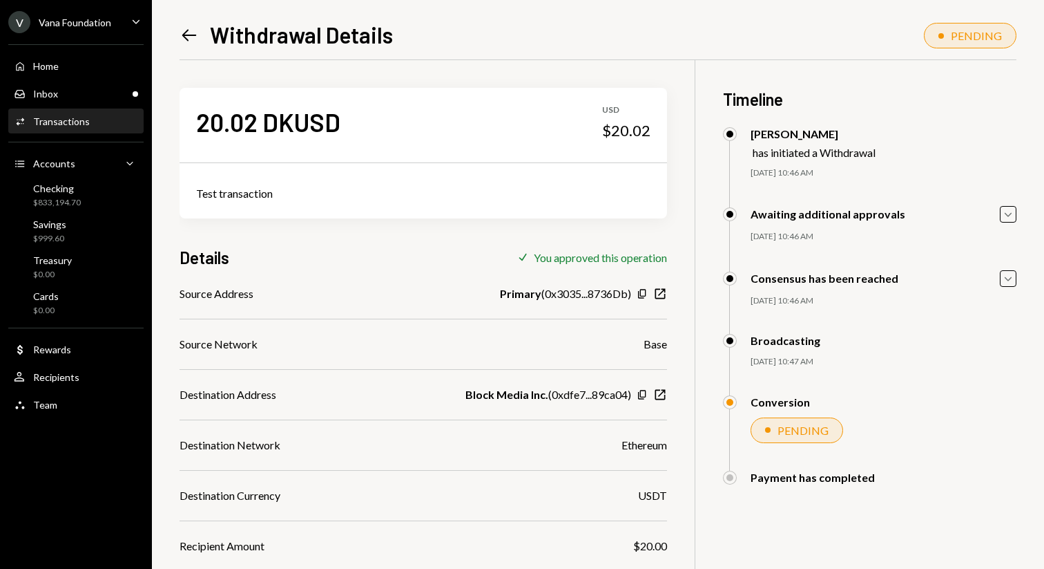
click at [183, 34] on icon at bounding box center [189, 36] width 15 height 12
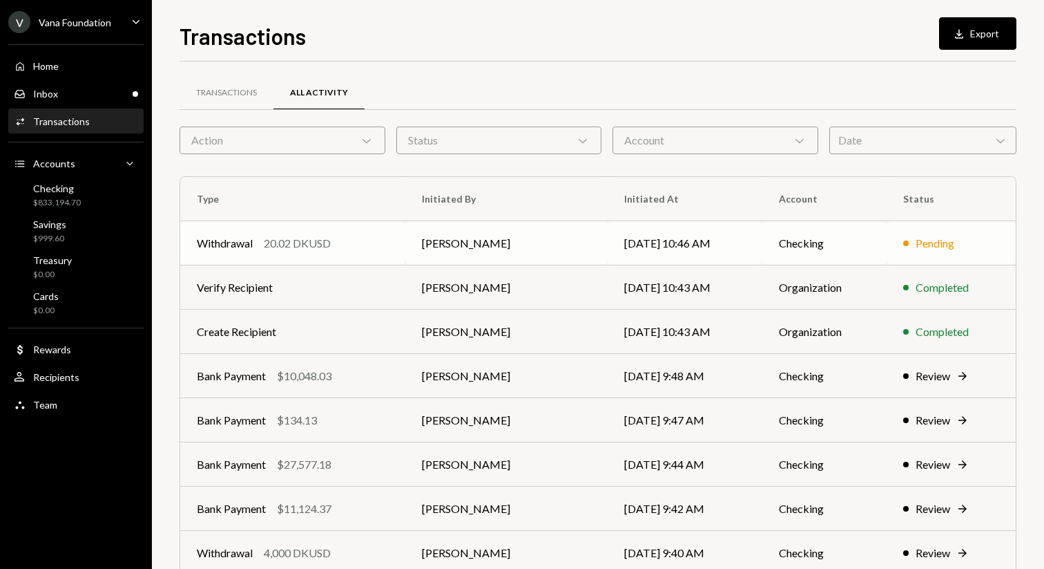
click at [418, 245] on td "[PERSON_NAME]" at bounding box center [506, 243] width 202 height 44
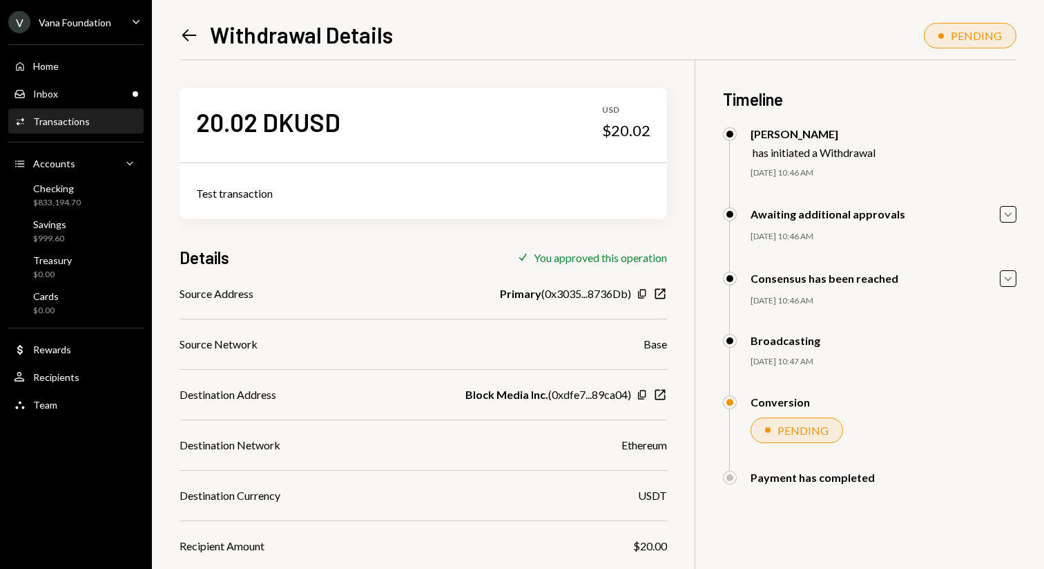
click at [187, 40] on icon "Left Arrow" at bounding box center [189, 35] width 19 height 19
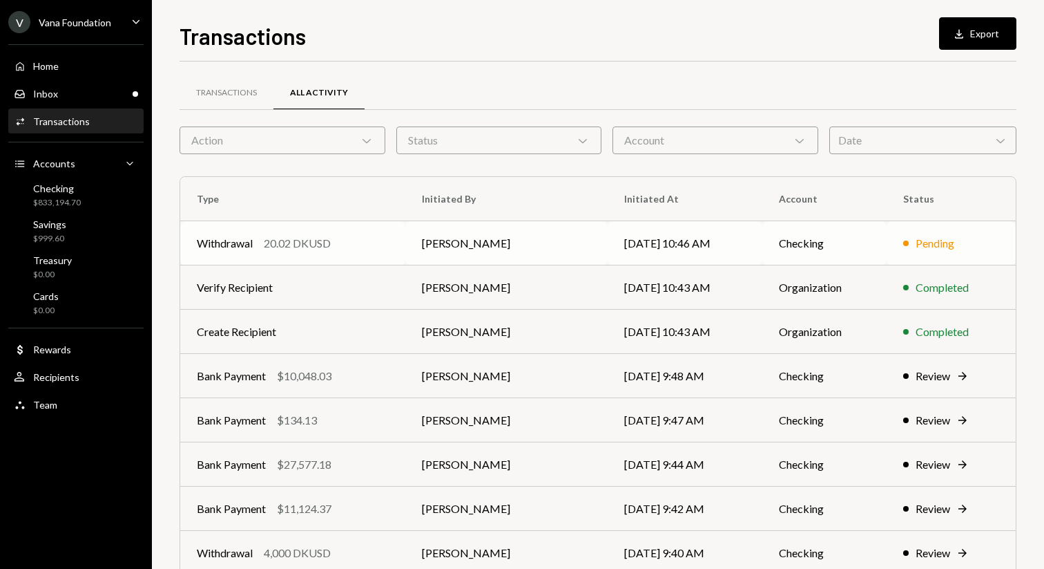
click at [725, 241] on td "[DATE] 10:46 AM" at bounding box center [685, 243] width 155 height 44
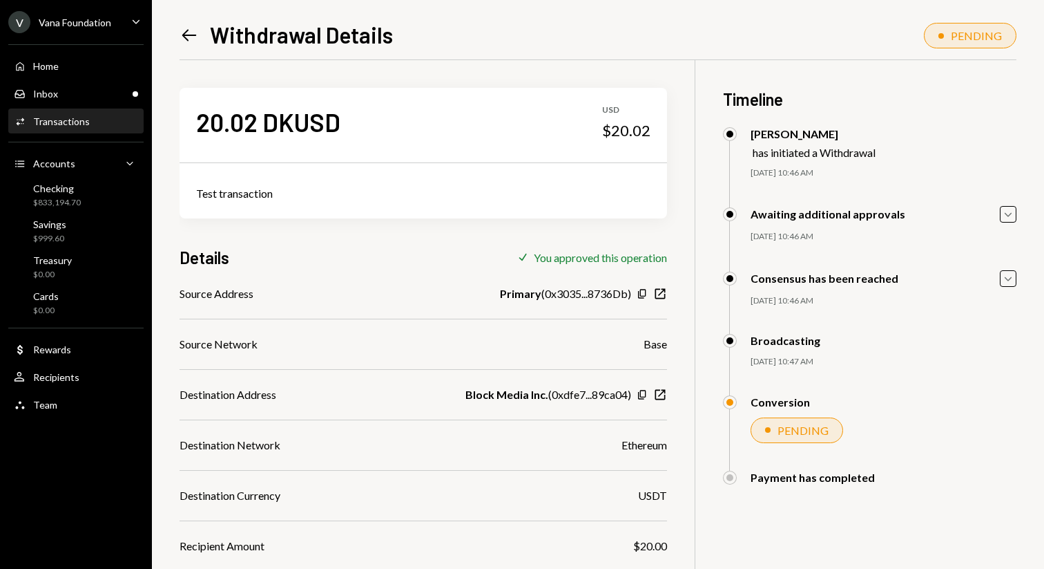
click at [187, 30] on icon at bounding box center [189, 36] width 15 height 12
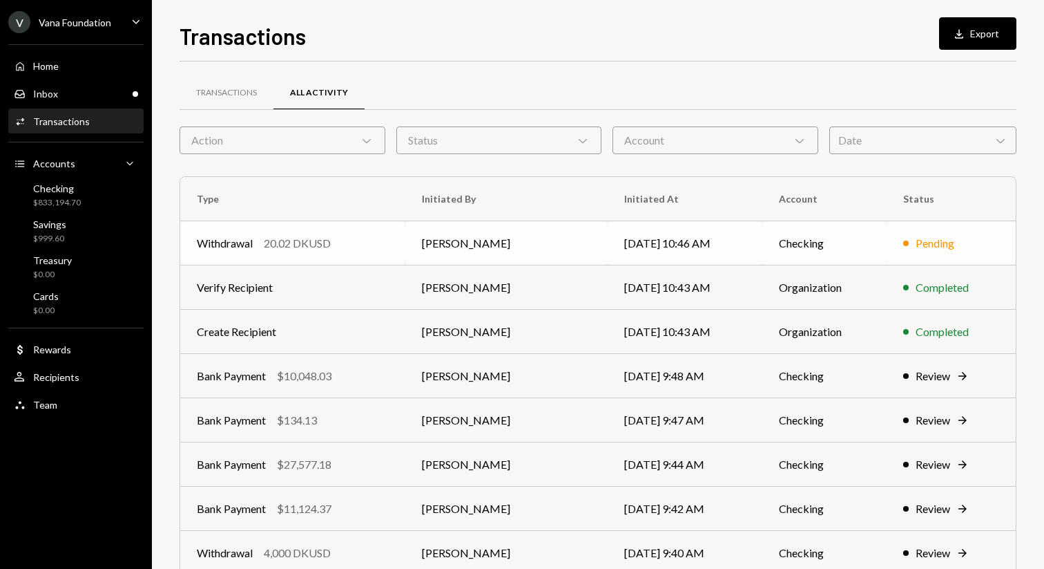
click at [794, 237] on td "Checking" at bounding box center [825, 243] width 124 height 44
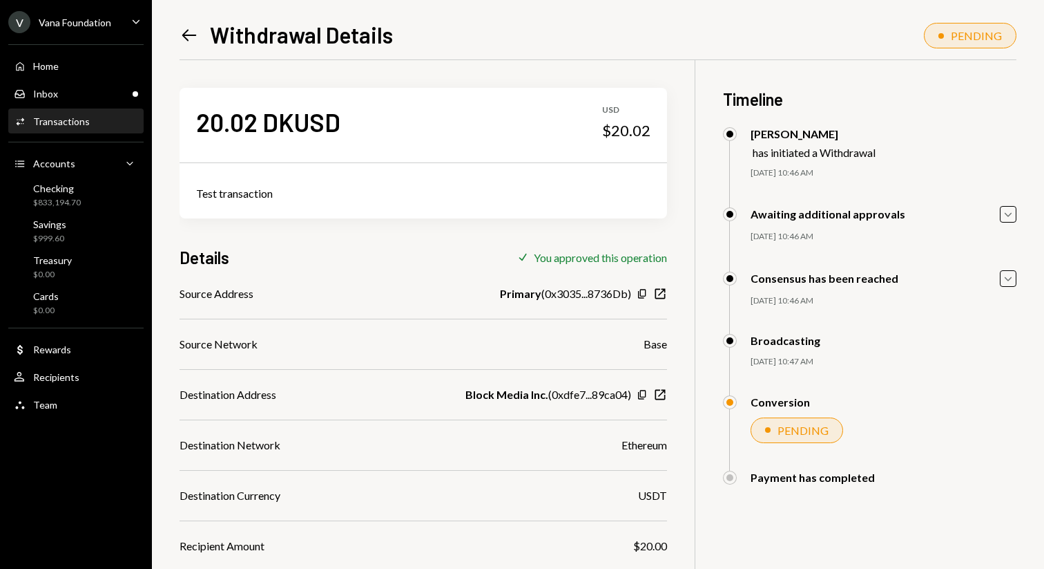
click at [190, 37] on icon "Left Arrow" at bounding box center [189, 35] width 19 height 19
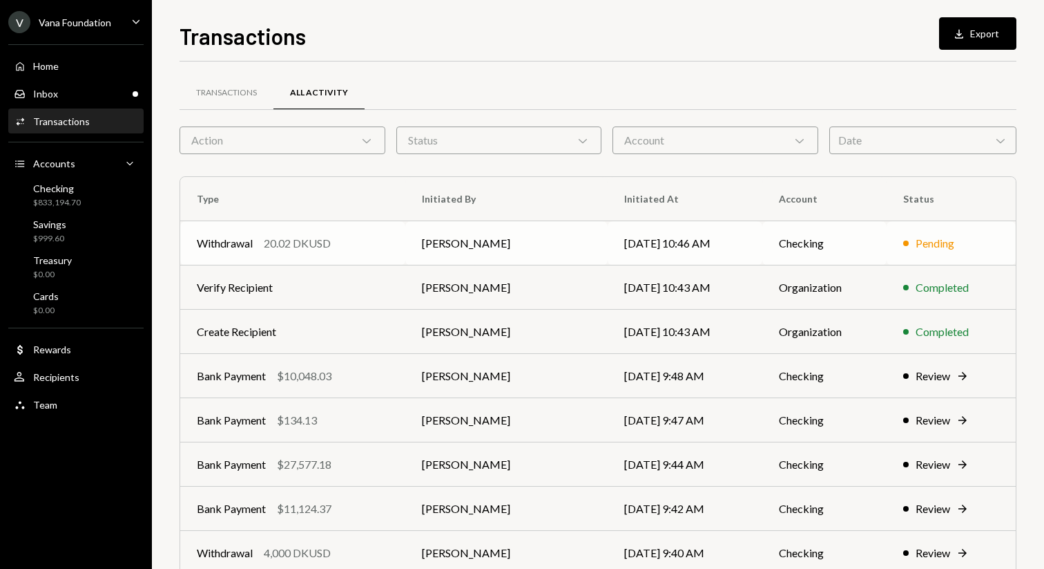
click at [363, 234] on td "Withdrawal 20.02 DKUSD" at bounding box center [292, 243] width 225 height 44
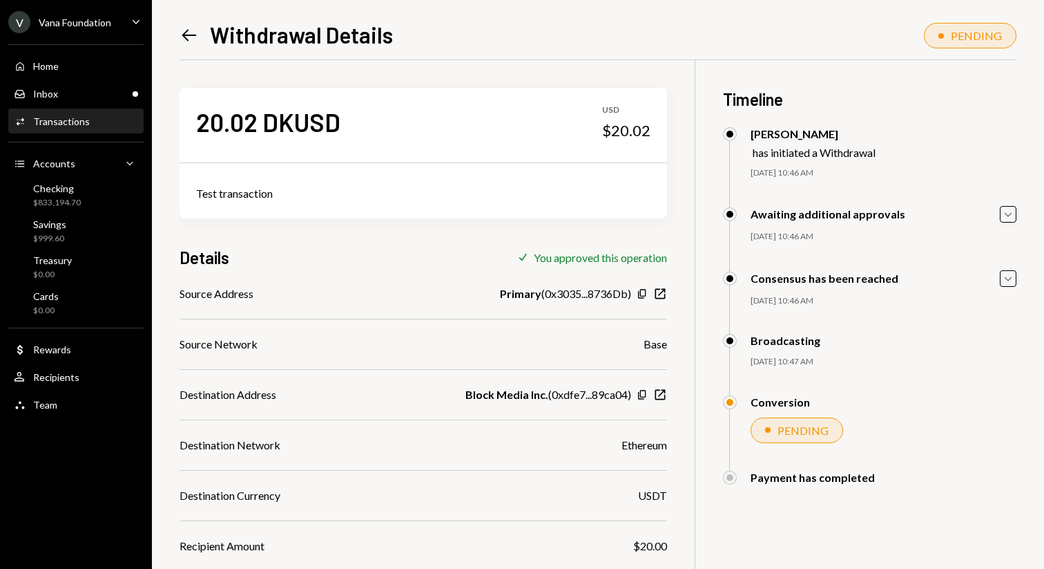
click at [184, 38] on icon "Left Arrow" at bounding box center [189, 35] width 19 height 19
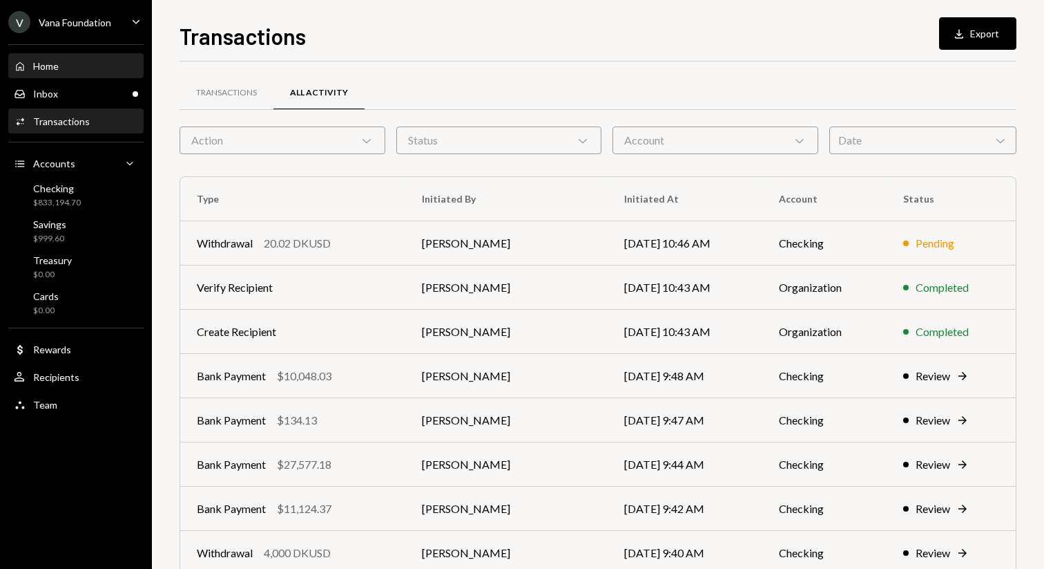
click at [90, 62] on div "Home Home" at bounding box center [76, 66] width 124 height 12
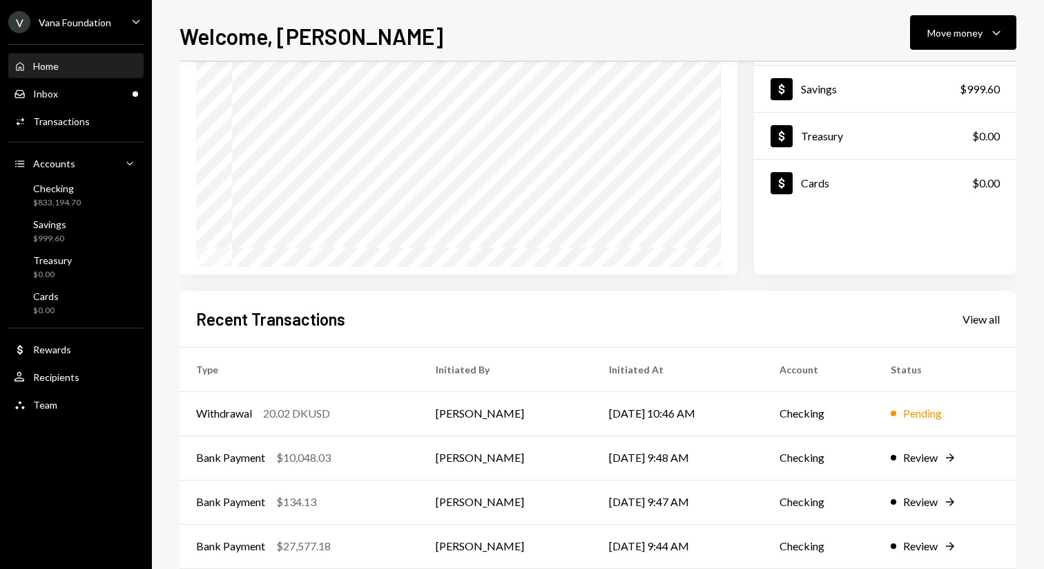
scroll to position [198, 0]
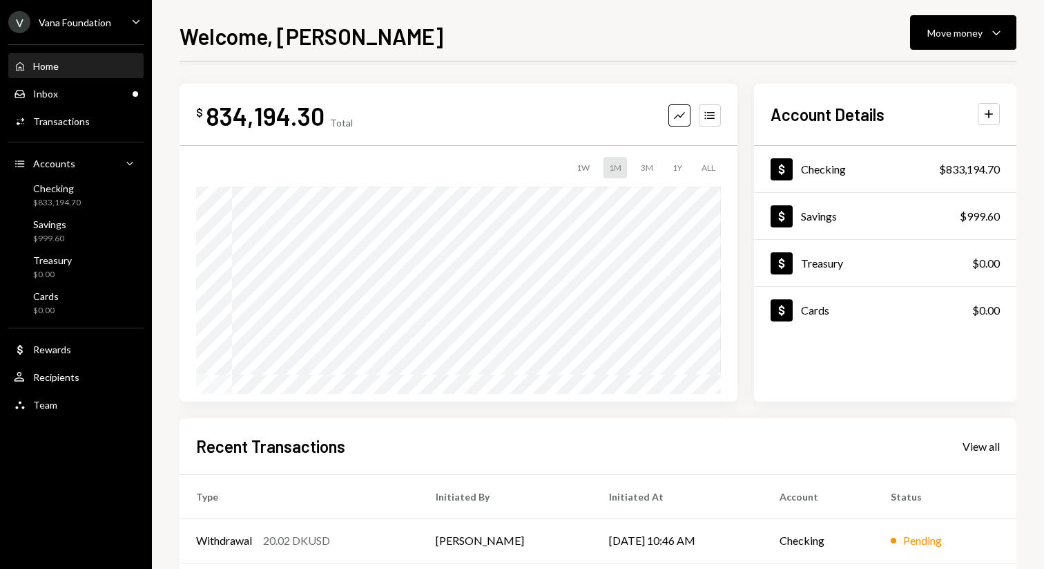
scroll to position [198, 0]
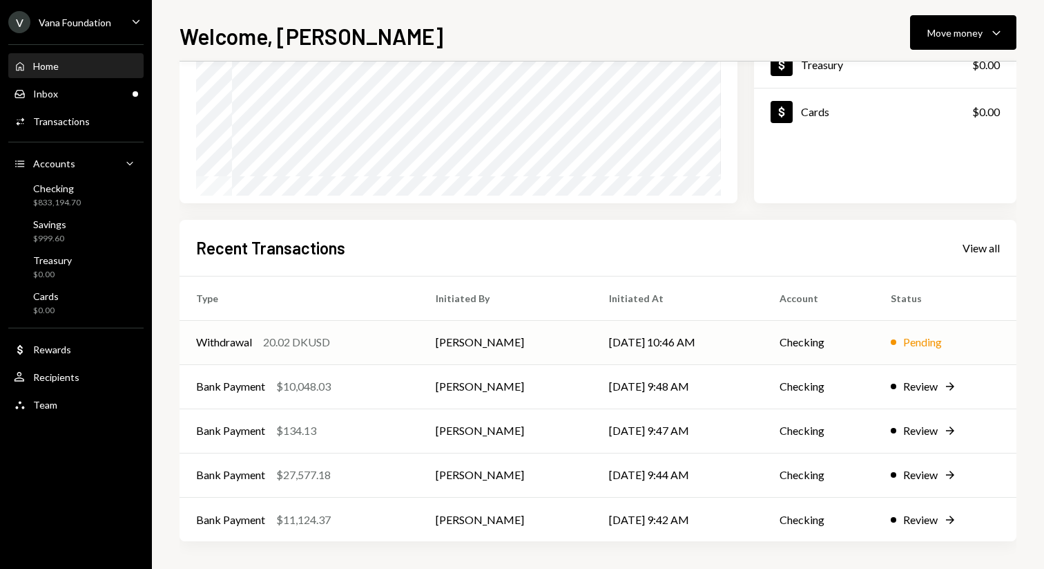
click at [691, 339] on td "[DATE] 10:46 AM" at bounding box center [678, 342] width 171 height 44
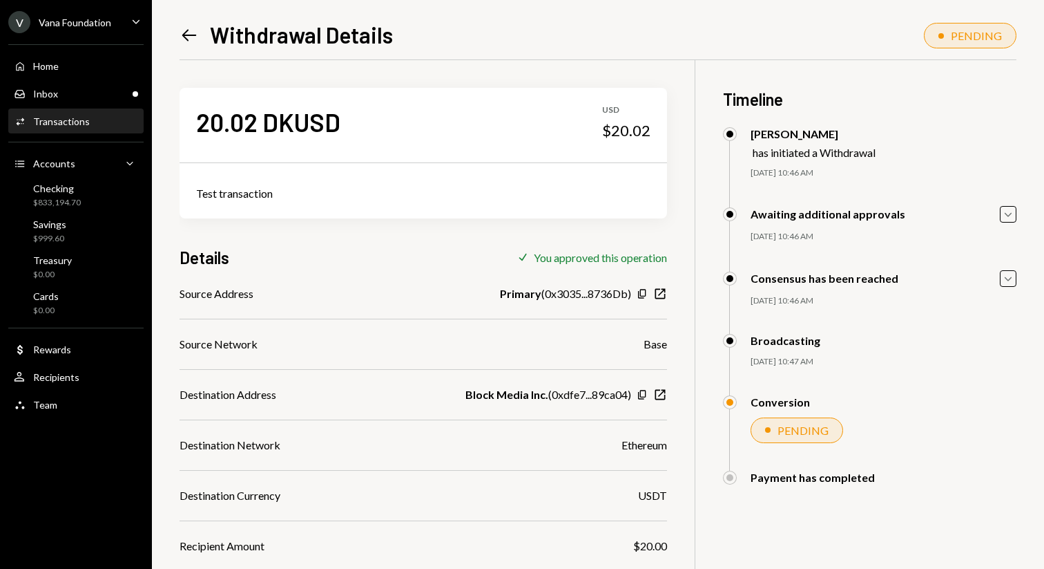
click at [182, 30] on icon "Left Arrow" at bounding box center [189, 35] width 19 height 19
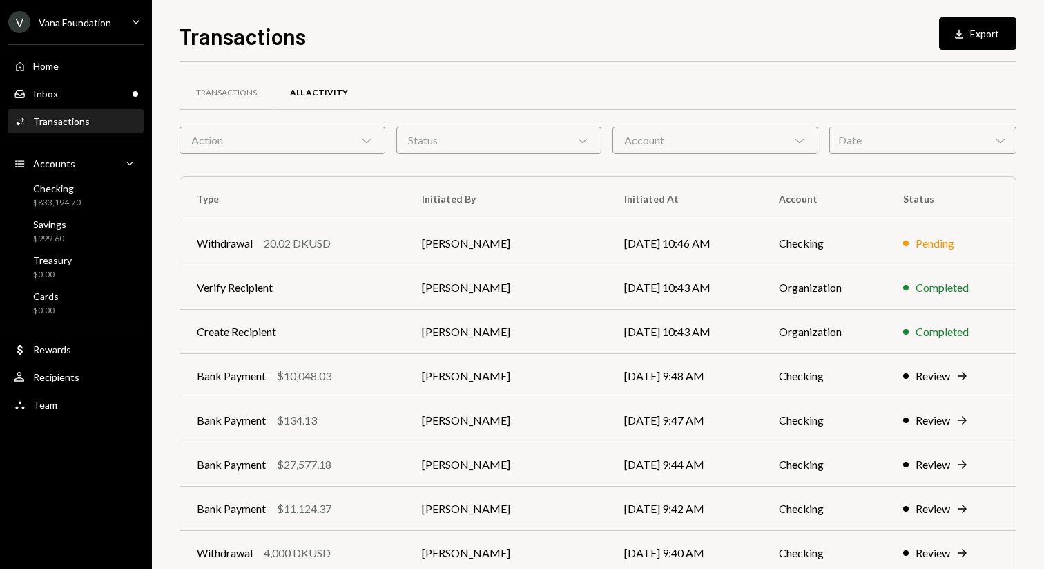
click at [21, 50] on div "Home Home Inbox Inbox Activities Transactions Accounts Accounts Caret Down Chec…" at bounding box center [76, 227] width 152 height 383
click at [28, 65] on div "Home Home" at bounding box center [36, 66] width 45 height 12
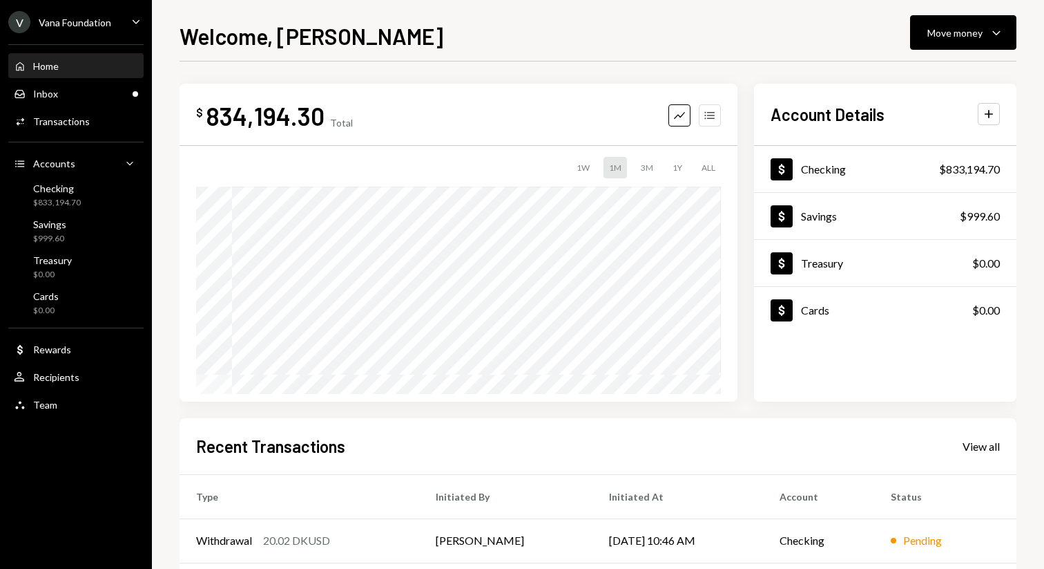
click at [716, 107] on button "Accounts" at bounding box center [710, 115] width 22 height 22
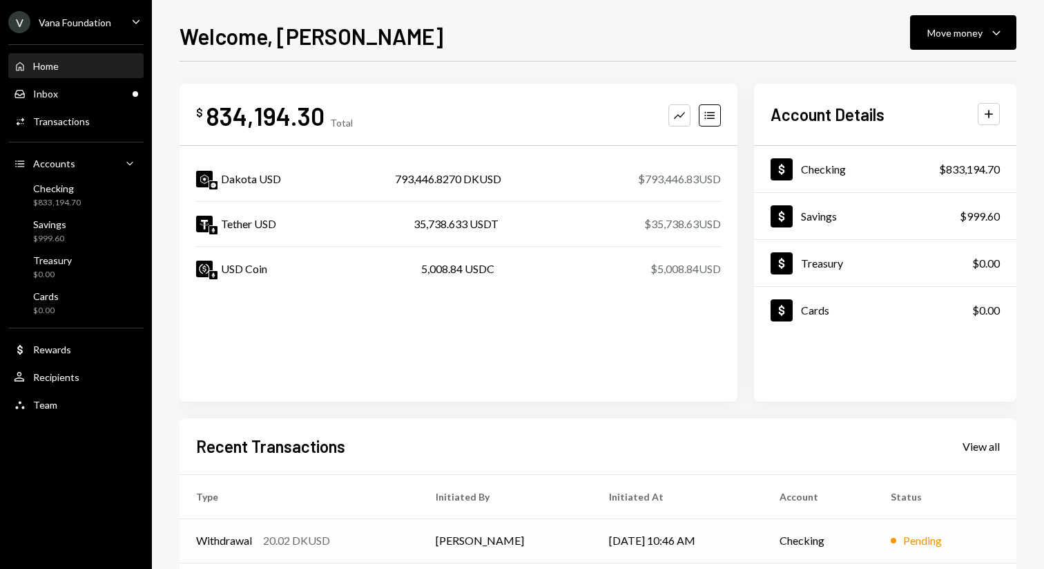
click at [706, 552] on td "[DATE] 10:46 AM" at bounding box center [678, 540] width 171 height 44
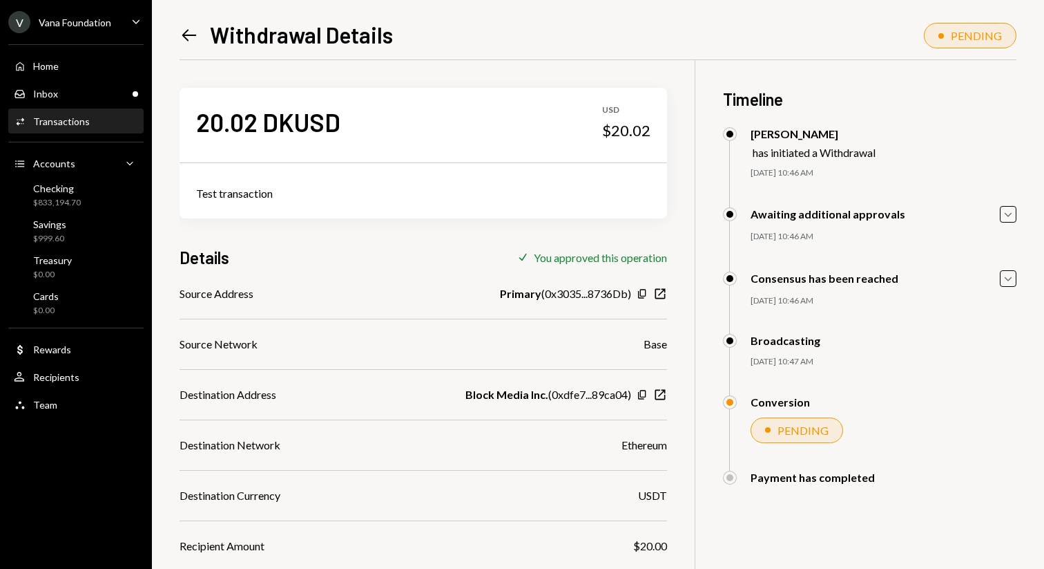
click at [180, 46] on div "Left Arrow Withdrawal Details" at bounding box center [286, 35] width 213 height 28
click at [193, 37] on icon "Left Arrow" at bounding box center [189, 35] width 19 height 19
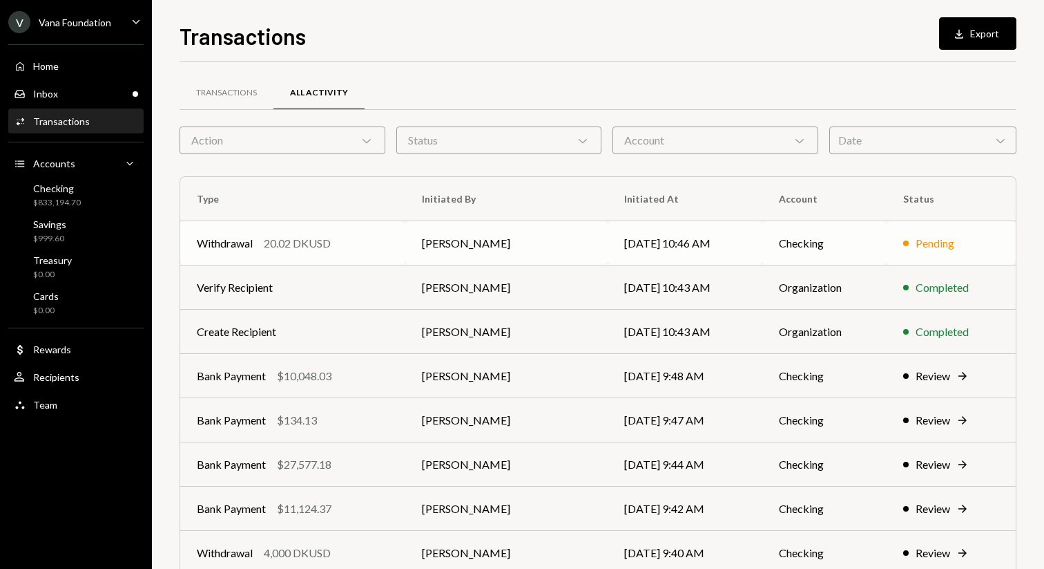
click at [770, 243] on td "Checking" at bounding box center [825, 243] width 124 height 44
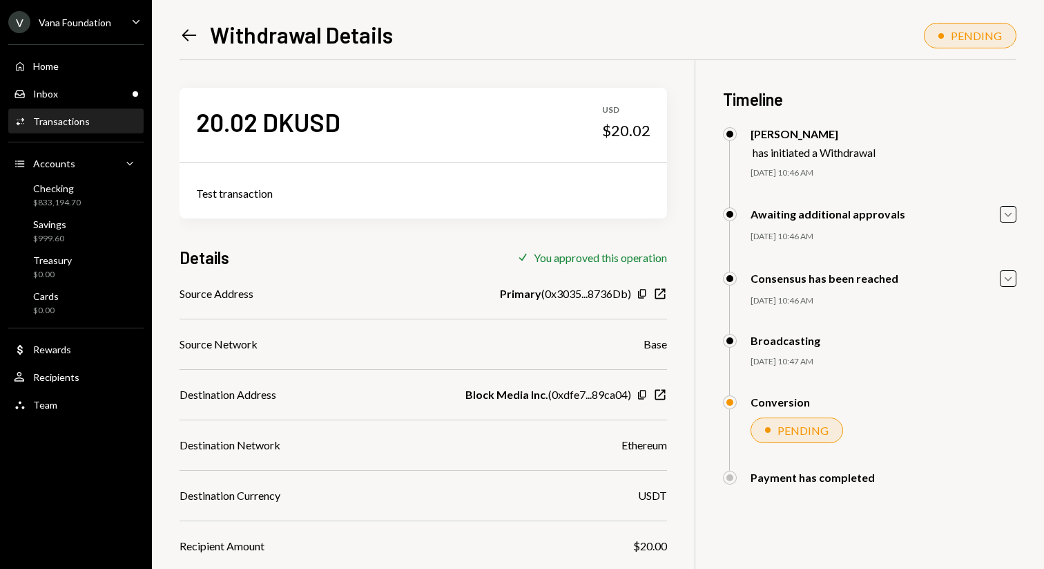
click at [186, 37] on icon at bounding box center [189, 36] width 15 height 12
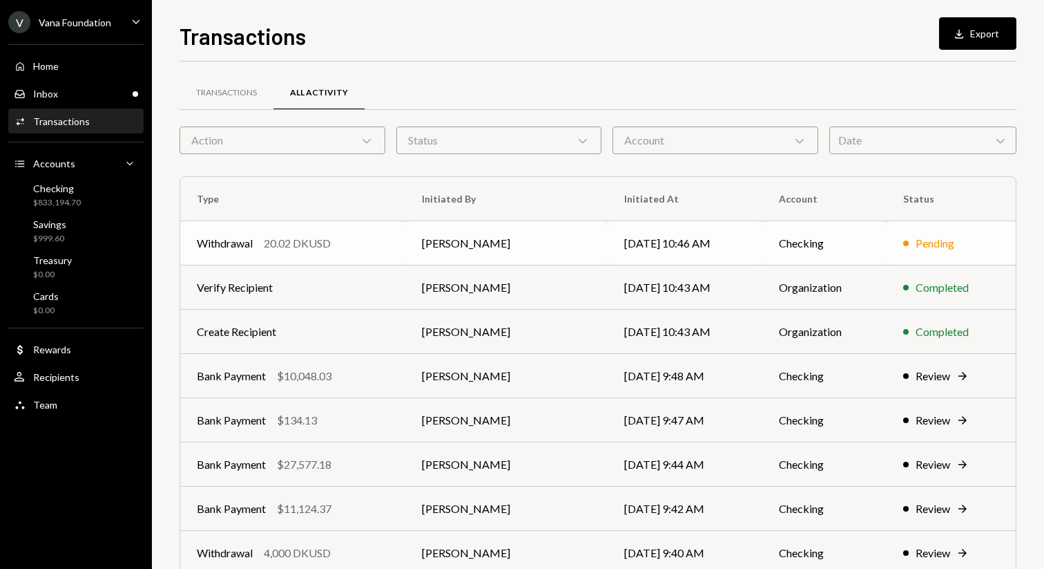
click at [401, 229] on td "Withdrawal 20.02 DKUSD" at bounding box center [292, 243] width 225 height 44
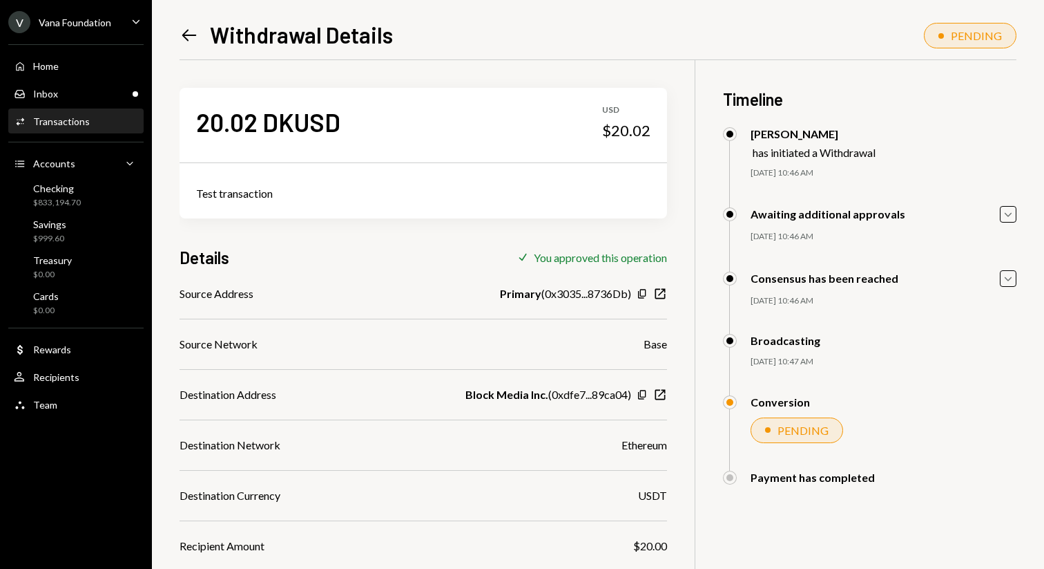
click at [183, 38] on icon "Left Arrow" at bounding box center [189, 35] width 19 height 19
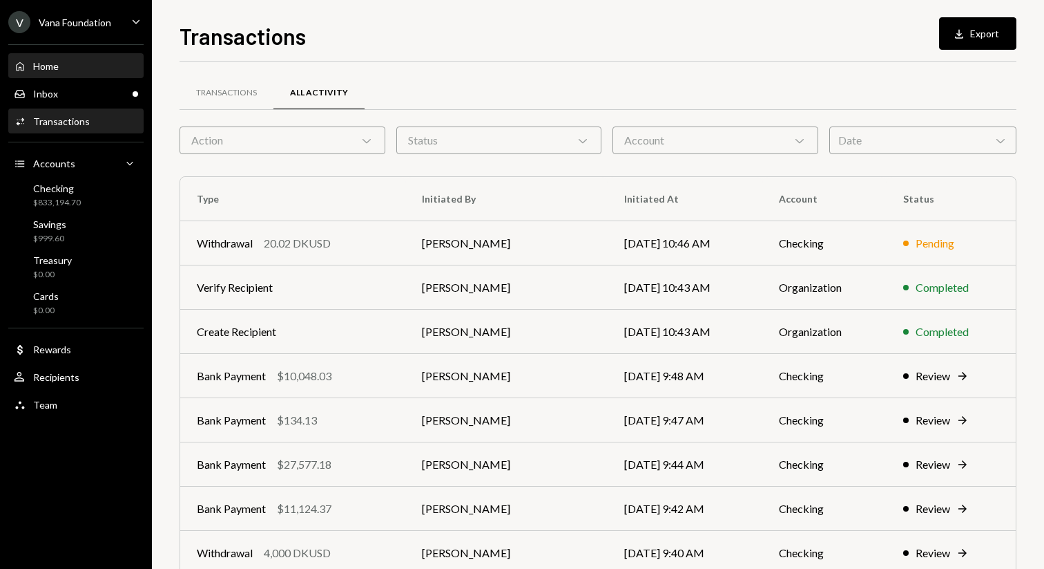
click at [92, 65] on div "Home Home" at bounding box center [76, 66] width 124 height 12
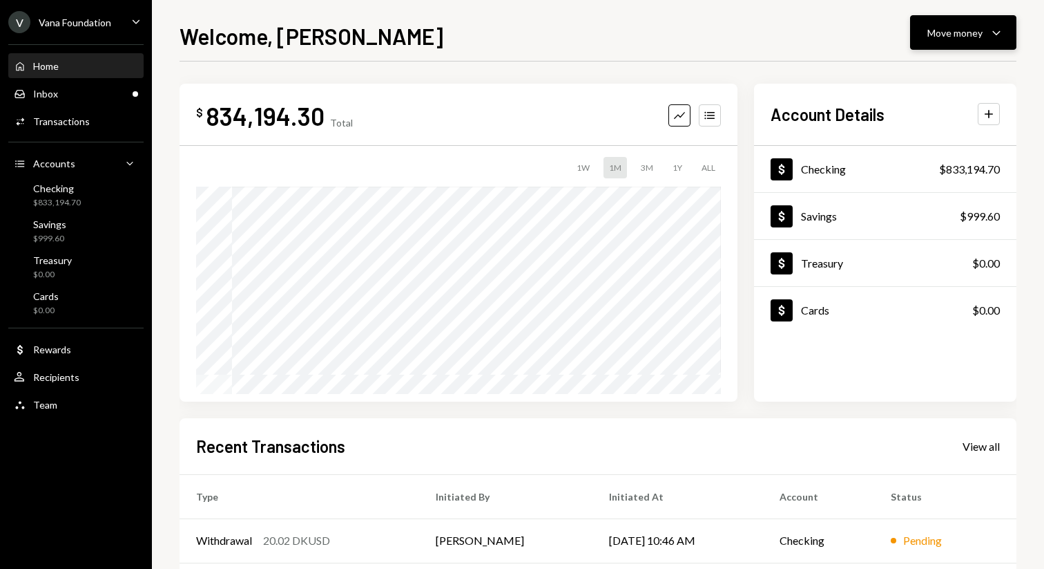
click at [977, 41] on button "Move money Caret Down" at bounding box center [963, 32] width 106 height 35
click at [964, 30] on div "Move money" at bounding box center [955, 33] width 55 height 15
click at [964, 32] on div "Move money" at bounding box center [955, 33] width 55 height 15
click at [928, 77] on div "Send" at bounding box center [952, 74] width 101 height 15
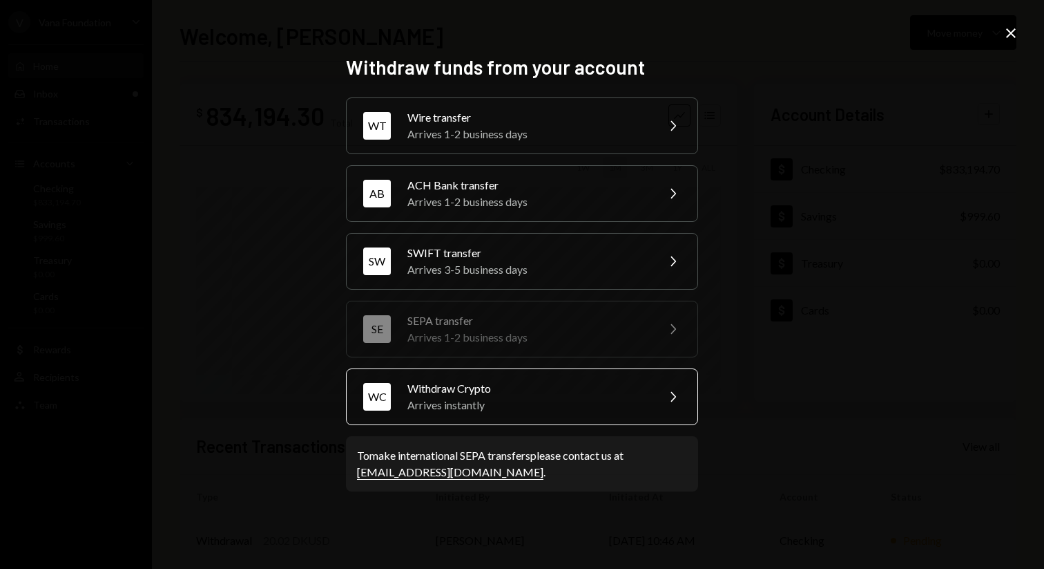
click at [610, 407] on div "Arrives instantly" at bounding box center [528, 405] width 240 height 17
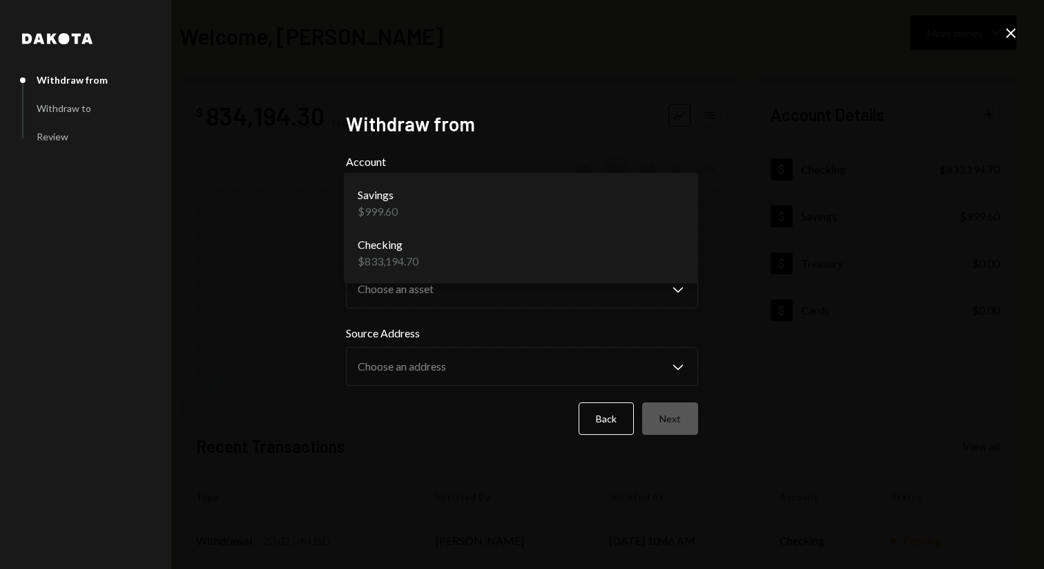
click at [648, 214] on body "V Vana Foundation Caret Down Home Home Inbox Inbox Activities Transactions Acco…" at bounding box center [522, 284] width 1044 height 569
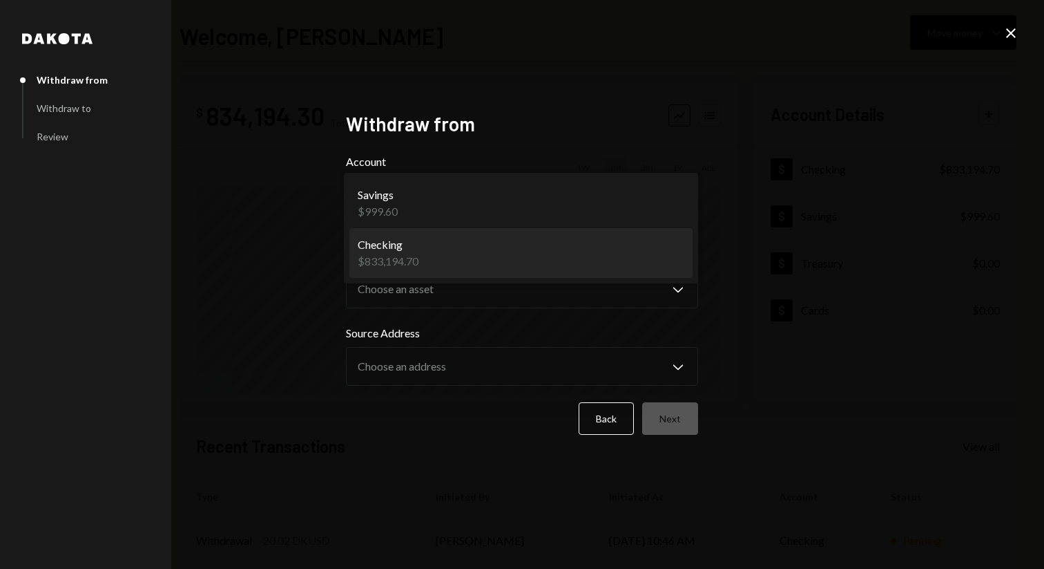
select select "**********"
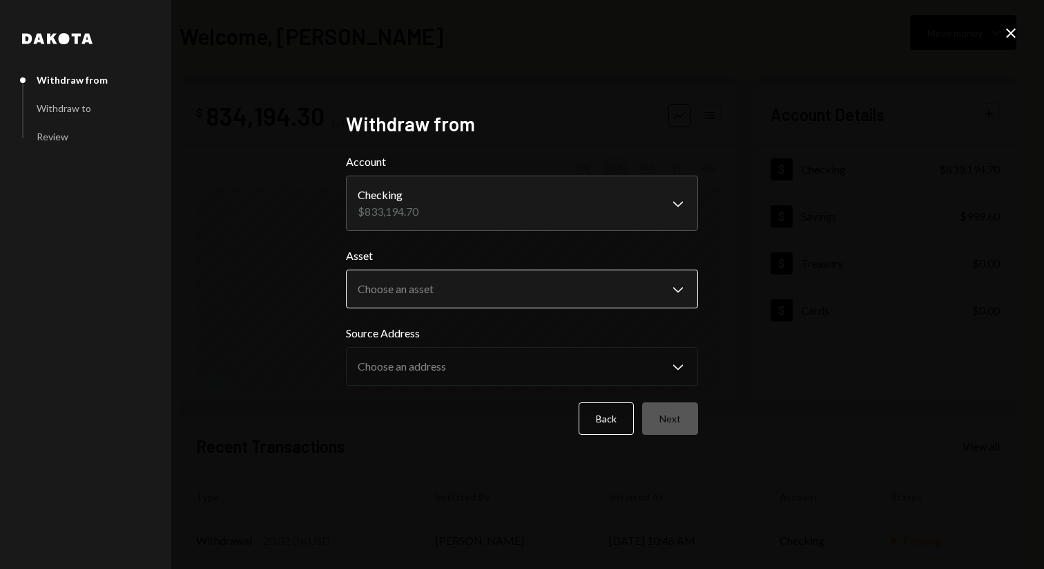
click at [615, 296] on body "V Vana Foundation Caret Down Home Home Inbox Inbox Activities Transactions Acco…" at bounding box center [522, 284] width 1044 height 569
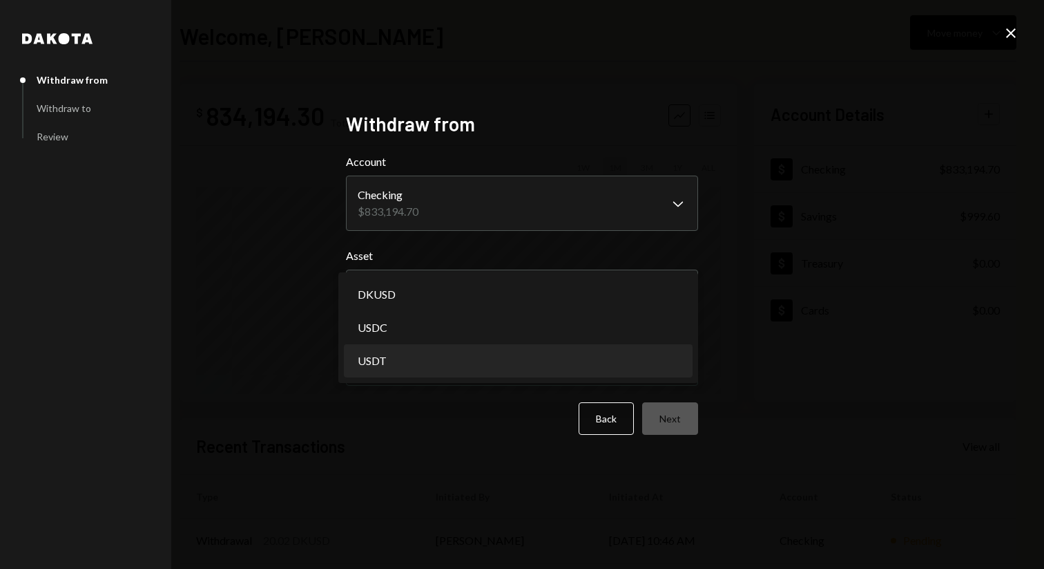
select select "****"
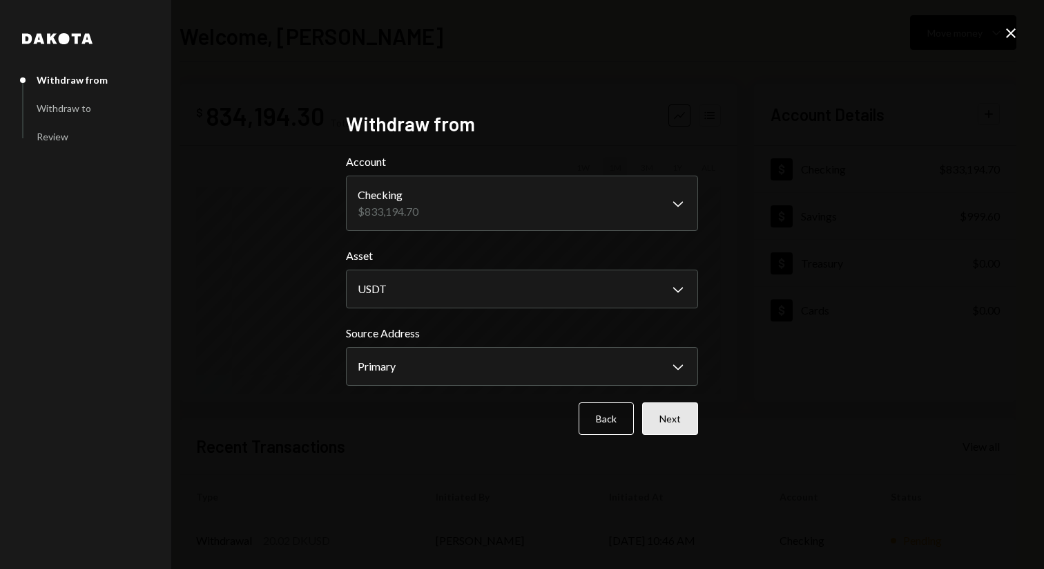
click at [686, 423] on button "Next" at bounding box center [670, 418] width 56 height 32
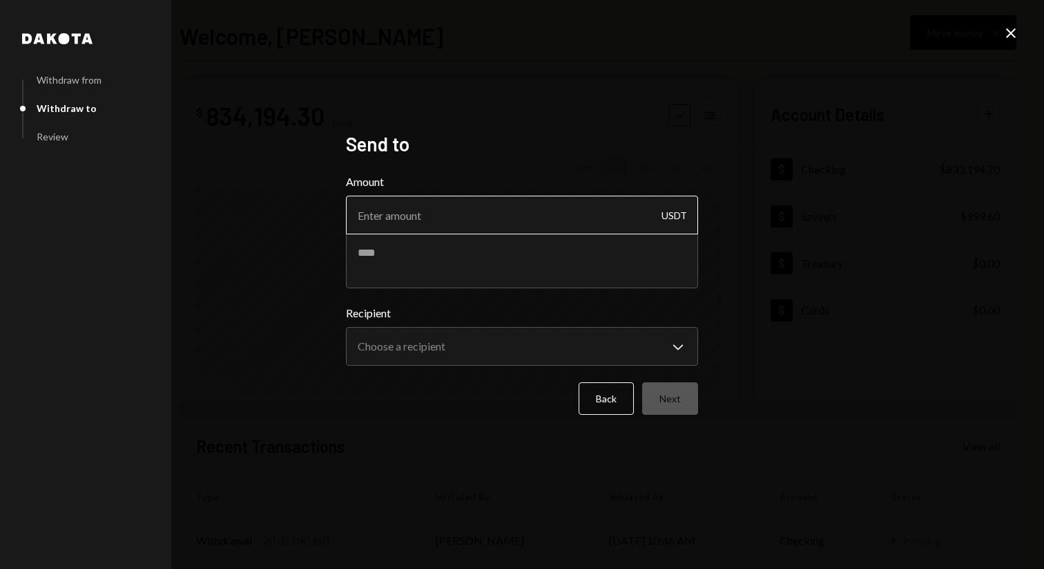
click at [555, 227] on input "Amount" at bounding box center [522, 214] width 352 height 39
type input "10"
click at [539, 276] on textarea at bounding box center [522, 260] width 352 height 55
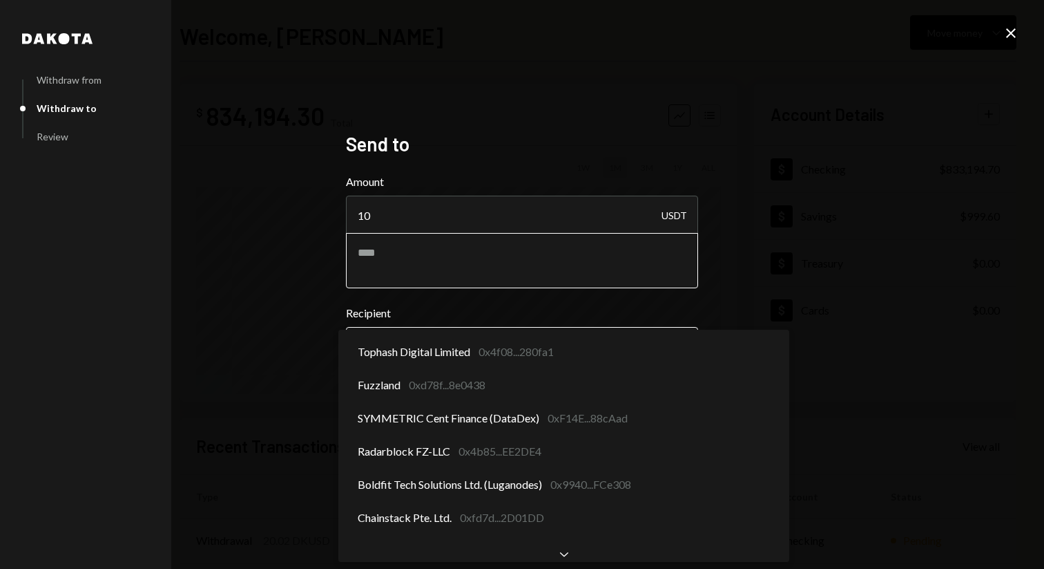
click at [526, 343] on body "V Vana Foundation Caret Down Home Home Inbox Inbox Activities Transactions Acco…" at bounding box center [522, 284] width 1044 height 569
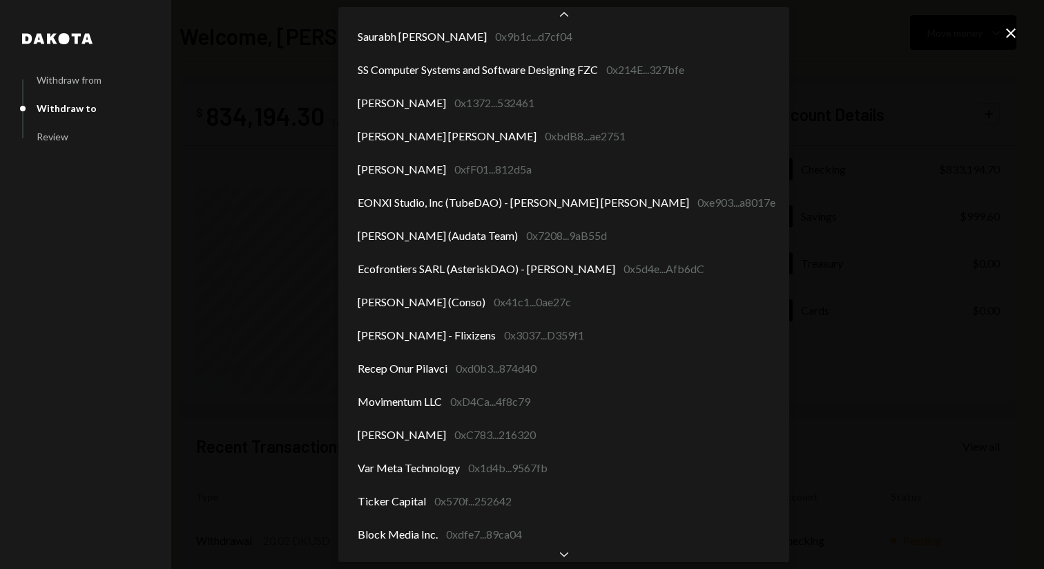
scroll to position [1462, 0]
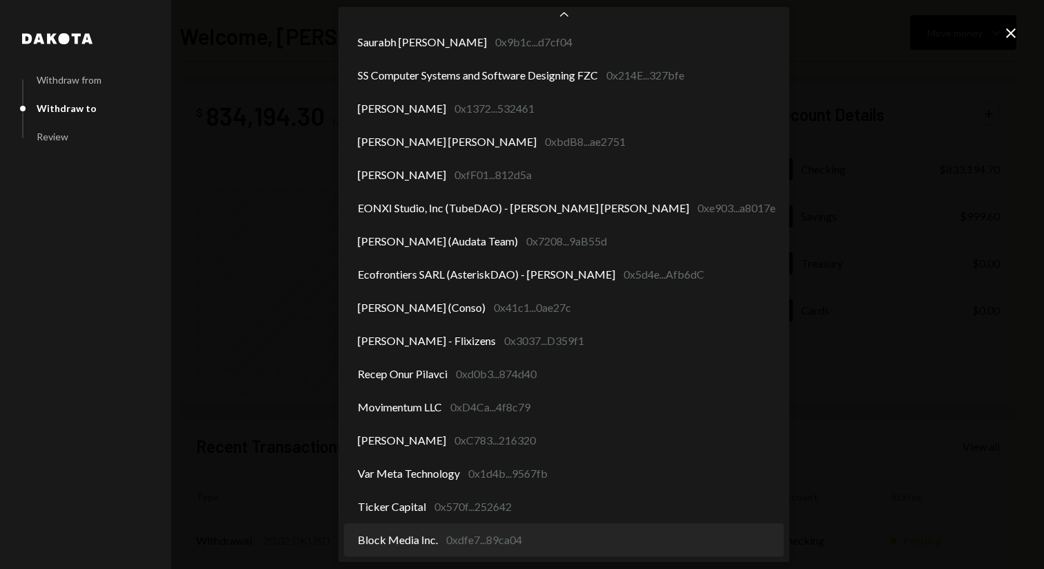
select select "**********"
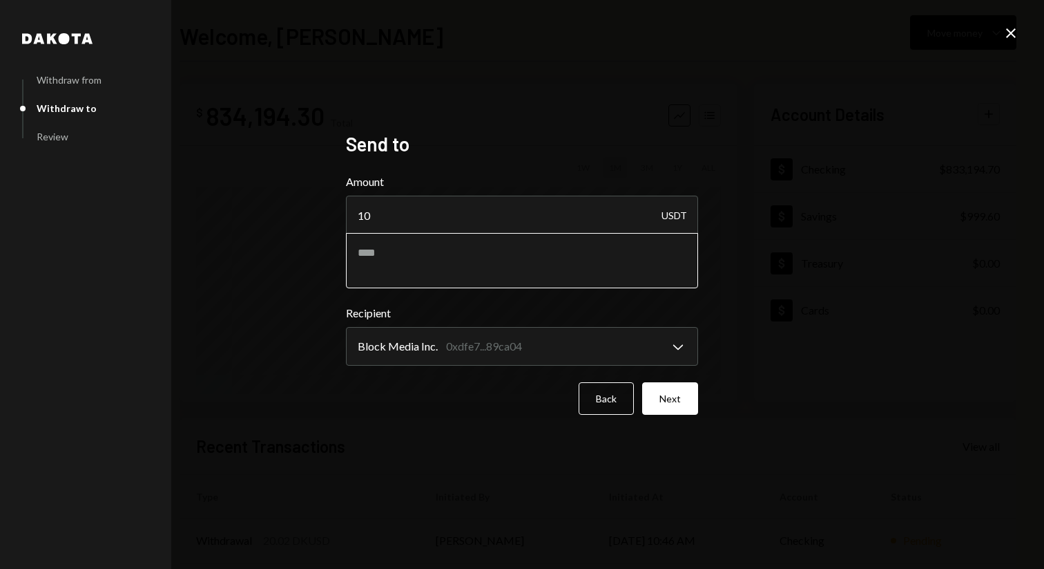
click at [547, 271] on textarea at bounding box center [522, 260] width 352 height 55
type textarea "**********"
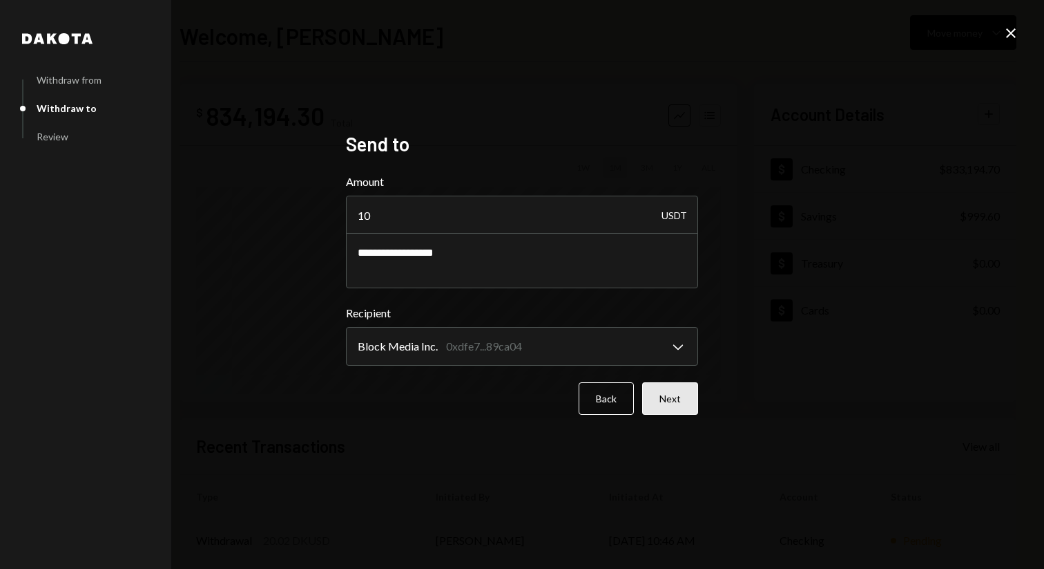
click at [679, 405] on button "Next" at bounding box center [670, 398] width 56 height 32
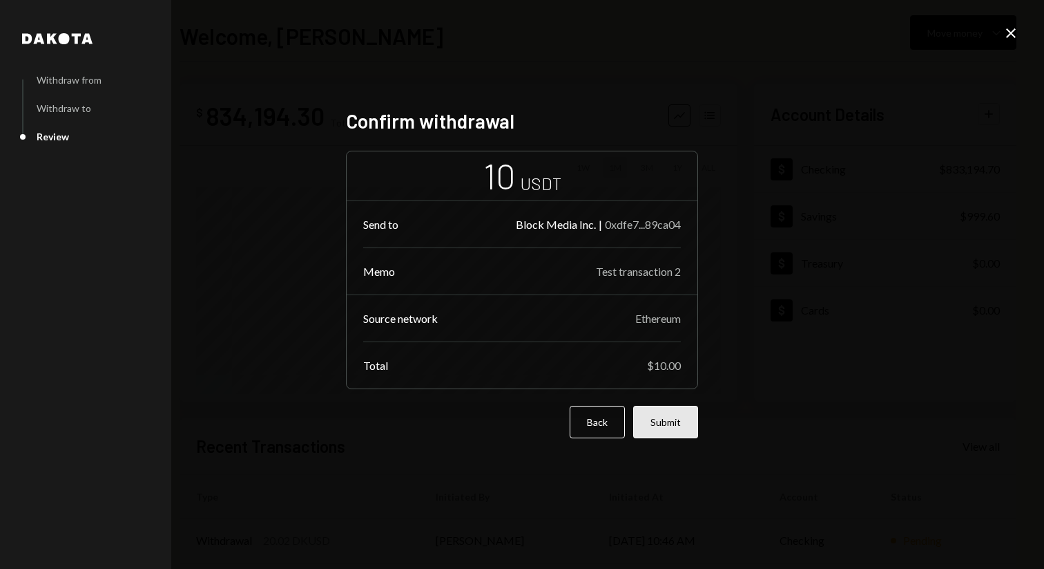
click at [680, 428] on button "Submit" at bounding box center [665, 421] width 65 height 32
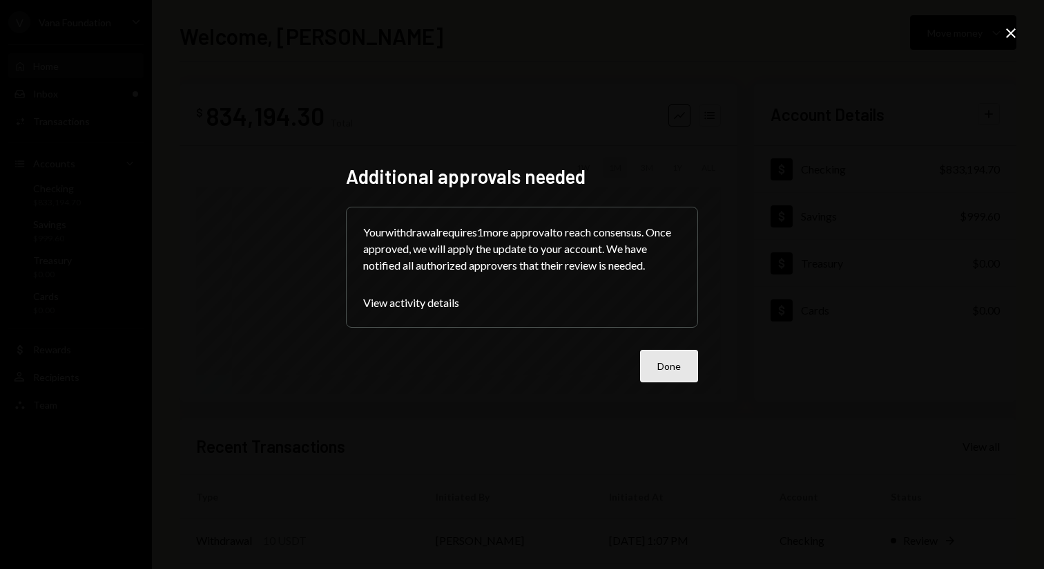
click at [679, 367] on button "Done" at bounding box center [669, 366] width 58 height 32
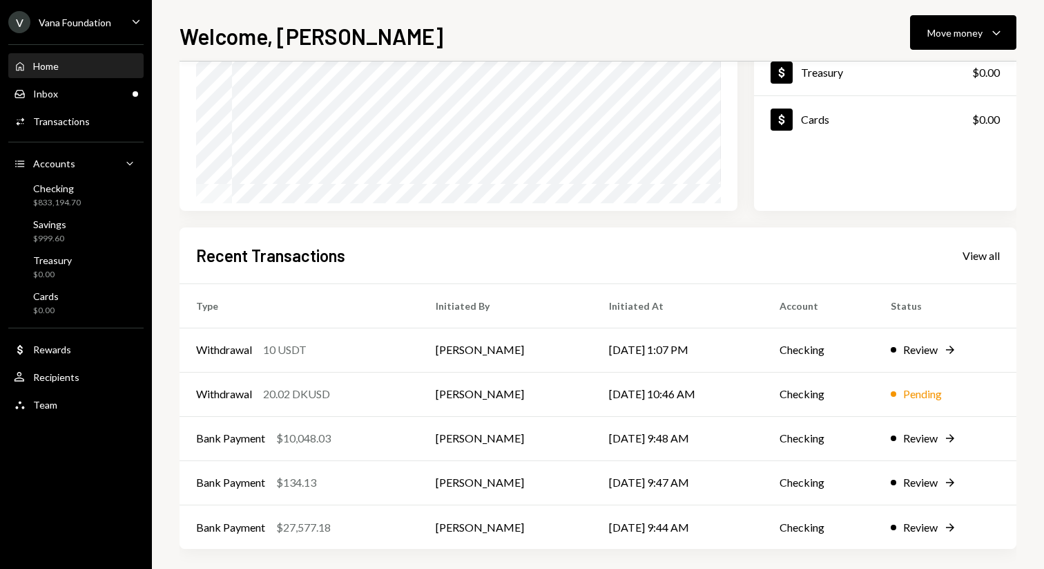
scroll to position [198, 0]
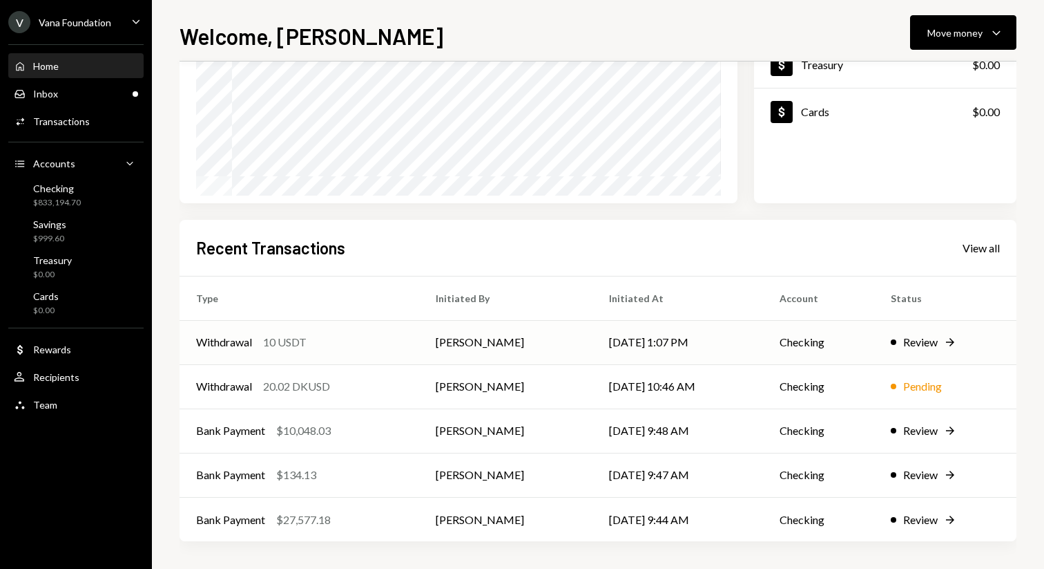
click at [830, 326] on td "Checking" at bounding box center [818, 342] width 111 height 44
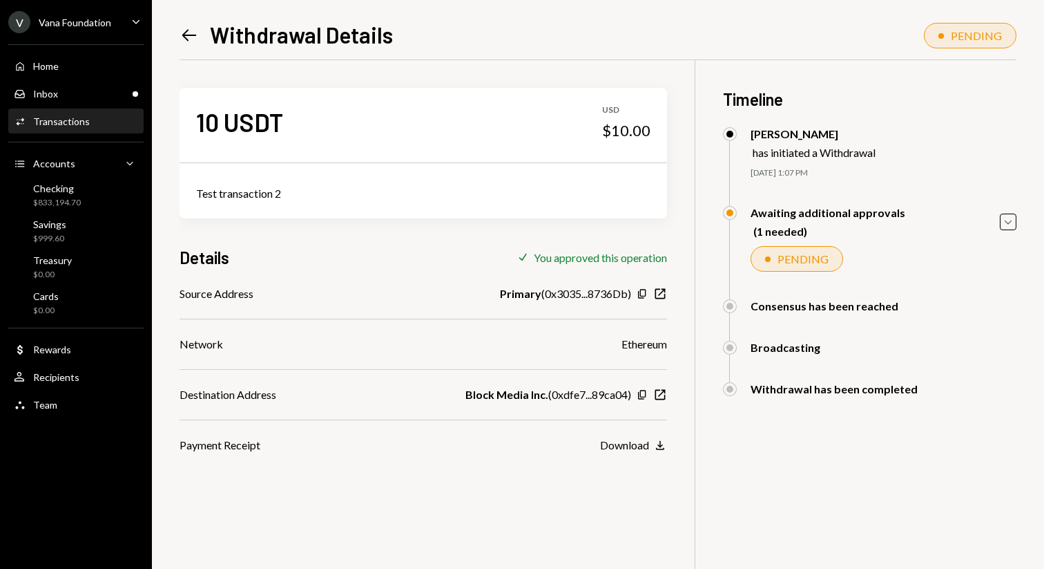
click at [187, 40] on icon "Left Arrow" at bounding box center [189, 35] width 19 height 19
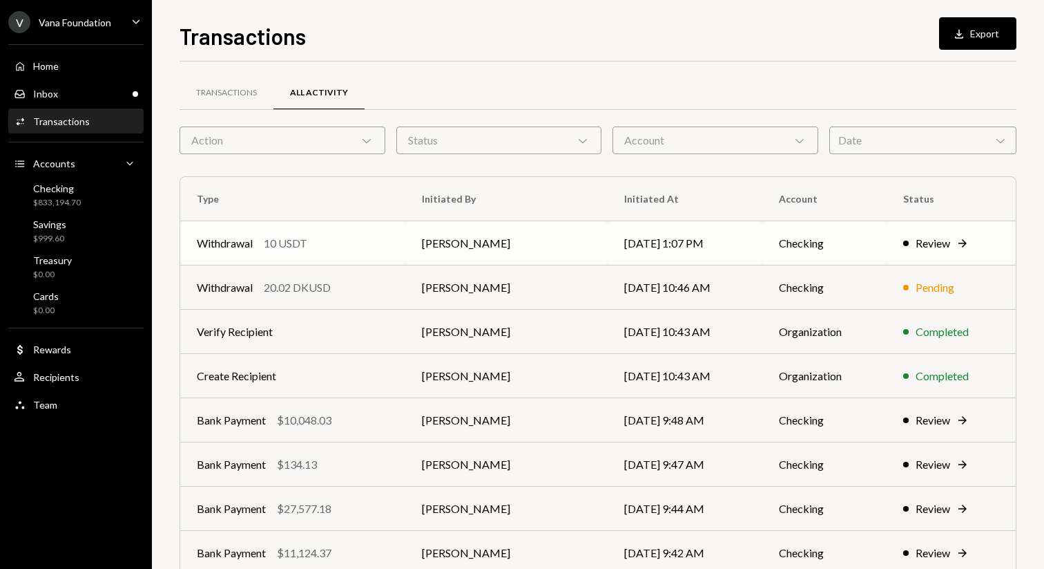
click at [405, 256] on td "Withdrawal 10 USDT" at bounding box center [292, 243] width 225 height 44
click at [338, 254] on td "Withdrawal 10 USDT" at bounding box center [292, 243] width 225 height 44
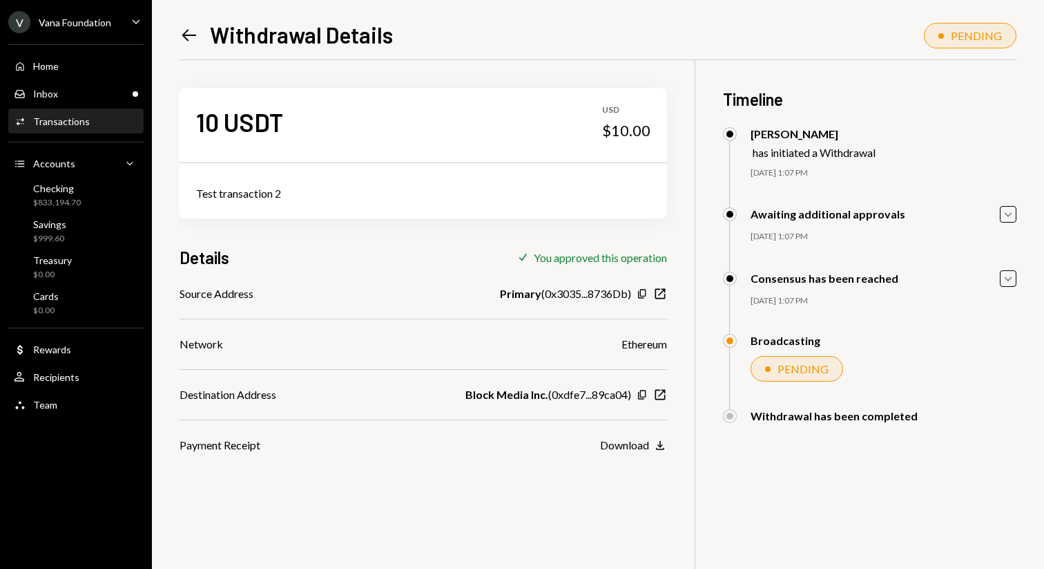
click at [190, 32] on icon "Left Arrow" at bounding box center [189, 35] width 19 height 19
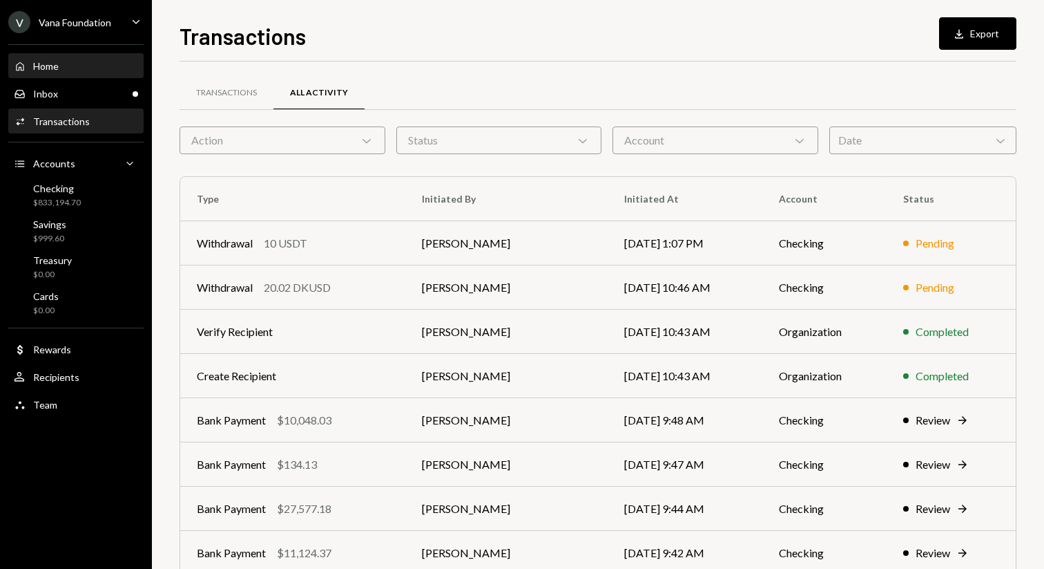
click at [49, 61] on div "Home" at bounding box center [46, 66] width 26 height 12
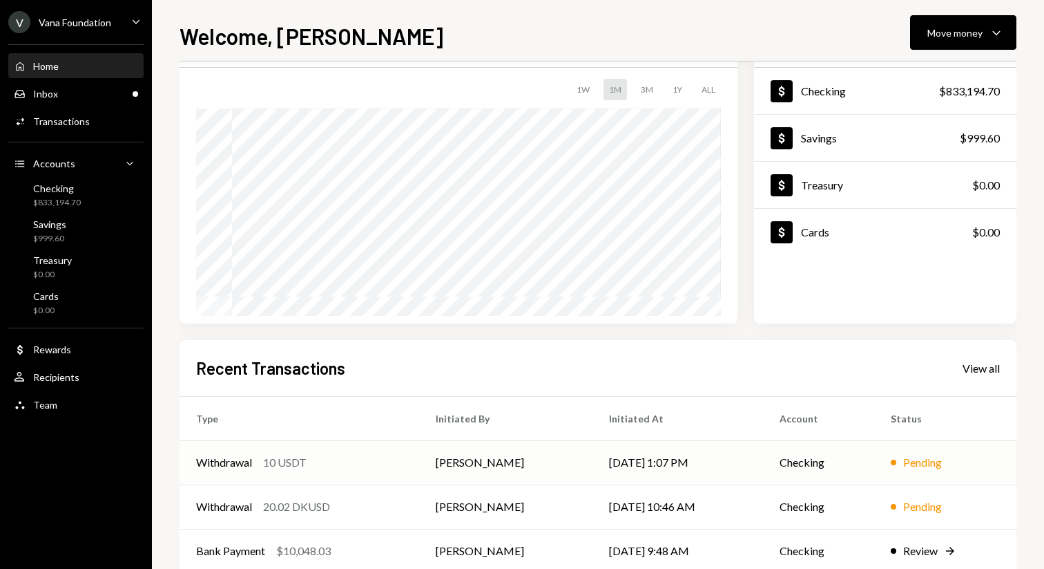
scroll to position [73, 0]
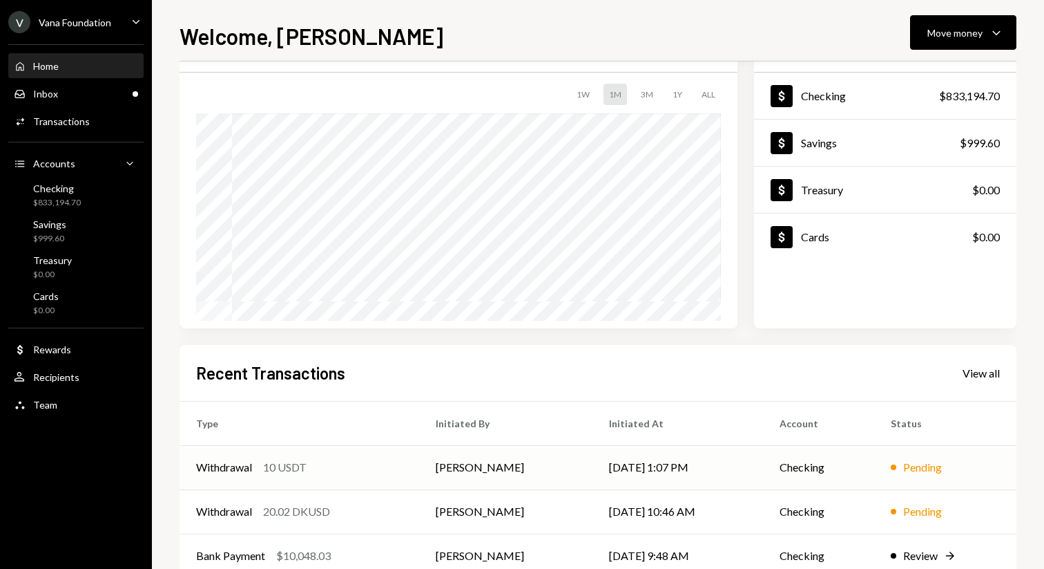
click at [508, 459] on td "[PERSON_NAME]" at bounding box center [505, 467] width 173 height 44
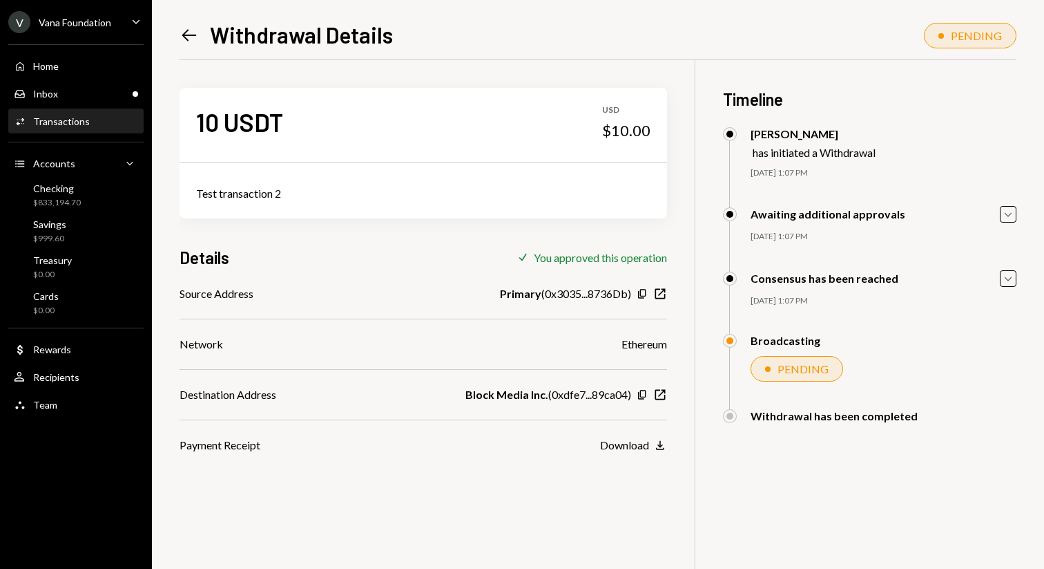
click at [190, 35] on icon at bounding box center [189, 36] width 15 height 12
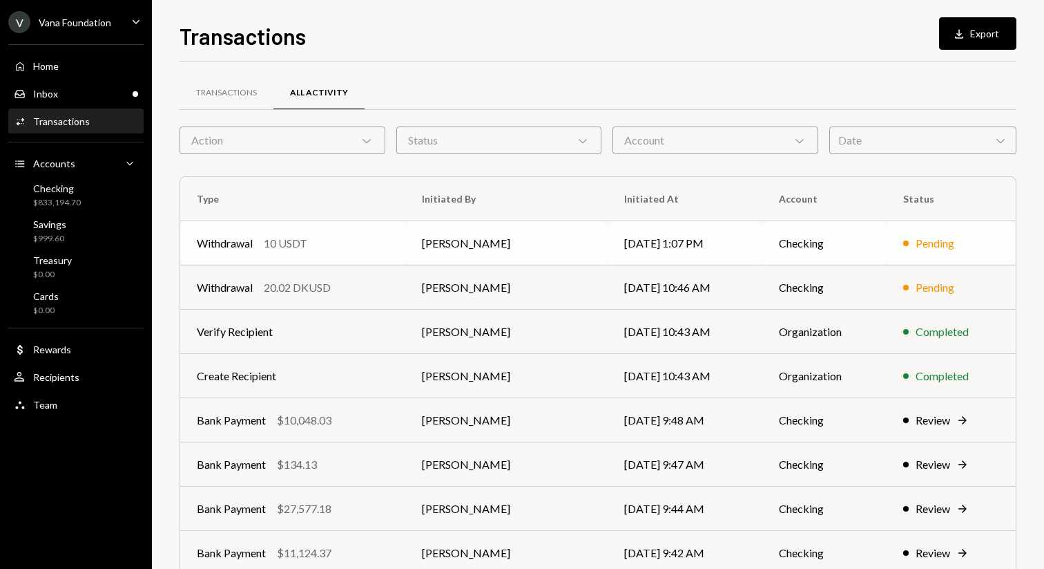
click at [615, 236] on td "[DATE] 1:07 PM" at bounding box center [685, 243] width 155 height 44
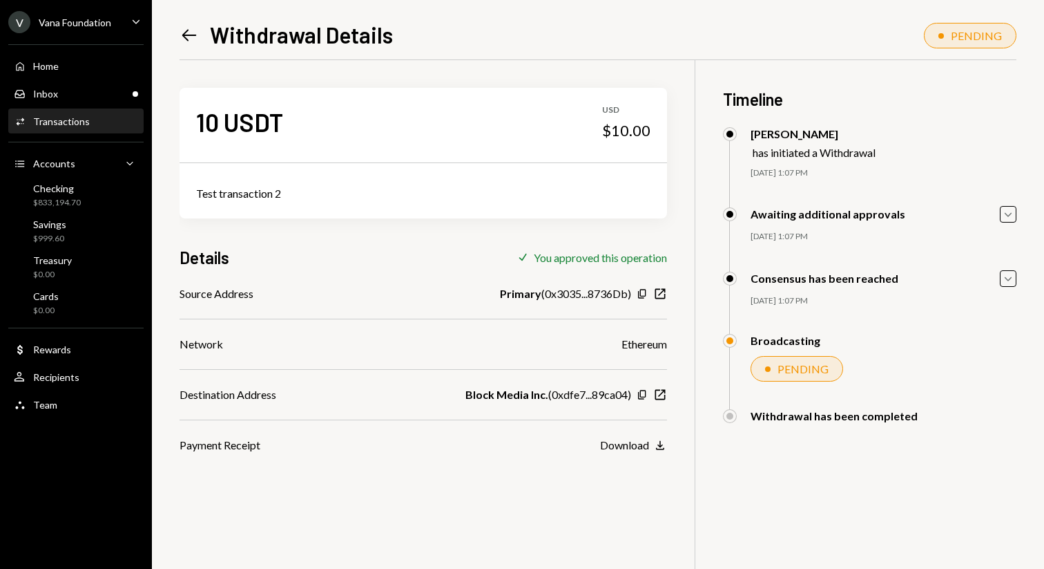
click at [189, 35] on icon at bounding box center [189, 36] width 15 height 12
click at [187, 30] on icon at bounding box center [189, 36] width 15 height 12
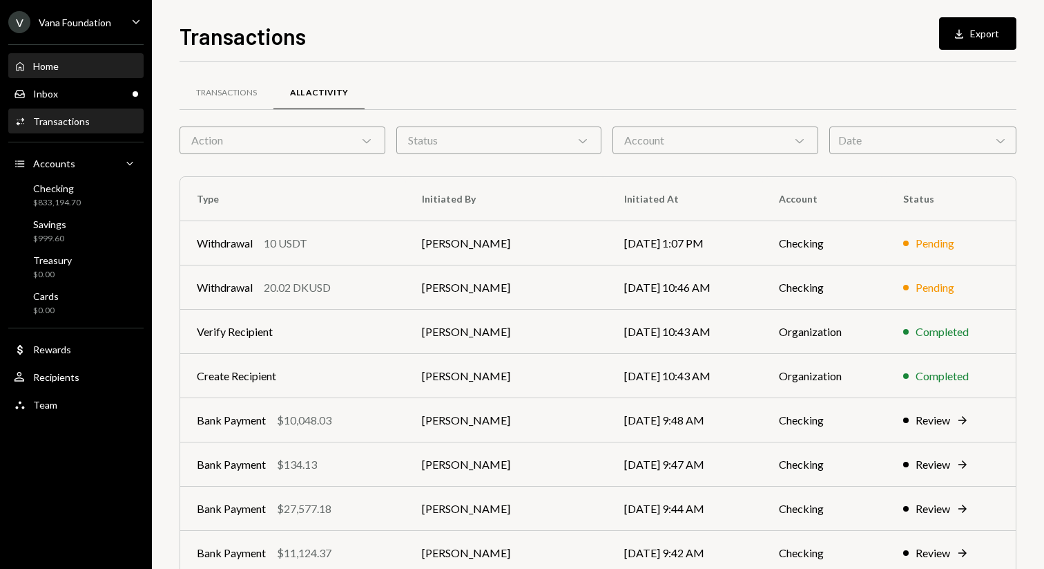
click at [69, 62] on div "Home Home" at bounding box center [76, 66] width 124 height 12
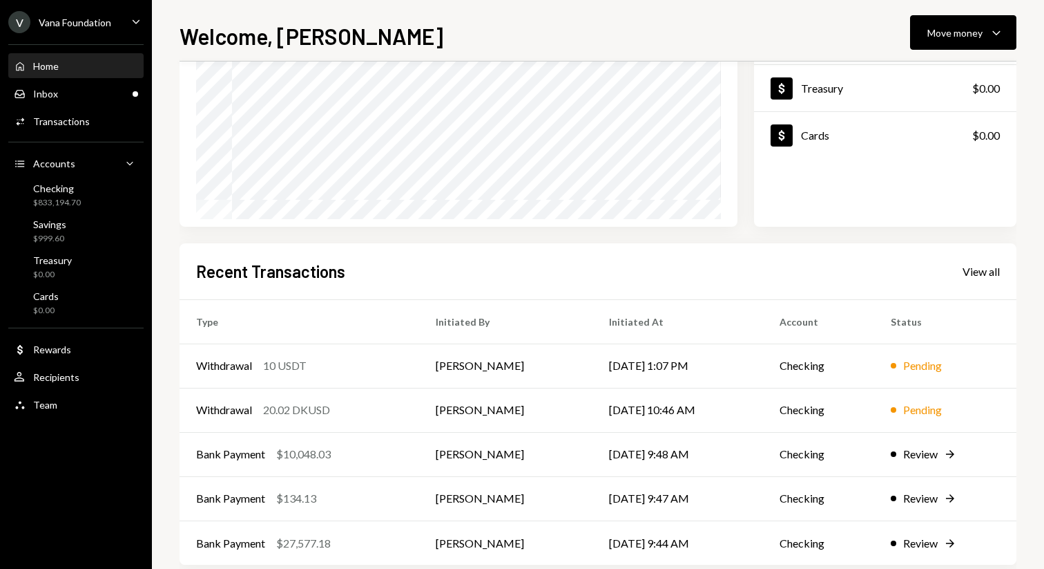
scroll to position [198, 0]
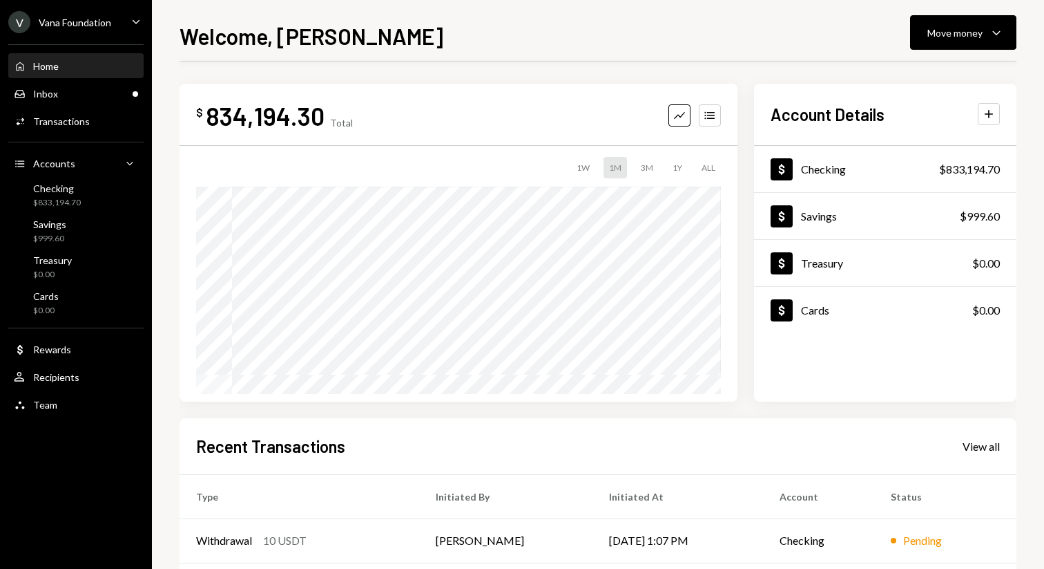
click at [426, 518] on td "[PERSON_NAME]" at bounding box center [505, 540] width 173 height 44
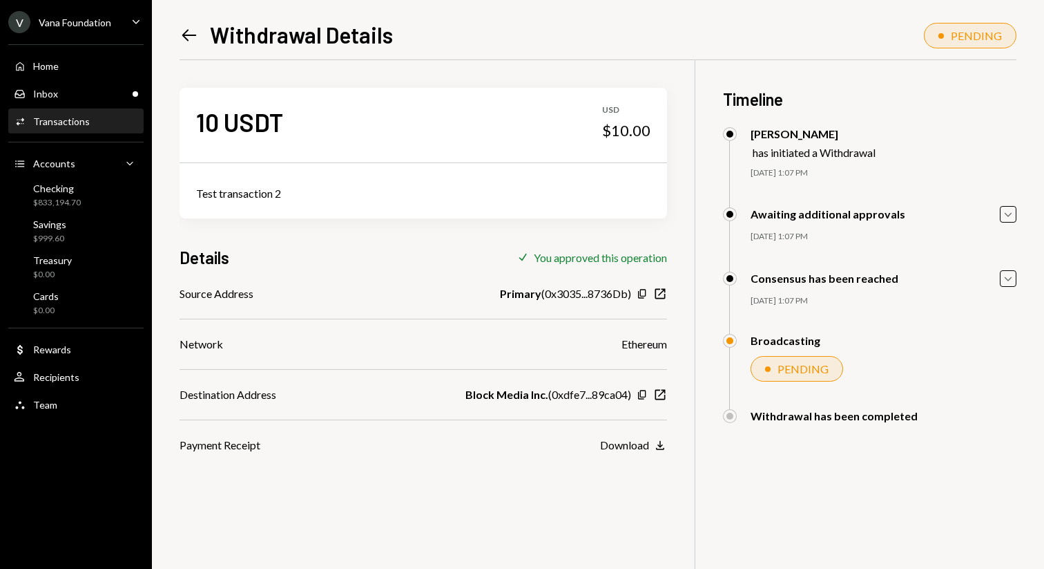
click at [188, 44] on icon "Left Arrow" at bounding box center [189, 35] width 19 height 19
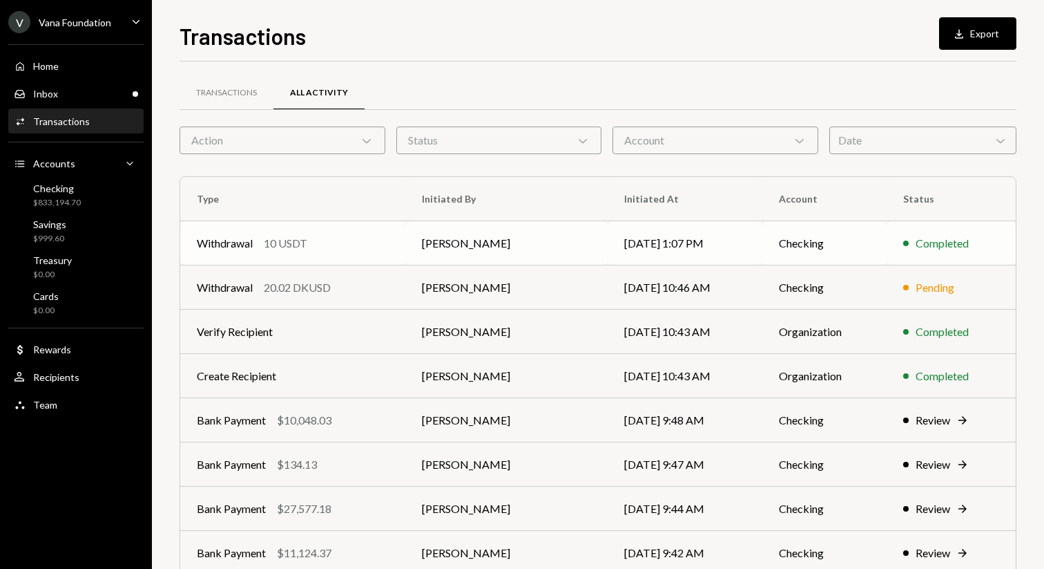
click at [540, 236] on td "[PERSON_NAME]" at bounding box center [506, 243] width 202 height 44
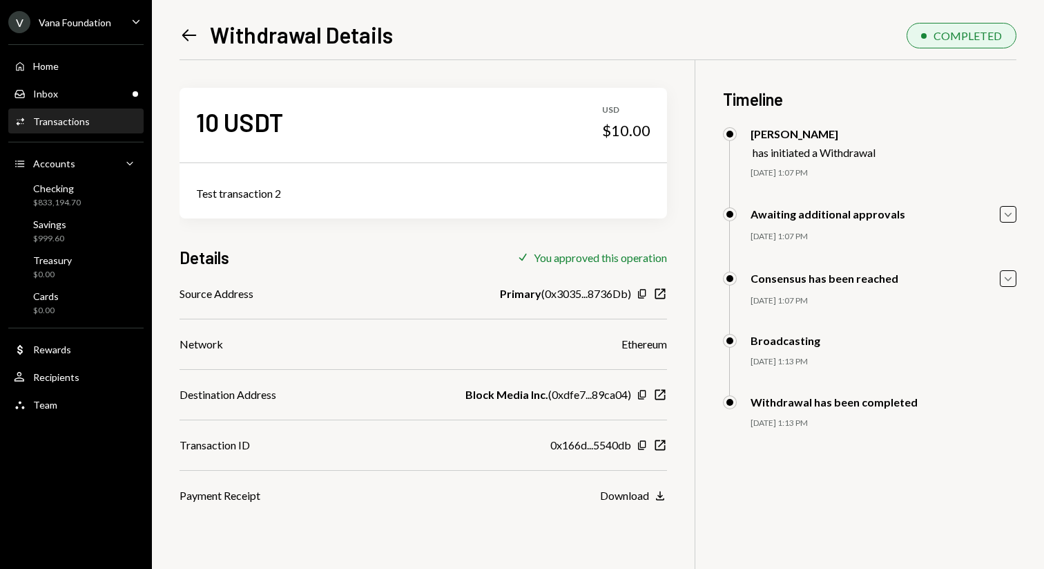
click at [189, 30] on icon "Left Arrow" at bounding box center [189, 35] width 19 height 19
